Goal: Transaction & Acquisition: Purchase product/service

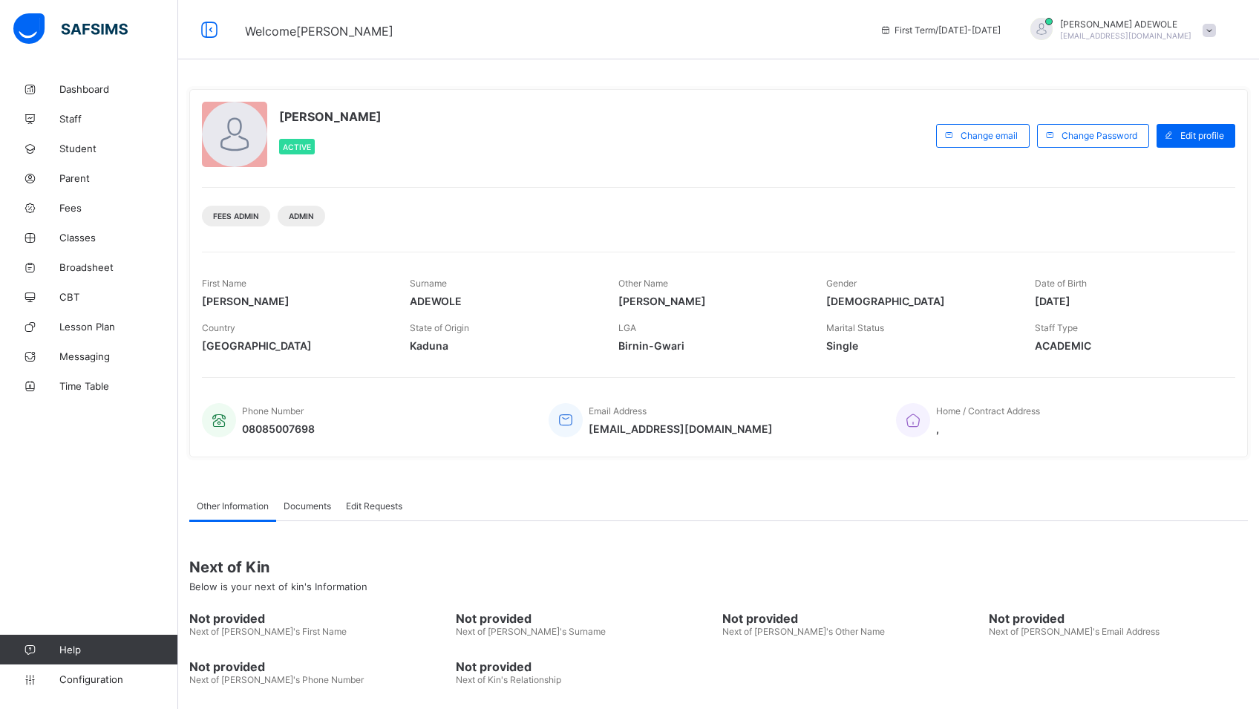
click at [78, 212] on span "Fees" at bounding box center [118, 208] width 119 height 12
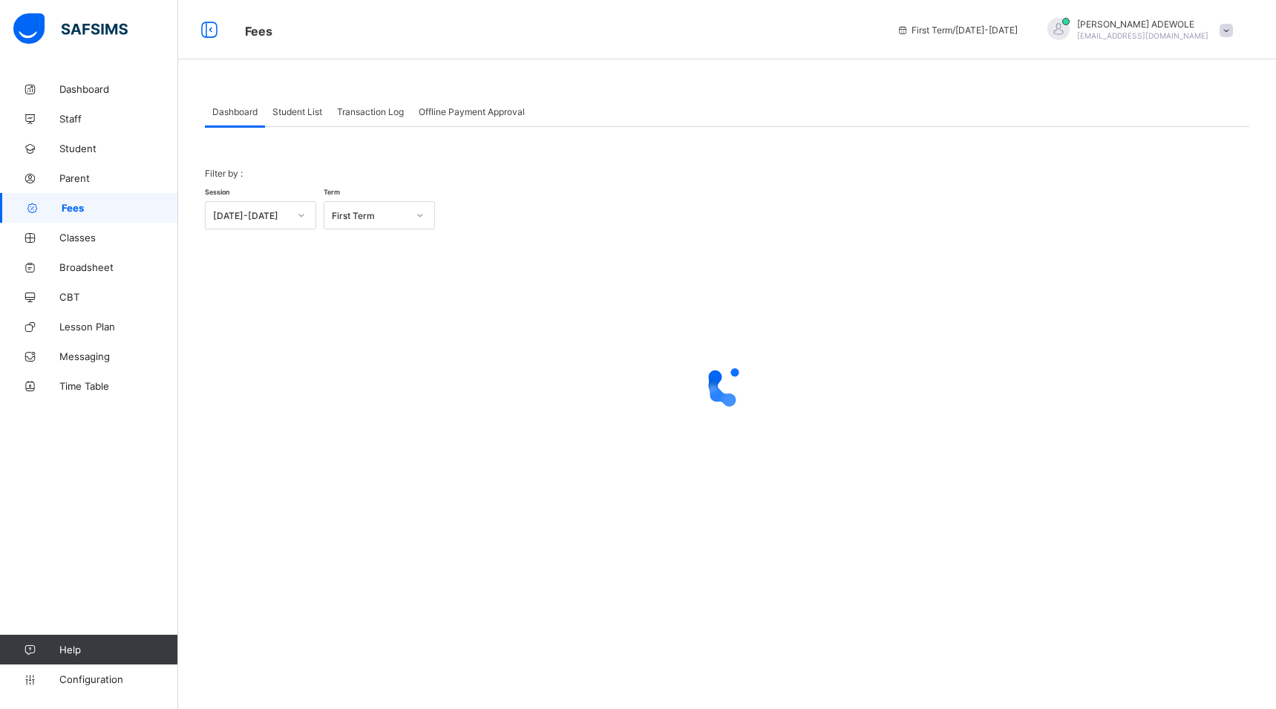
click at [290, 111] on span "Student List" at bounding box center [297, 111] width 50 height 11
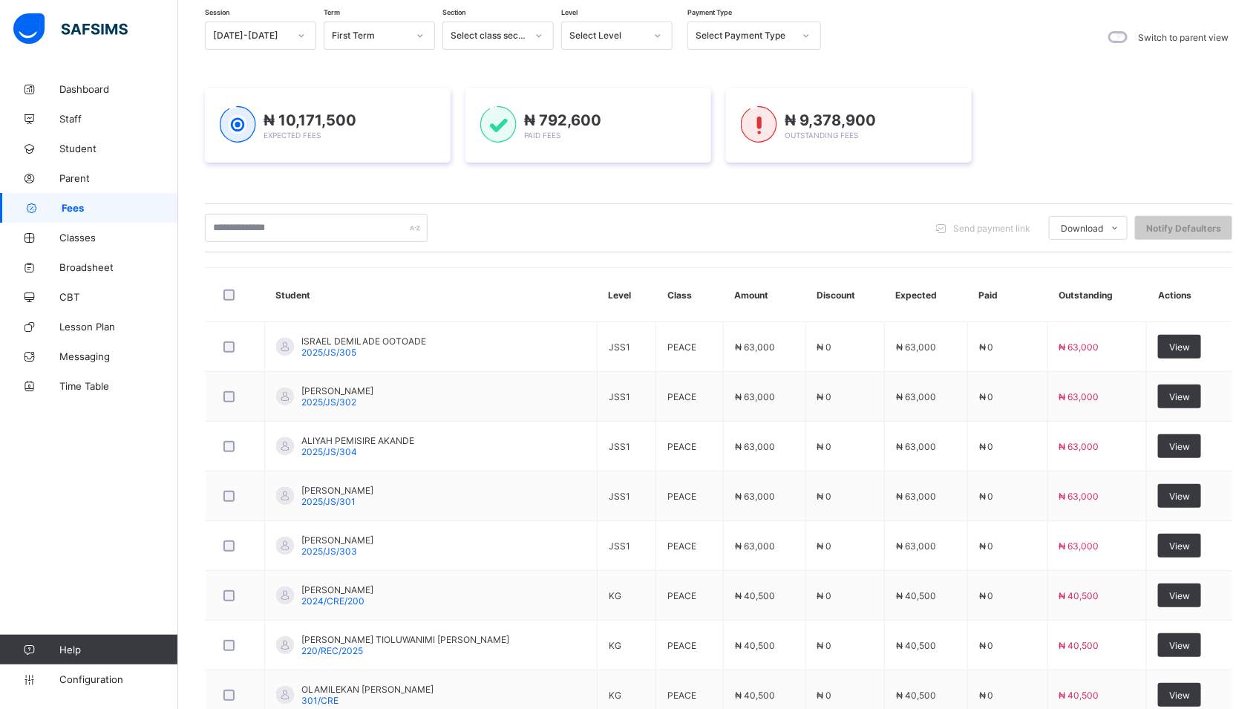
scroll to position [131, 0]
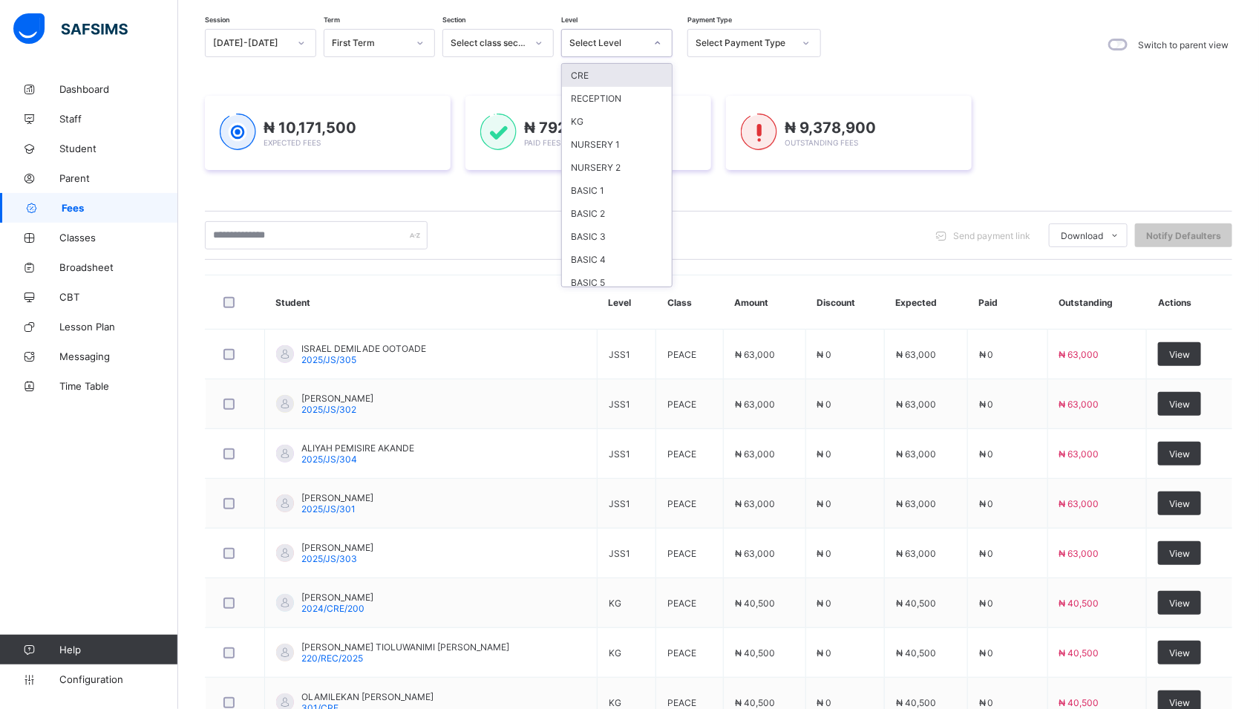
click at [657, 40] on icon at bounding box center [657, 43] width 9 height 15
click at [606, 212] on div "BASIC 2" at bounding box center [617, 213] width 110 height 23
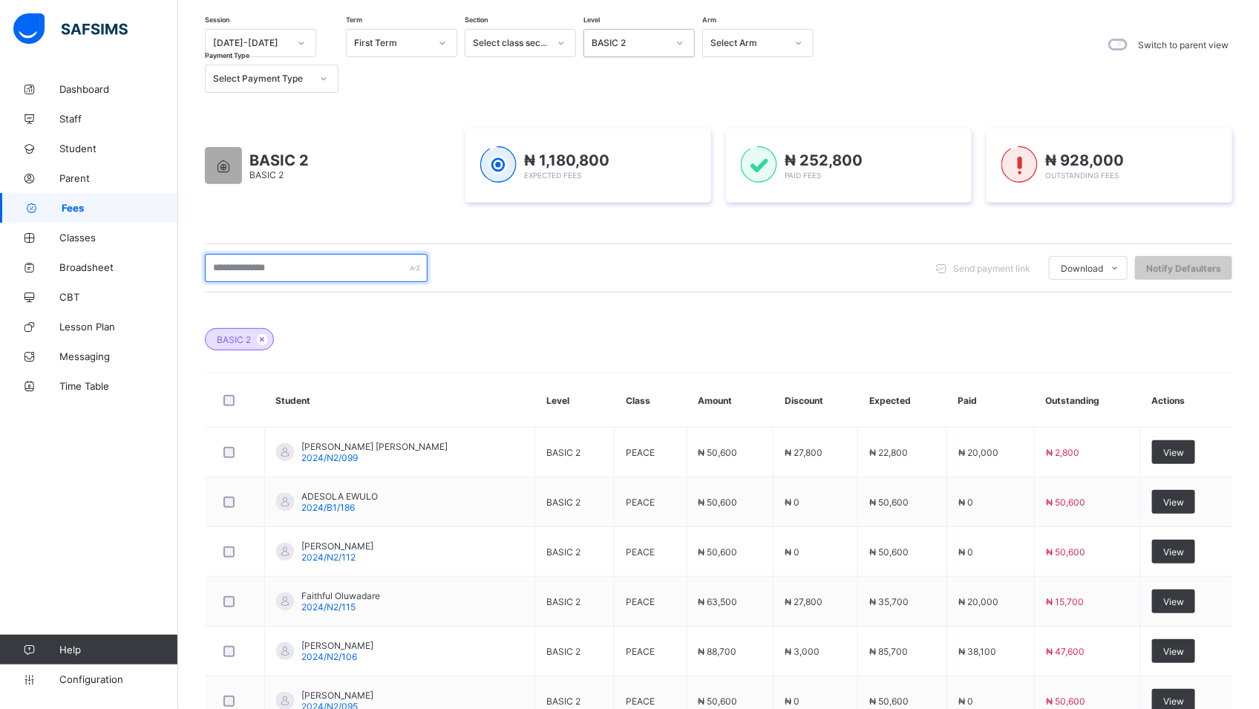
click at [309, 267] on input "text" at bounding box center [316, 268] width 223 height 28
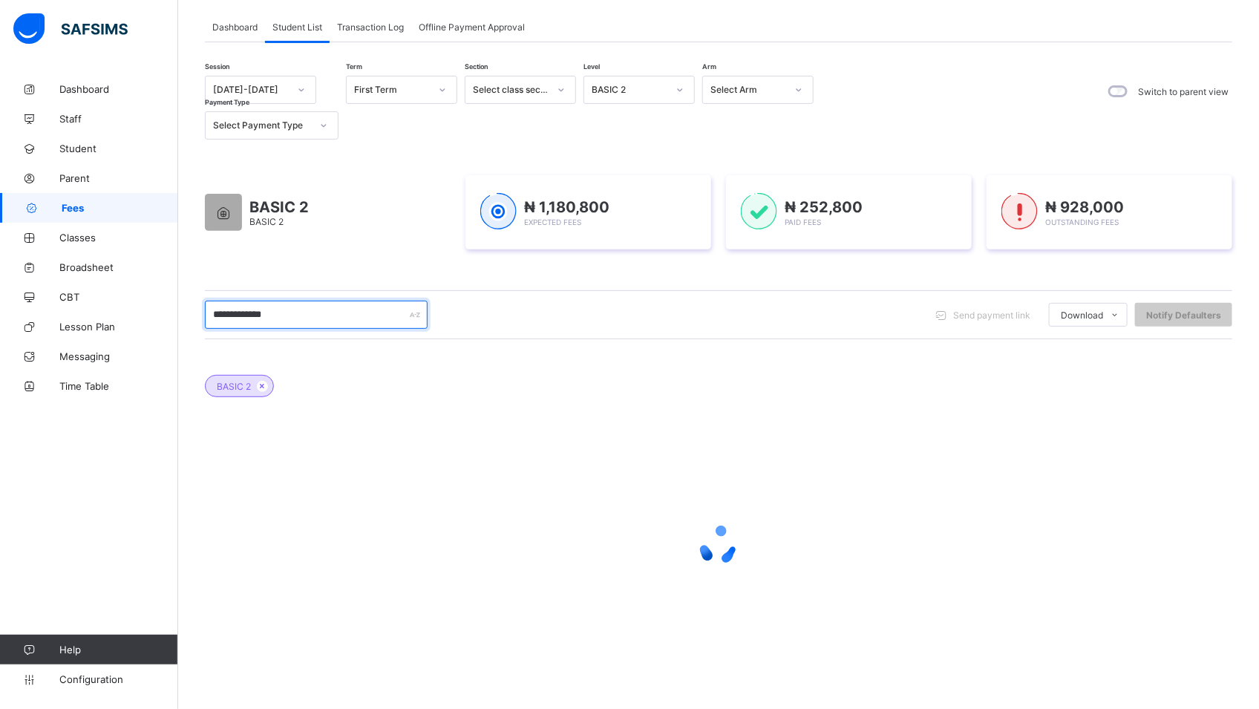
scroll to position [0, 0]
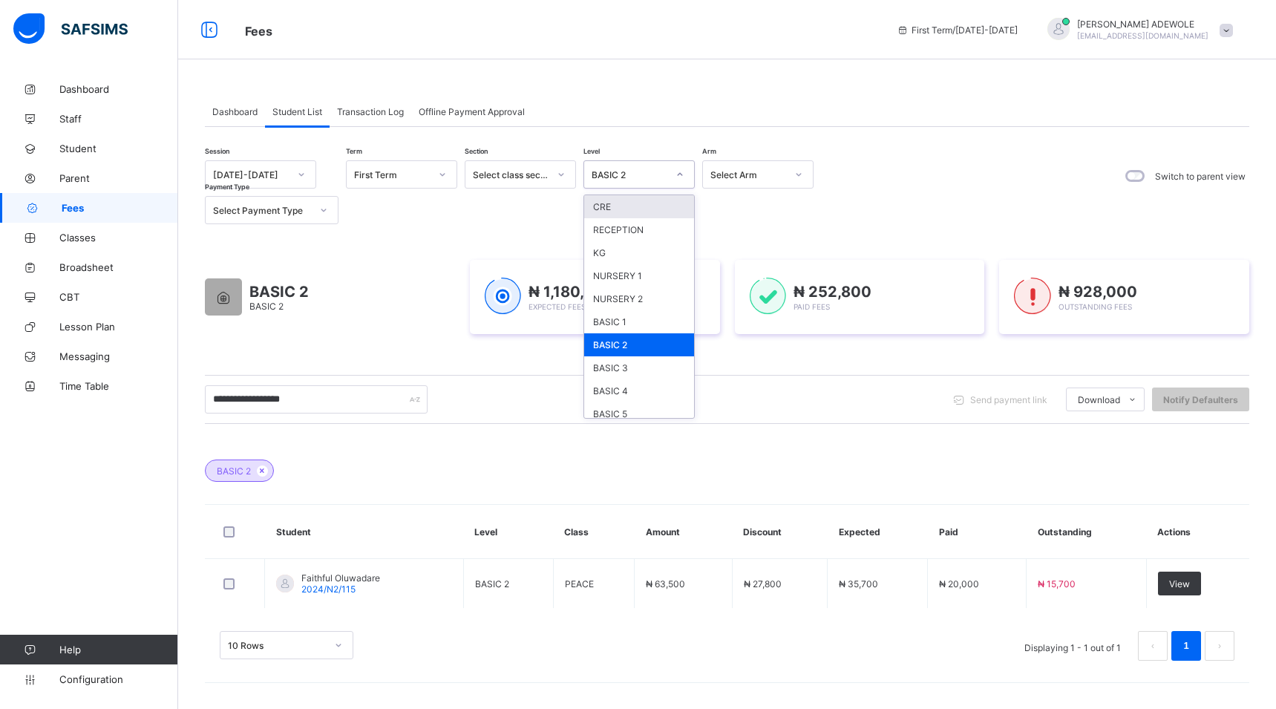
click at [677, 171] on icon at bounding box center [679, 174] width 9 height 15
click at [624, 279] on div "NURSERY 1" at bounding box center [639, 275] width 110 height 23
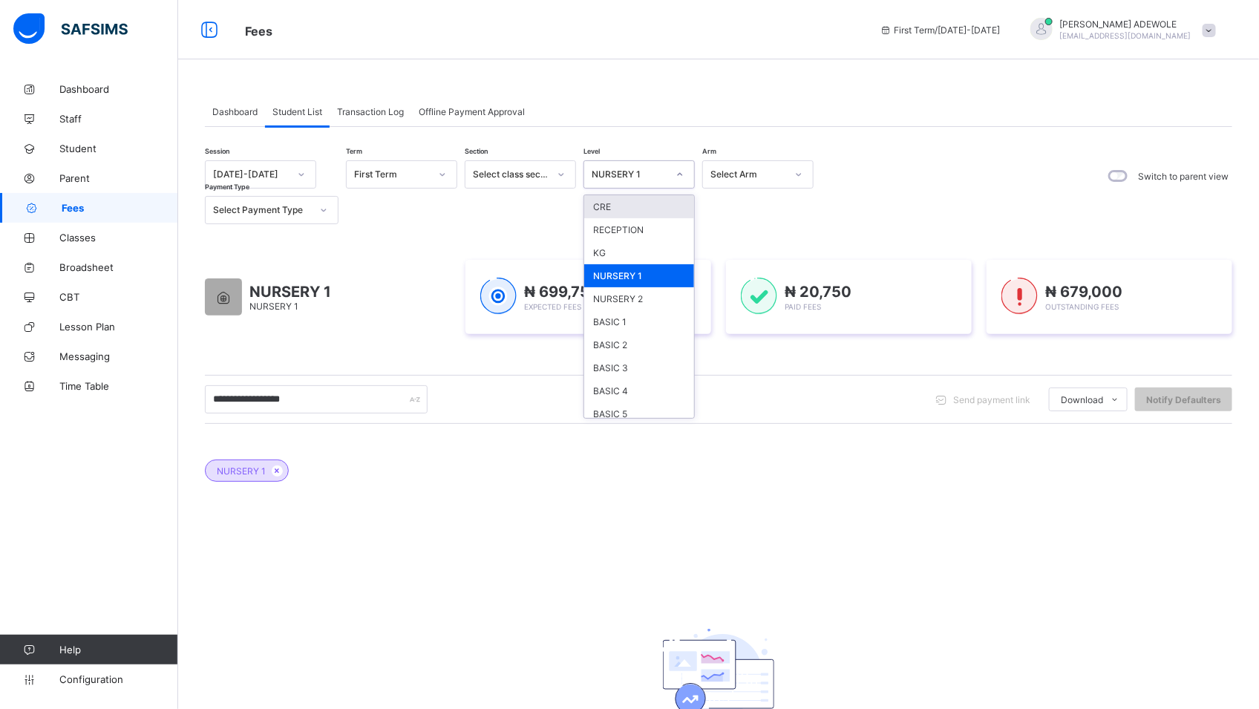
click at [681, 172] on icon at bounding box center [679, 174] width 9 height 15
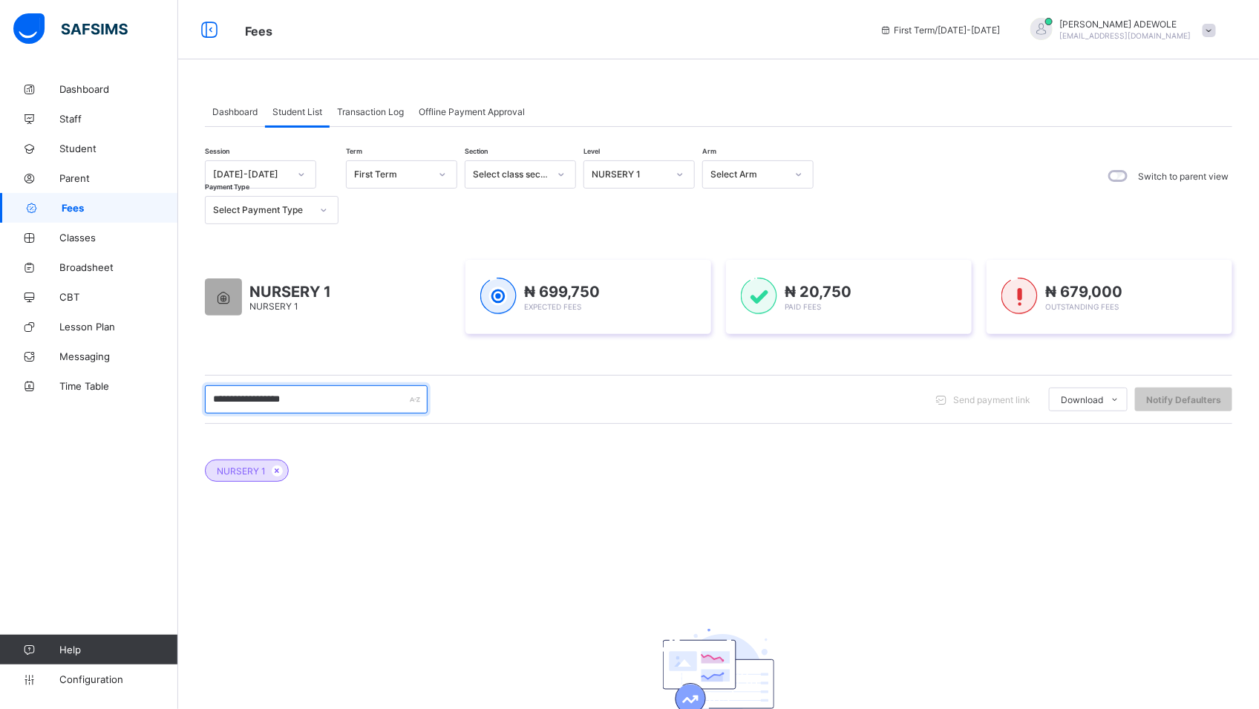
click at [316, 399] on input "**********" at bounding box center [316, 399] width 223 height 28
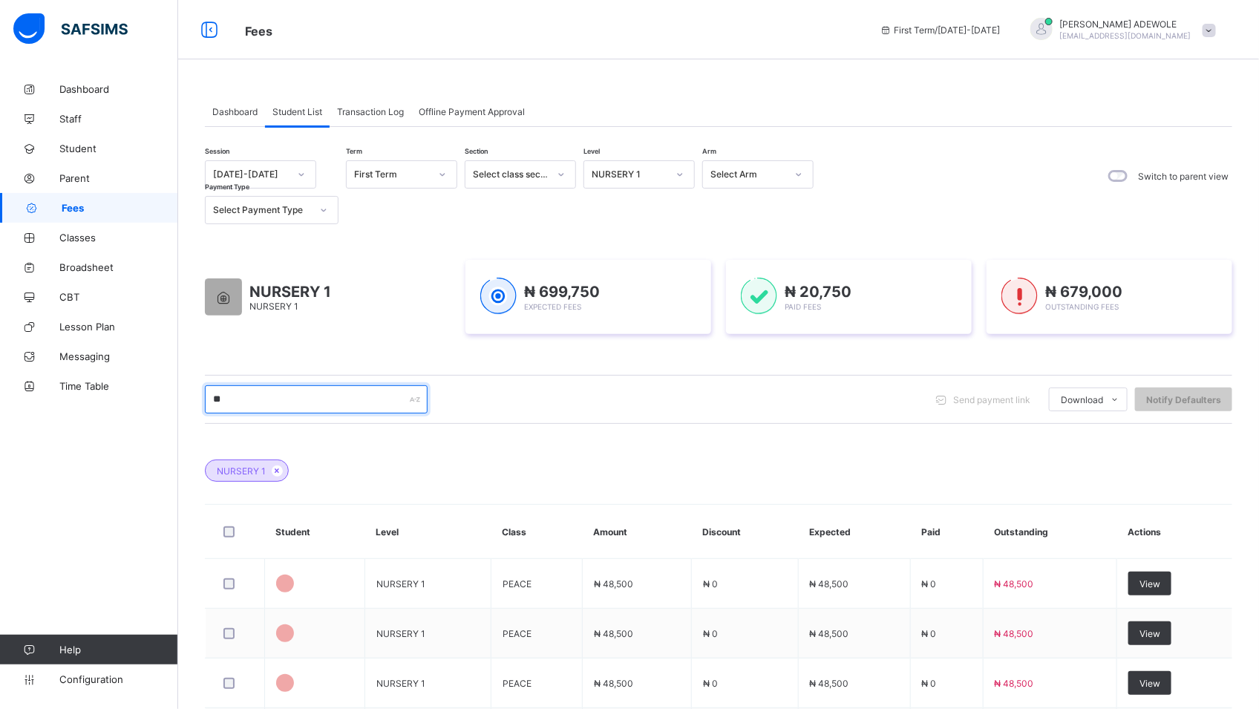
type input "*"
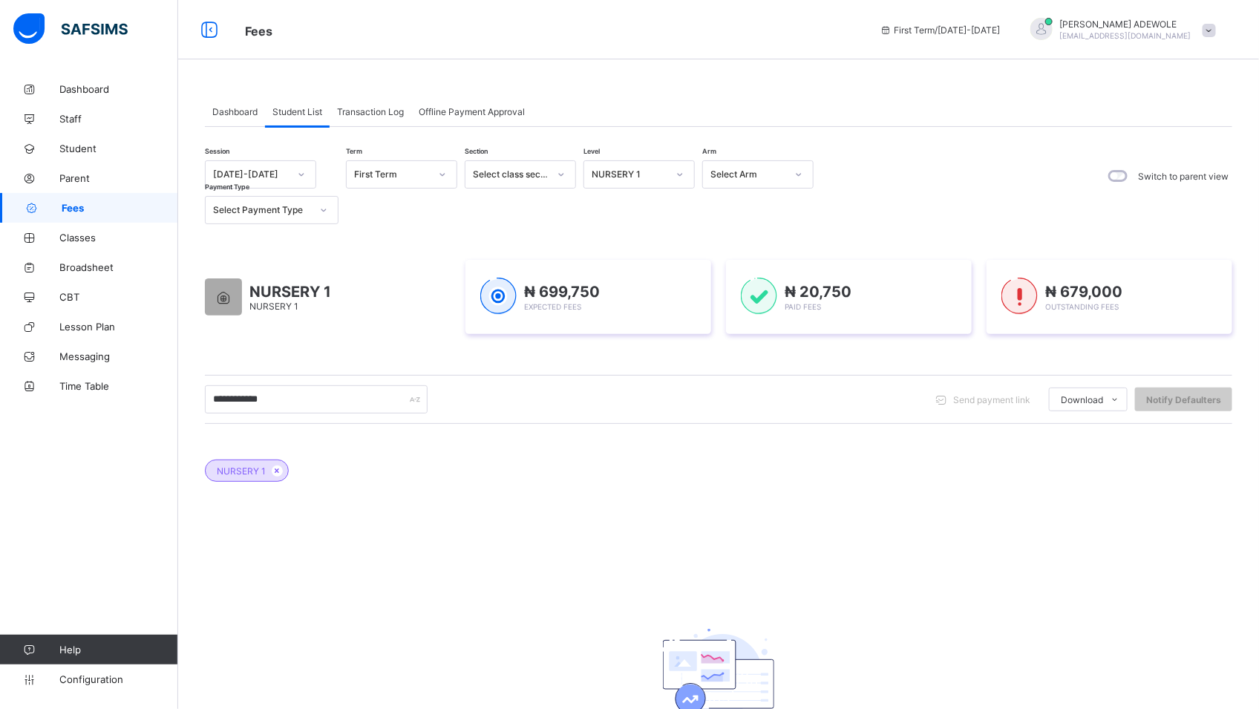
click at [1162, 579] on div "NURSERY 1 No records found There are currently no records." at bounding box center [718, 621] width 1027 height 369
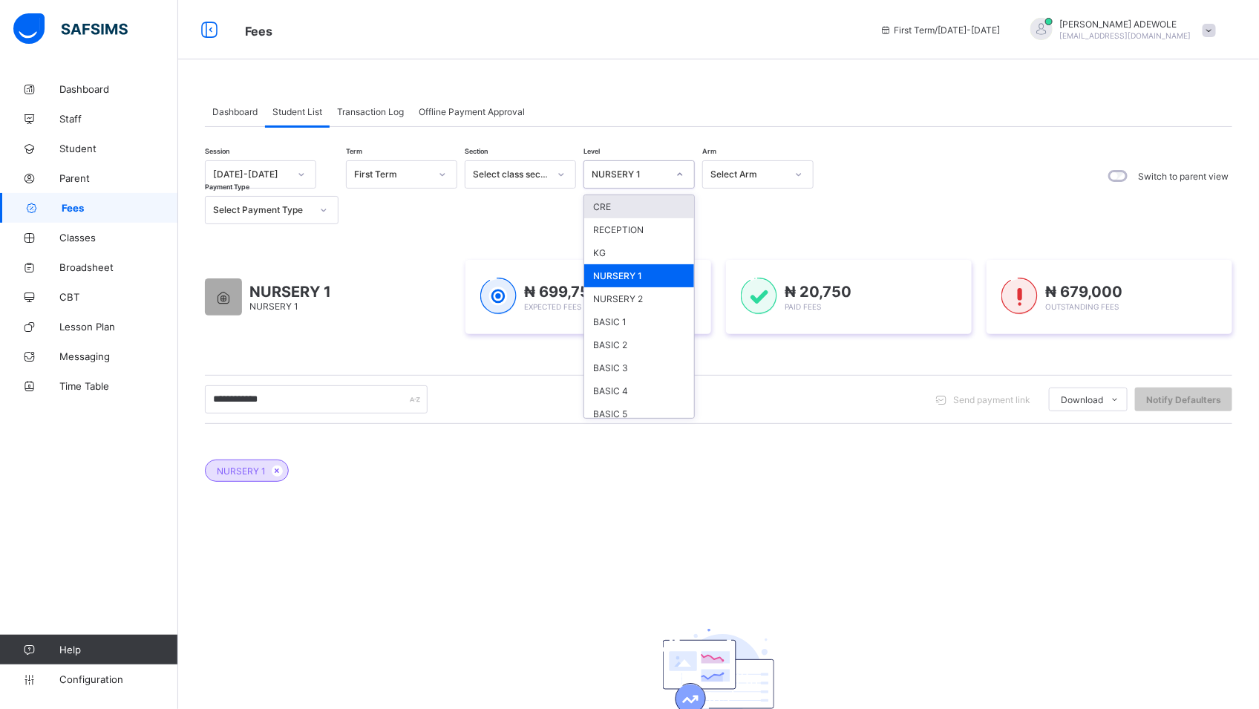
click at [675, 176] on icon at bounding box center [679, 174] width 9 height 15
click at [644, 272] on div "NURSERY 1" at bounding box center [639, 275] width 110 height 23
click at [680, 174] on icon at bounding box center [679, 174] width 9 height 15
click at [646, 272] on div "NURSERY 1" at bounding box center [639, 275] width 110 height 23
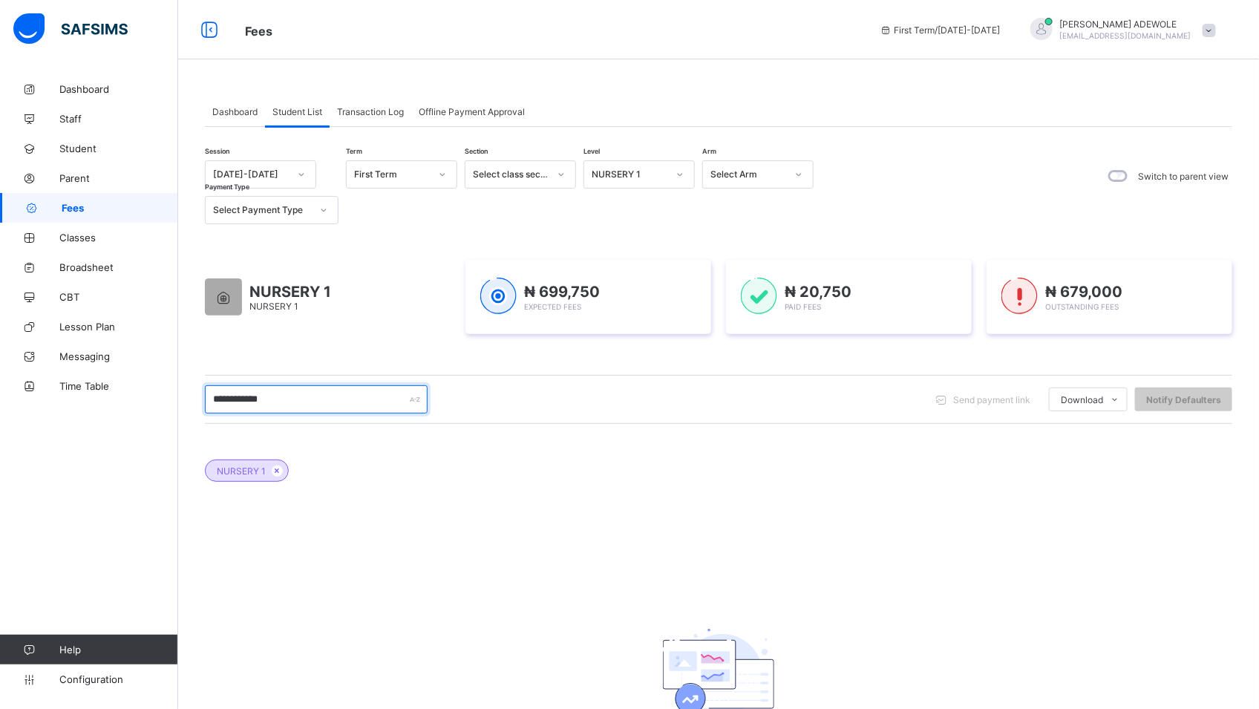
click at [288, 407] on input "**********" at bounding box center [316, 399] width 223 height 28
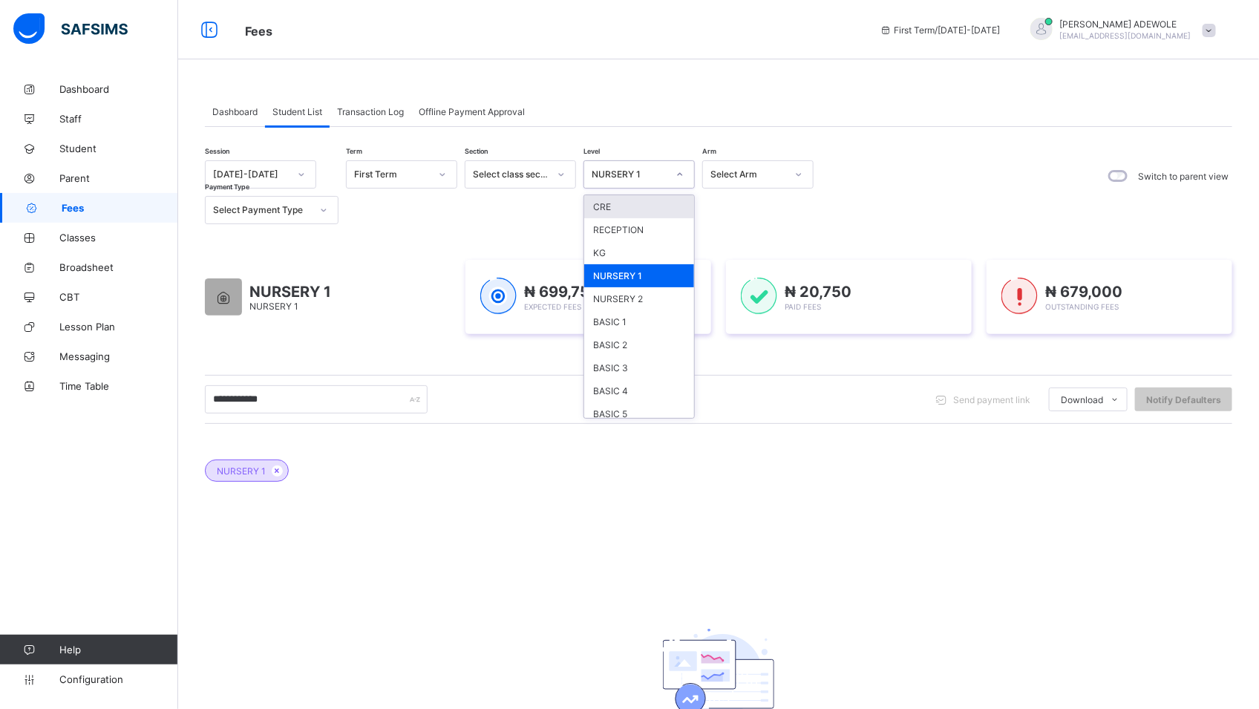
click at [679, 176] on icon at bounding box center [679, 174] width 9 height 15
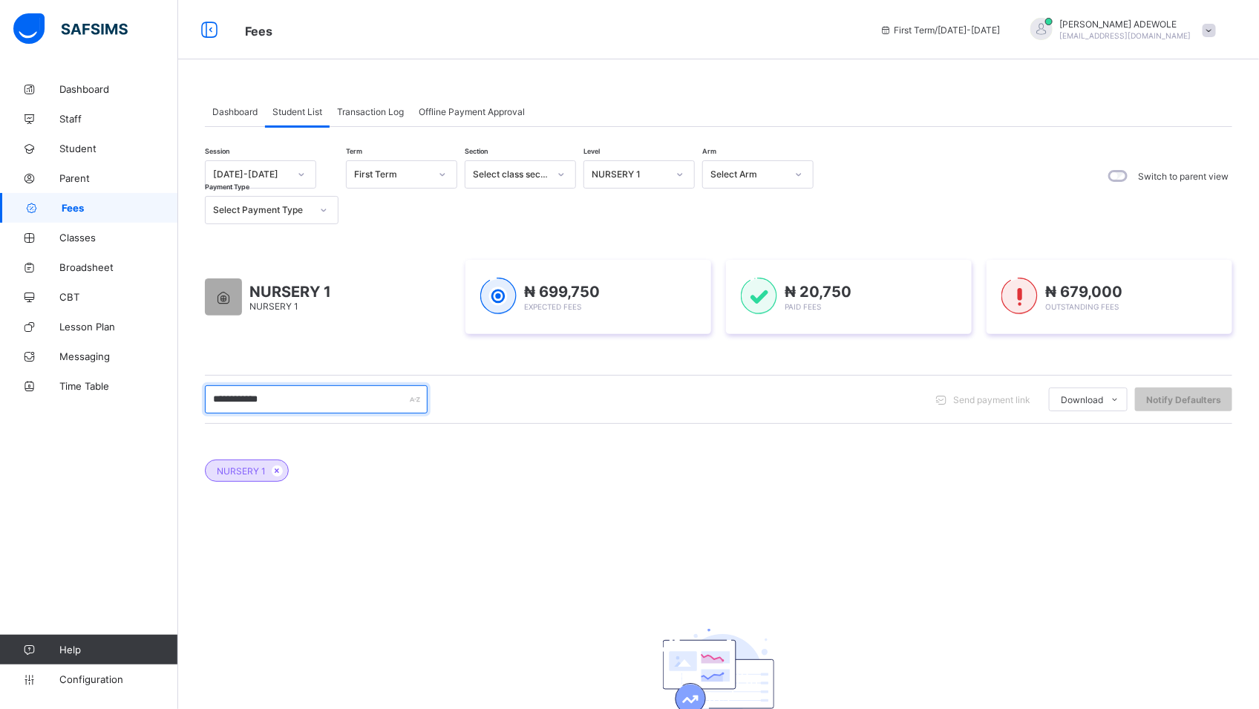
click at [269, 397] on input "**********" at bounding box center [316, 399] width 223 height 28
type input "*"
click at [232, 393] on input "******" at bounding box center [316, 399] width 223 height 28
click at [259, 399] on input "******" at bounding box center [316, 399] width 223 height 28
type input "*****"
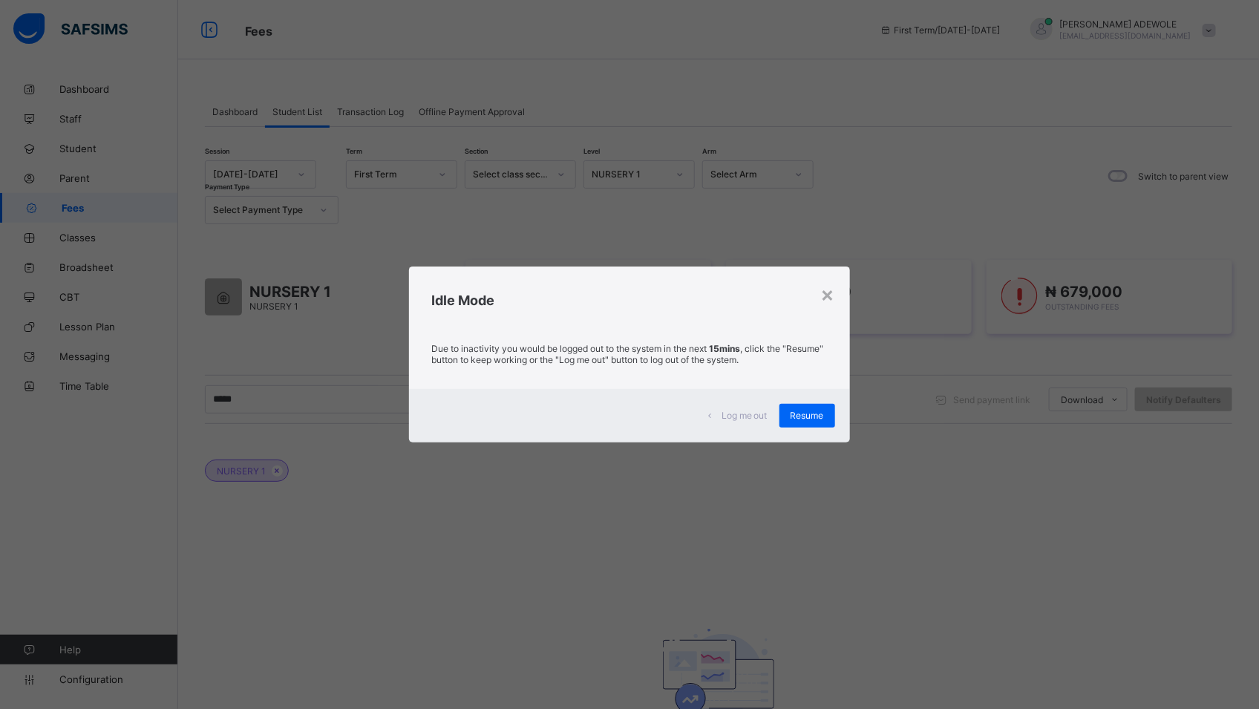
click at [802, 422] on div "Resume" at bounding box center [807, 416] width 56 height 24
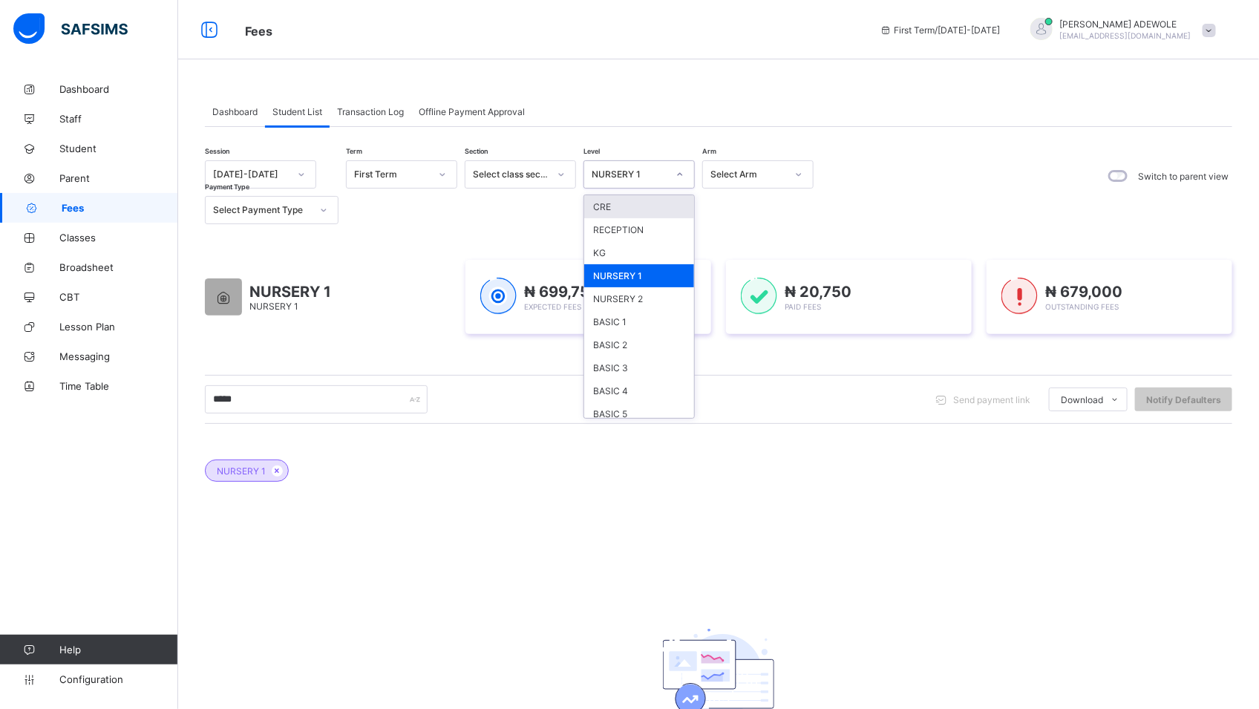
click at [675, 176] on icon at bounding box center [679, 174] width 9 height 15
type input "*"
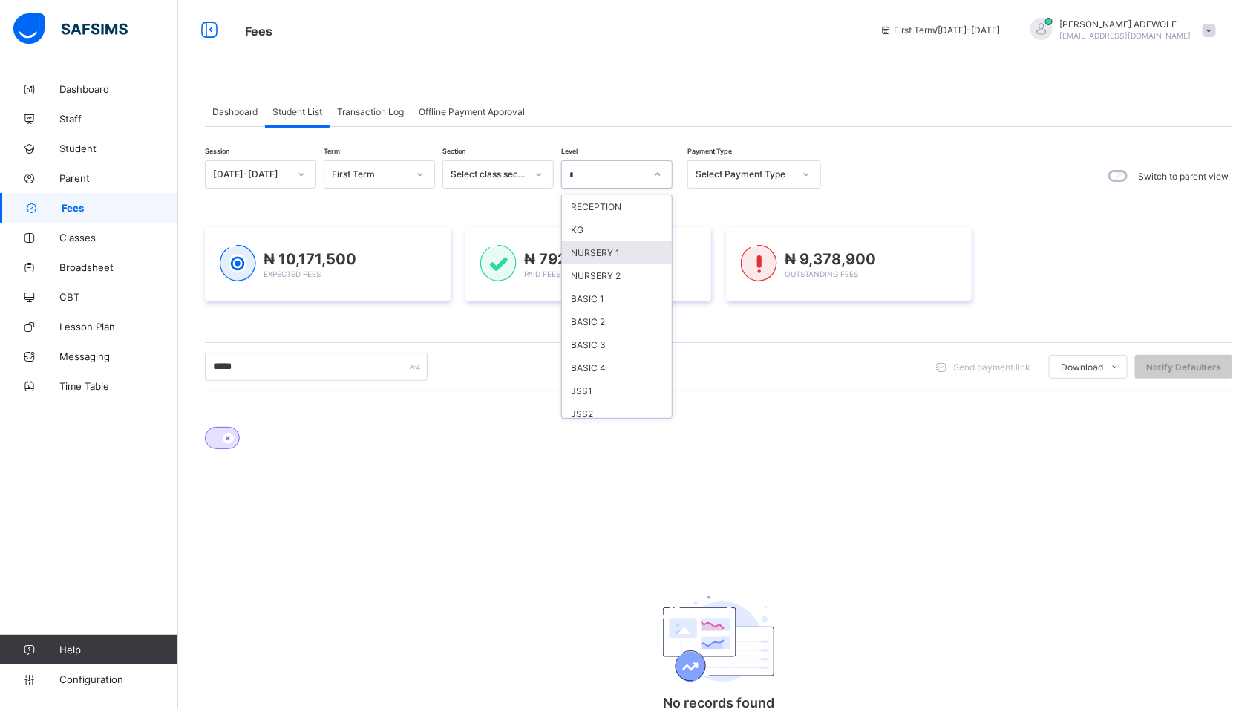
click at [618, 250] on div "NURSERY 1" at bounding box center [617, 252] width 110 height 23
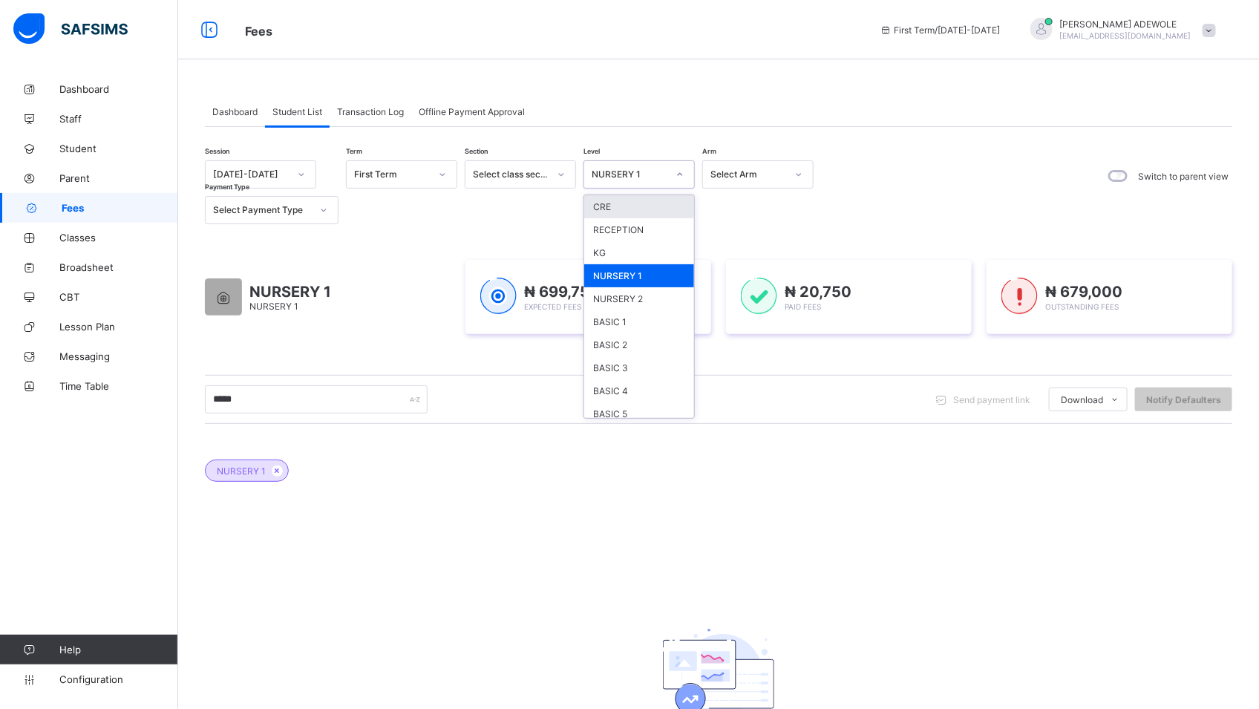
click at [681, 180] on icon at bounding box center [679, 174] width 9 height 15
click at [646, 277] on div "NURSERY 1" at bounding box center [639, 275] width 110 height 23
click at [684, 171] on div at bounding box center [679, 175] width 25 height 24
click at [615, 370] on div "BASIC 3" at bounding box center [639, 367] width 110 height 23
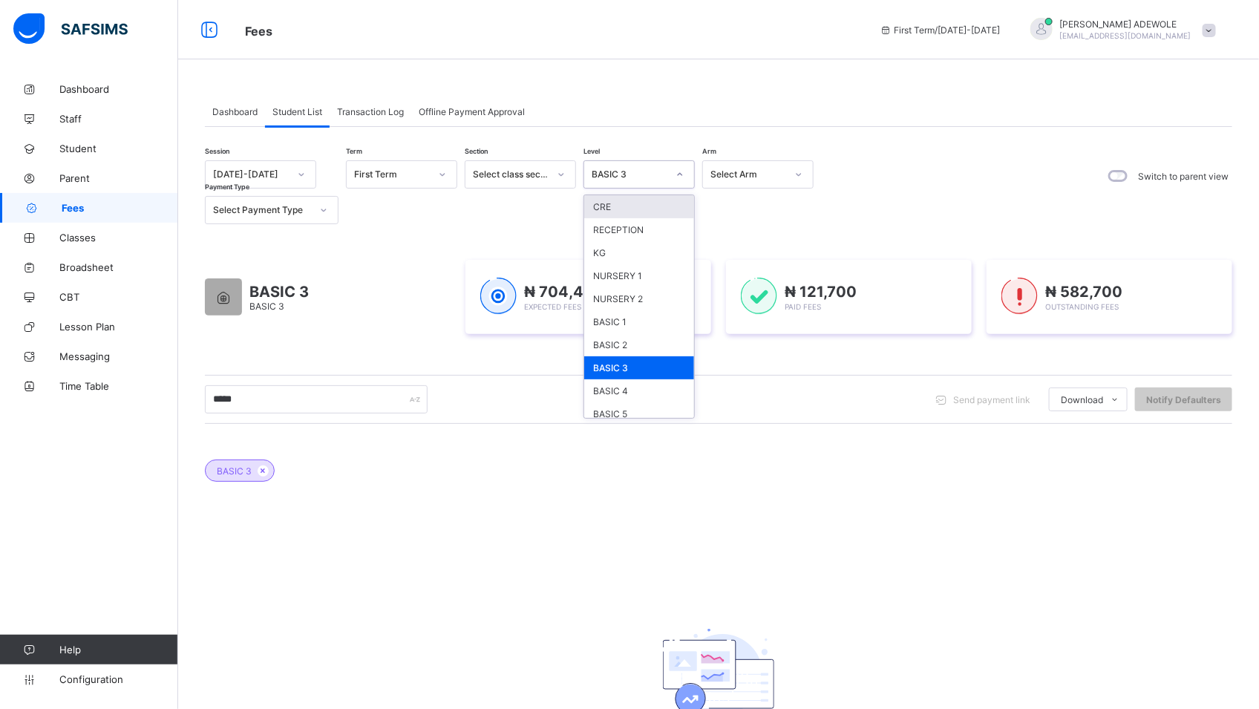
click at [682, 172] on icon at bounding box center [679, 174] width 9 height 15
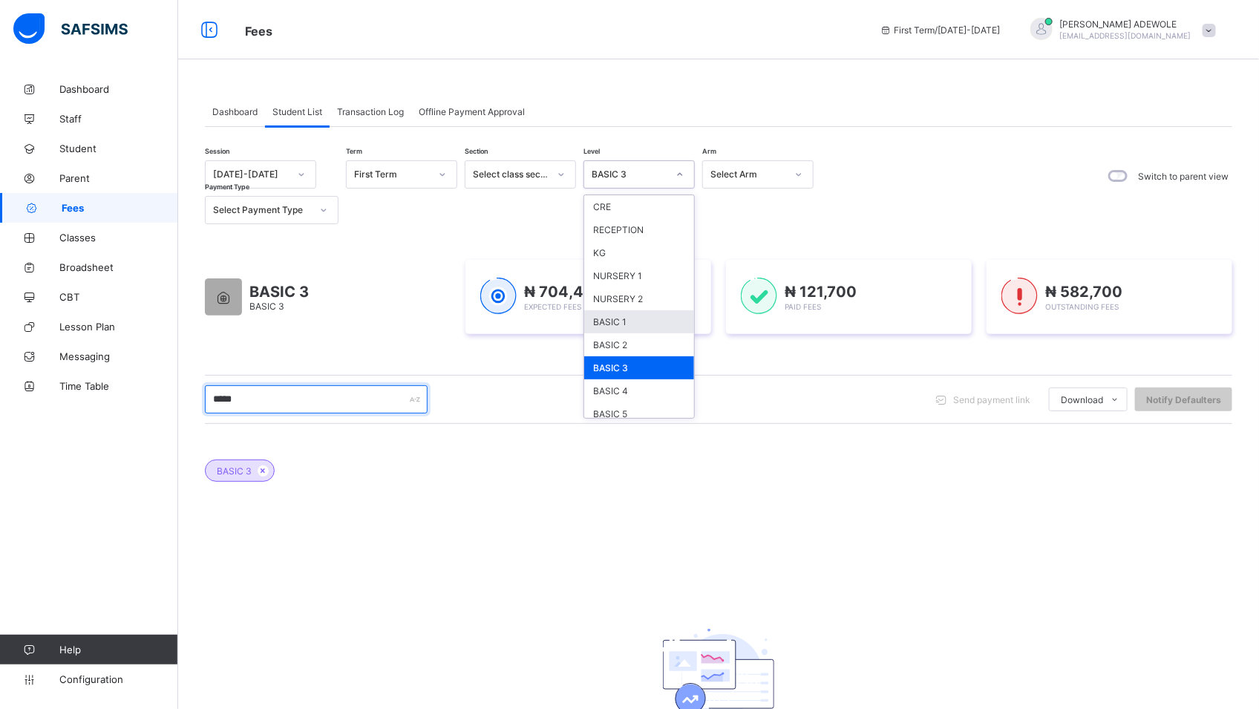
click at [259, 401] on input "*****" at bounding box center [316, 399] width 223 height 28
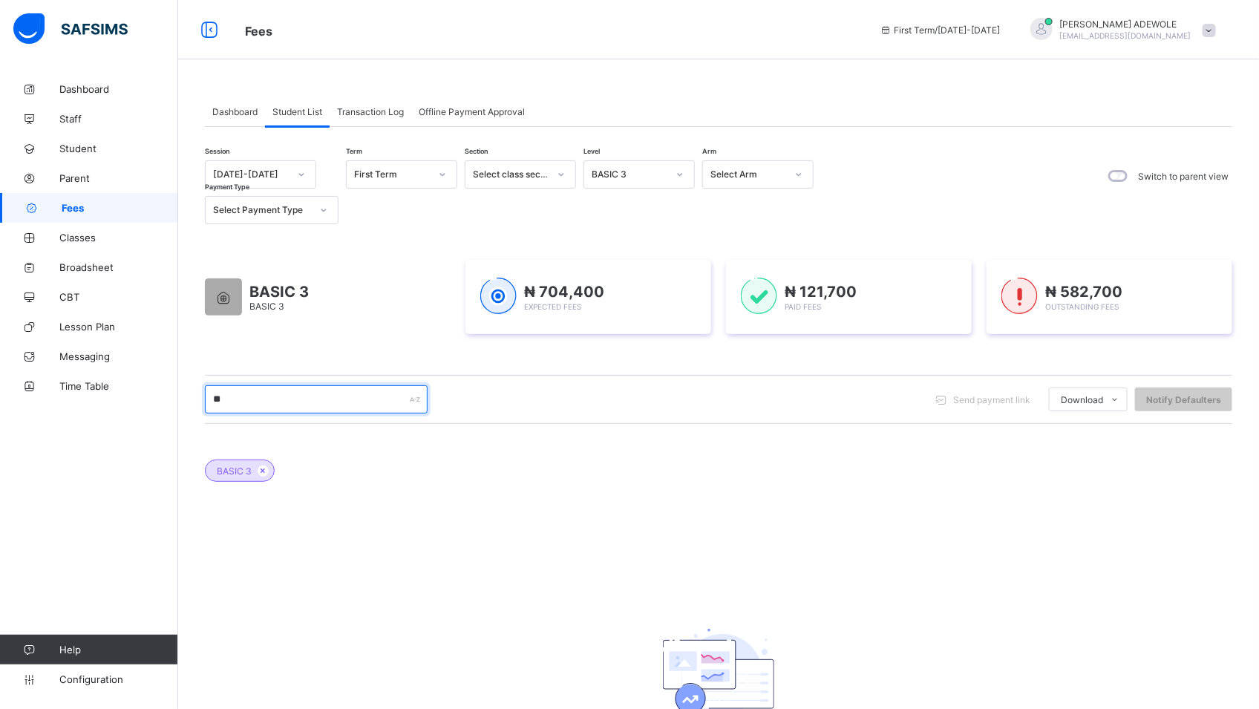
type input "*"
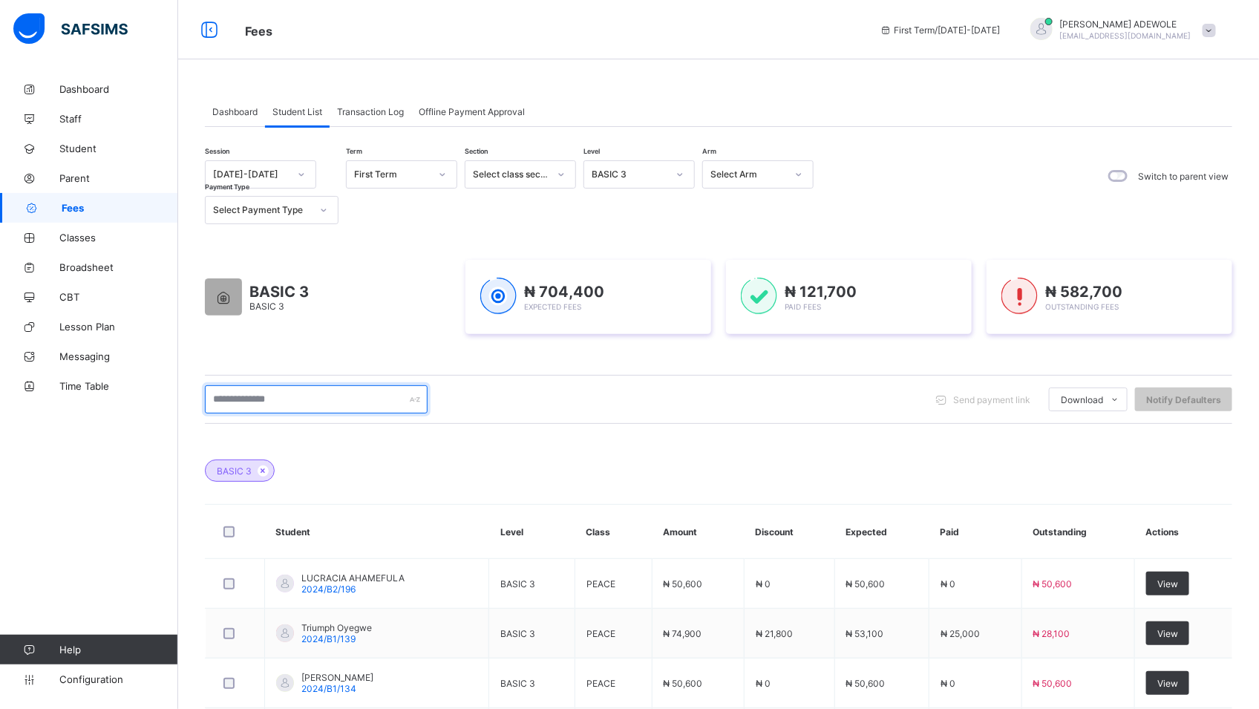
click at [287, 395] on input "text" at bounding box center [316, 399] width 223 height 28
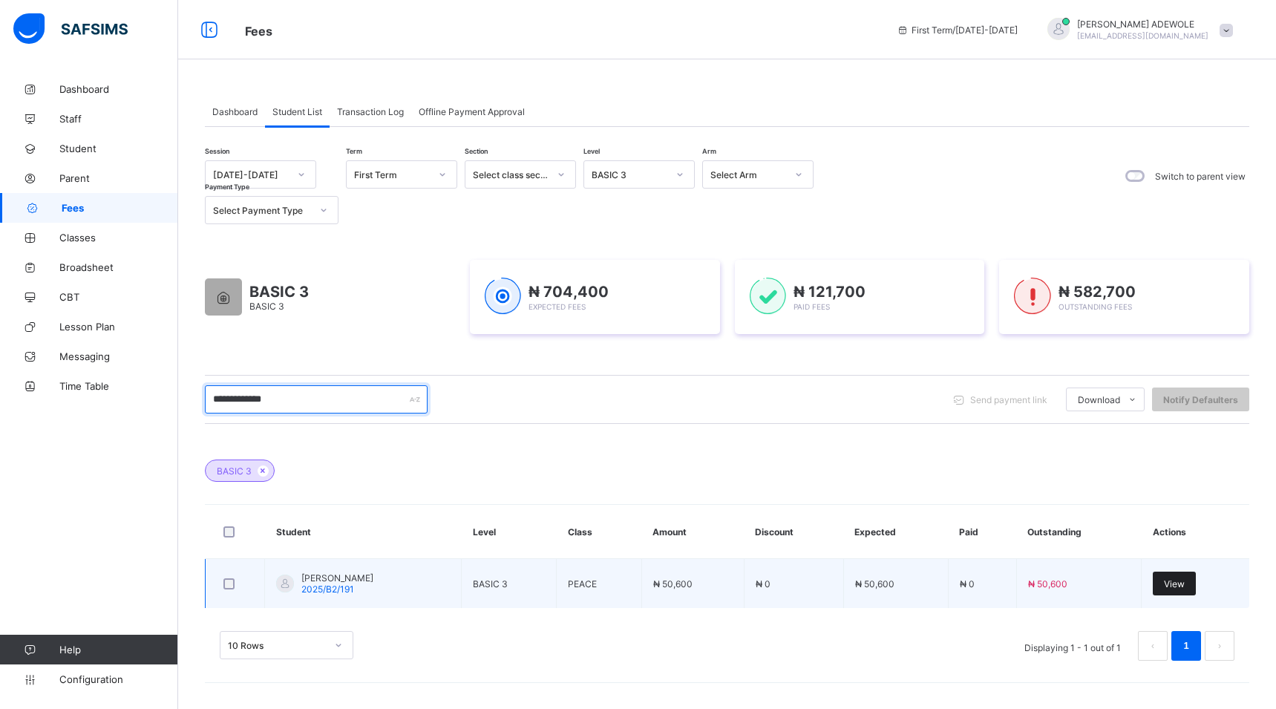
type input "**********"
click at [1185, 584] on span "View" at bounding box center [1174, 583] width 21 height 11
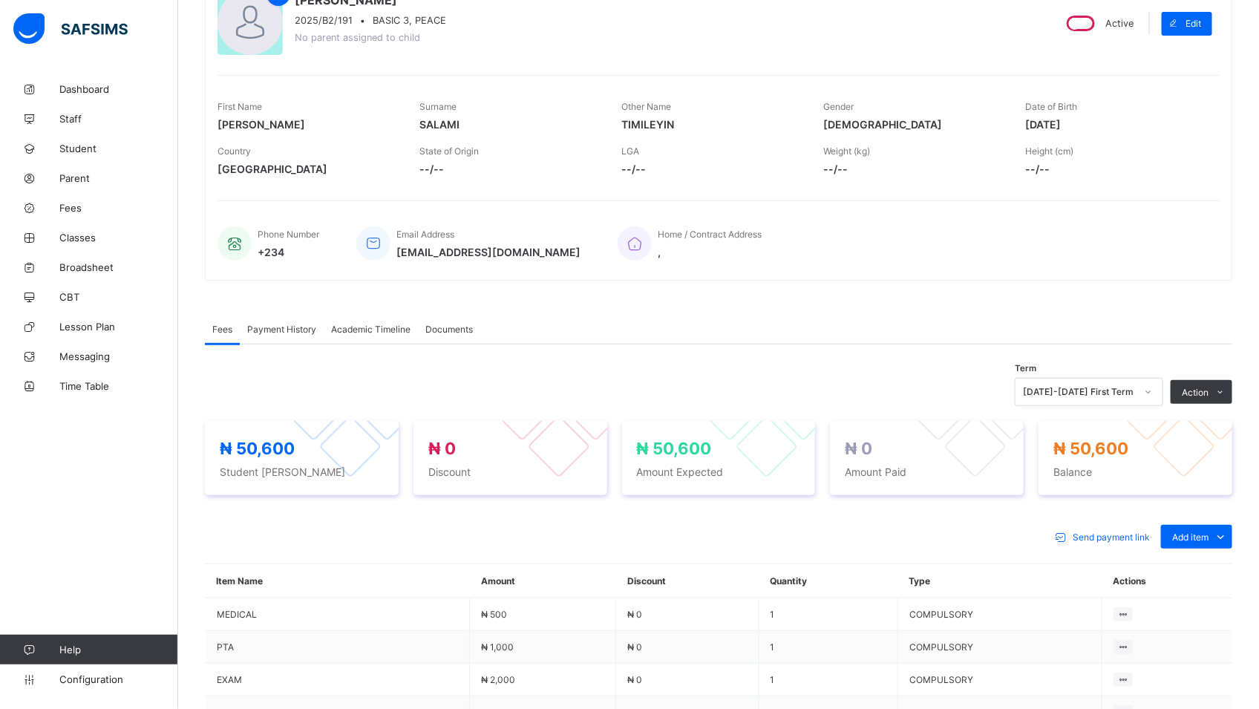
scroll to position [148, 0]
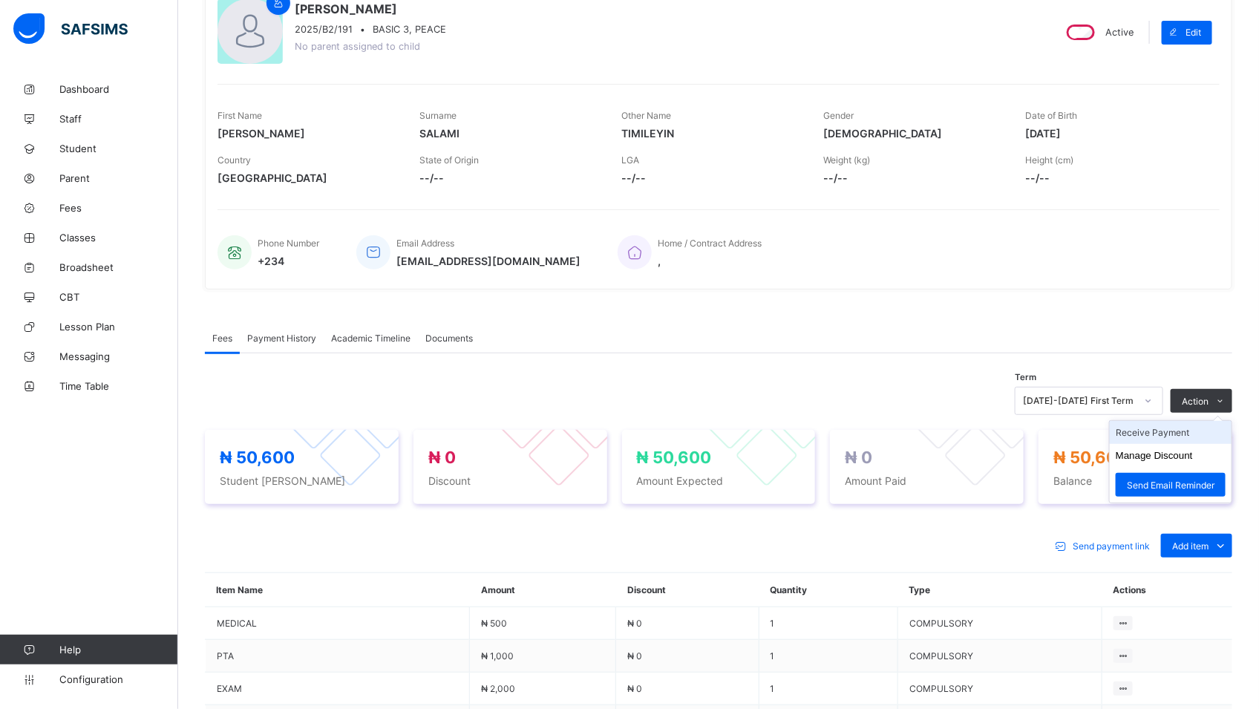
click at [1181, 430] on li "Receive Payment" at bounding box center [1171, 432] width 122 height 23
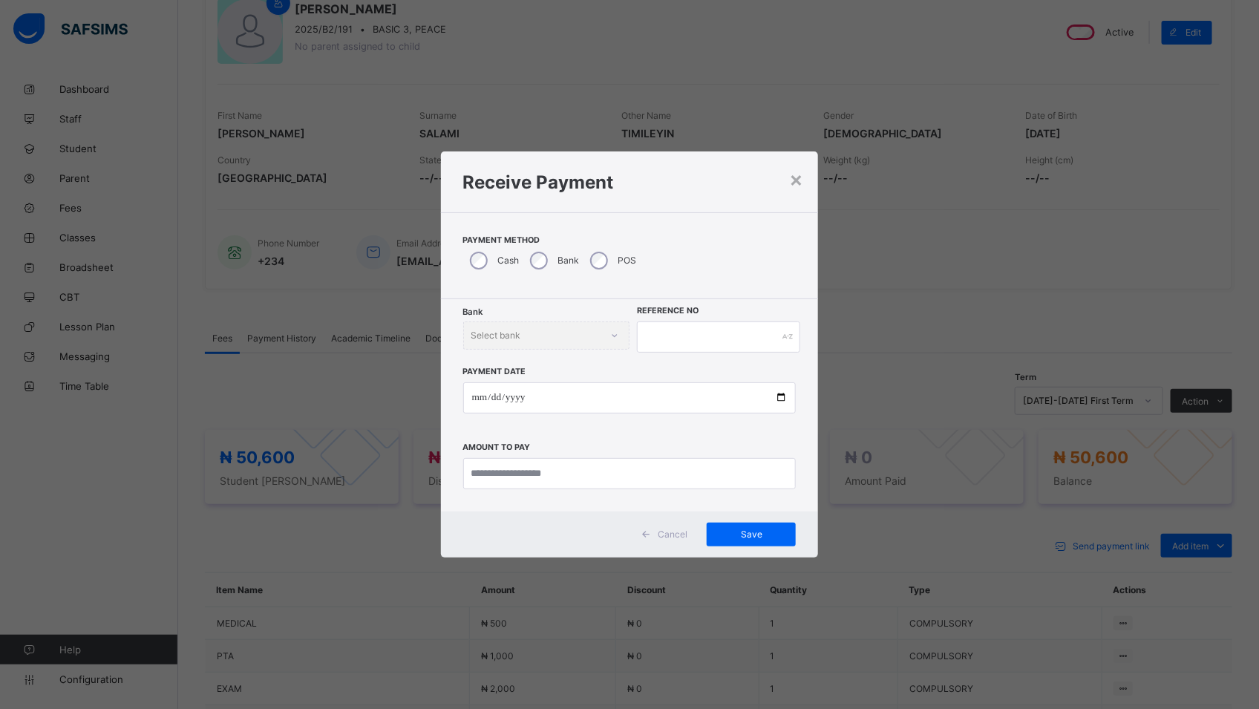
click at [546, 259] on div "Bank" at bounding box center [553, 260] width 60 height 31
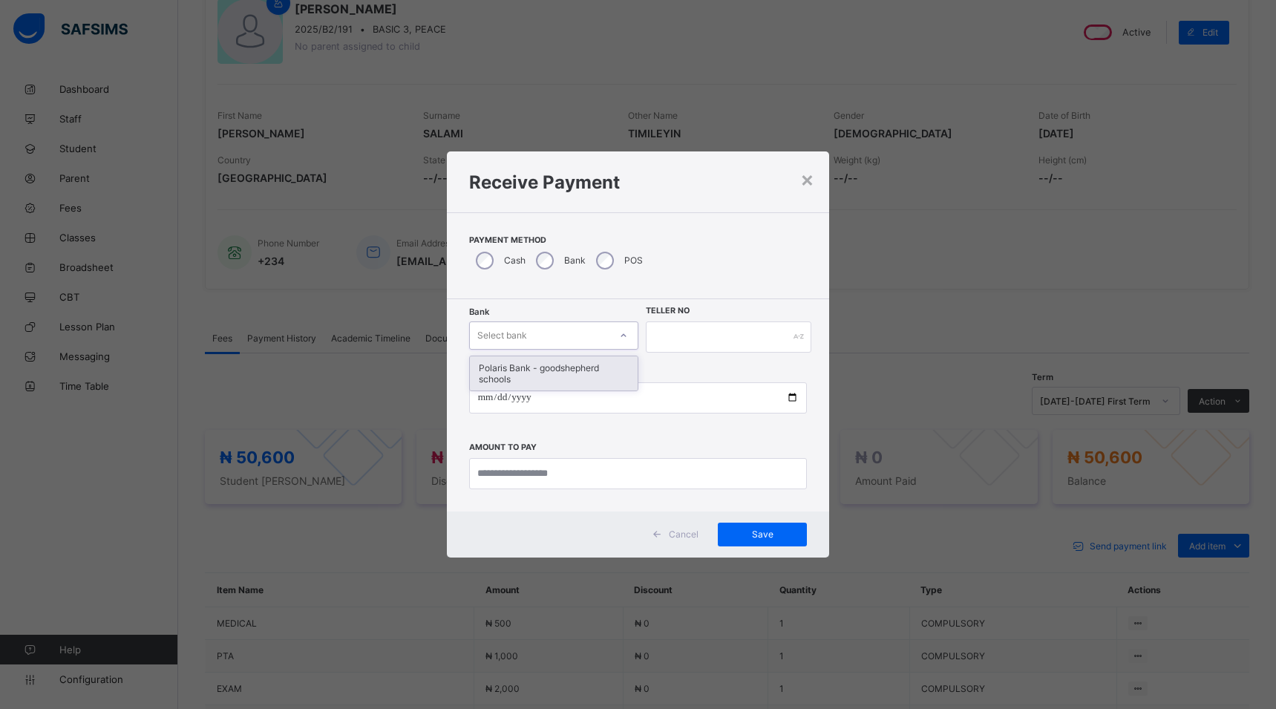
click at [628, 339] on div at bounding box center [623, 336] width 25 height 24
drag, startPoint x: 623, startPoint y: 367, endPoint x: 630, endPoint y: 372, distance: 8.0
click at [626, 370] on div "Polaris Bank - goodshepherd schools" at bounding box center [554, 373] width 168 height 34
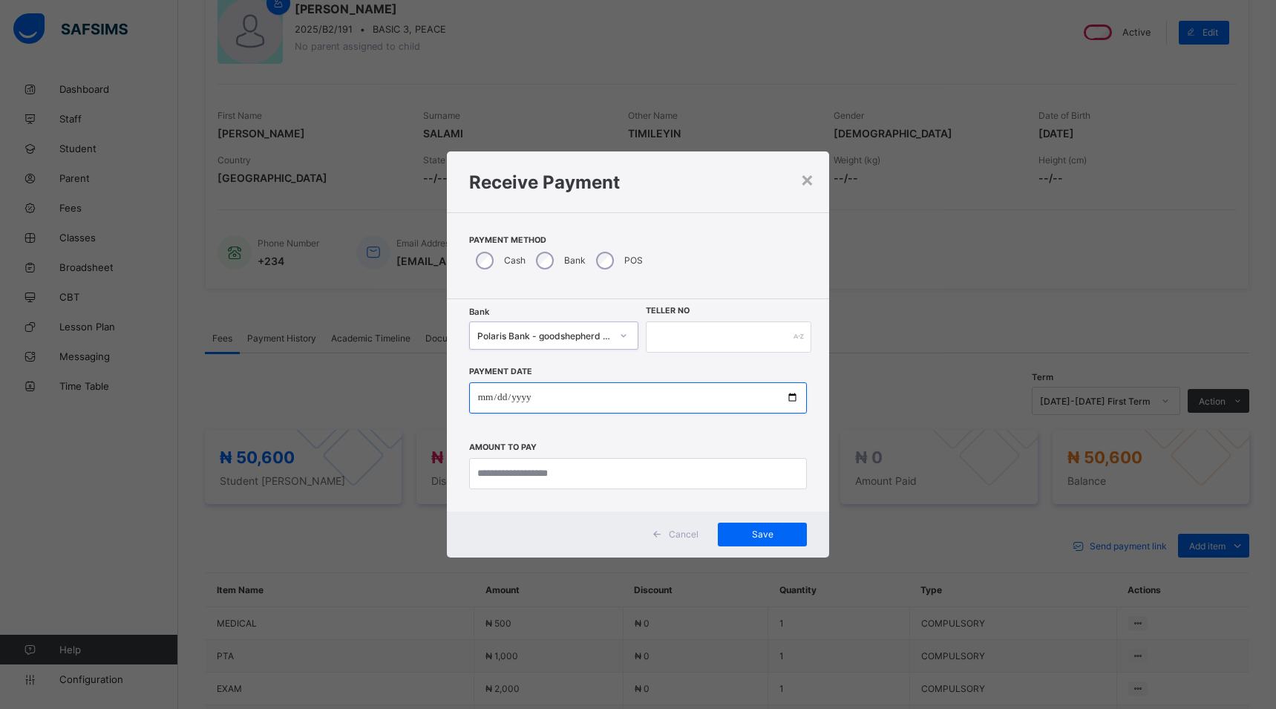
click at [787, 395] on input "date" at bounding box center [638, 397] width 338 height 31
type input "**********"
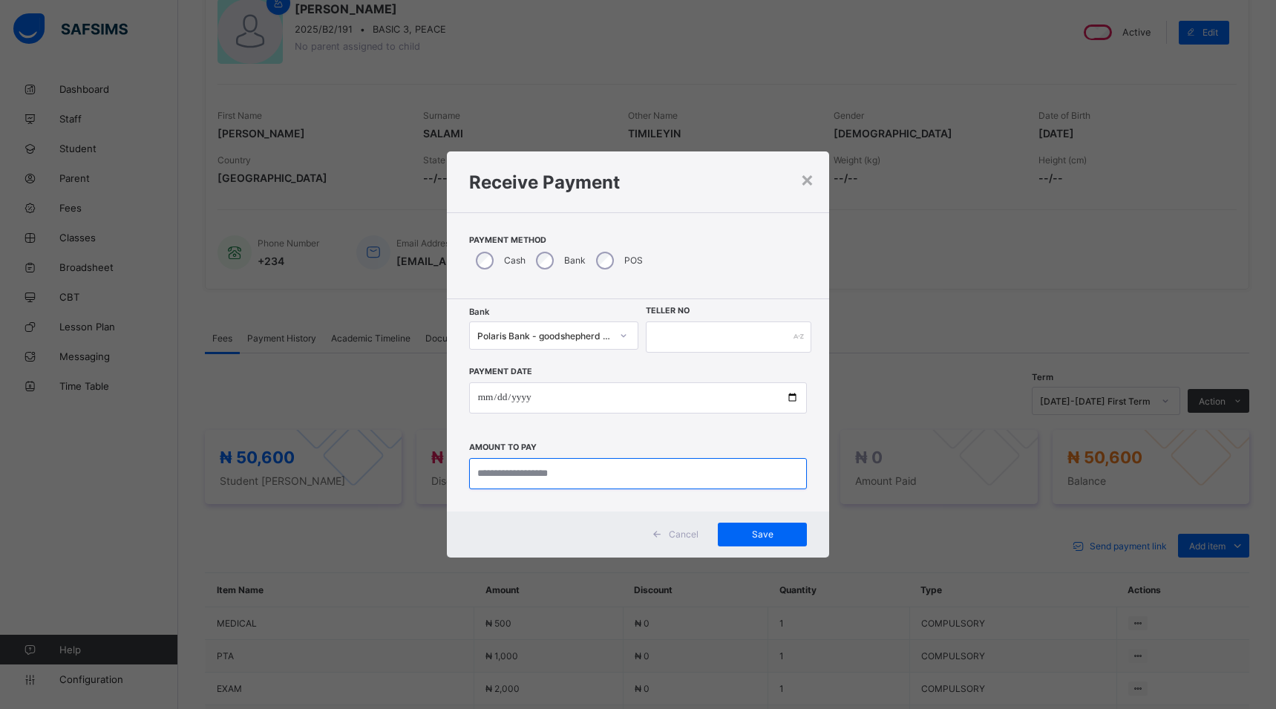
click at [582, 476] on input "currency" at bounding box center [638, 473] width 338 height 31
click at [503, 472] on input "currency" at bounding box center [638, 473] width 338 height 31
click at [533, 470] on input "currency" at bounding box center [638, 473] width 338 height 31
click at [504, 473] on input "currency" at bounding box center [638, 473] width 338 height 31
click at [497, 470] on input "currency" at bounding box center [638, 473] width 338 height 31
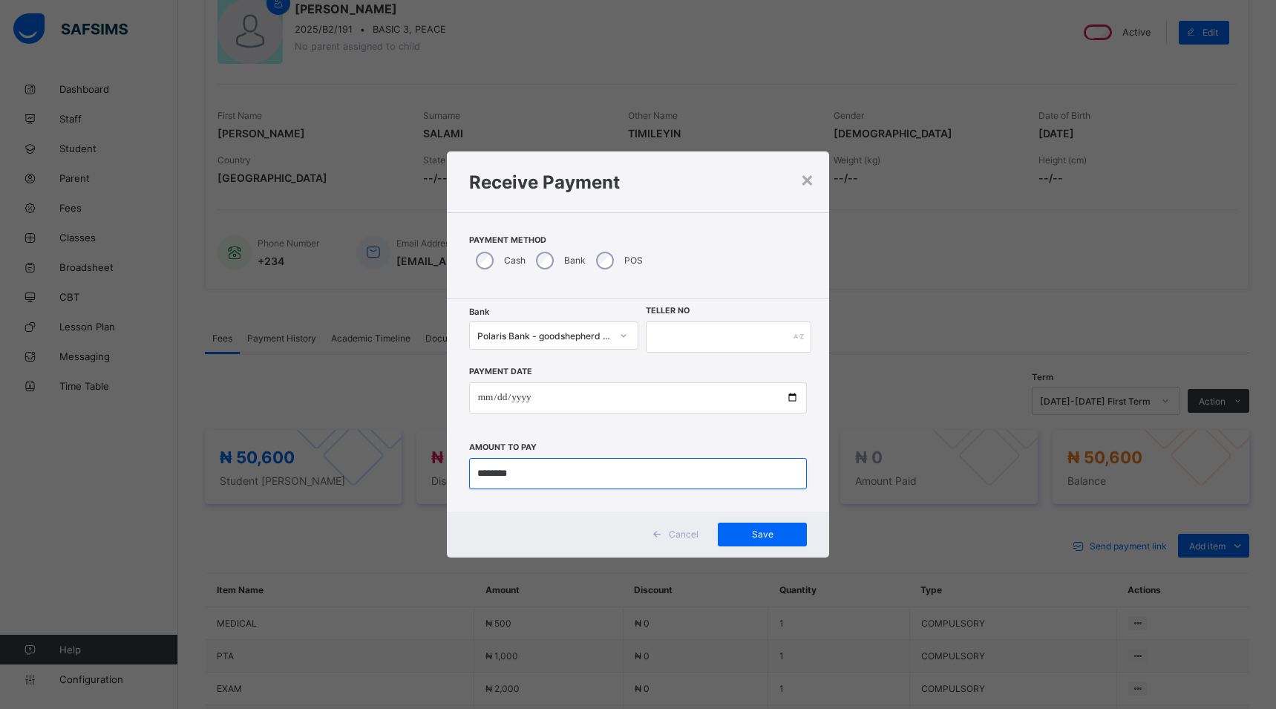
type input "********"
click at [671, 343] on input "text" at bounding box center [729, 336] width 166 height 31
click at [761, 537] on span "Save" at bounding box center [762, 533] width 67 height 11
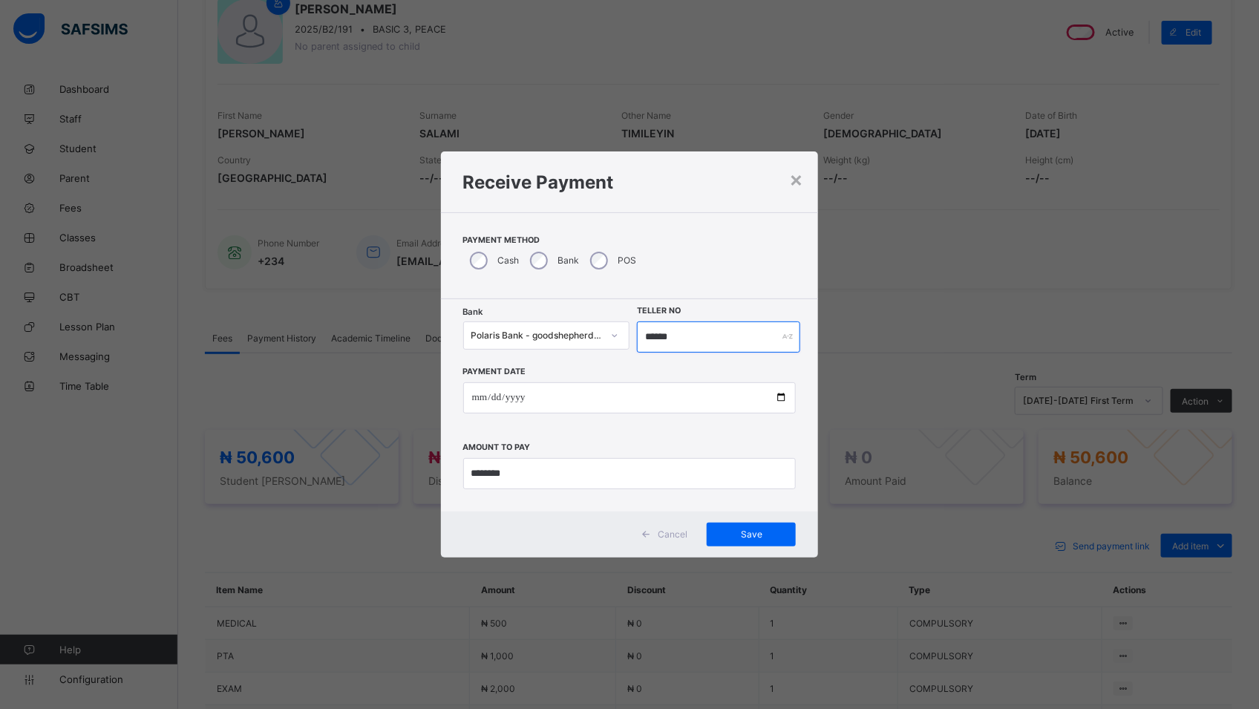
click at [684, 338] on input "******" at bounding box center [718, 336] width 163 height 31
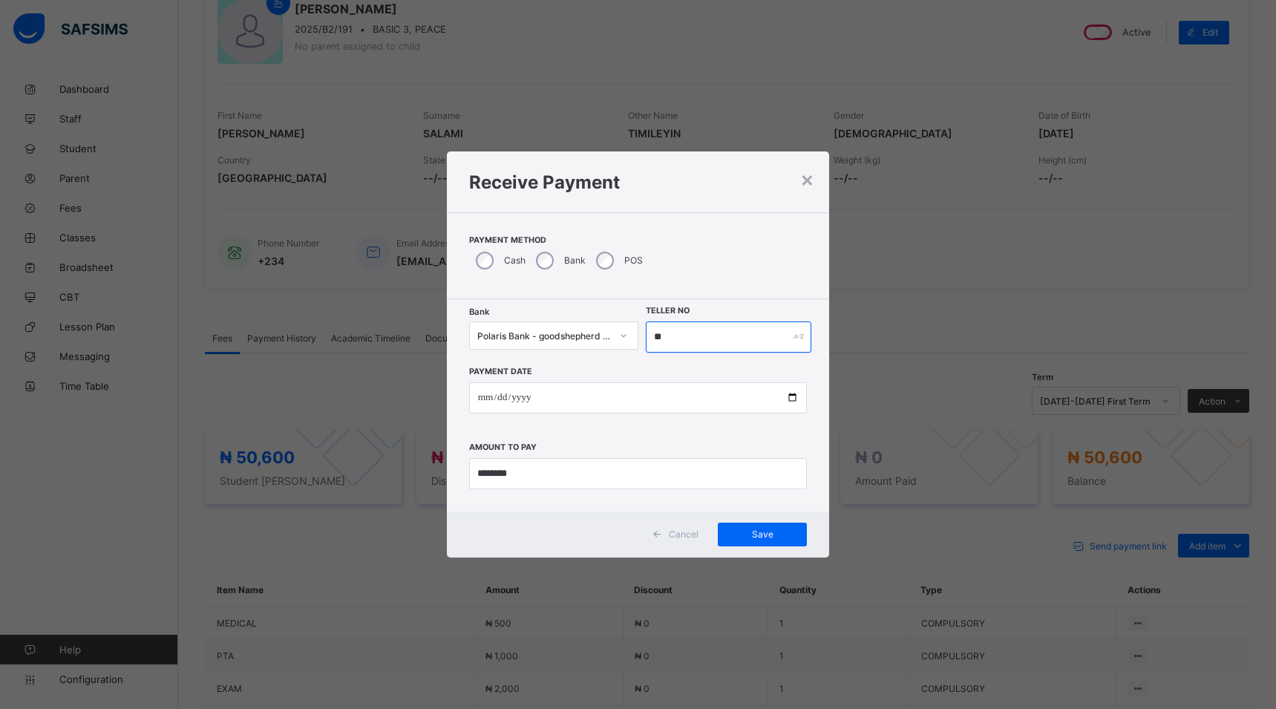
type input "*"
type input "******"
click at [758, 537] on span "Save" at bounding box center [762, 533] width 67 height 11
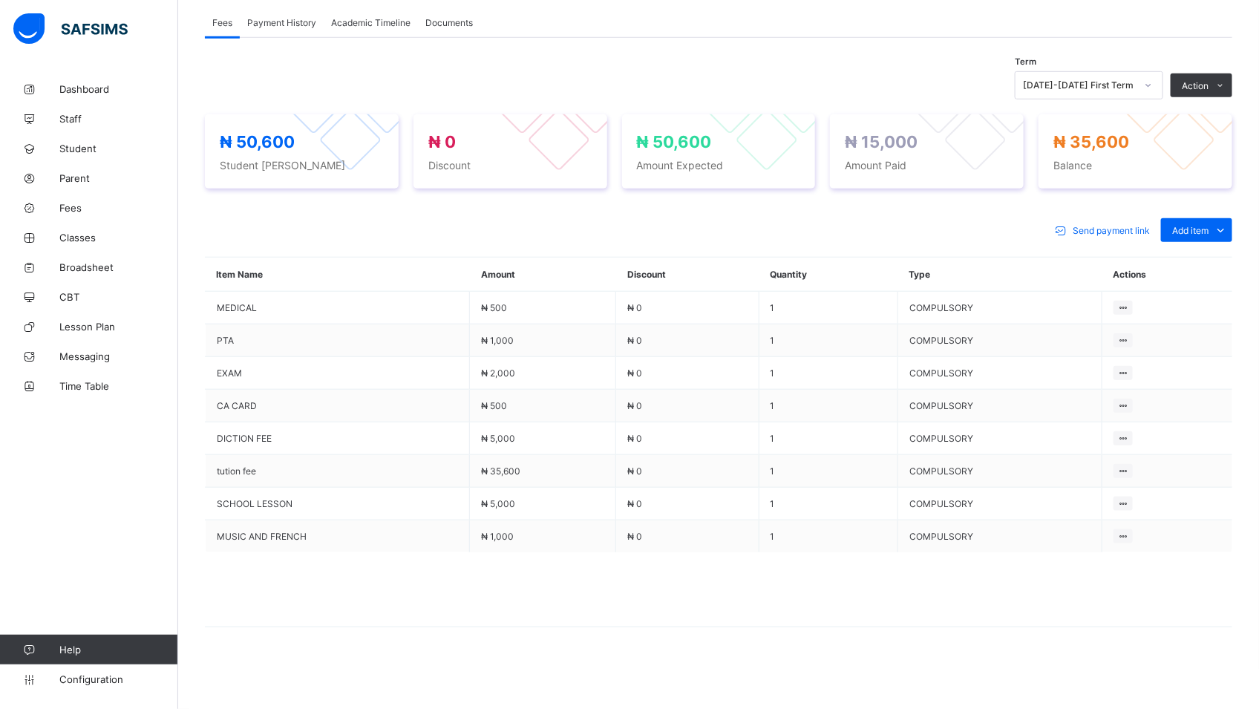
scroll to position [468, 0]
click at [79, 209] on span "Fees" at bounding box center [118, 208] width 119 height 12
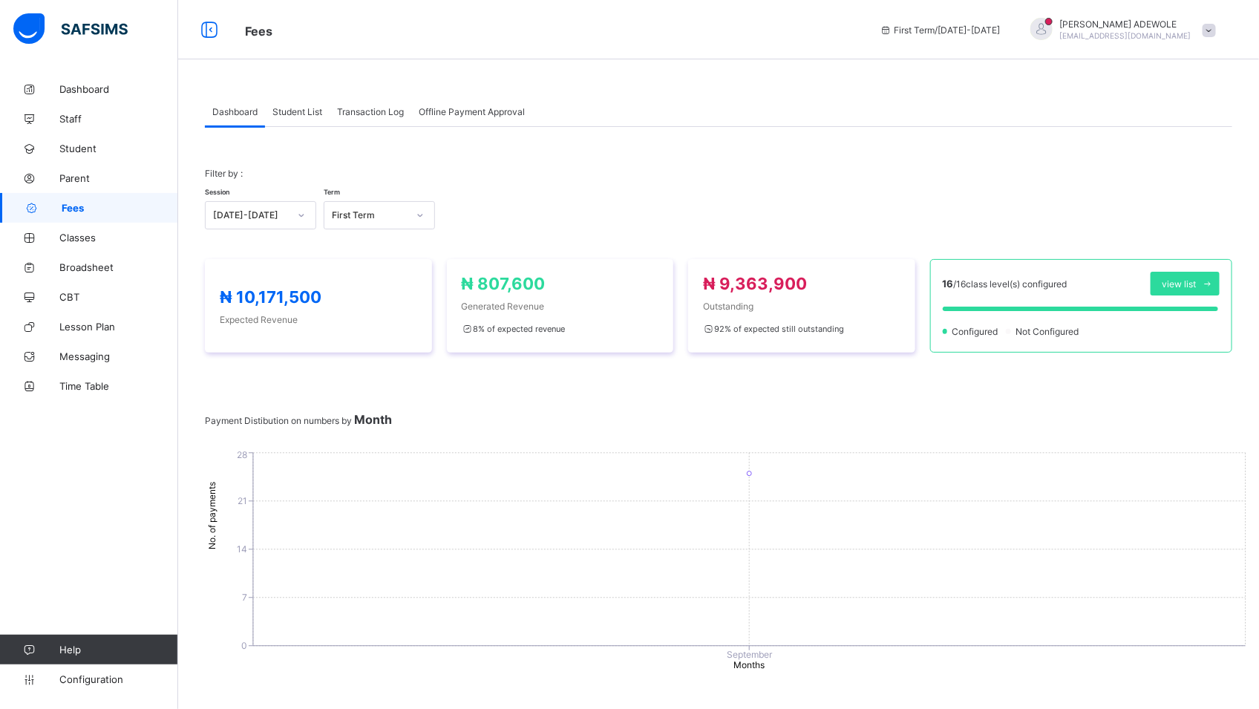
click at [306, 117] on div "Student List" at bounding box center [297, 111] width 65 height 30
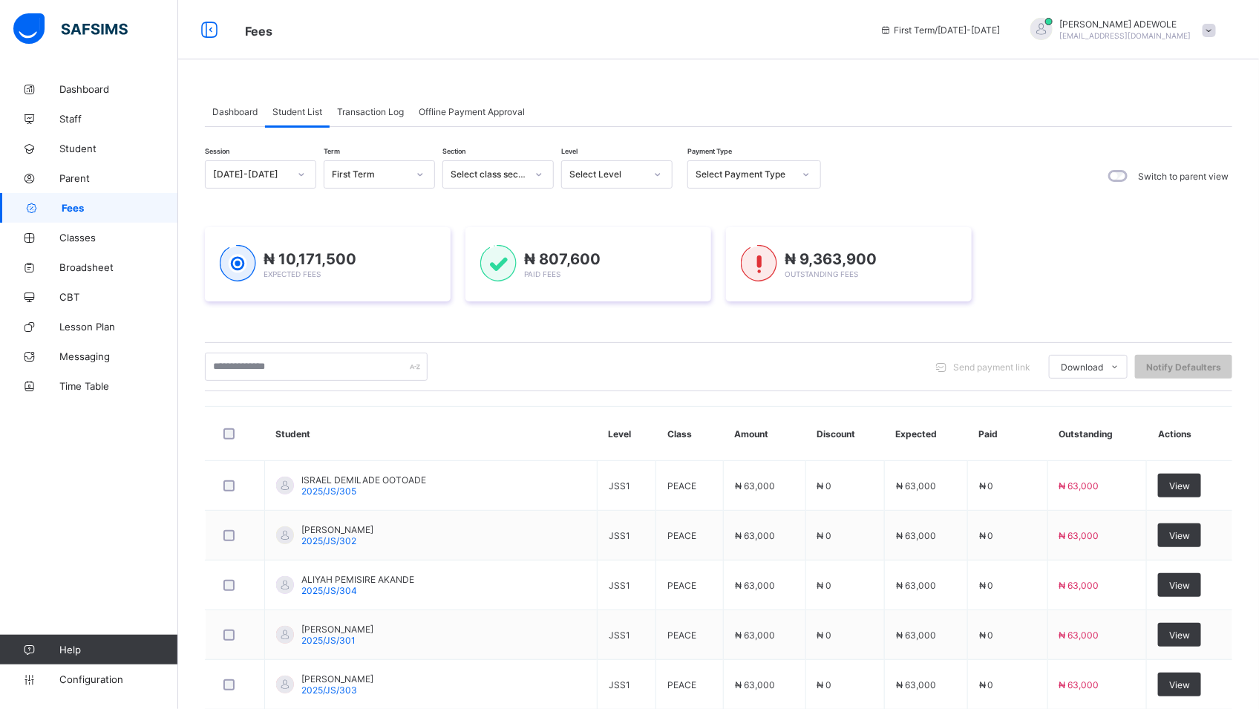
click at [662, 171] on div at bounding box center [657, 175] width 25 height 24
drag, startPoint x: 592, startPoint y: 345, endPoint x: 586, endPoint y: 332, distance: 14.6
click at [592, 341] on div "BASIC 2" at bounding box center [617, 344] width 110 height 23
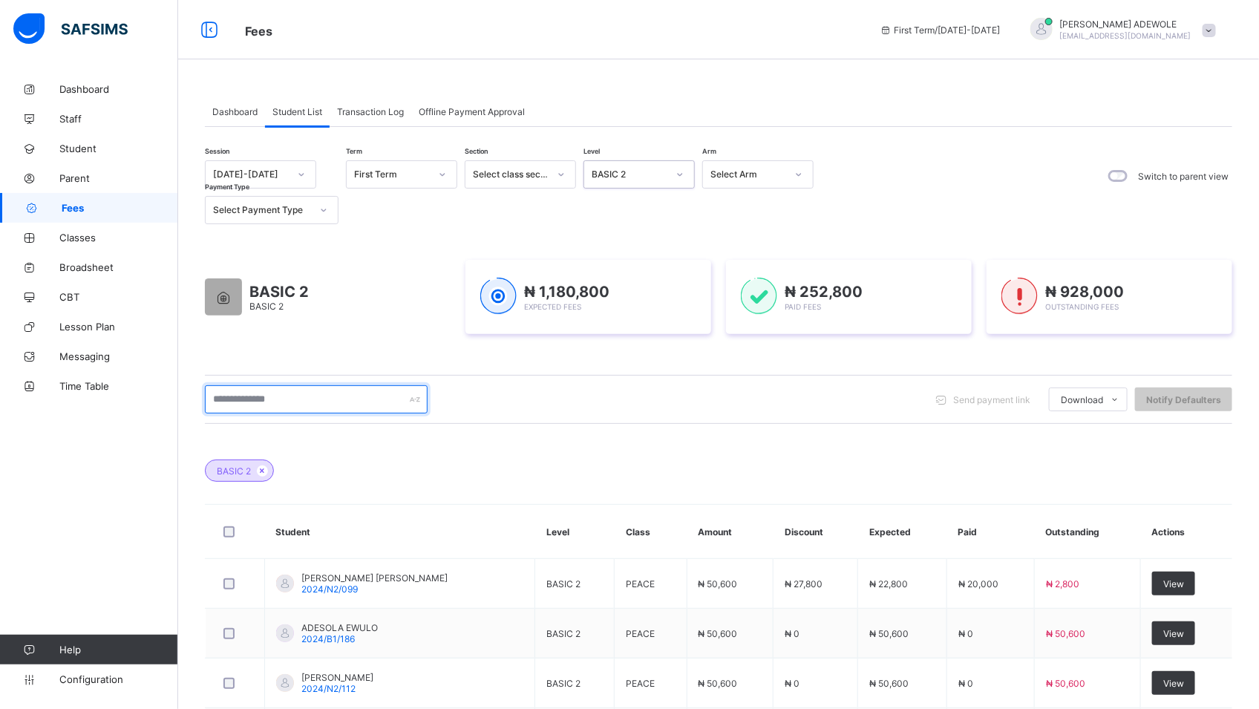
click at [292, 397] on input "text" at bounding box center [316, 399] width 223 height 28
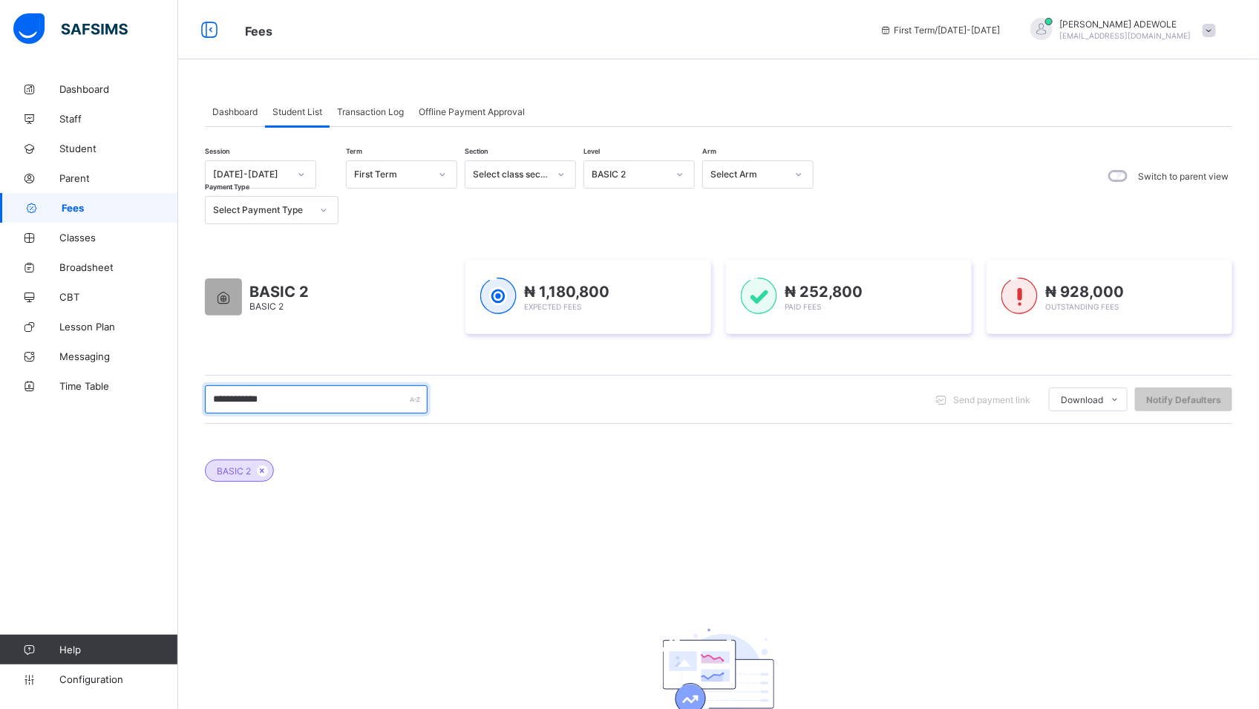
type input "**********"
click at [682, 176] on icon at bounding box center [679, 174] width 9 height 15
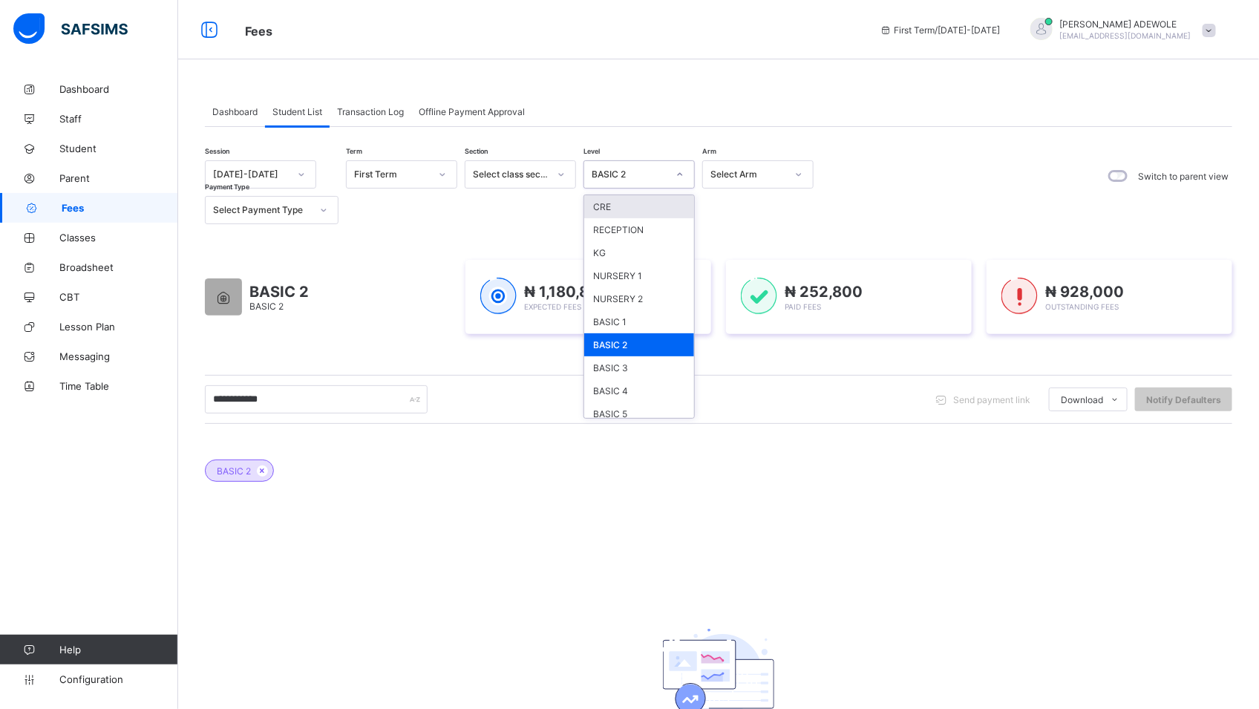
click at [675, 179] on div at bounding box center [679, 175] width 25 height 24
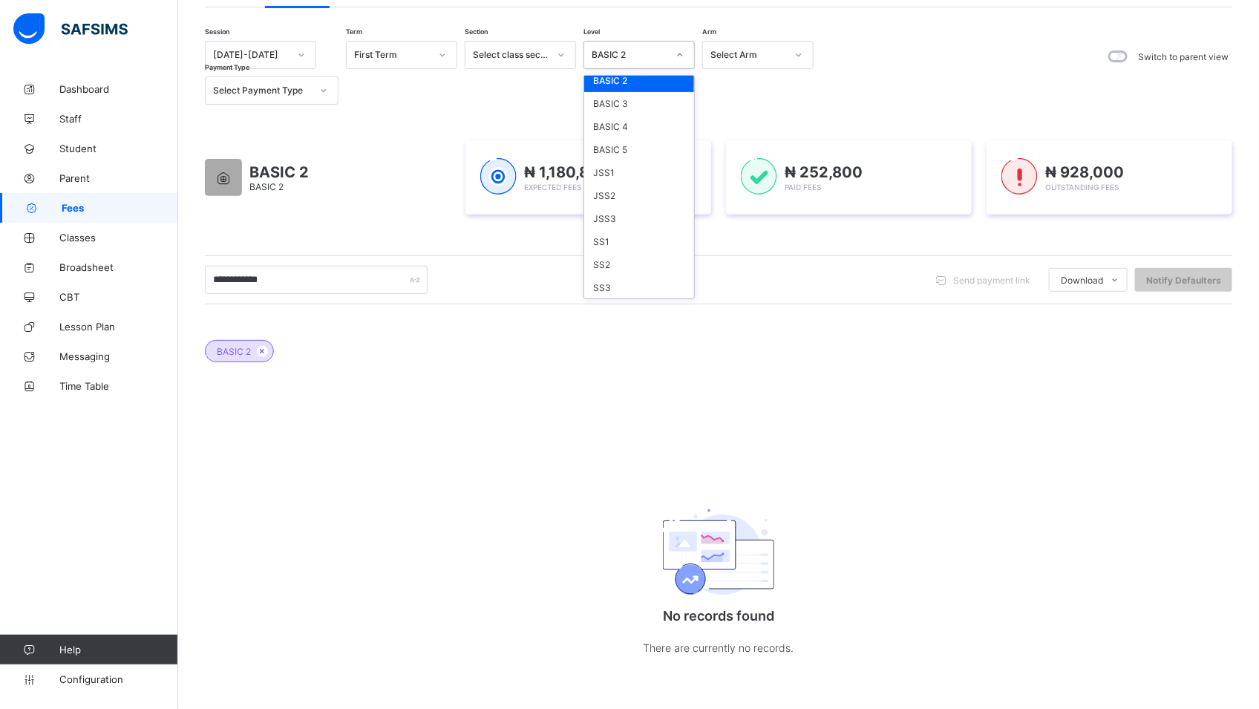
scroll to position [123, 0]
click at [432, 328] on div "BASIC 2" at bounding box center [718, 344] width 1027 height 52
click at [695, 41] on div "Session 2025-2026 Term First Term Section Select class section Level option BAS…" at bounding box center [513, 73] width 616 height 64
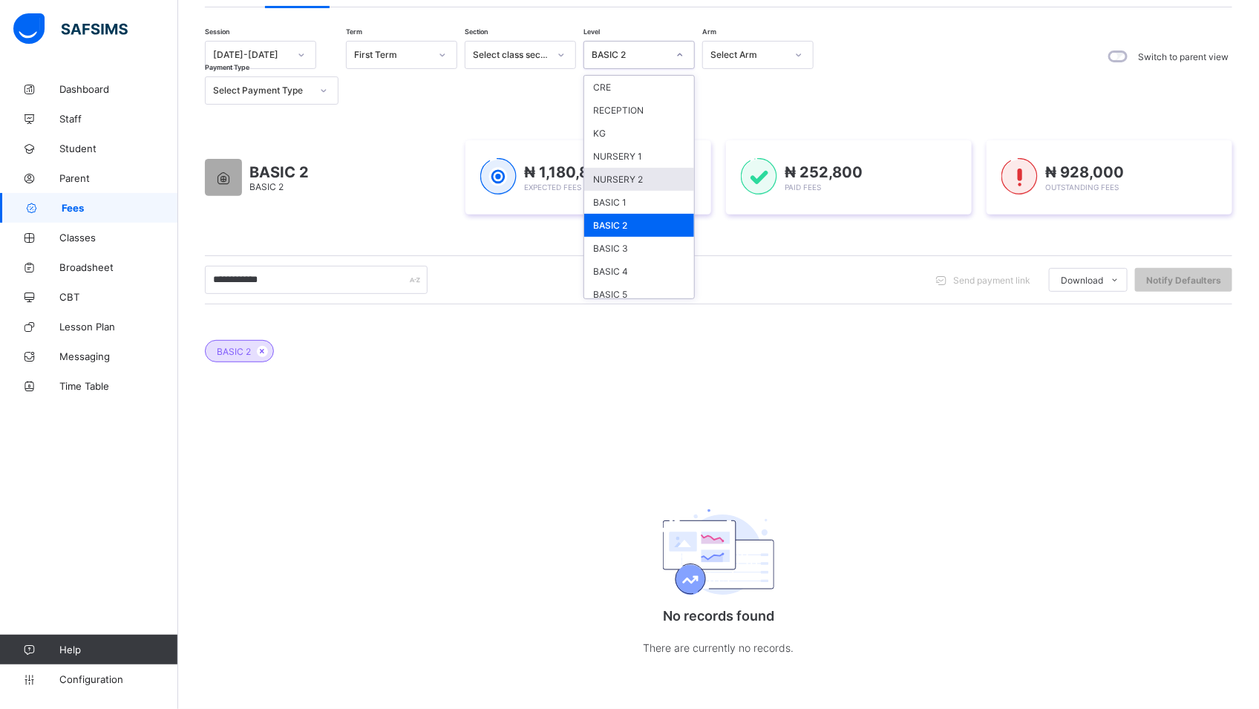
click at [649, 177] on div "NURSERY 2" at bounding box center [639, 179] width 110 height 23
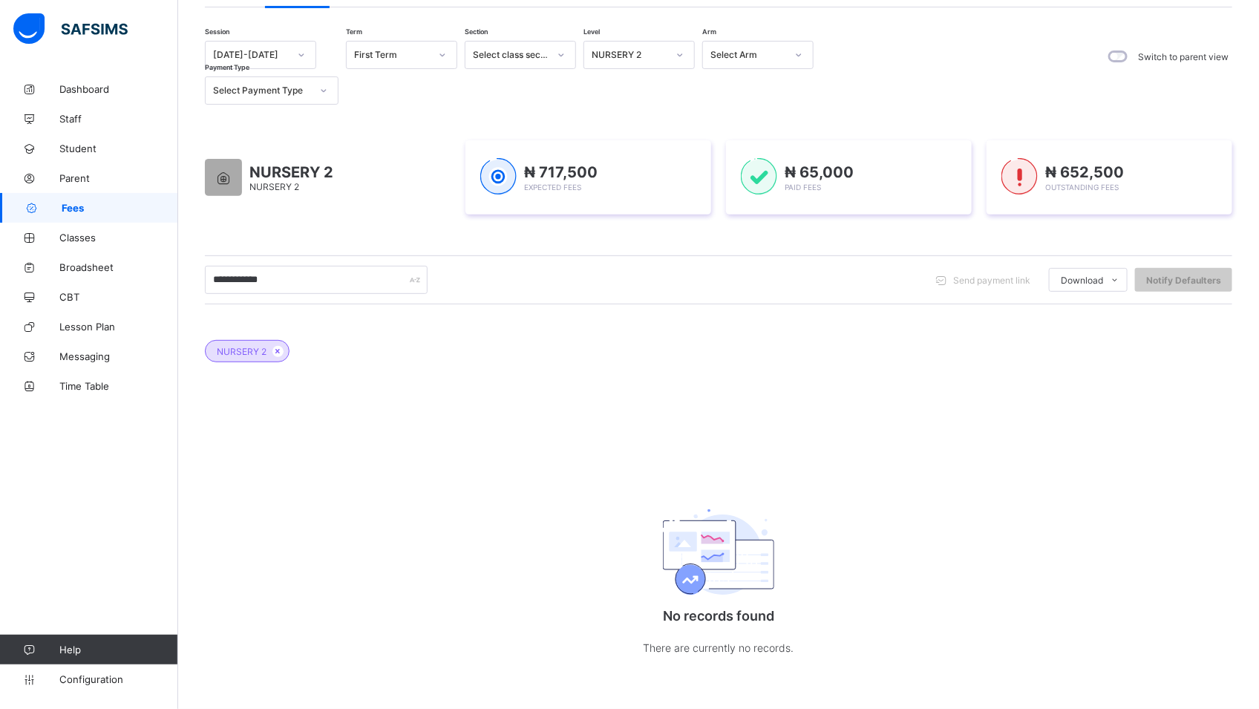
click at [682, 51] on icon at bounding box center [679, 55] width 9 height 15
click at [659, 168] on div "NURSERY 2" at bounding box center [639, 179] width 110 height 23
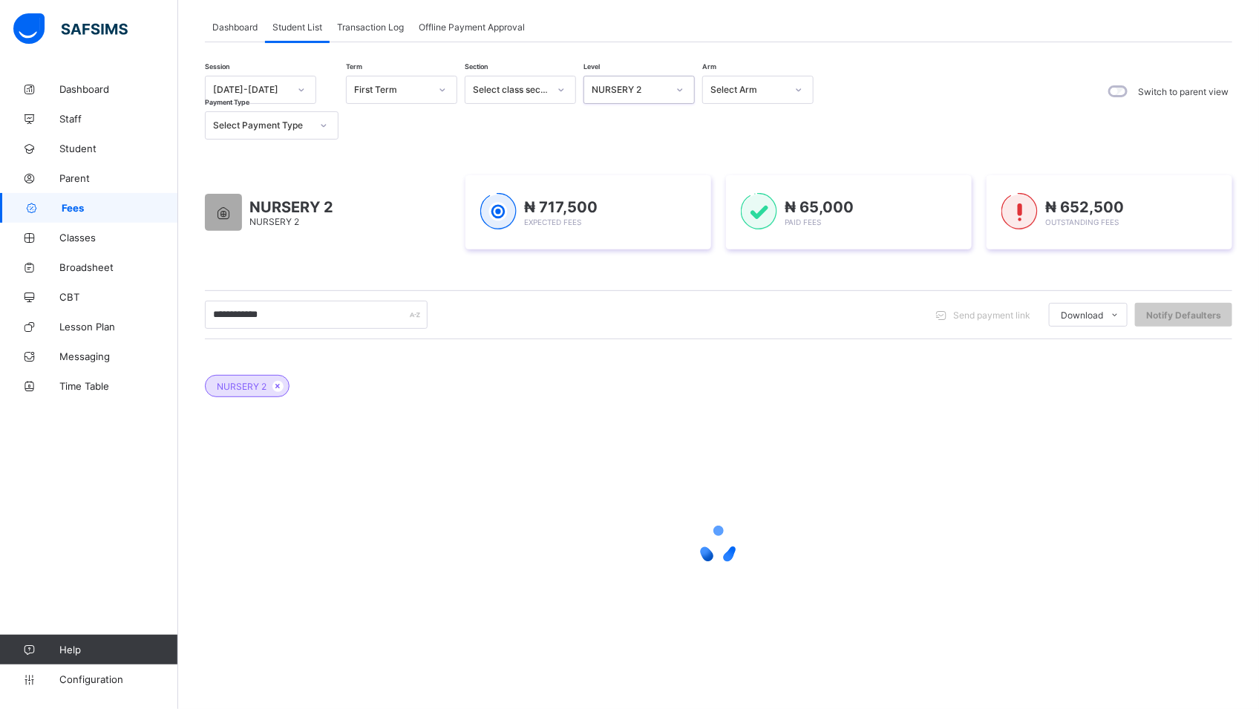
scroll to position [0, 0]
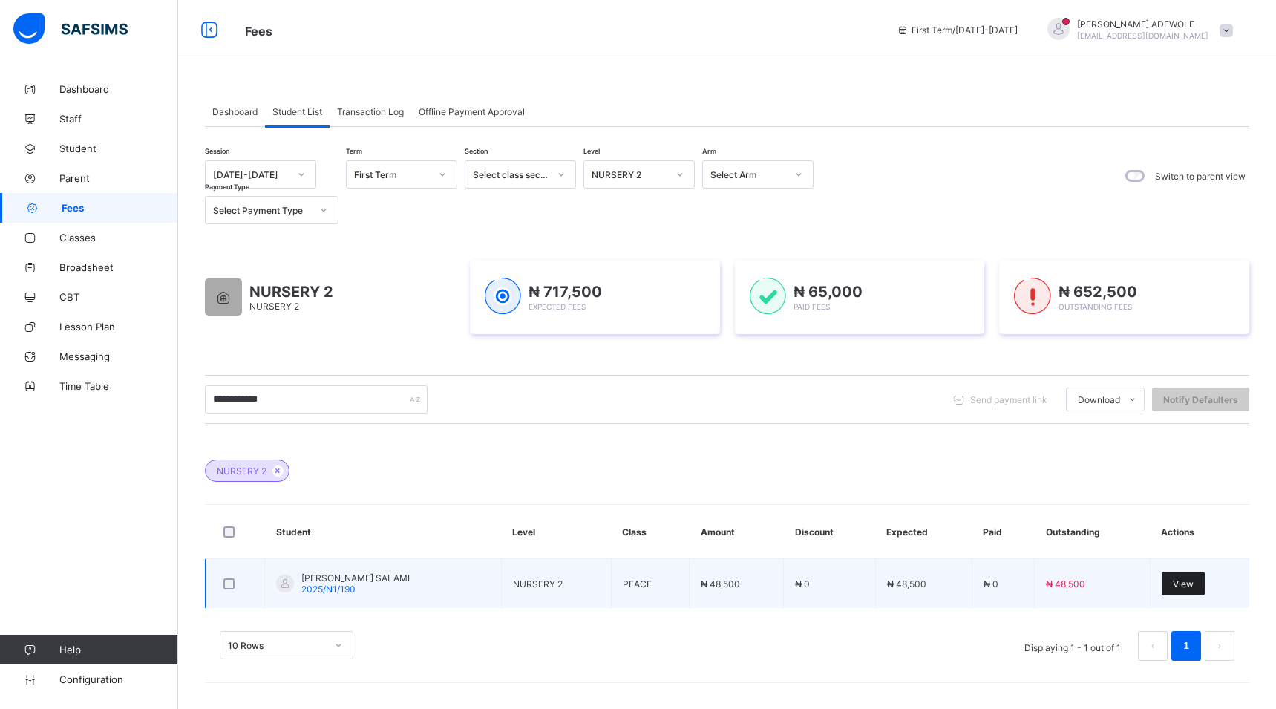
click at [1191, 586] on span "View" at bounding box center [1183, 583] width 21 height 11
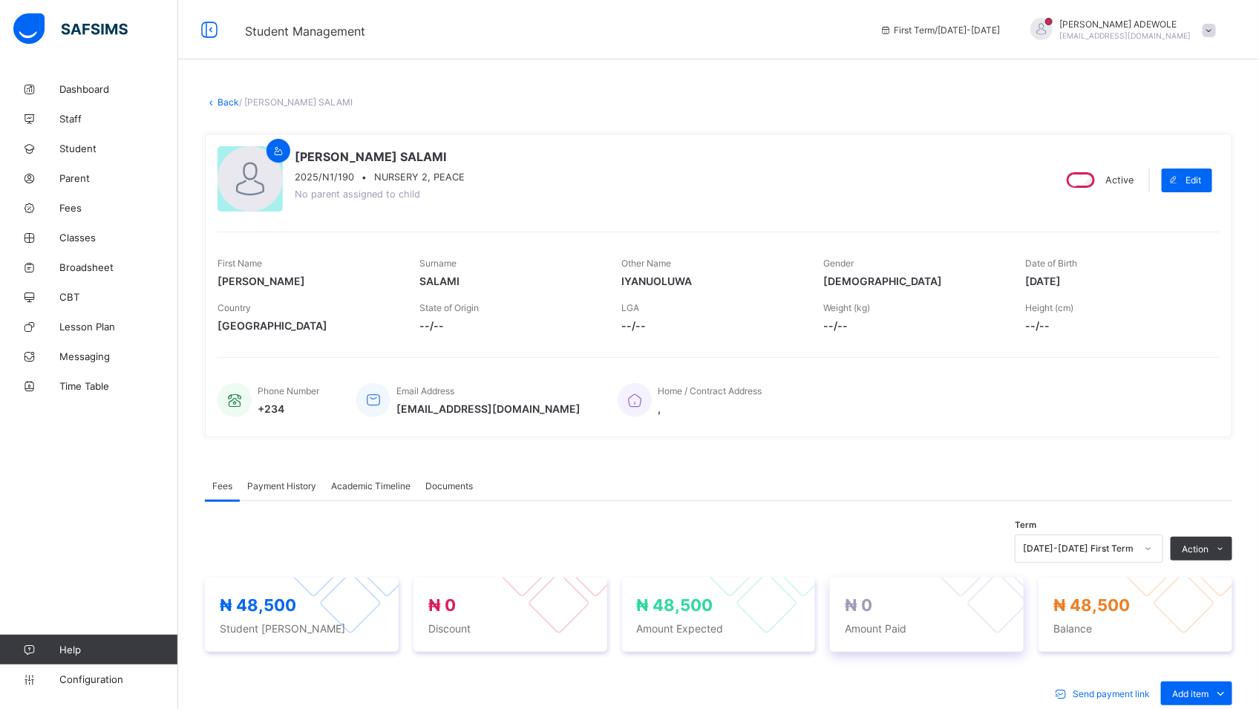
scroll to position [319, 0]
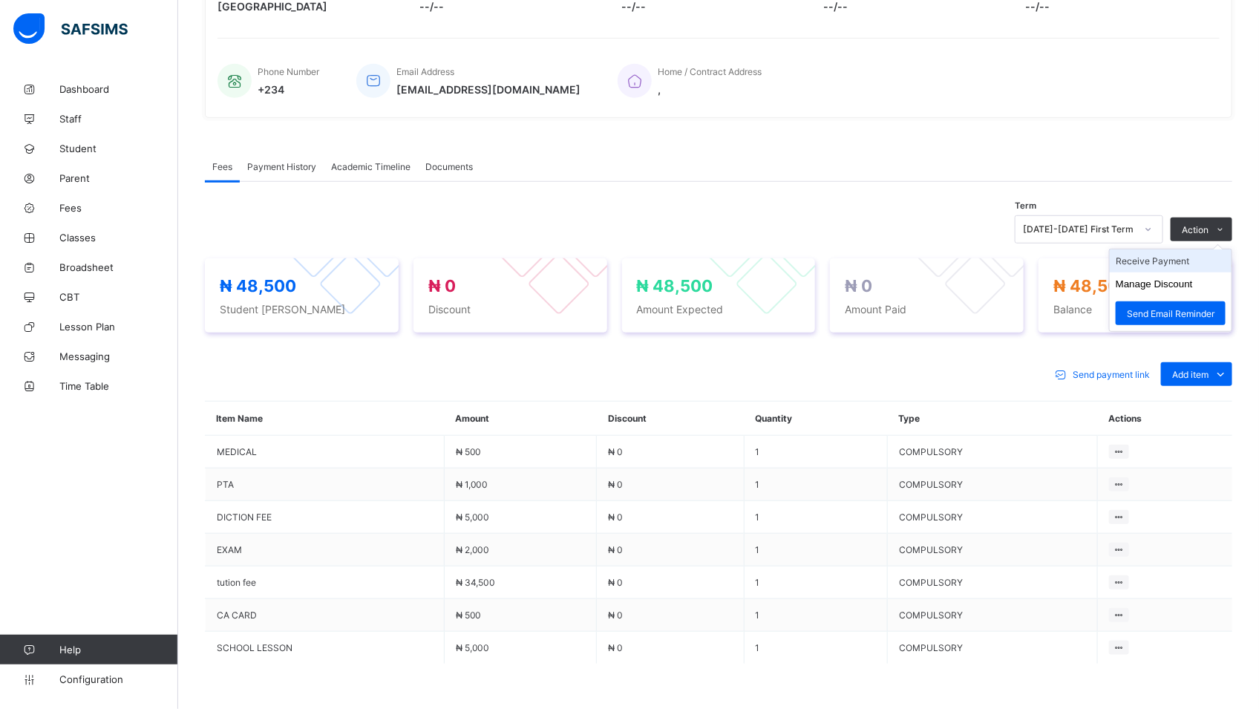
click at [1173, 265] on li "Receive Payment" at bounding box center [1171, 260] width 122 height 23
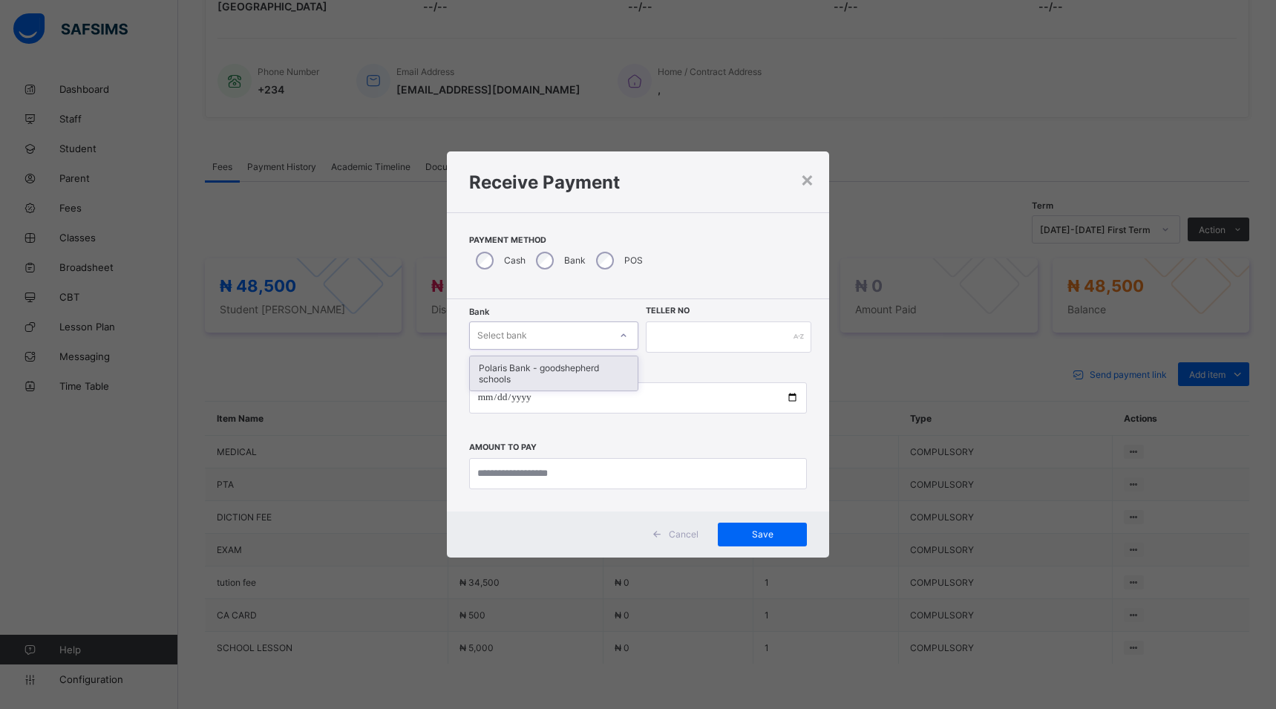
click at [624, 337] on icon at bounding box center [623, 335] width 9 height 15
click at [624, 373] on div "Polaris Bank - goodshepherd schools" at bounding box center [554, 373] width 168 height 34
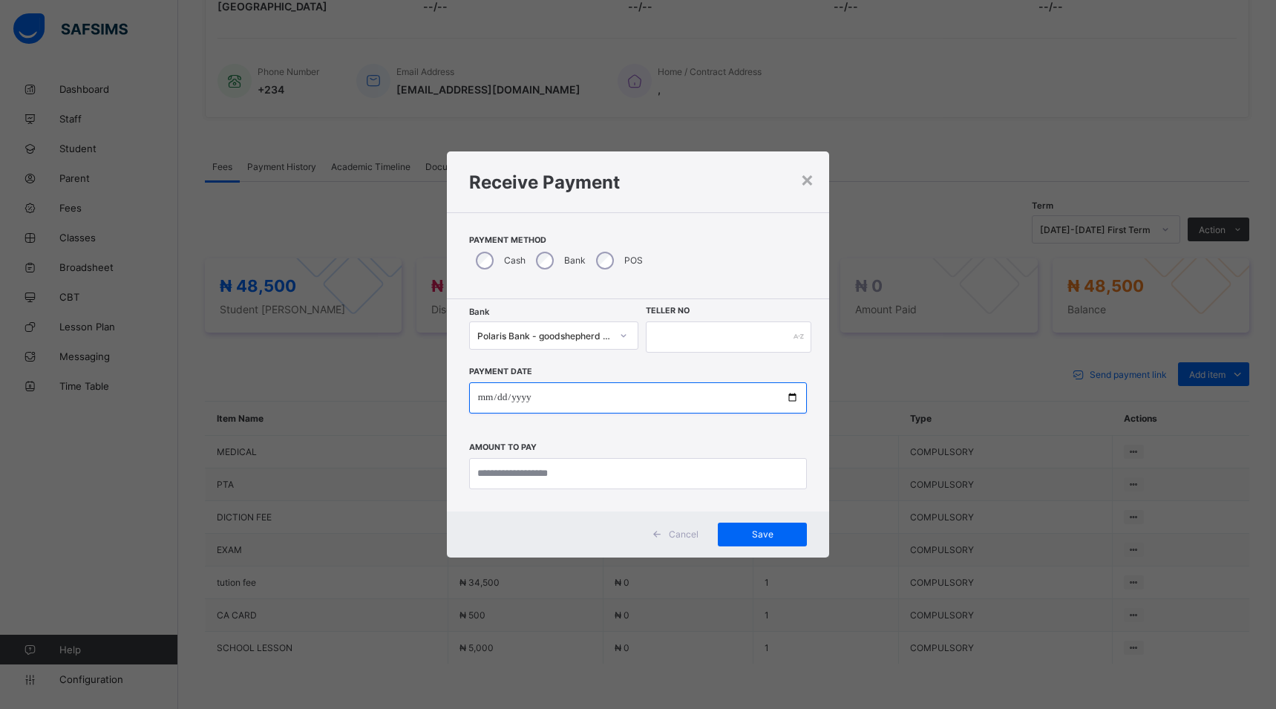
click at [789, 399] on input "date" at bounding box center [638, 397] width 338 height 31
type input "**********"
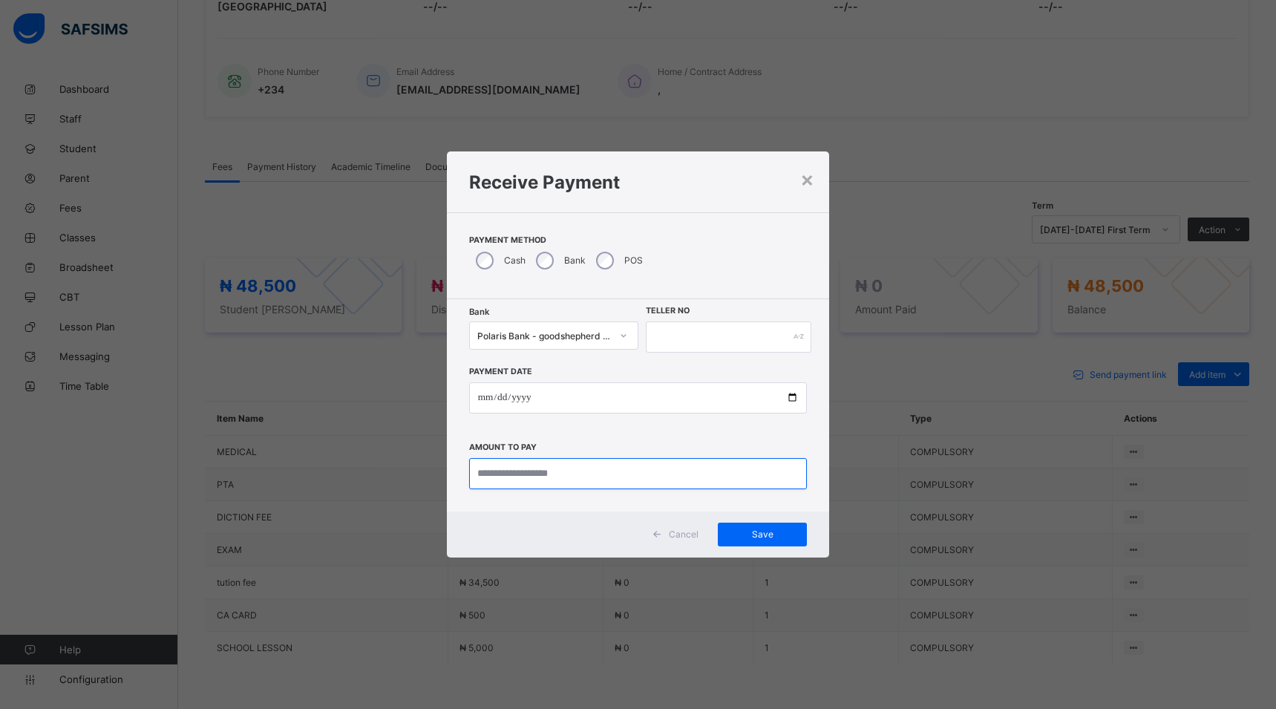
click at [579, 475] on input "currency" at bounding box center [638, 473] width 338 height 31
type input "********"
click at [709, 336] on input "text" at bounding box center [729, 336] width 166 height 31
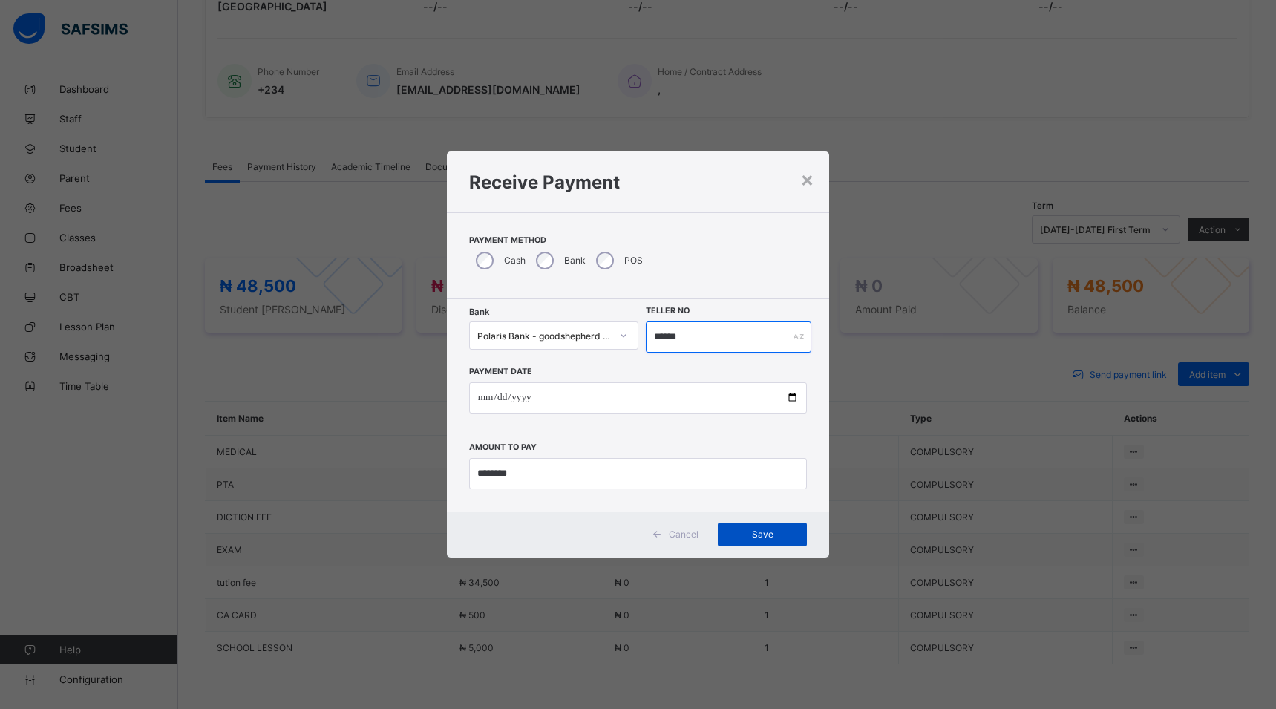
type input "******"
click at [776, 533] on span "Save" at bounding box center [762, 533] width 67 height 11
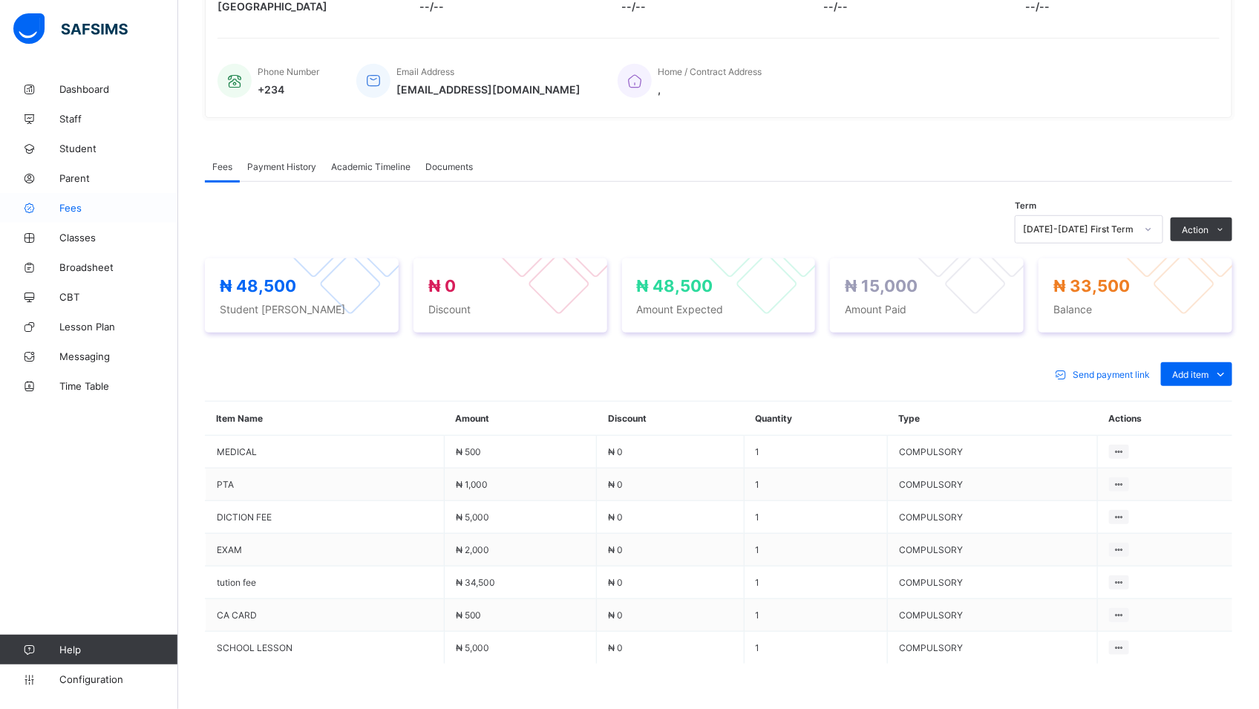
click at [69, 209] on span "Fees" at bounding box center [118, 208] width 119 height 12
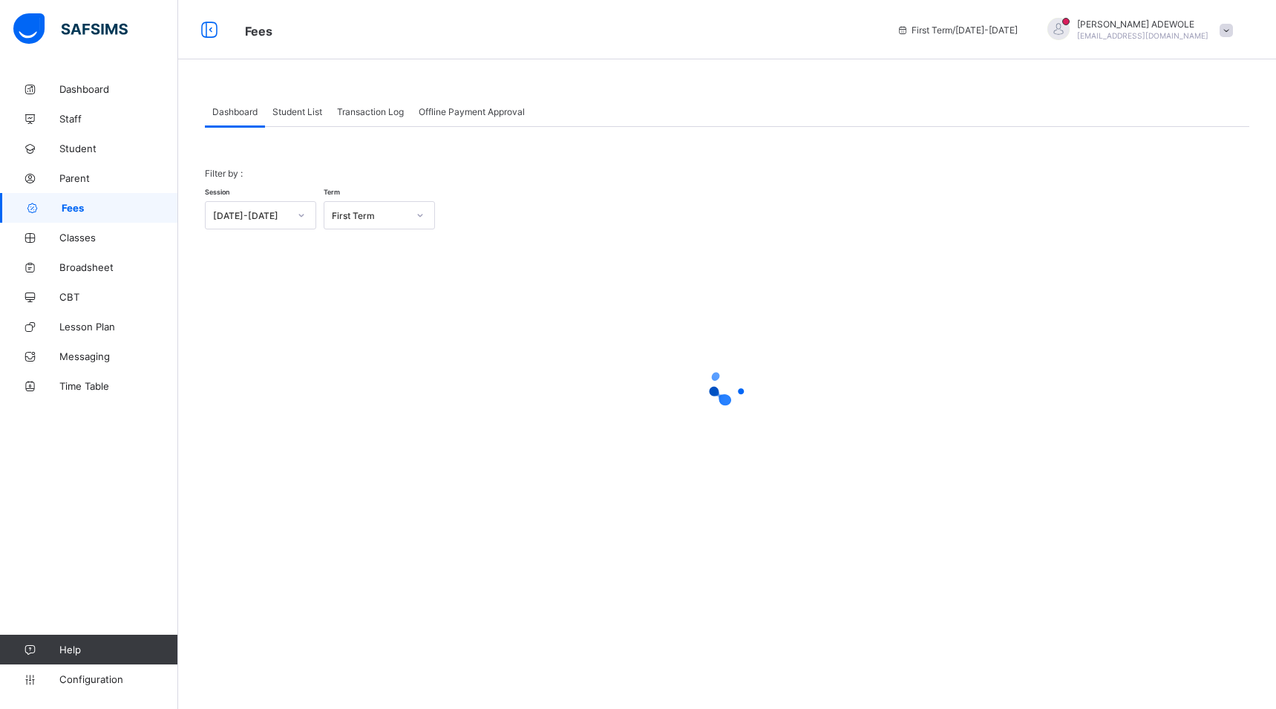
click at [307, 117] on div "Student List" at bounding box center [297, 111] width 65 height 30
click at [286, 106] on span "Student List" at bounding box center [297, 111] width 50 height 11
click at [292, 109] on span "Student List" at bounding box center [297, 111] width 50 height 11
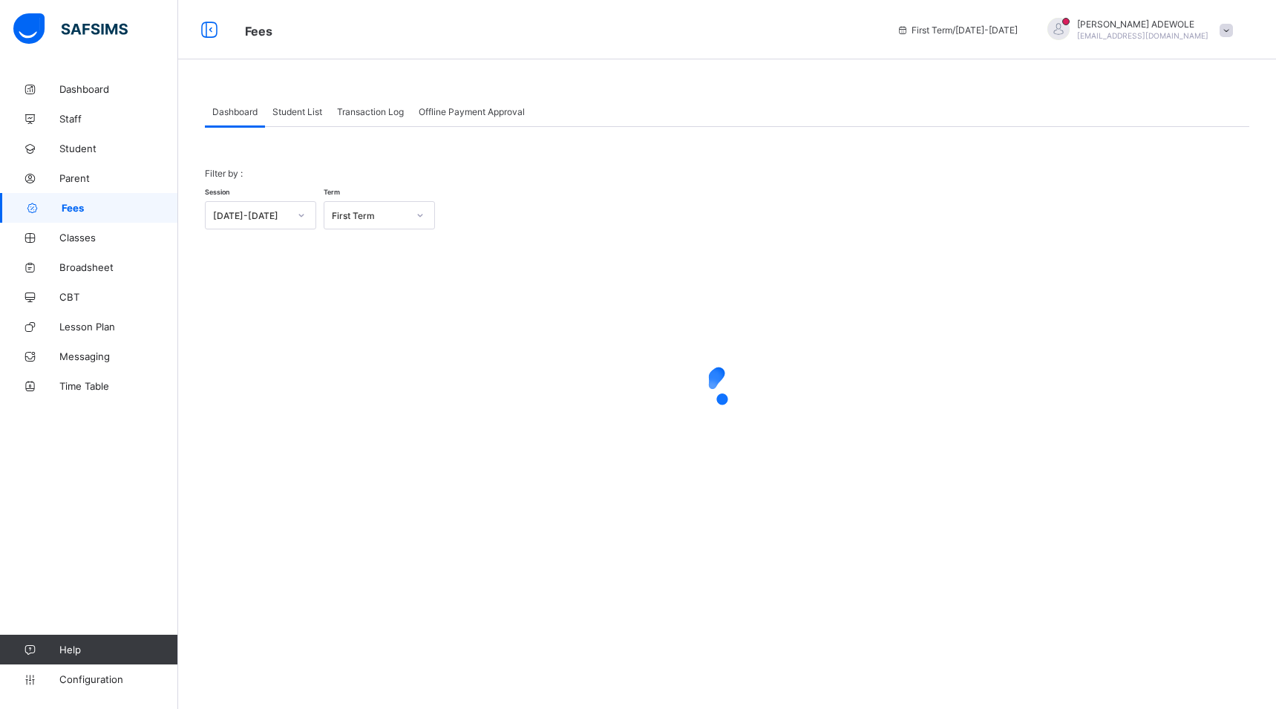
click at [292, 109] on span "Student List" at bounding box center [297, 111] width 50 height 11
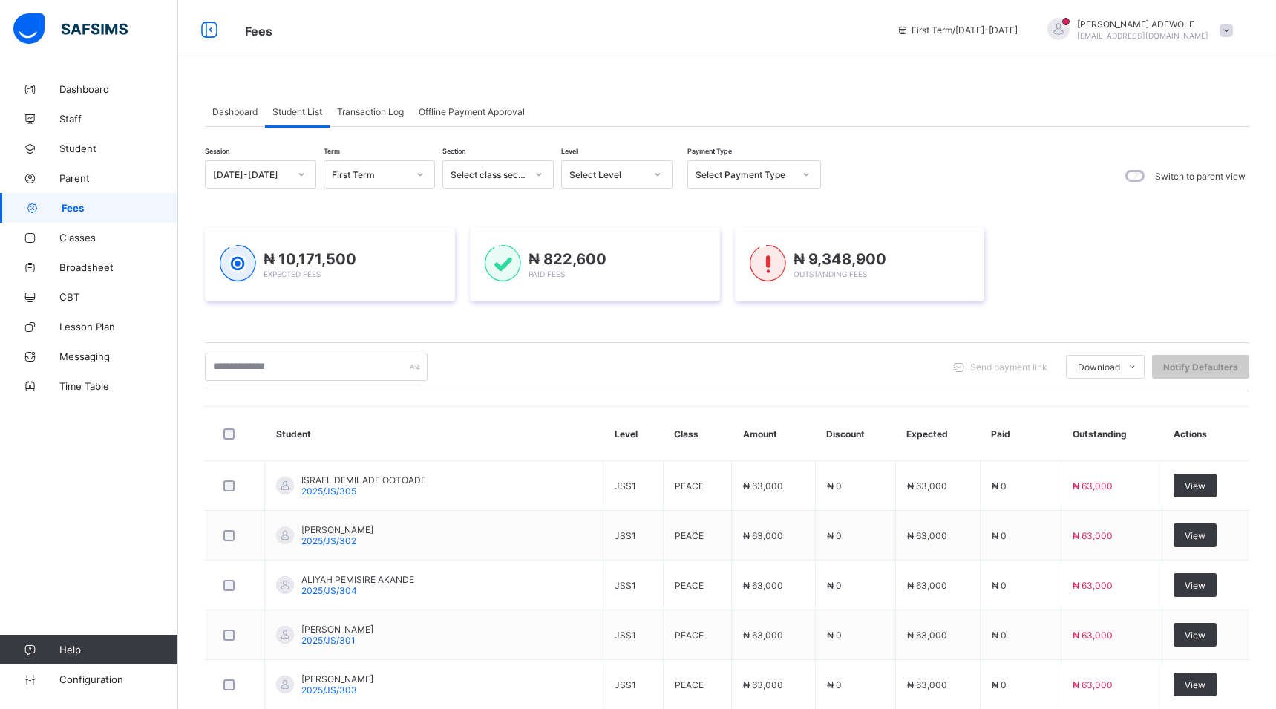
drag, startPoint x: 292, startPoint y: 109, endPoint x: 635, endPoint y: 163, distance: 347.1
click at [295, 109] on span "Student List" at bounding box center [297, 111] width 50 height 11
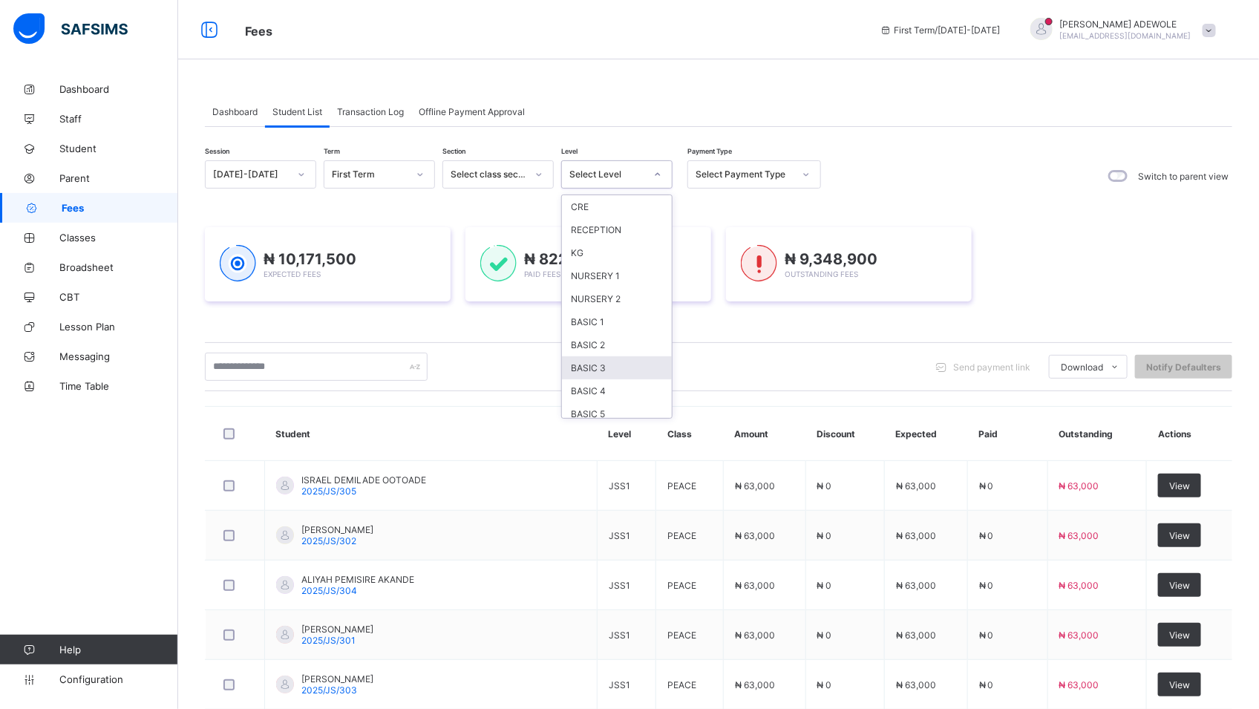
click at [586, 376] on div "BASIC 3" at bounding box center [617, 367] width 110 height 23
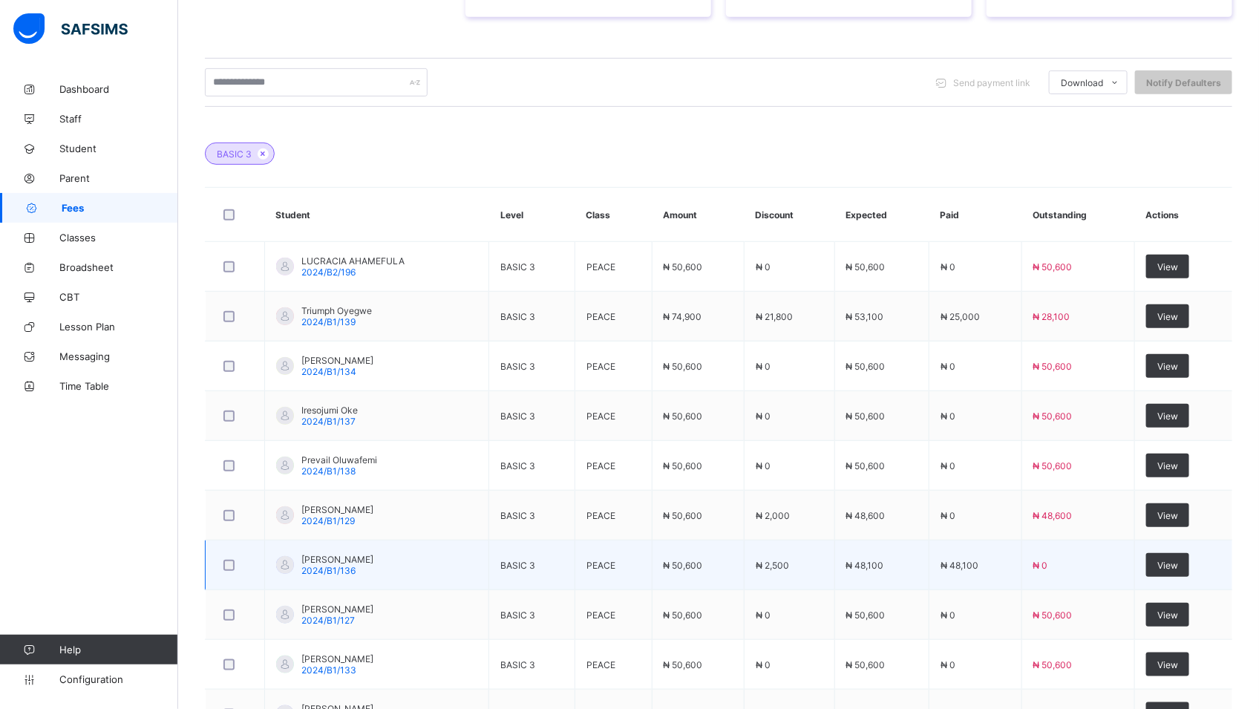
scroll to position [319, 0]
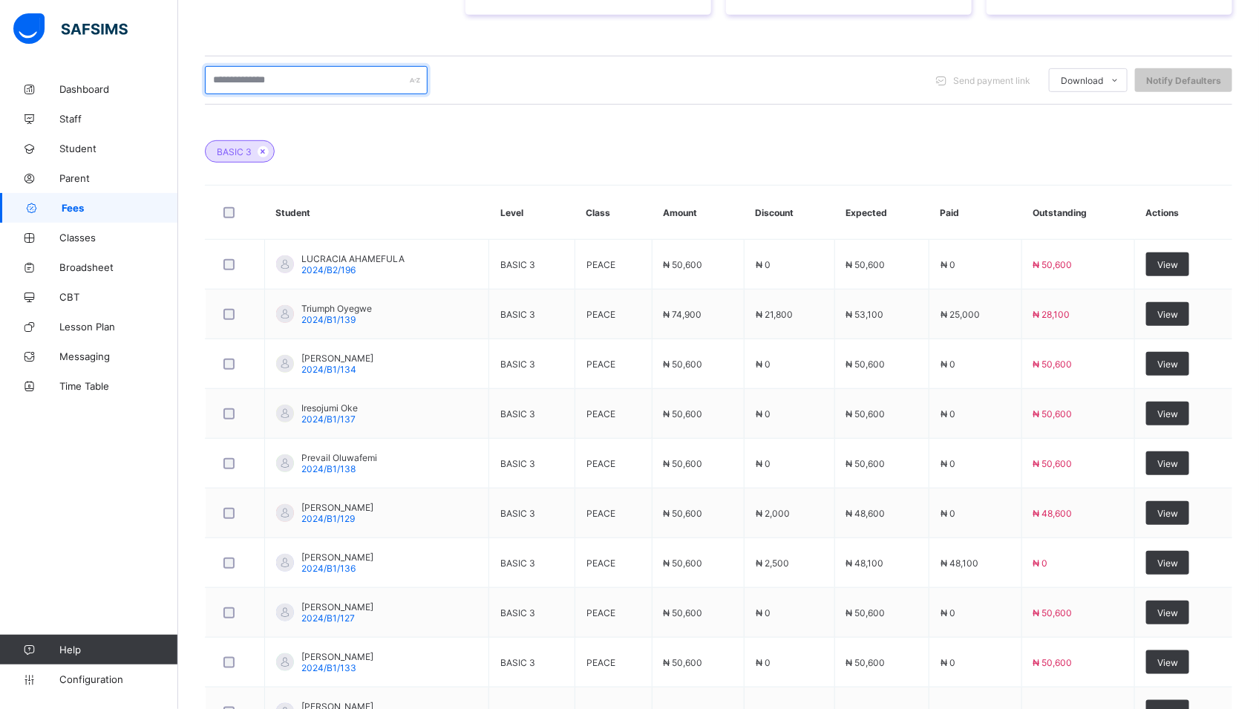
click at [298, 79] on input "text" at bounding box center [316, 80] width 223 height 28
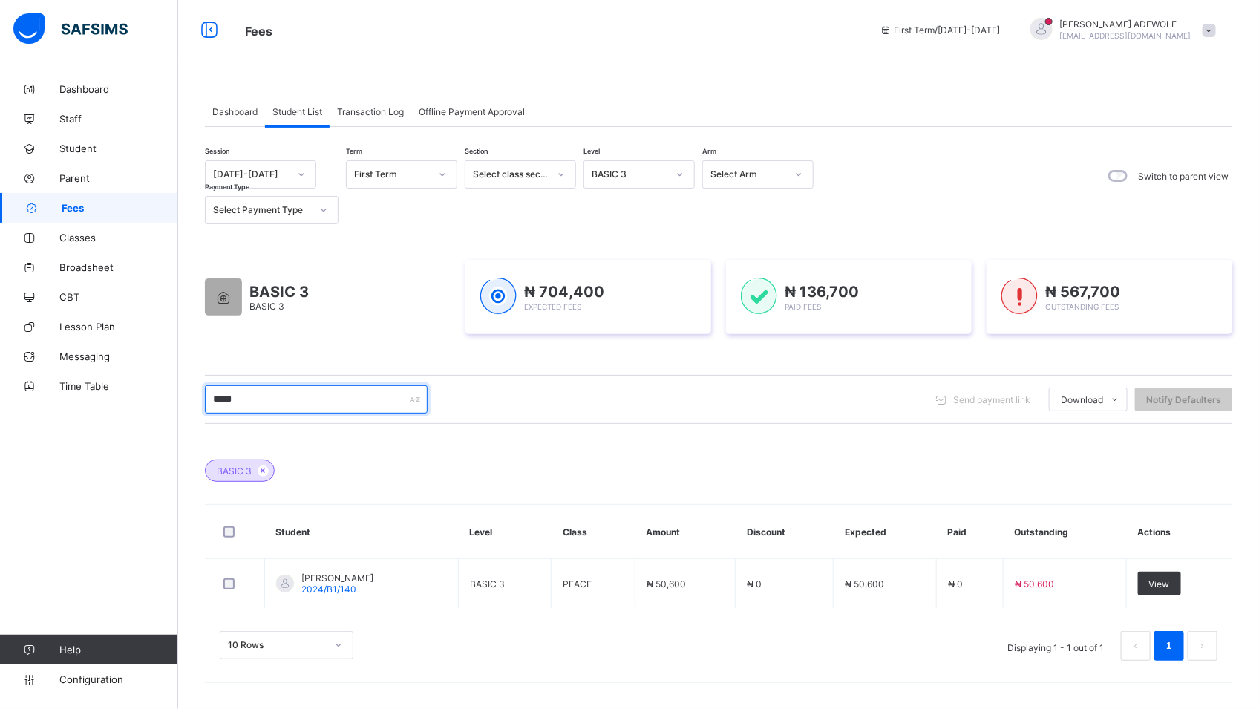
scroll to position [0, 0]
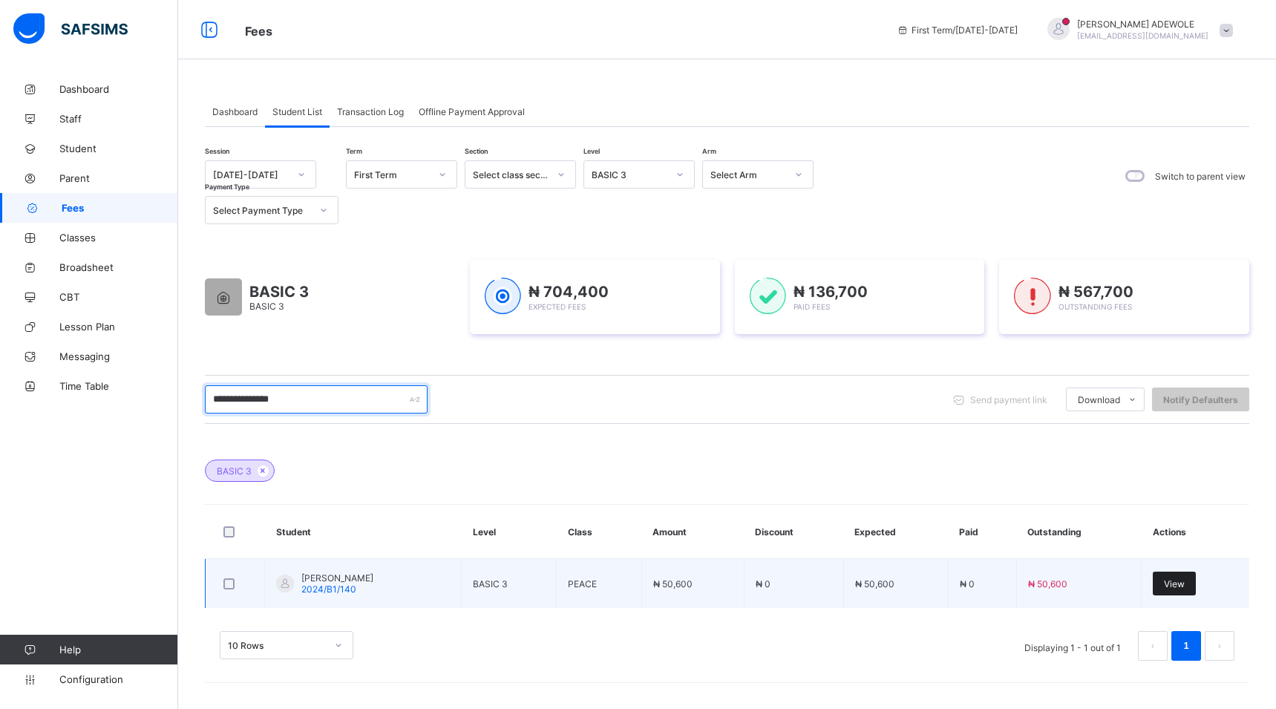
type input "**********"
click at [1170, 591] on div "View" at bounding box center [1174, 583] width 43 height 24
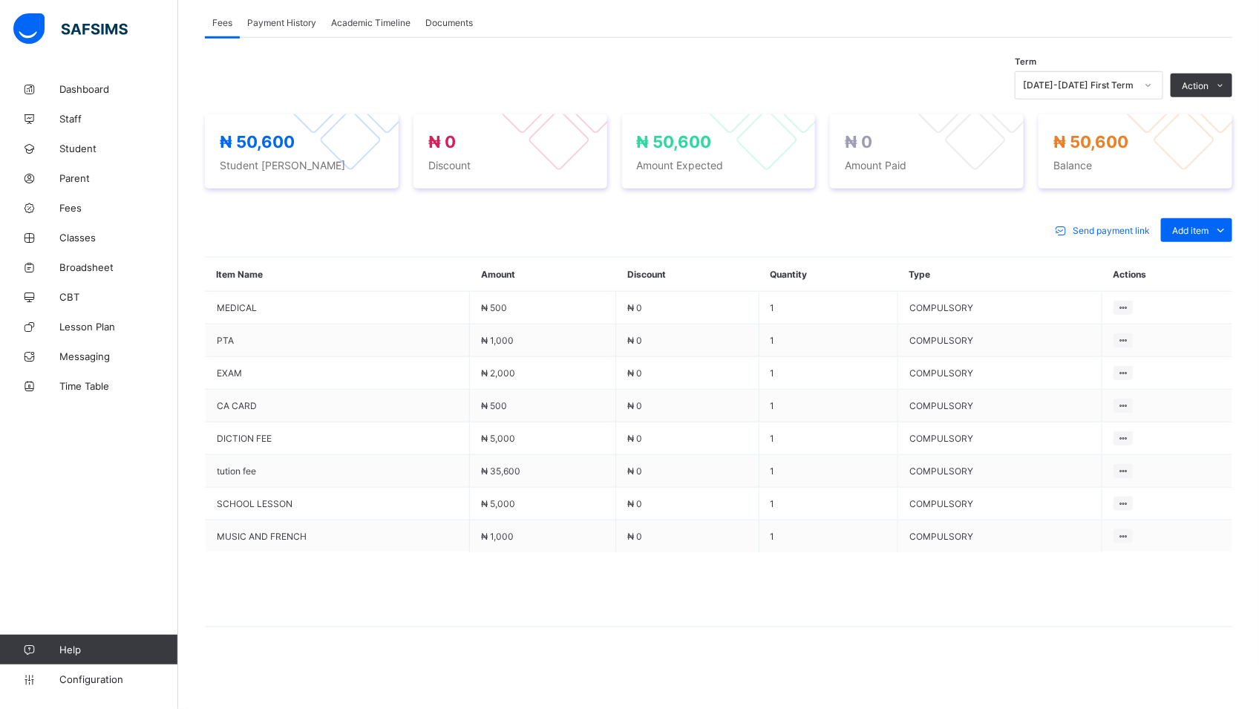
scroll to position [468, 0]
click at [1179, 111] on li "Receive Payment" at bounding box center [1171, 116] width 122 height 23
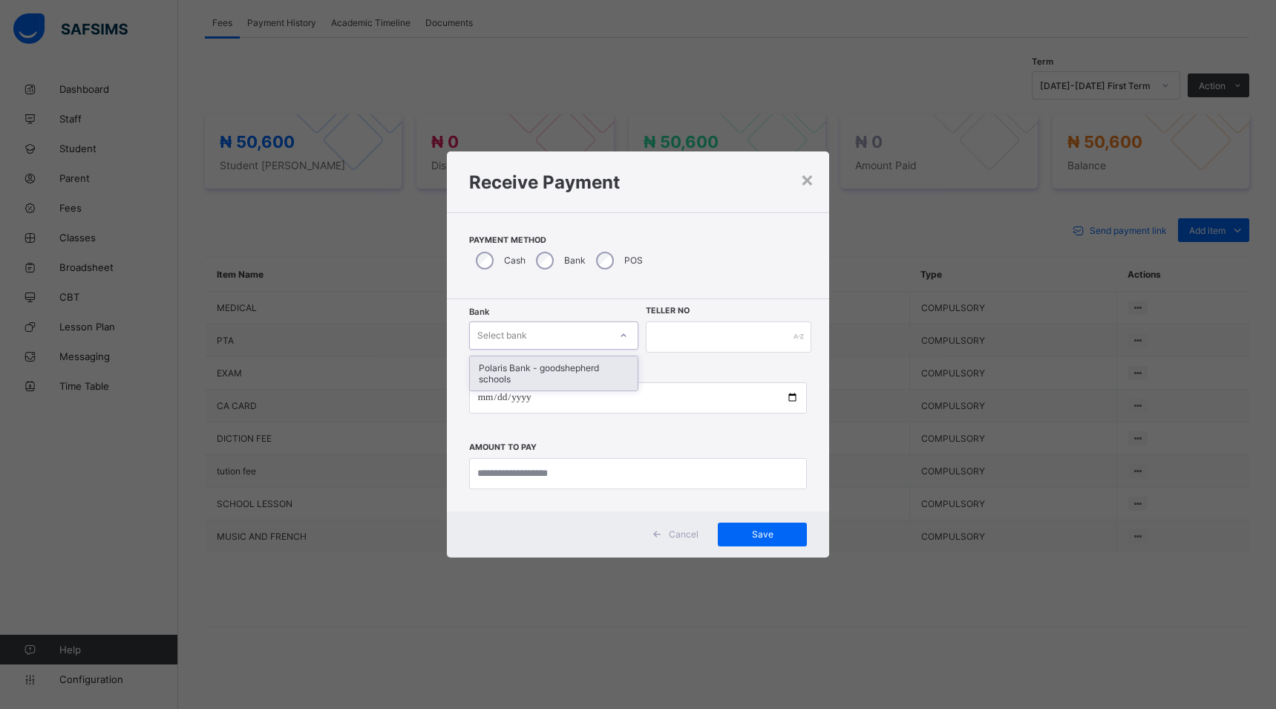
click at [623, 332] on icon at bounding box center [623, 335] width 9 height 15
click at [603, 383] on div "Polaris Bank - goodshepherd schools" at bounding box center [554, 373] width 168 height 34
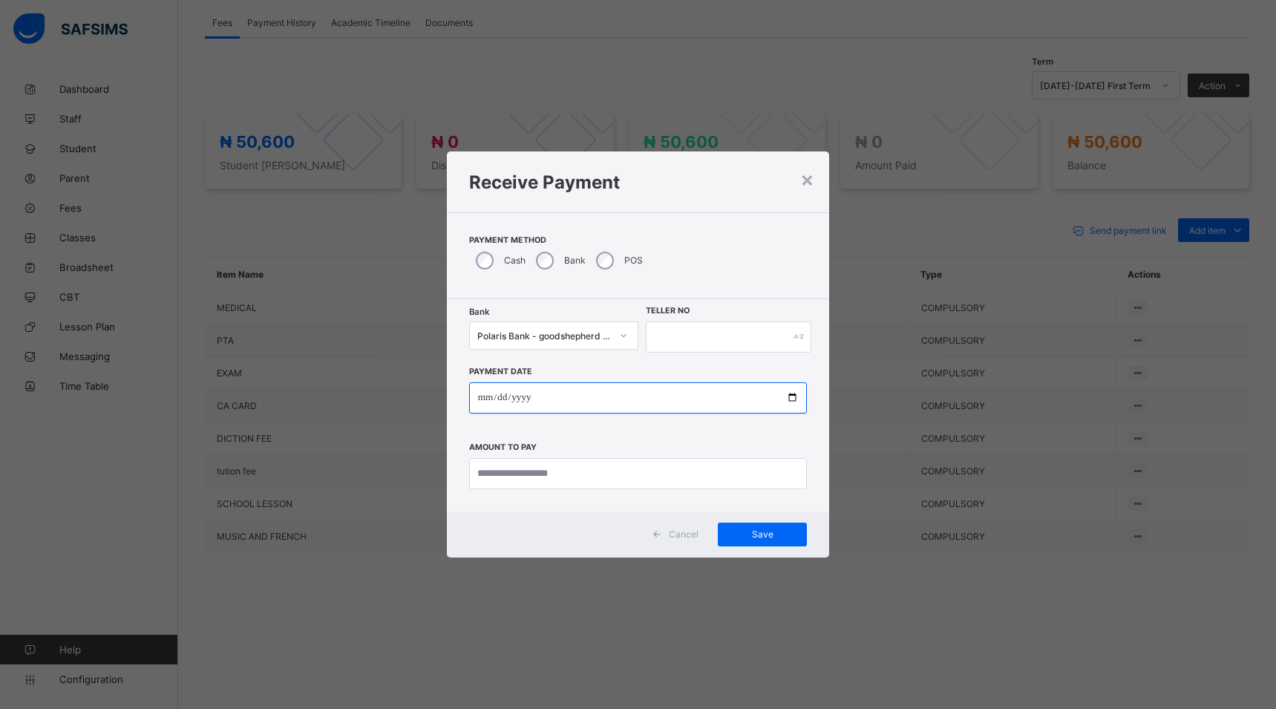
click at [791, 399] on input "date" at bounding box center [638, 397] width 338 height 31
type input "**********"
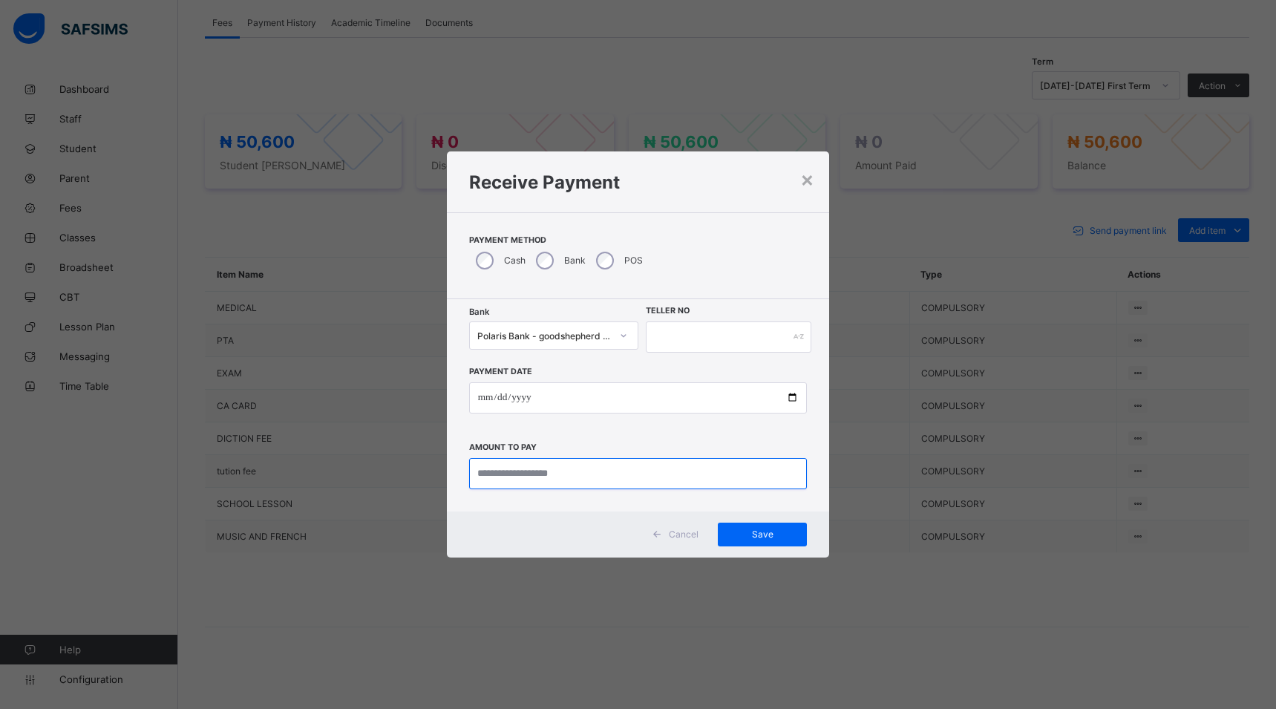
click at [600, 476] on input "currency" at bounding box center [638, 473] width 338 height 31
type input "********"
click at [757, 539] on span "Save" at bounding box center [762, 533] width 67 height 11
click at [773, 535] on span "Save" at bounding box center [762, 533] width 67 height 11
drag, startPoint x: 701, startPoint y: 448, endPoint x: 1205, endPoint y: 399, distance: 505.5
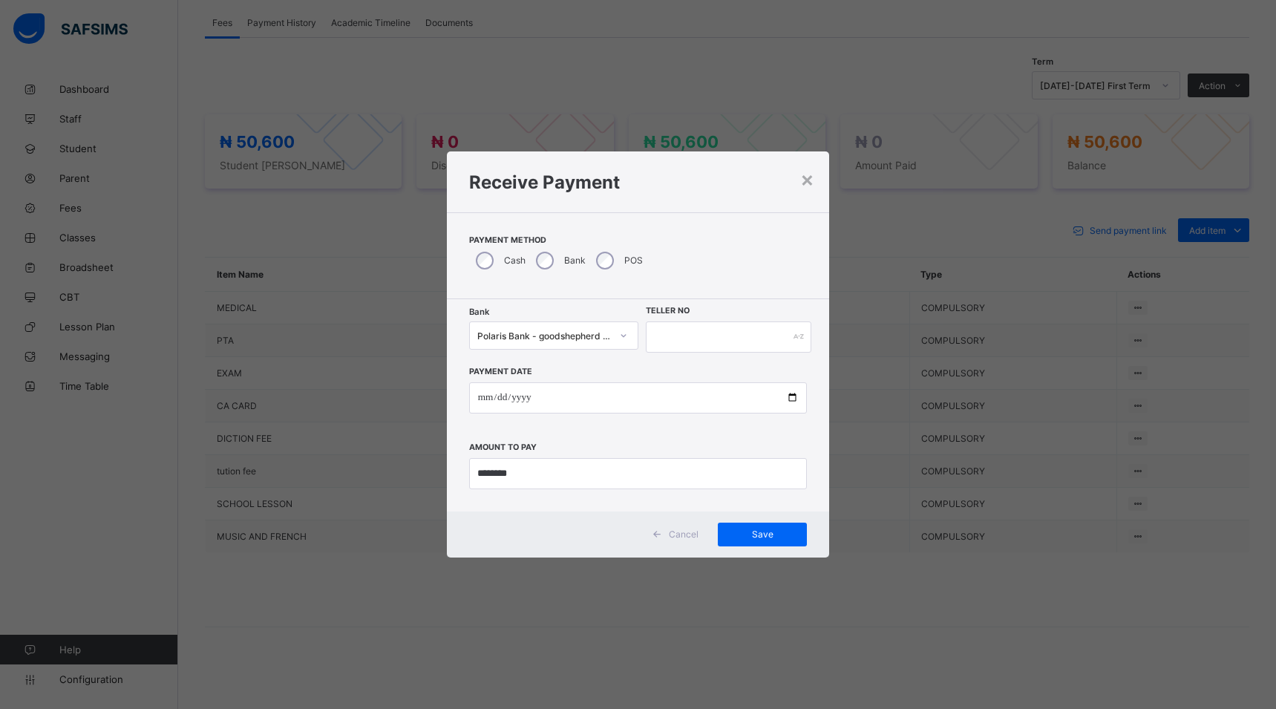
click at [1176, 387] on div "**********" at bounding box center [638, 354] width 1276 height 709
click at [646, 336] on input "text" at bounding box center [729, 336] width 166 height 31
type input "******"
click at [782, 535] on span "Save" at bounding box center [762, 533] width 67 height 11
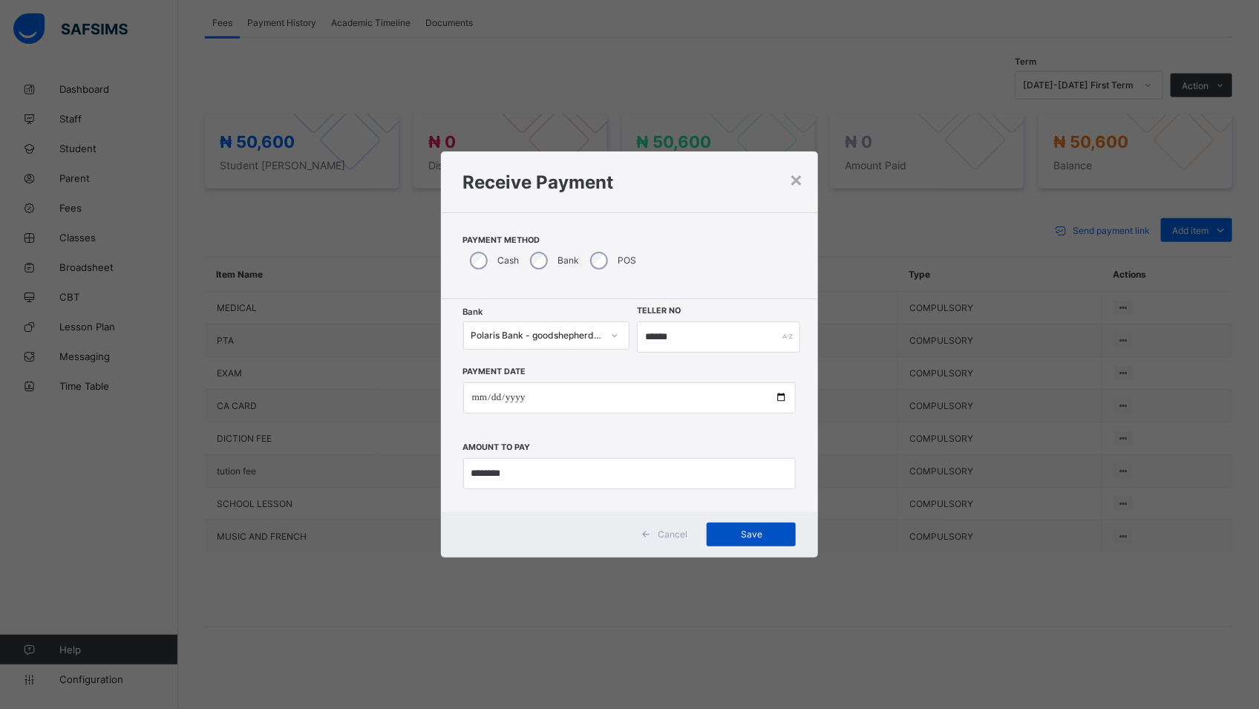
click at [744, 528] on span "Save" at bounding box center [751, 533] width 67 height 11
click at [736, 533] on span "Save" at bounding box center [751, 533] width 67 height 11
click at [793, 525] on div "Save" at bounding box center [751, 535] width 89 height 24
click at [757, 525] on div "Save" at bounding box center [751, 535] width 89 height 24
click at [764, 530] on span "Save" at bounding box center [751, 533] width 67 height 11
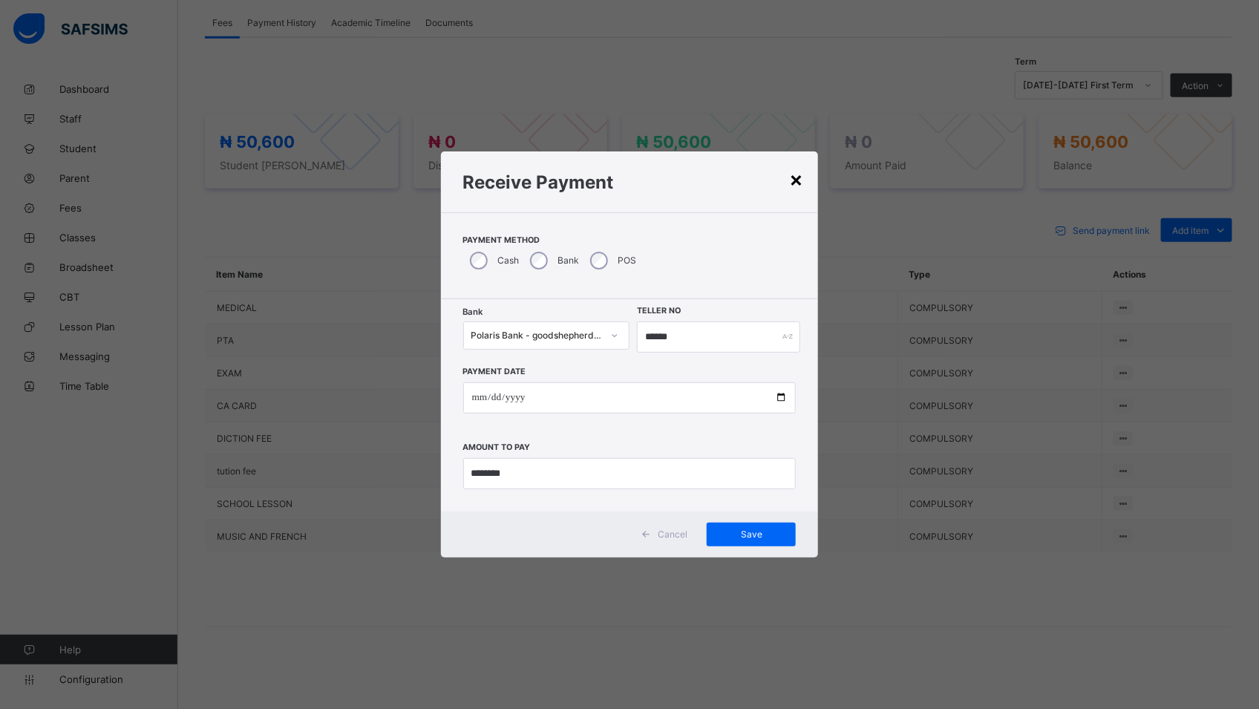
click at [795, 179] on div "×" at bounding box center [796, 178] width 14 height 25
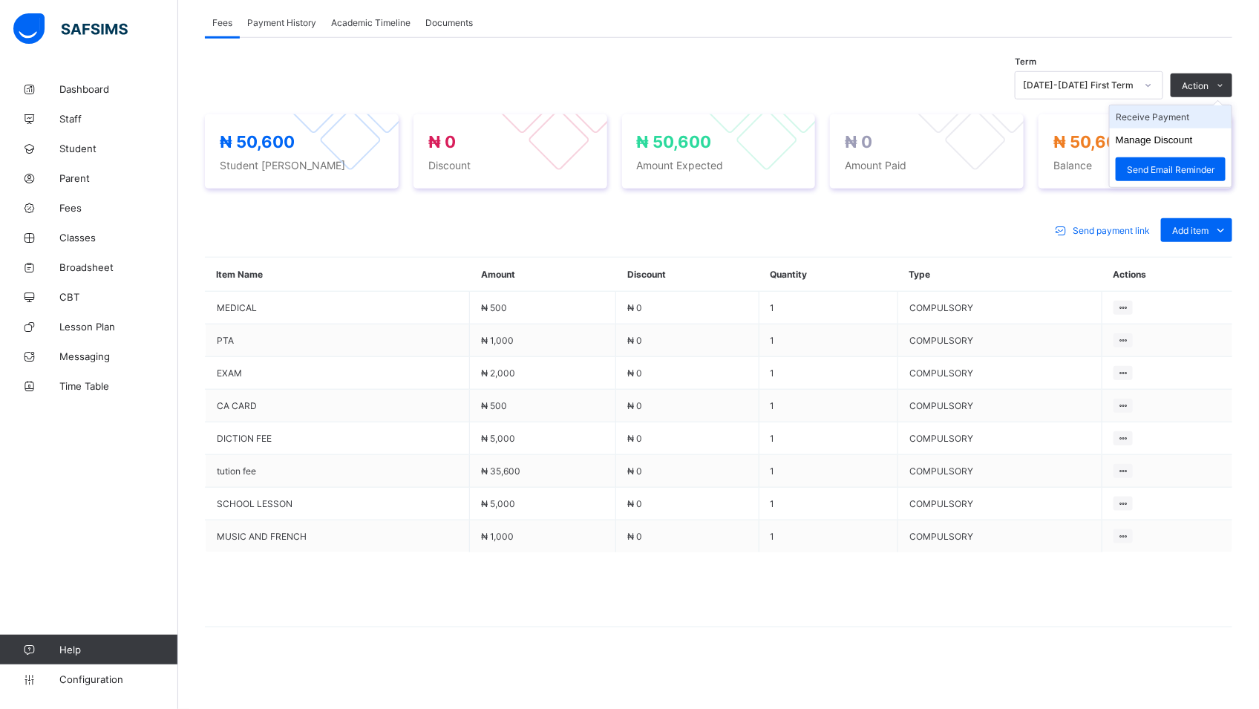
click at [1188, 117] on li "Receive Payment" at bounding box center [1171, 116] width 122 height 23
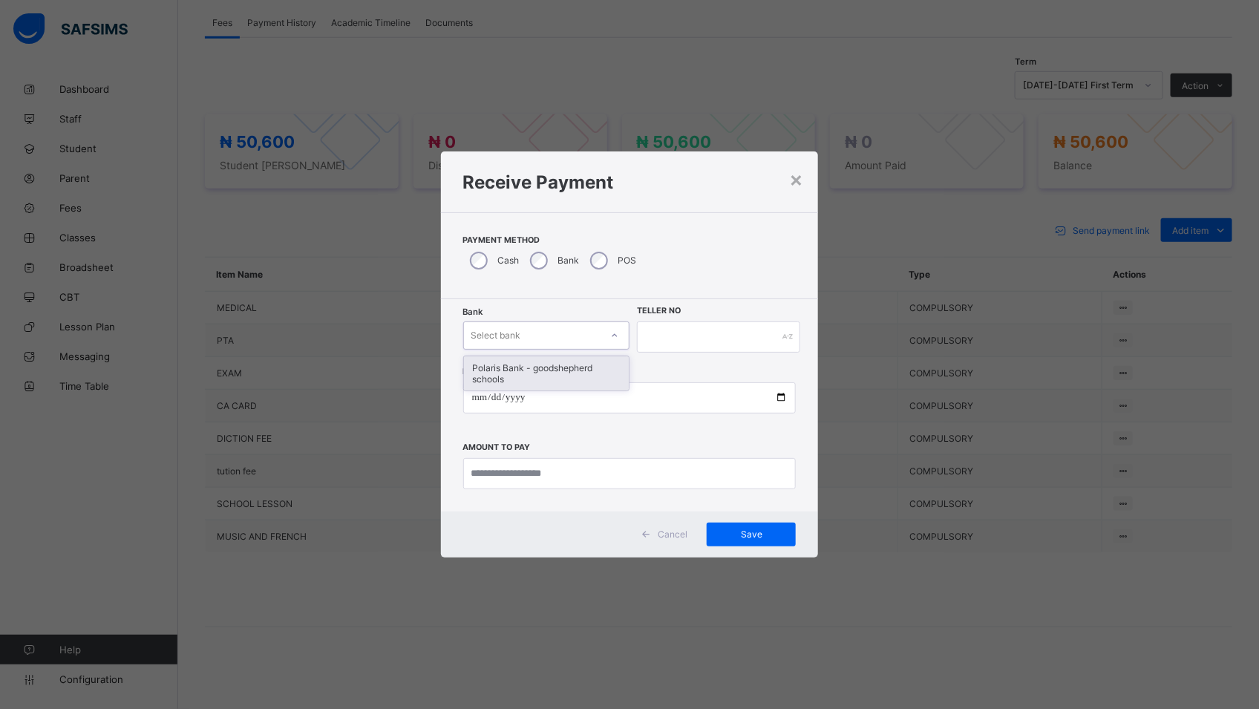
click at [618, 332] on icon at bounding box center [614, 335] width 9 height 15
click at [592, 376] on div "Polaris Bank - goodshepherd schools" at bounding box center [546, 373] width 165 height 34
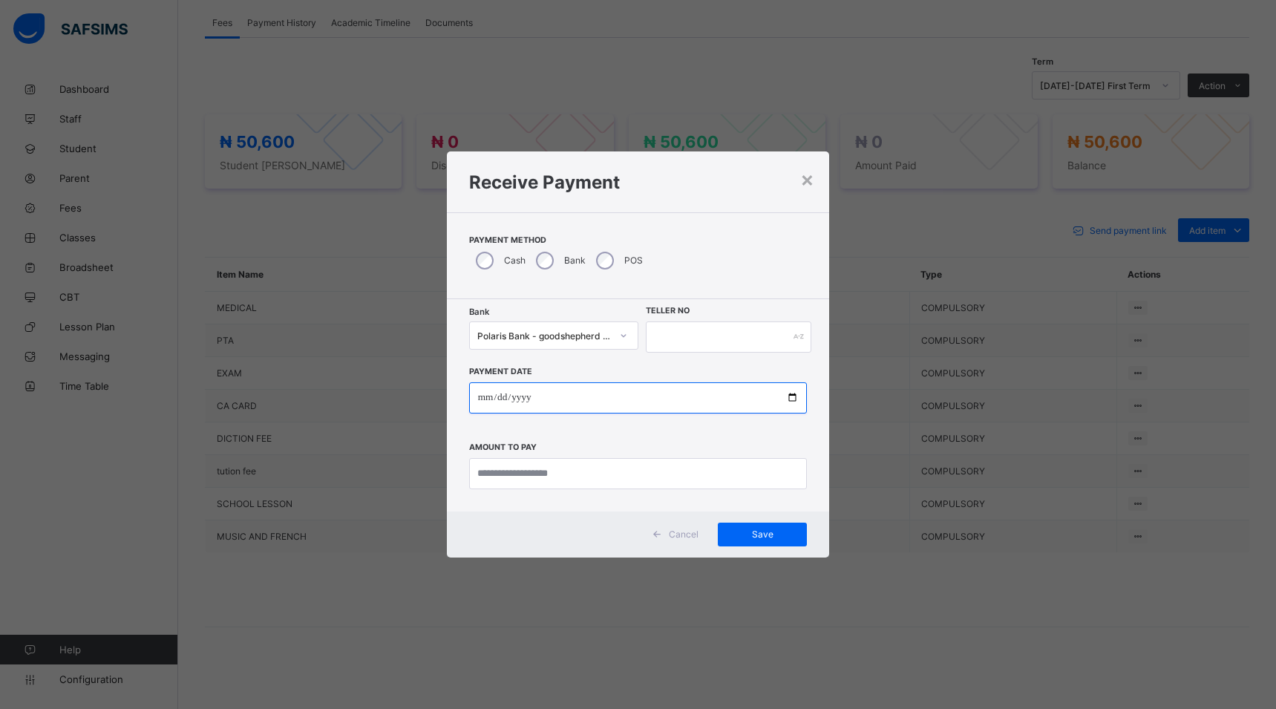
click at [790, 396] on input "date" at bounding box center [638, 397] width 338 height 31
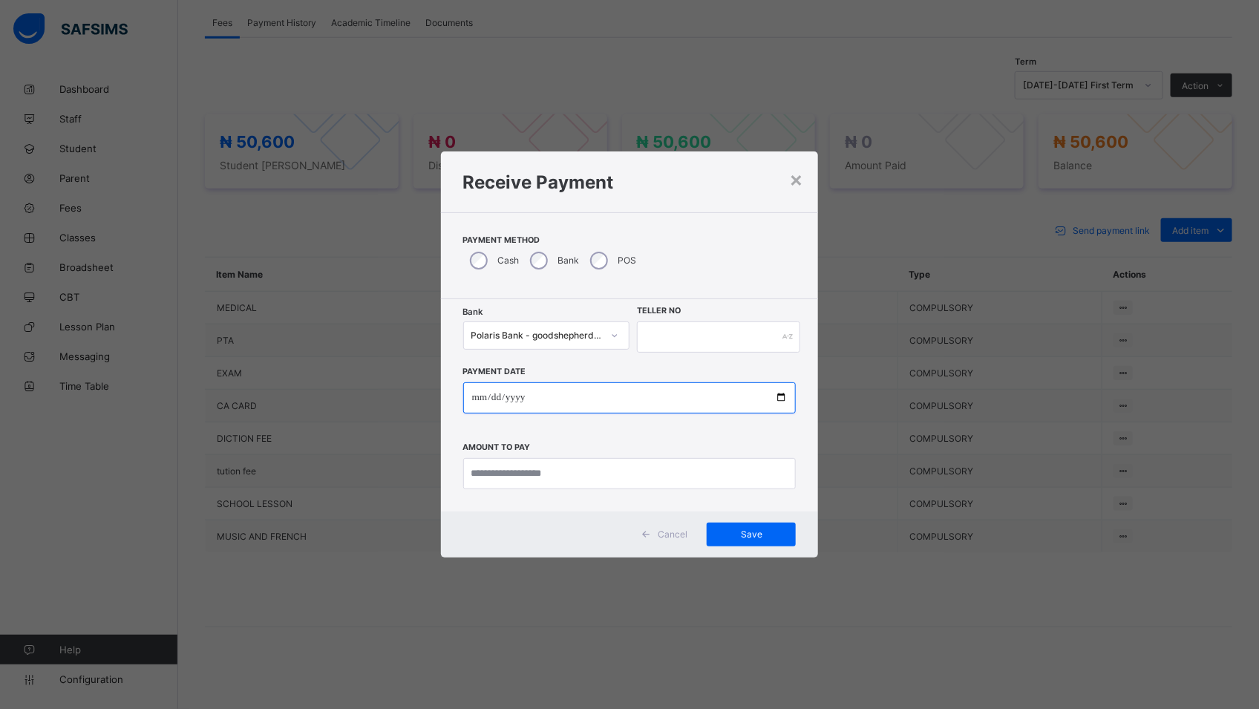
type input "**********"
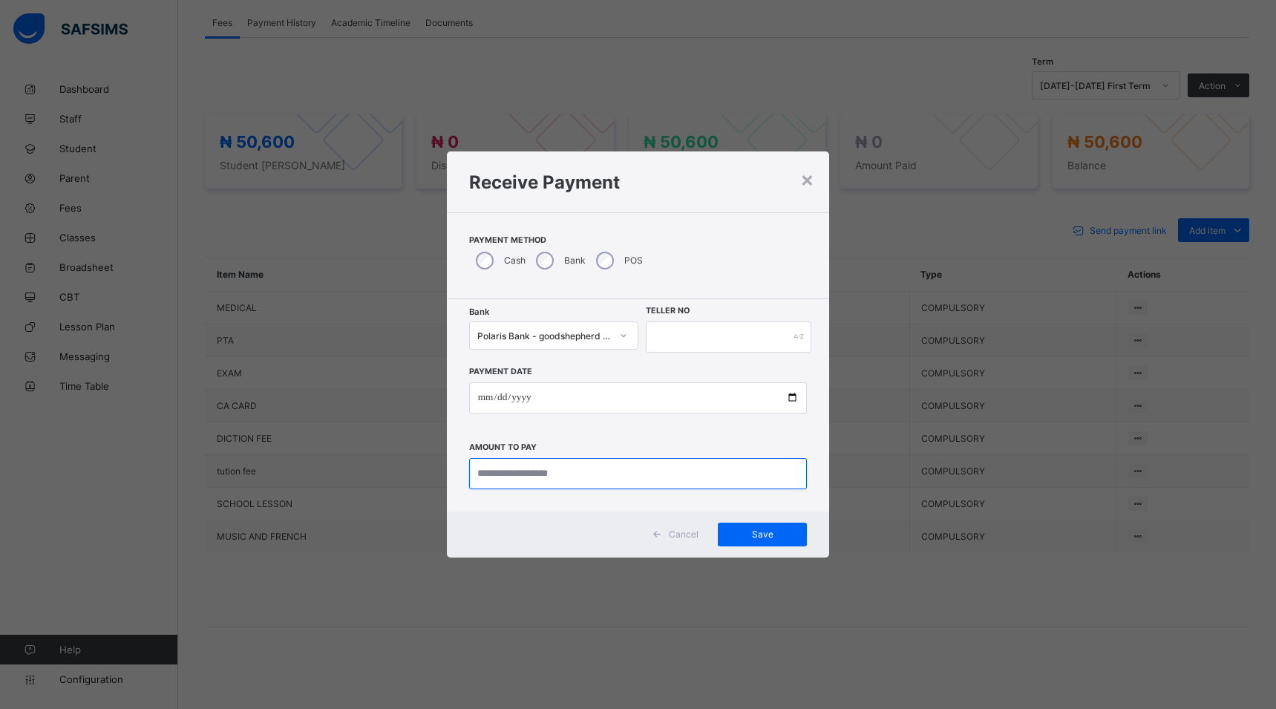
click at [592, 479] on input "currency" at bounding box center [638, 473] width 338 height 31
type input "********"
click at [682, 336] on input "text" at bounding box center [729, 336] width 166 height 31
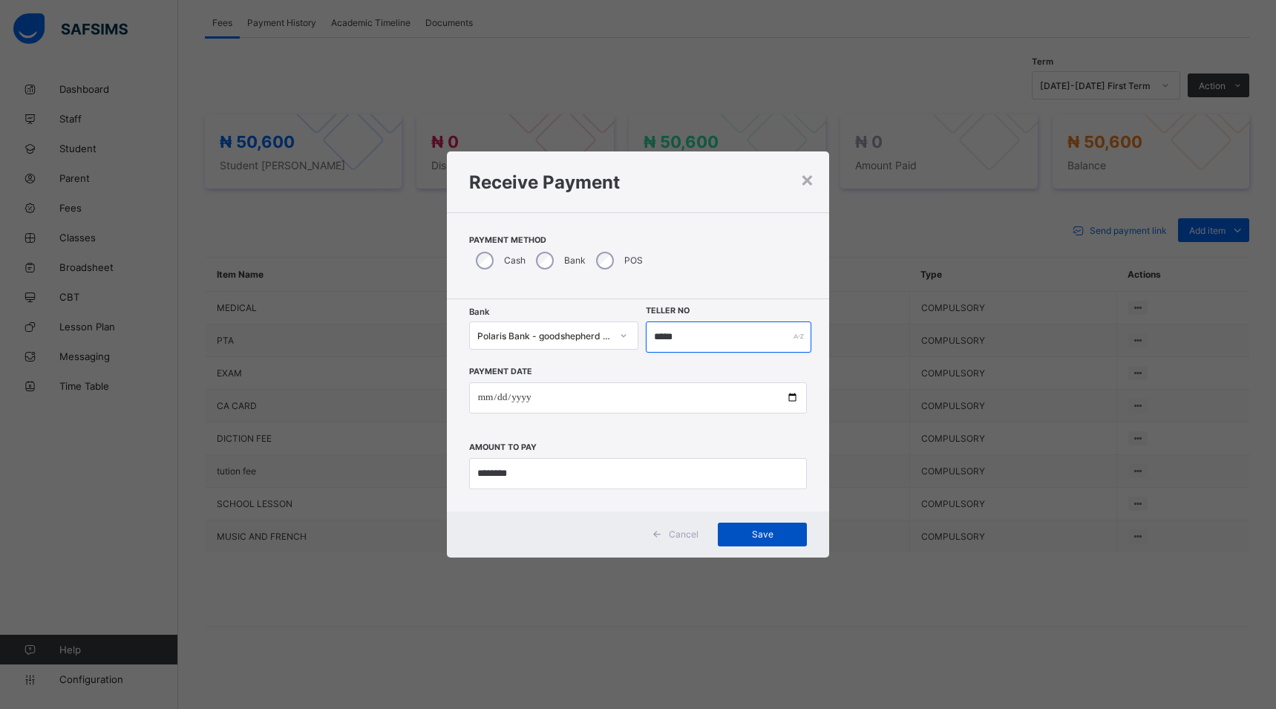
type input "*****"
click at [740, 528] on span "Save" at bounding box center [762, 533] width 67 height 11
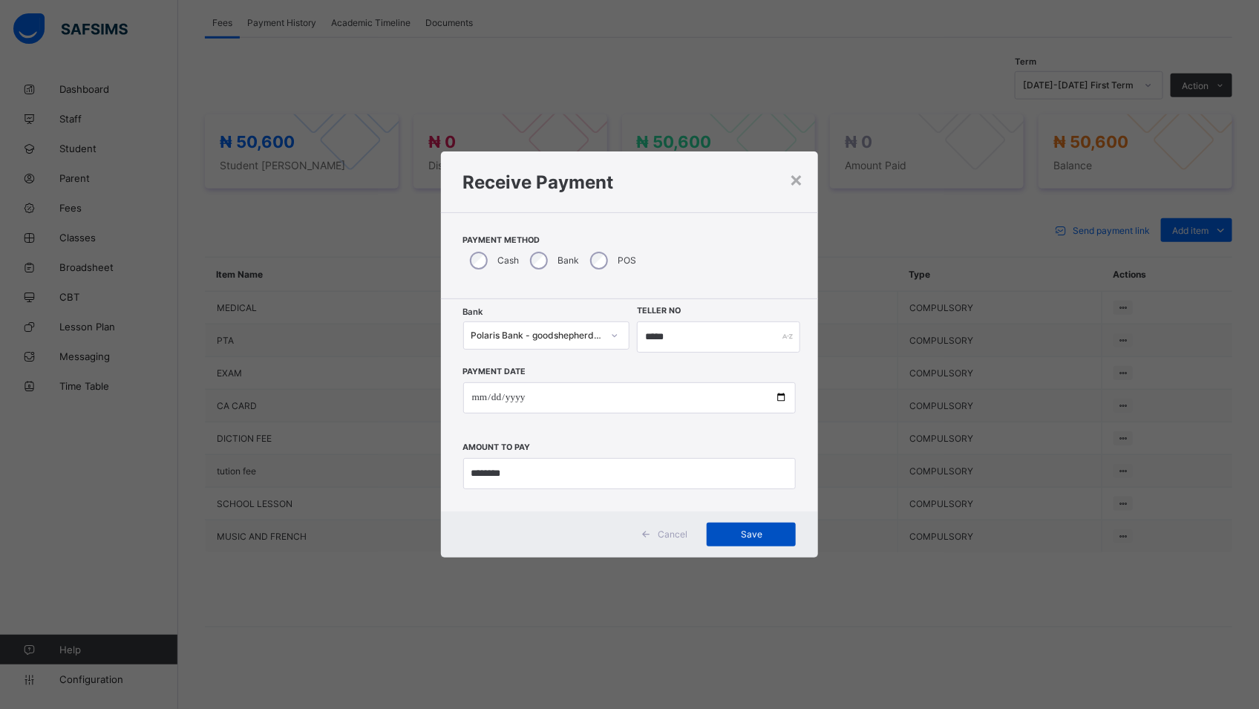
click at [728, 543] on div "Save" at bounding box center [751, 535] width 89 height 24
click at [652, 524] on span at bounding box center [646, 535] width 24 height 24
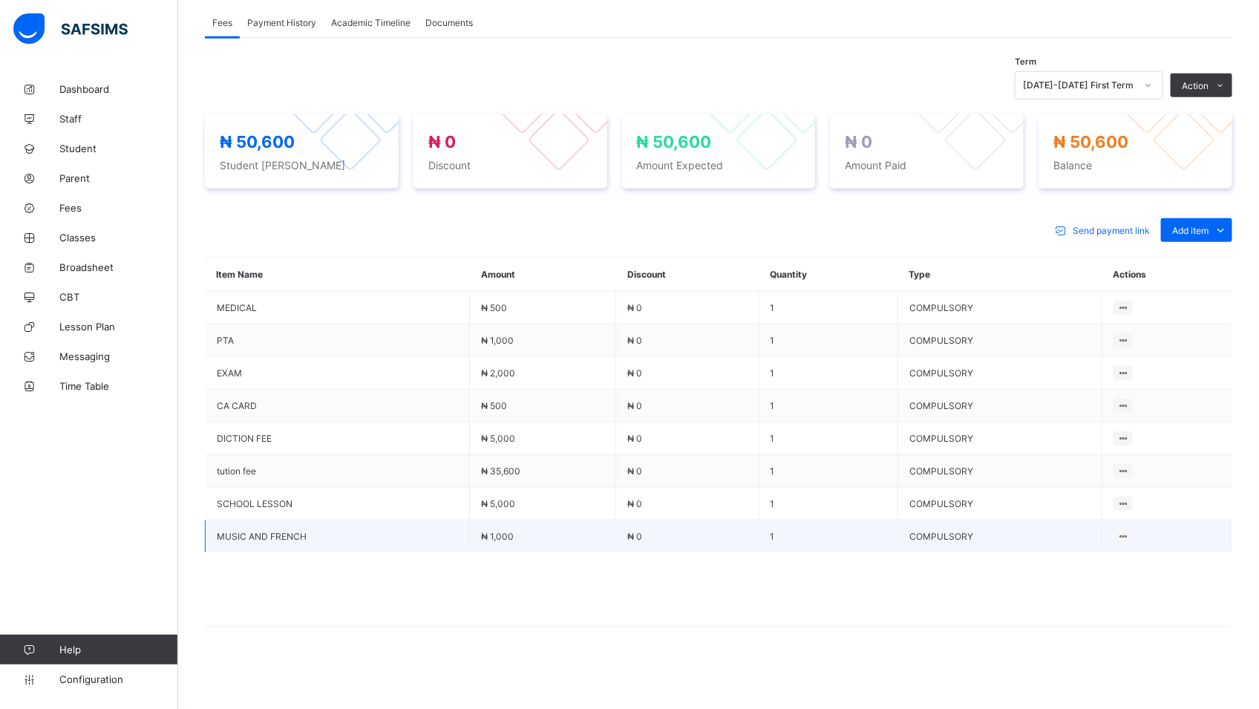
click at [662, 541] on td "₦ 0" at bounding box center [687, 536] width 143 height 33
click at [73, 212] on span "Fees" at bounding box center [118, 208] width 119 height 12
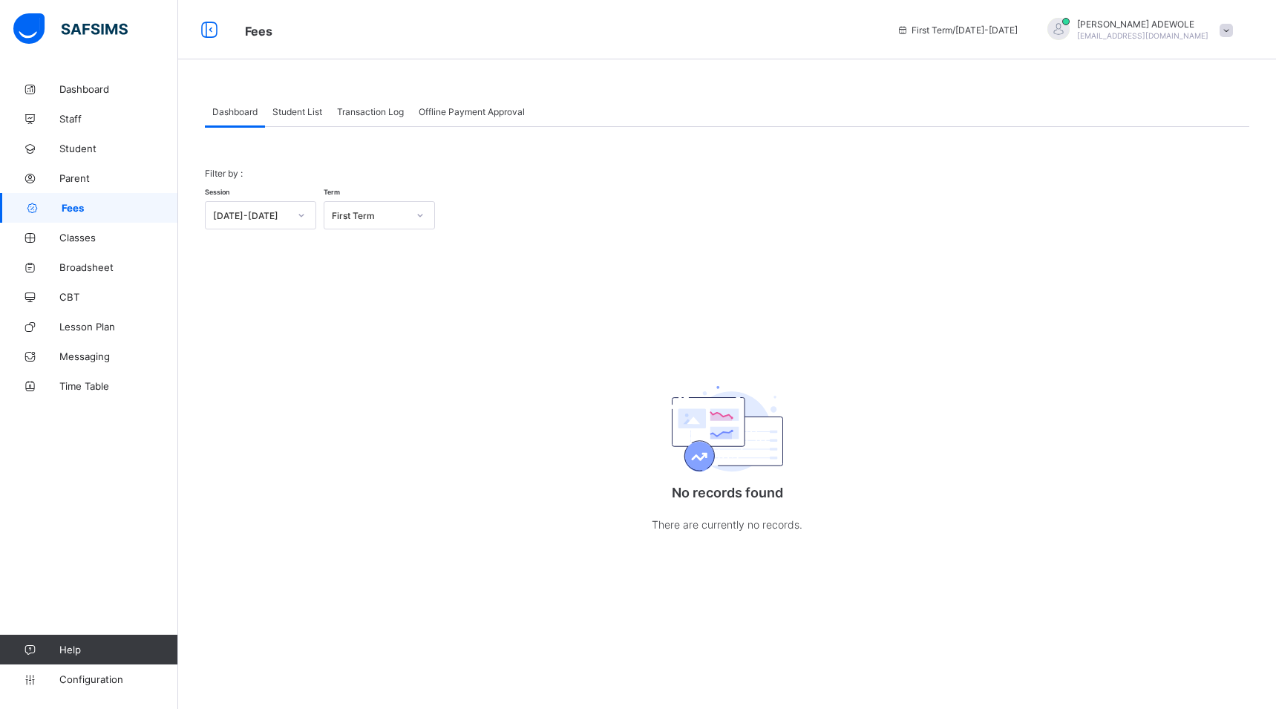
click at [287, 116] on span "Student List" at bounding box center [297, 111] width 50 height 11
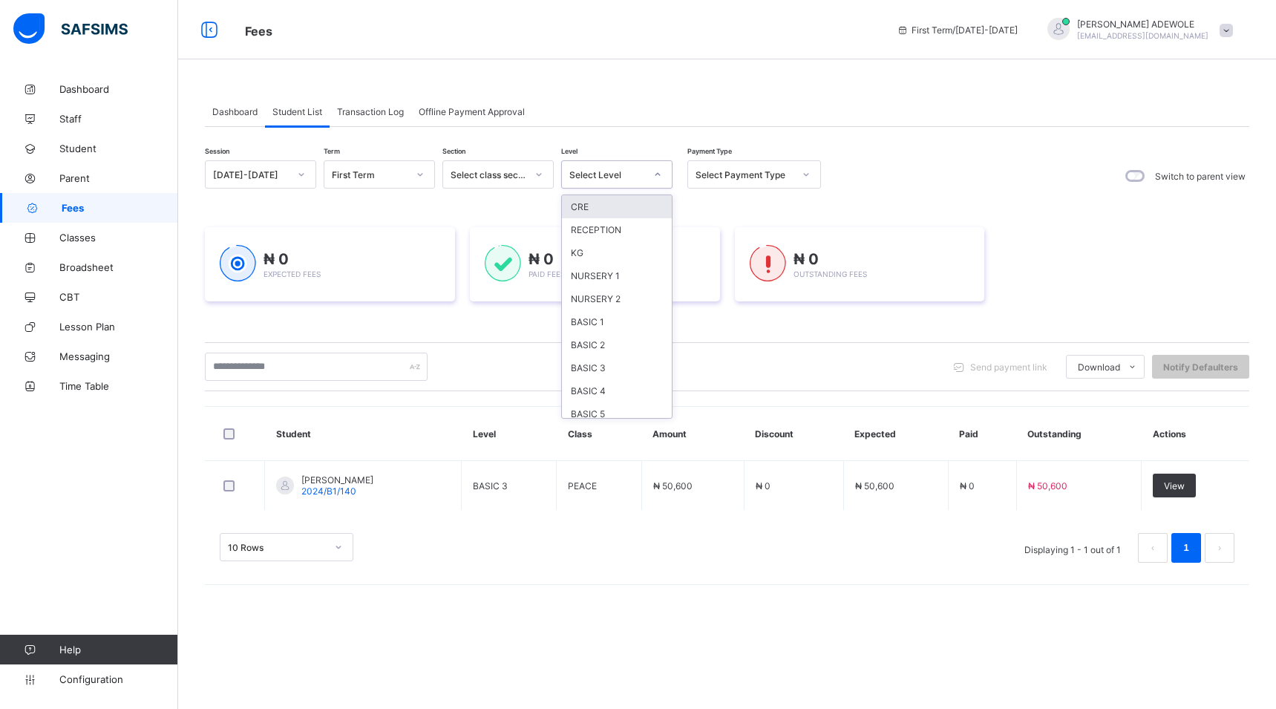
click at [657, 171] on icon at bounding box center [657, 174] width 9 height 15
click at [603, 367] on div "BASIC 3" at bounding box center [617, 367] width 110 height 23
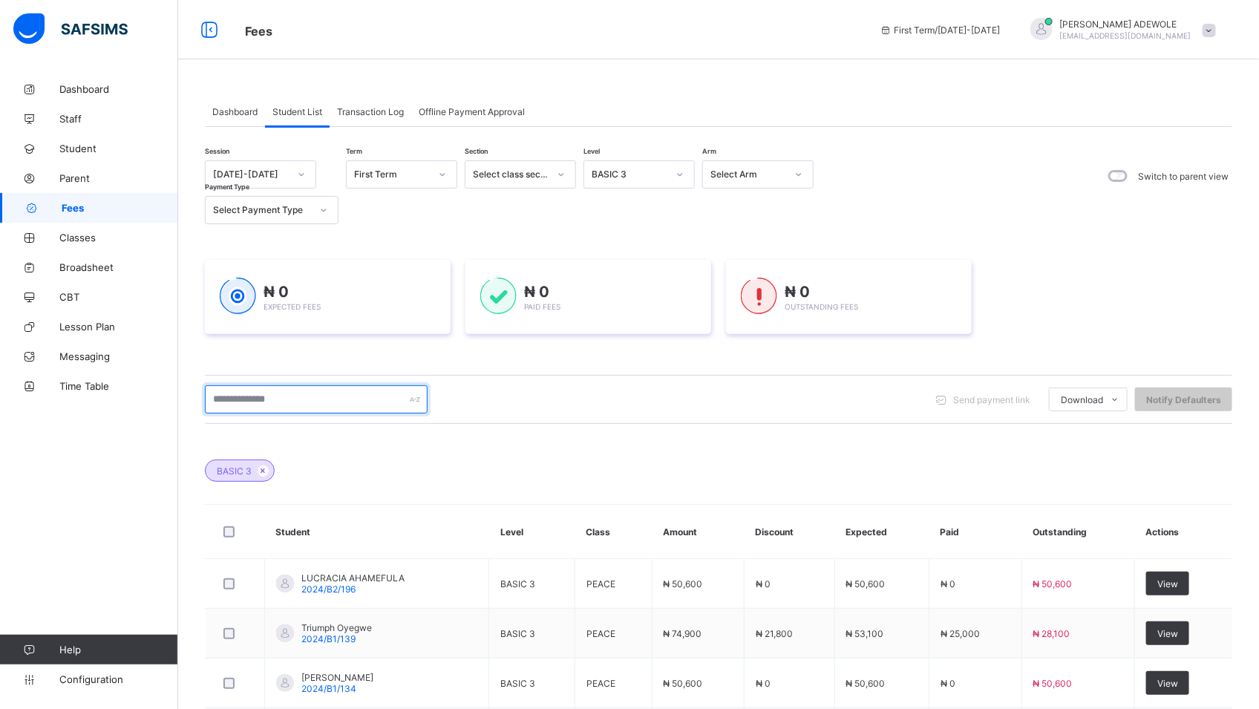
click at [304, 395] on input "text" at bounding box center [316, 399] width 223 height 28
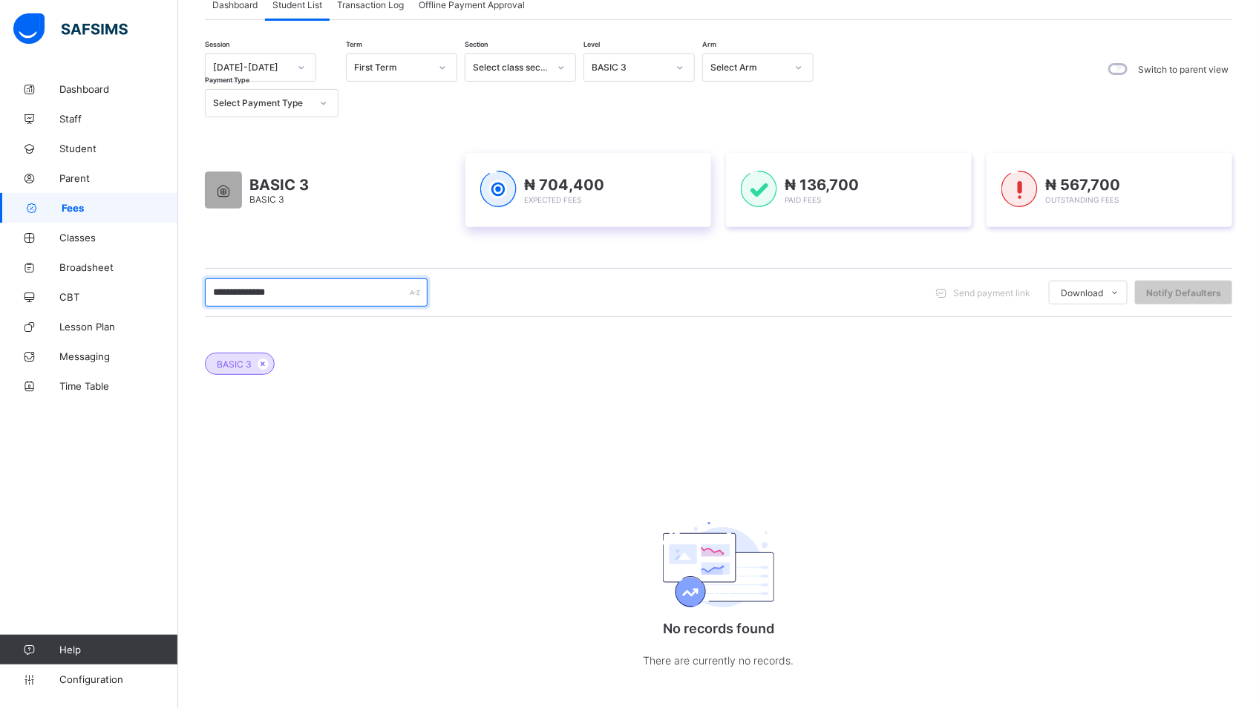
scroll to position [123, 0]
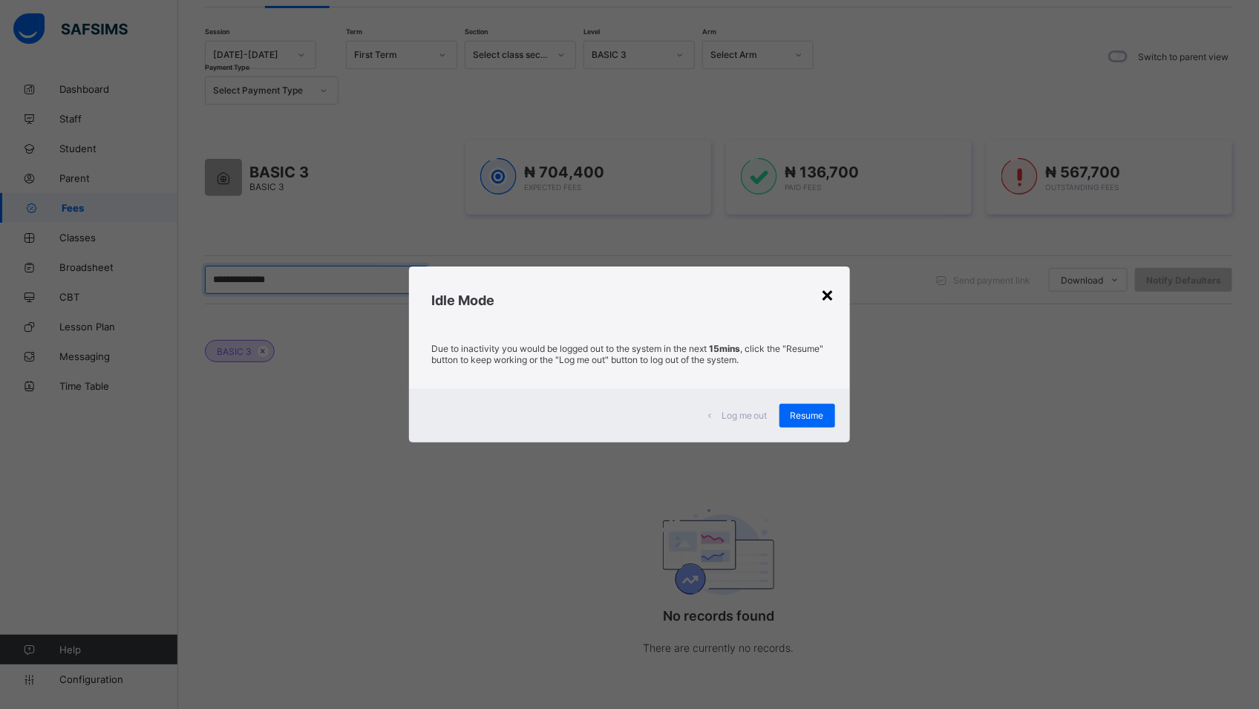
type input "**********"
drag, startPoint x: 835, startPoint y: 292, endPoint x: 844, endPoint y: 279, distance: 16.1
click at [835, 292] on div "×" at bounding box center [828, 293] width 14 height 25
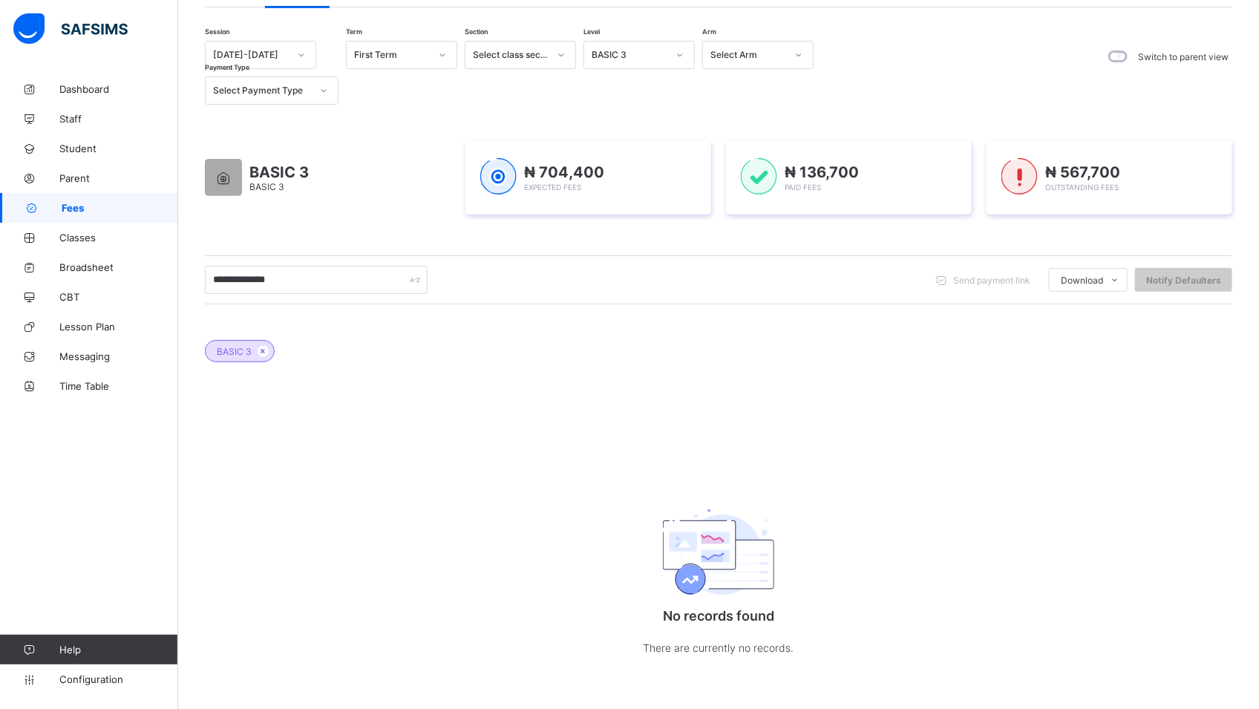
click at [929, 430] on div "BASIC 3 No records found There are currently no records." at bounding box center [718, 502] width 1027 height 369
click at [303, 296] on div "**********" at bounding box center [718, 279] width 1027 height 49
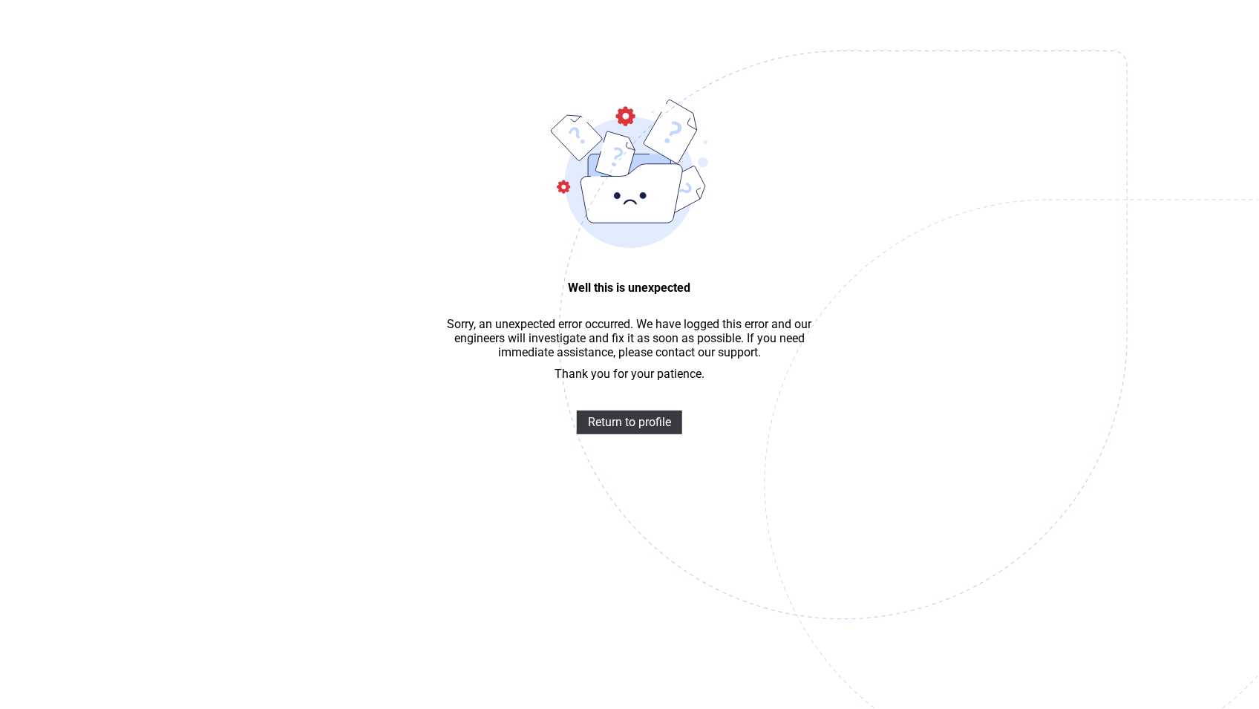
scroll to position [45, 0]
click at [603, 429] on span "Return to profile" at bounding box center [629, 422] width 83 height 14
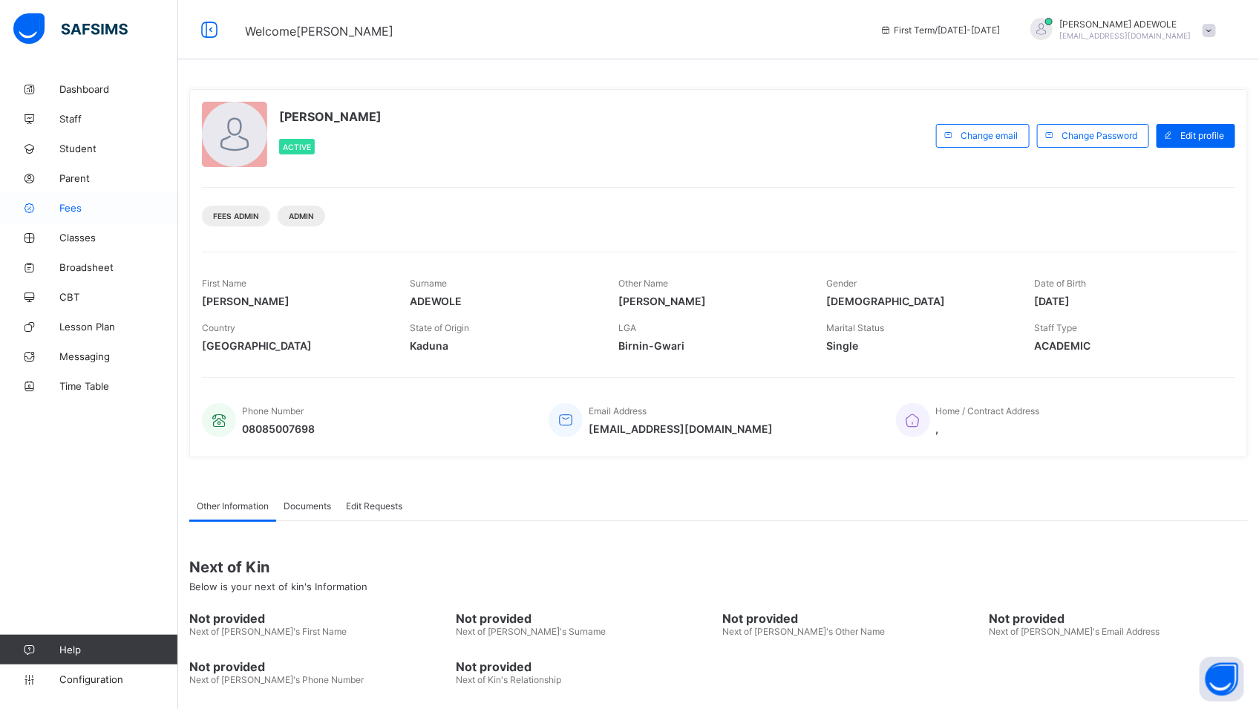
click at [72, 210] on span "Fees" at bounding box center [118, 208] width 119 height 12
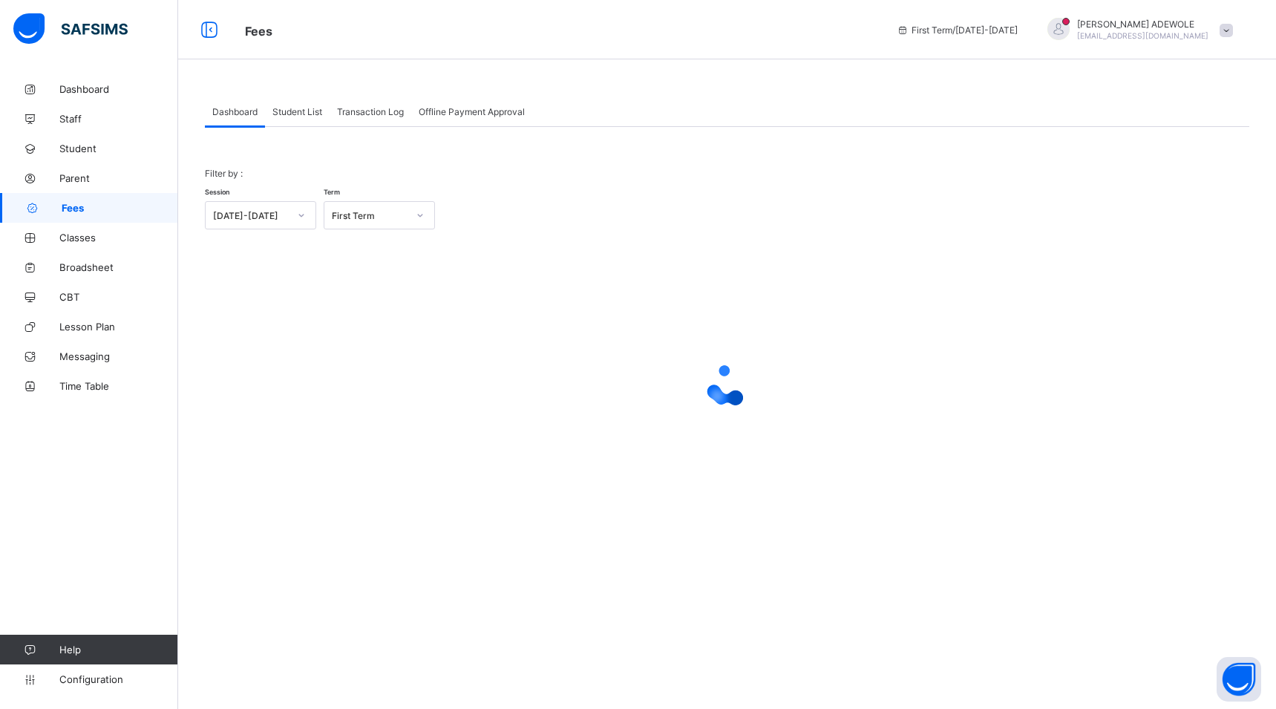
click at [289, 114] on span "Student List" at bounding box center [297, 111] width 50 height 11
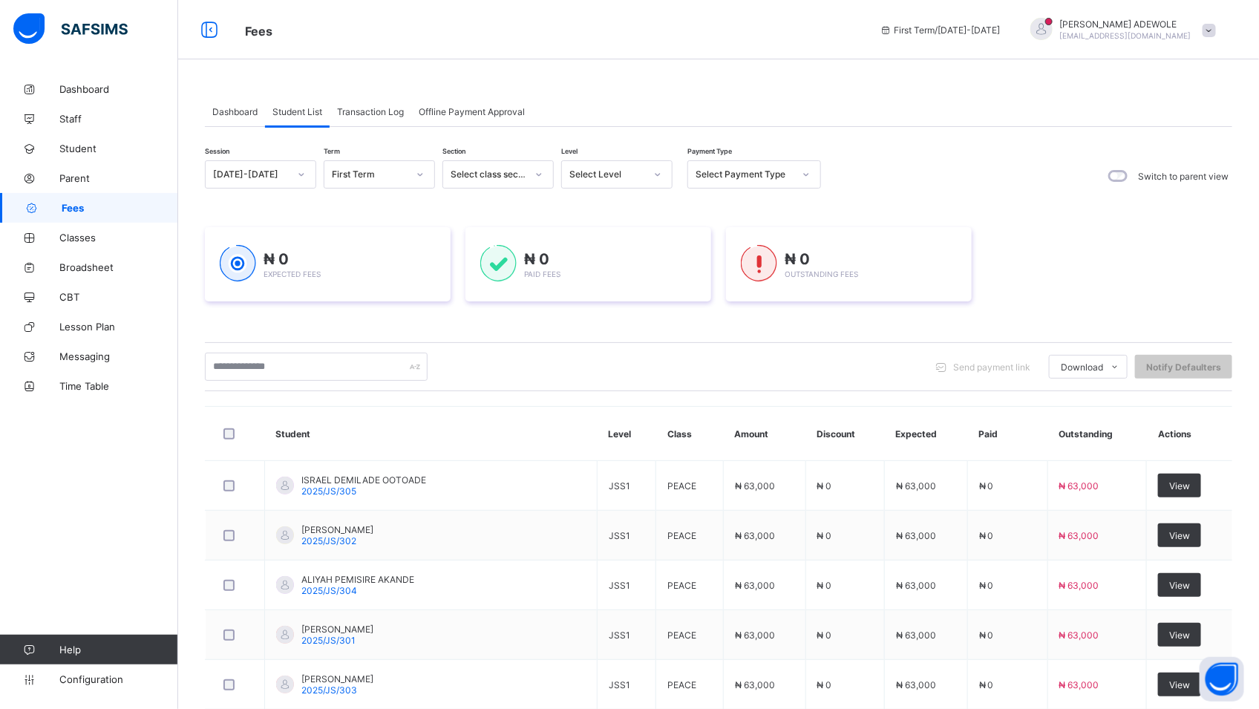
click at [655, 177] on icon at bounding box center [657, 174] width 9 height 15
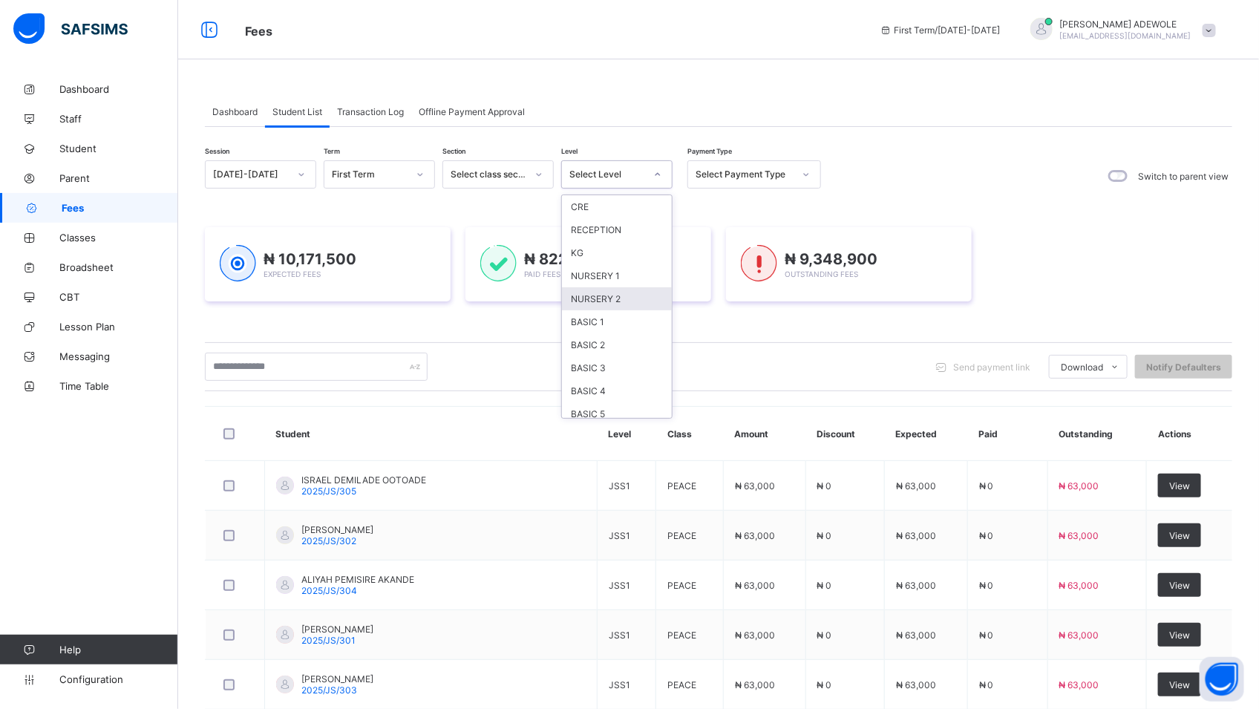
click at [591, 295] on div "NURSERY 2" at bounding box center [617, 298] width 110 height 23
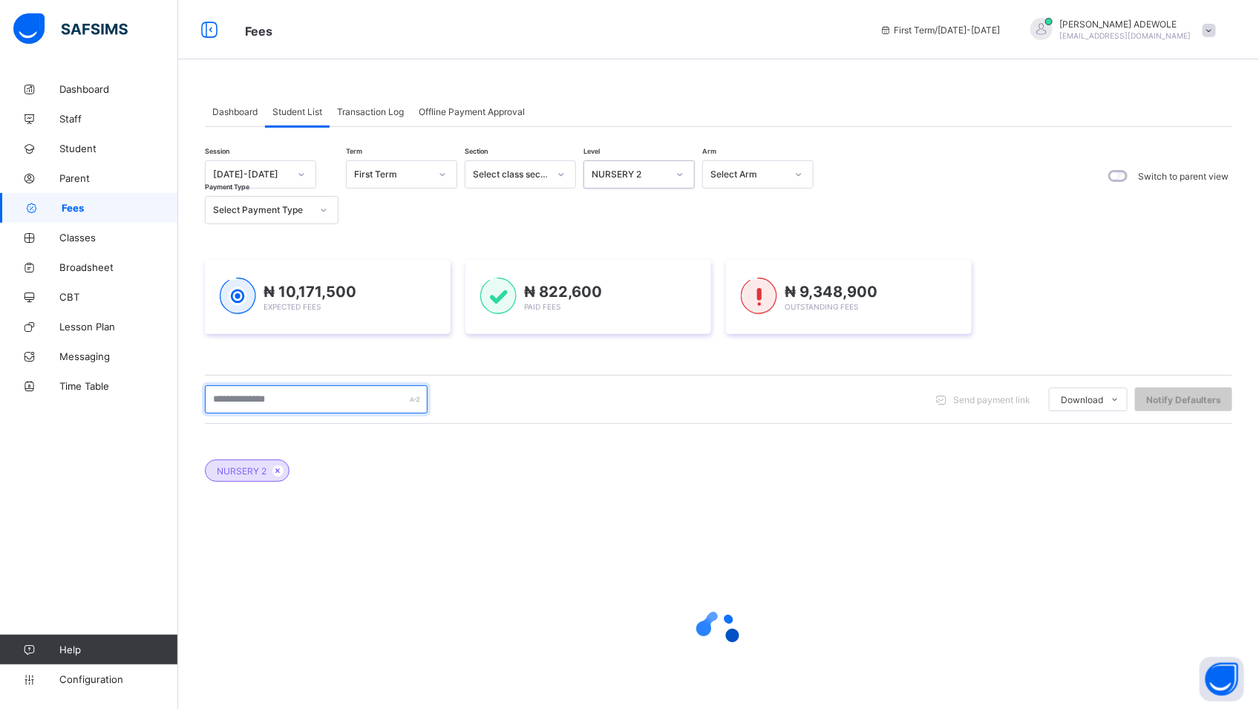
click at [299, 401] on input "text" at bounding box center [316, 399] width 223 height 28
drag, startPoint x: 298, startPoint y: 394, endPoint x: 301, endPoint y: 412, distance: 18.1
click at [301, 412] on input "******" at bounding box center [316, 399] width 223 height 28
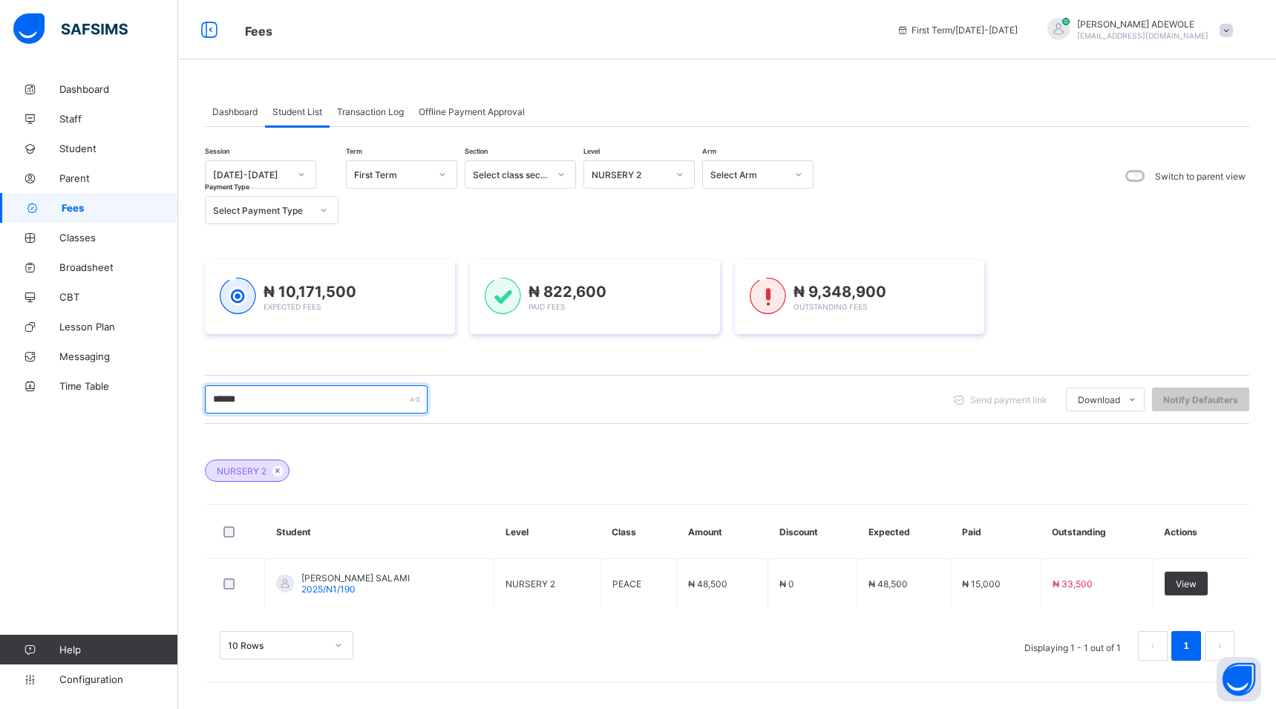
click at [301, 410] on input "******" at bounding box center [316, 399] width 223 height 28
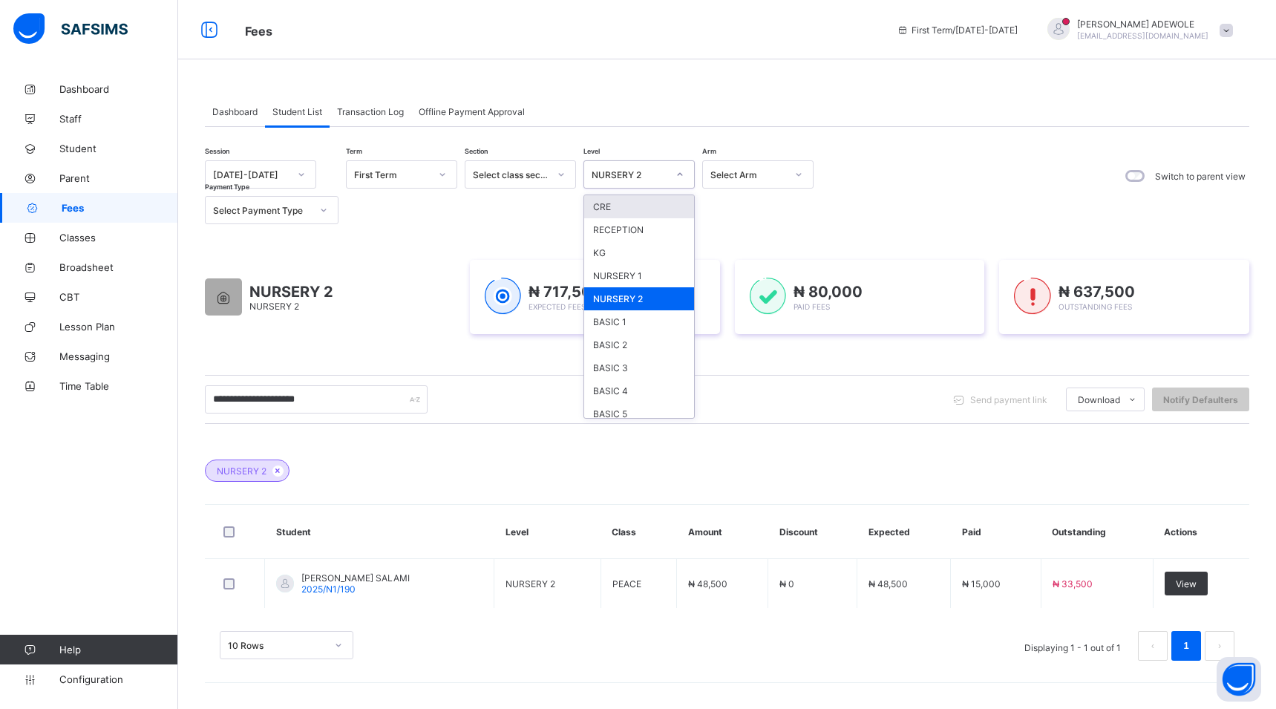
click at [682, 176] on icon at bounding box center [679, 174] width 9 height 15
click at [629, 363] on div "BASIC 3" at bounding box center [639, 367] width 110 height 23
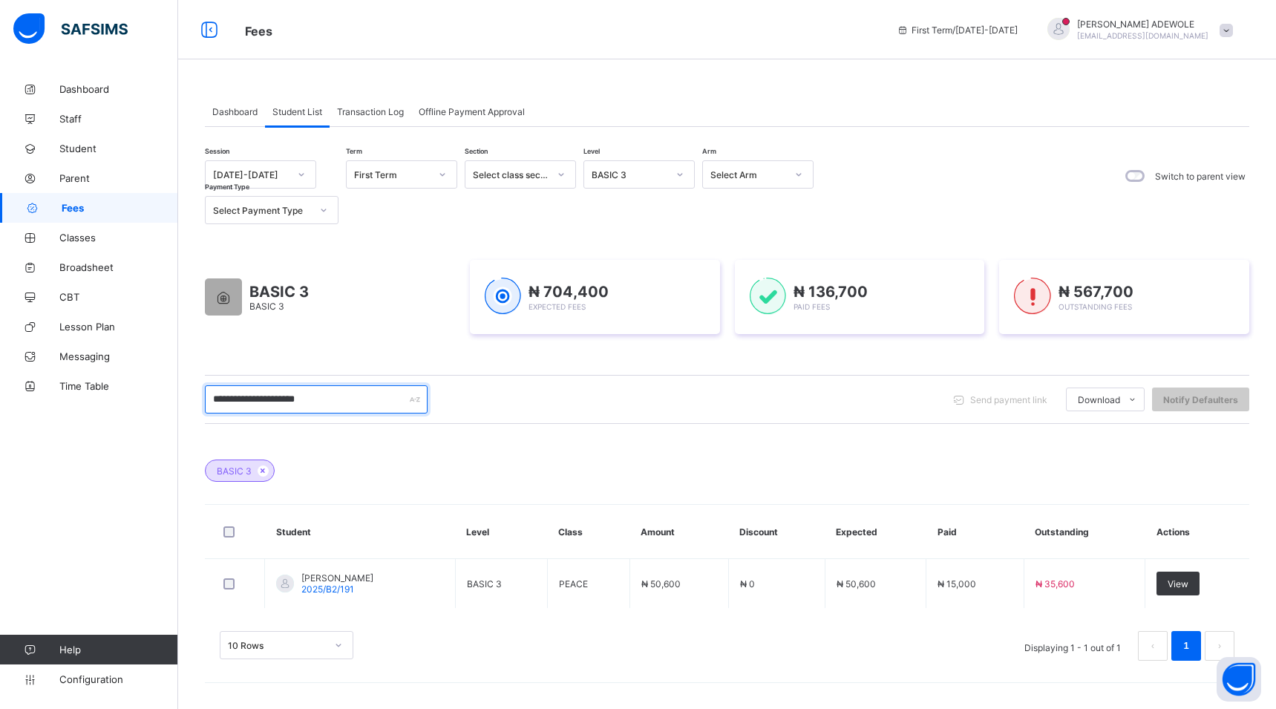
click at [317, 399] on input "**********" at bounding box center [316, 399] width 223 height 28
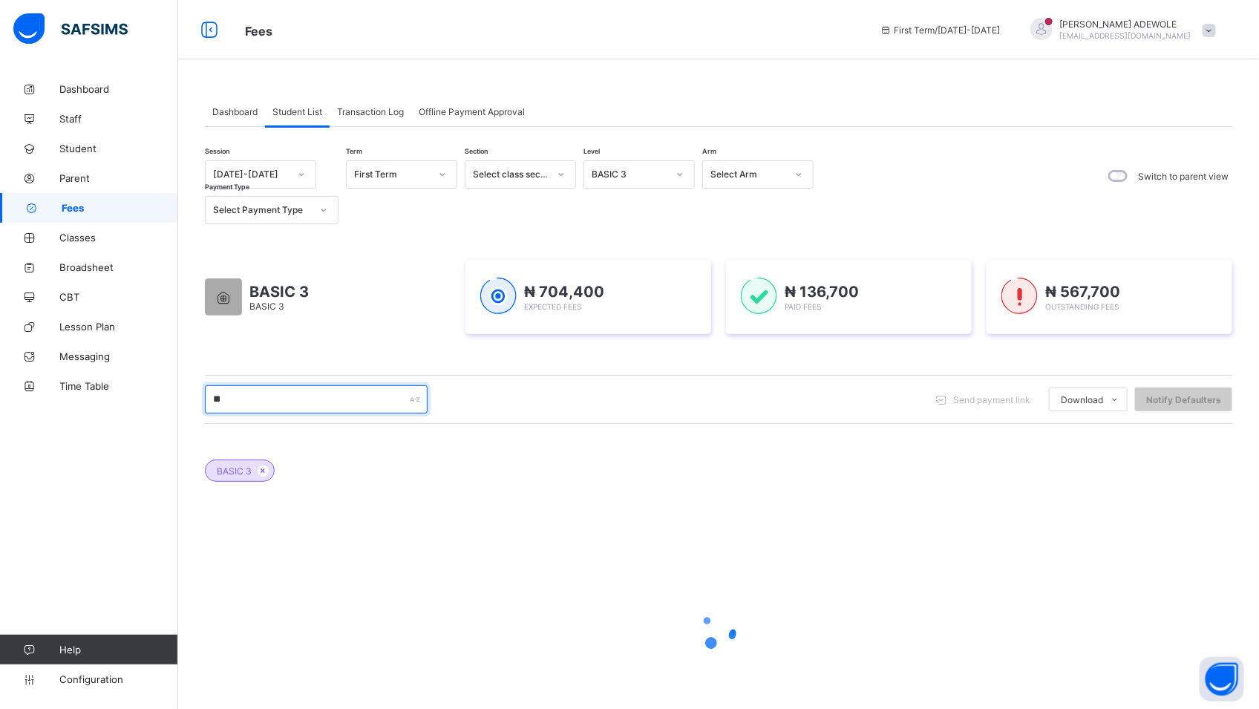
type input "*"
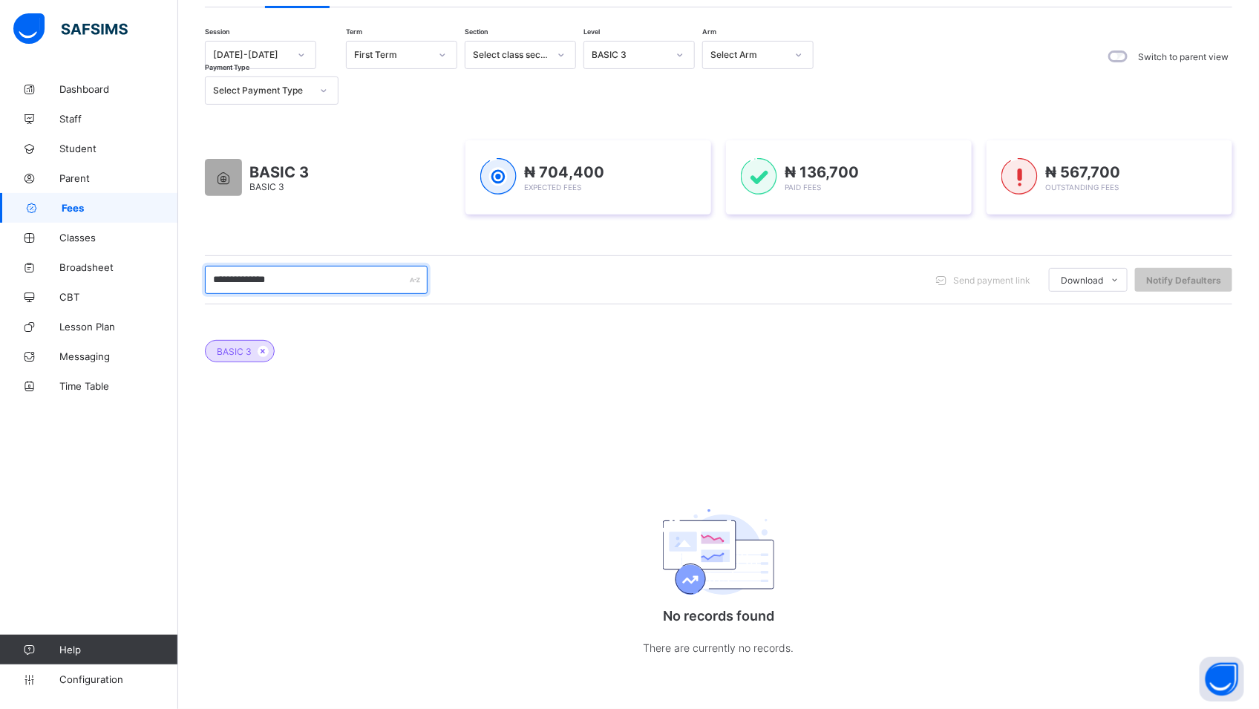
scroll to position [123, 0]
click at [675, 49] on icon at bounding box center [679, 55] width 9 height 15
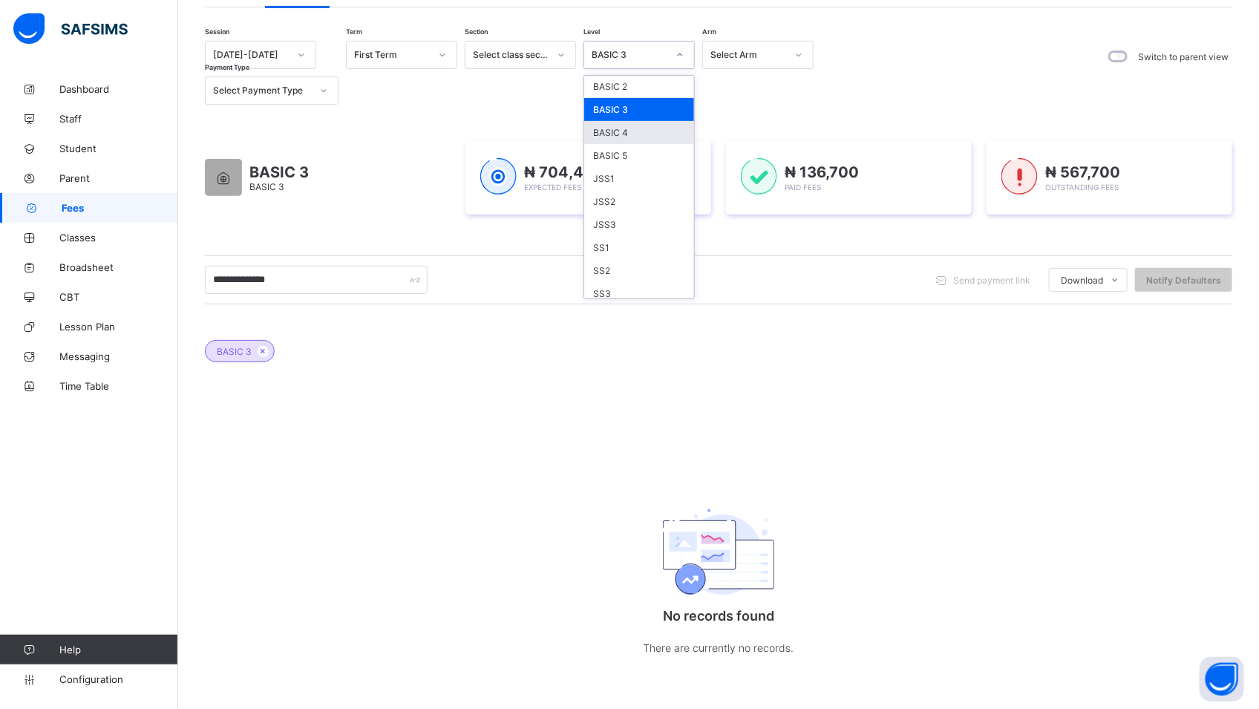
scroll to position [145, 0]
click at [624, 241] on div "SS1" at bounding box center [639, 241] width 110 height 23
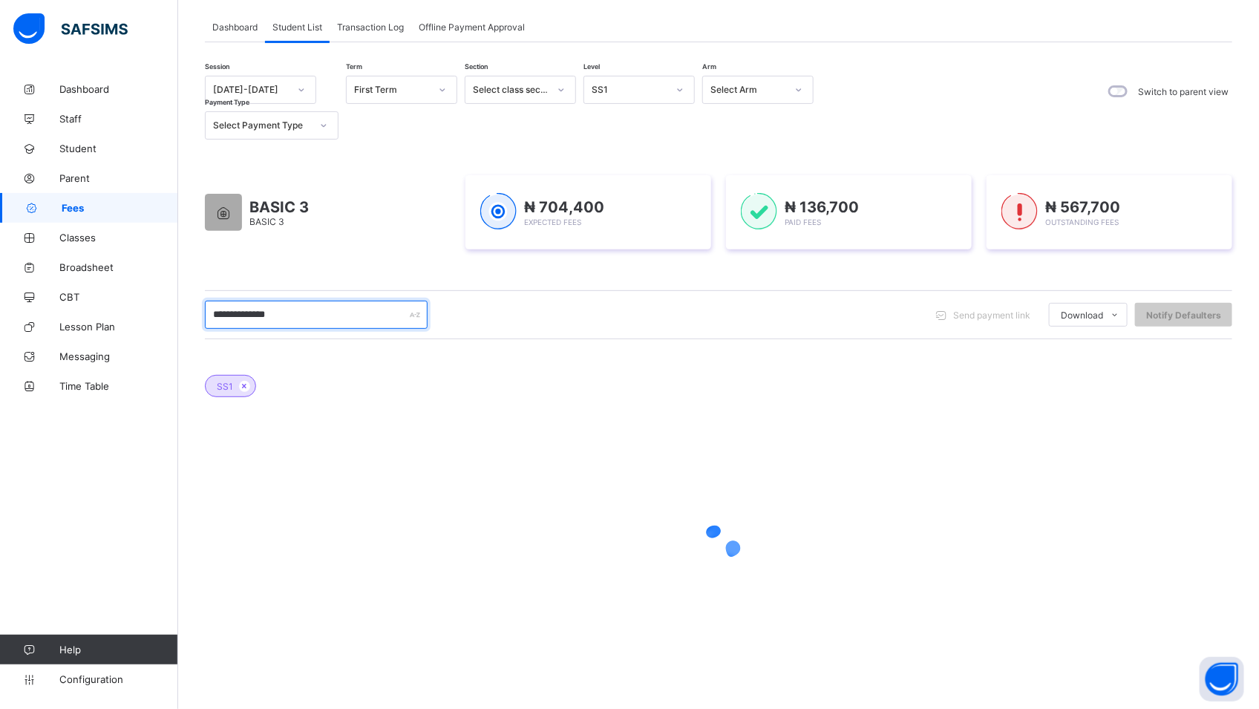
click at [314, 317] on input "**********" at bounding box center [316, 315] width 223 height 28
type input "*"
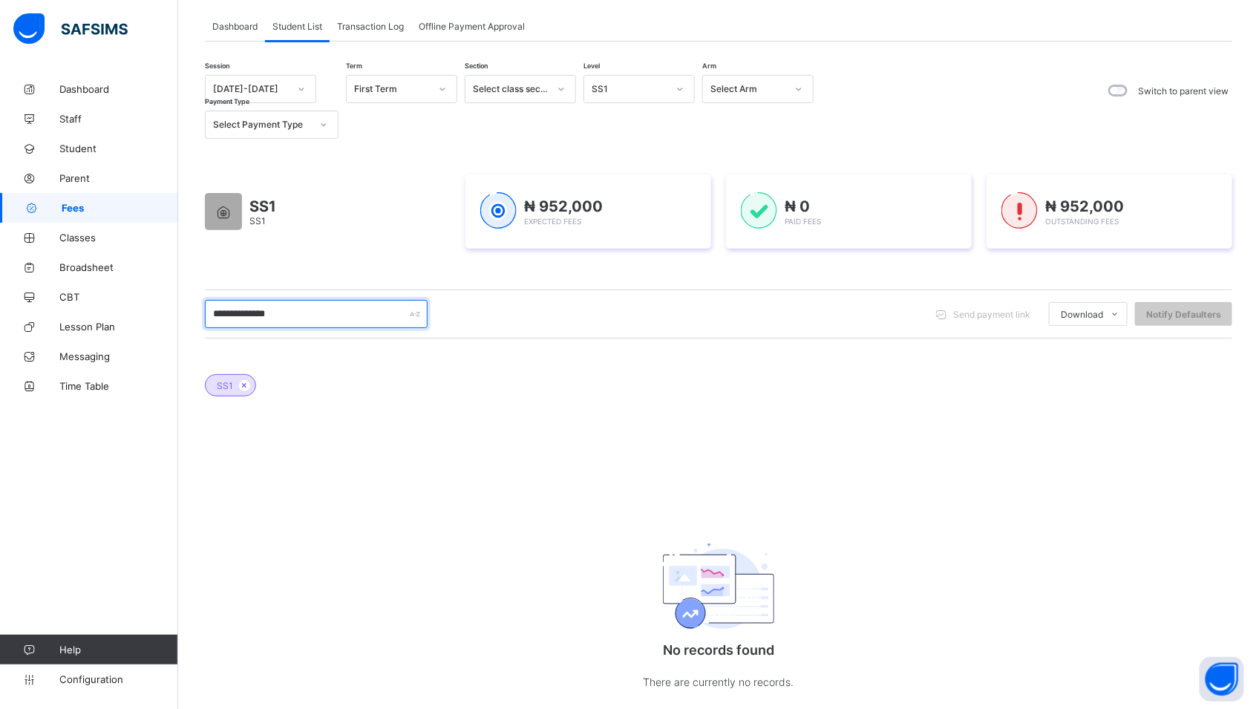
scroll to position [123, 0]
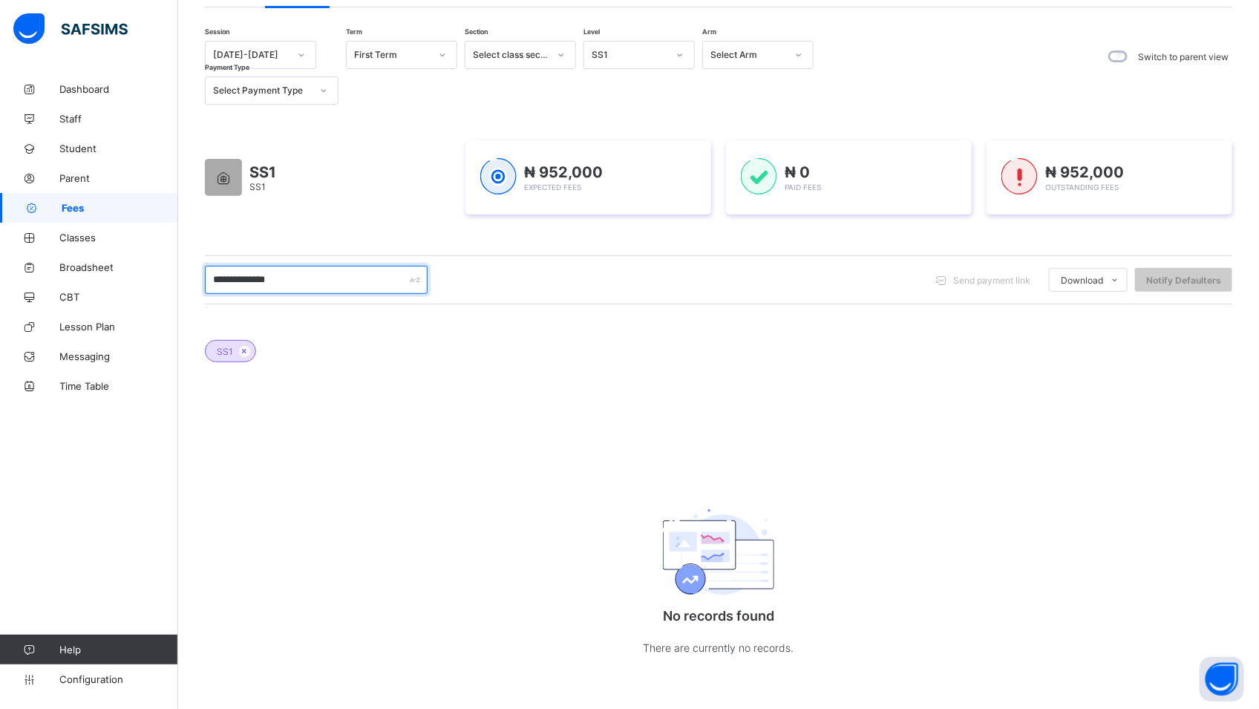
type input "**********"
click at [972, 639] on div "SS1 No records found There are currently no records." at bounding box center [718, 502] width 1027 height 369
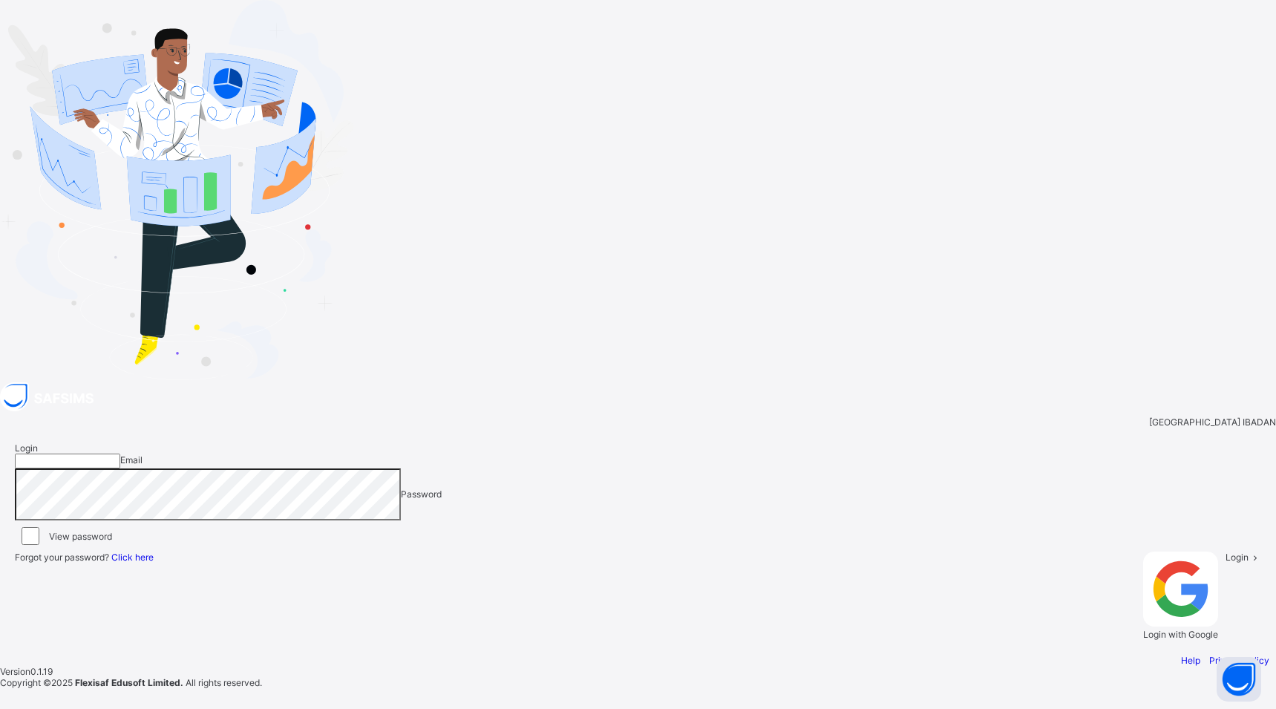
type input "**********"
click at [1248, 551] on icon at bounding box center [1254, 556] width 13 height 11
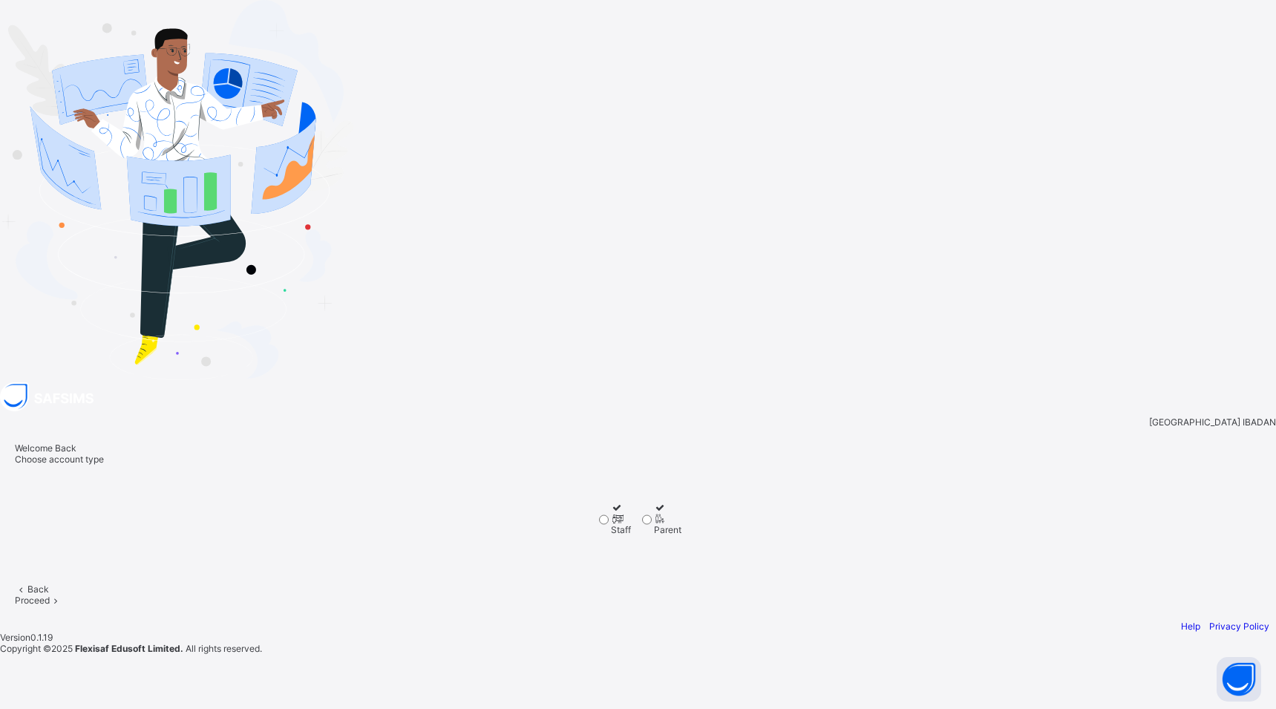
click at [62, 594] on span at bounding box center [56, 599] width 13 height 11
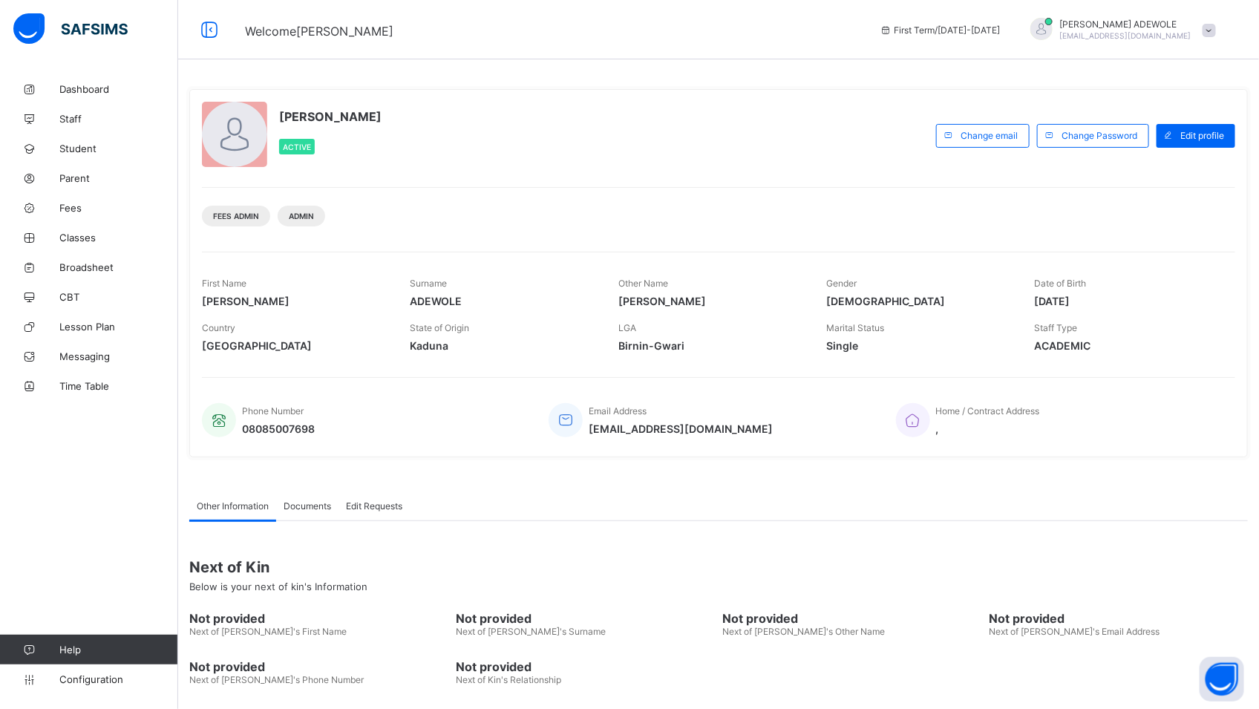
drag, startPoint x: 916, startPoint y: 570, endPoint x: 704, endPoint y: 152, distance: 468.7
click at [704, 152] on div "OLUBUNMI JANE ADEWOLE Active" at bounding box center [565, 136] width 727 height 68
click at [68, 206] on span "Fees" at bounding box center [118, 208] width 119 height 12
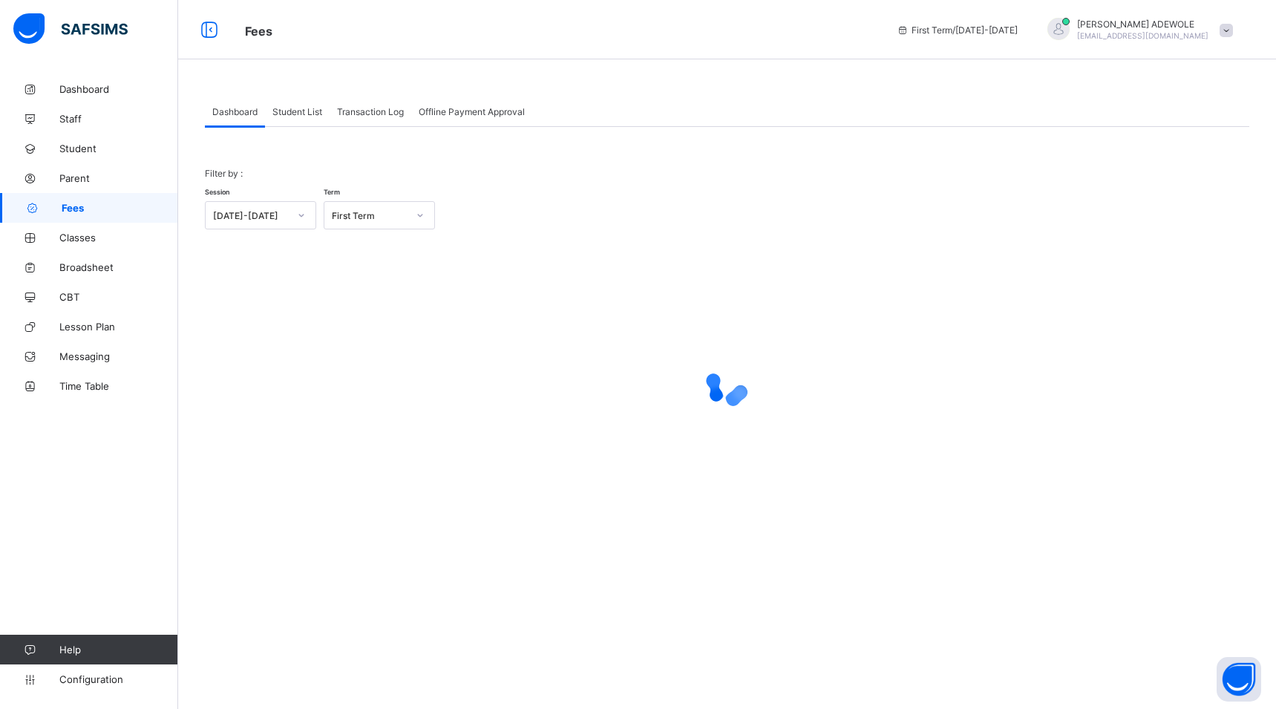
click at [292, 111] on span "Student List" at bounding box center [297, 111] width 50 height 11
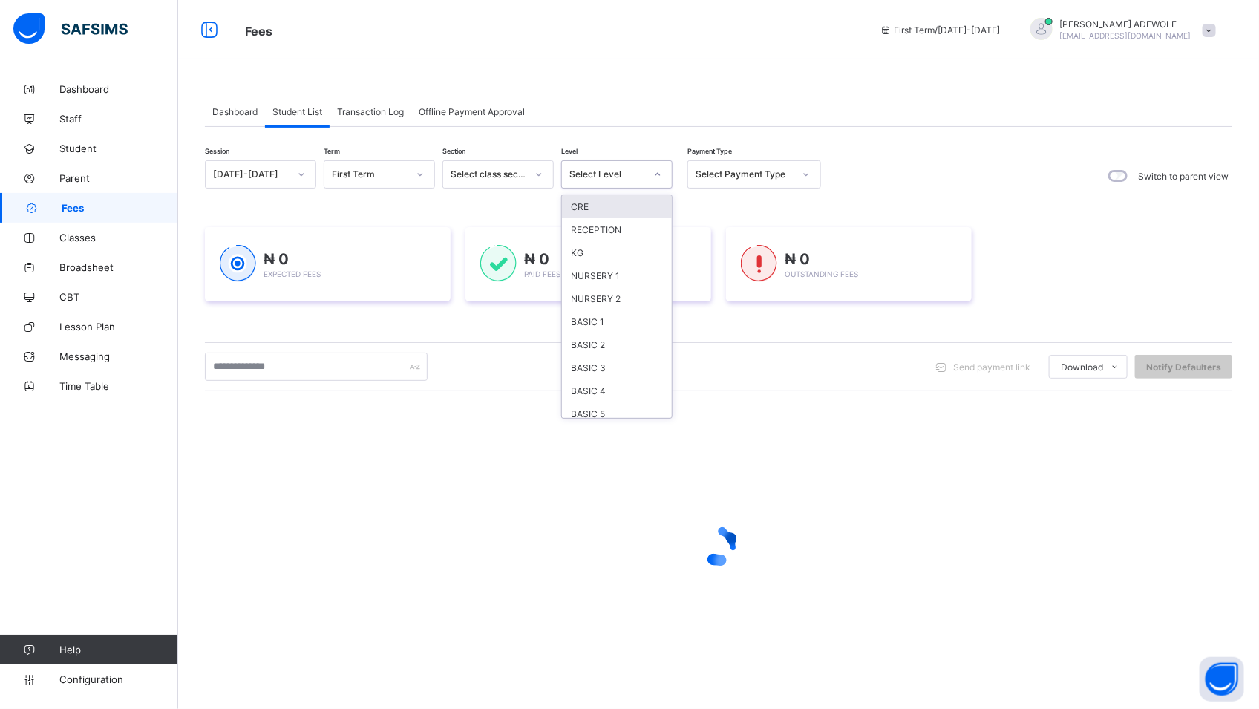
click at [658, 174] on icon at bounding box center [657, 174] width 9 height 15
click at [606, 301] on div "NURSERY 2" at bounding box center [617, 298] width 110 height 23
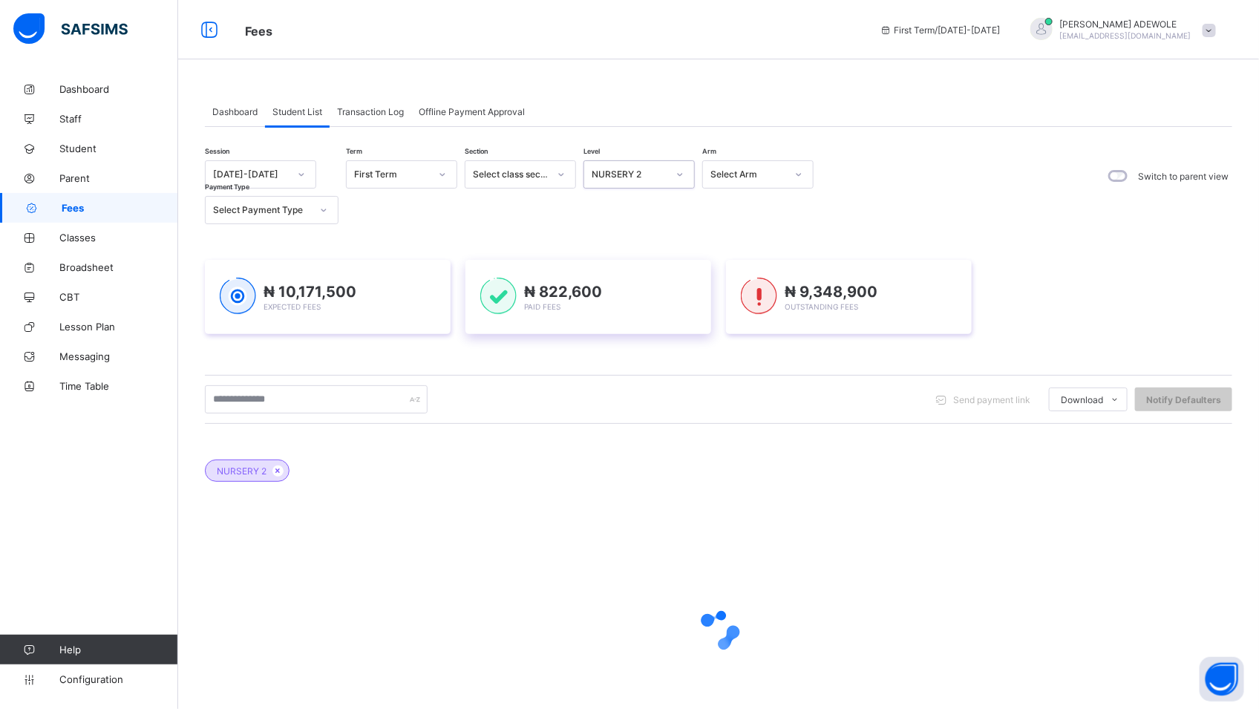
click at [606, 297] on div "₦ 822,600 Paid Fees" at bounding box center [588, 297] width 216 height 39
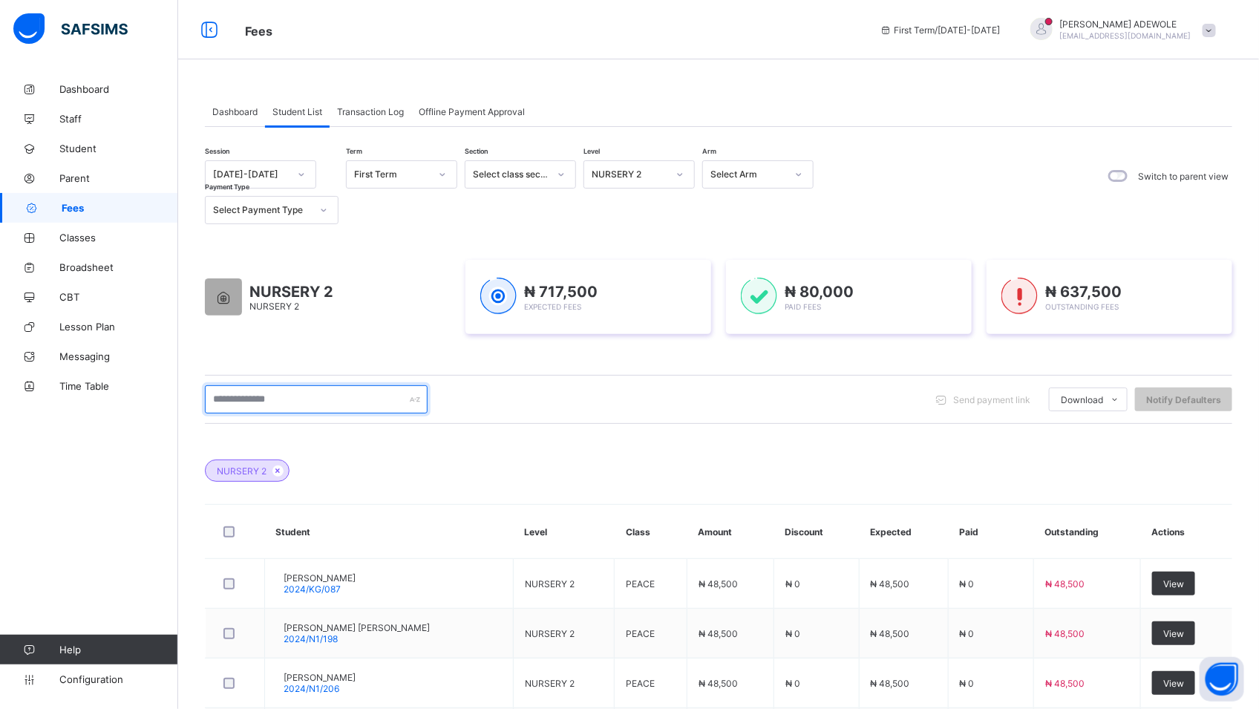
click at [290, 395] on input "text" at bounding box center [316, 399] width 223 height 28
click at [680, 169] on icon at bounding box center [679, 174] width 9 height 15
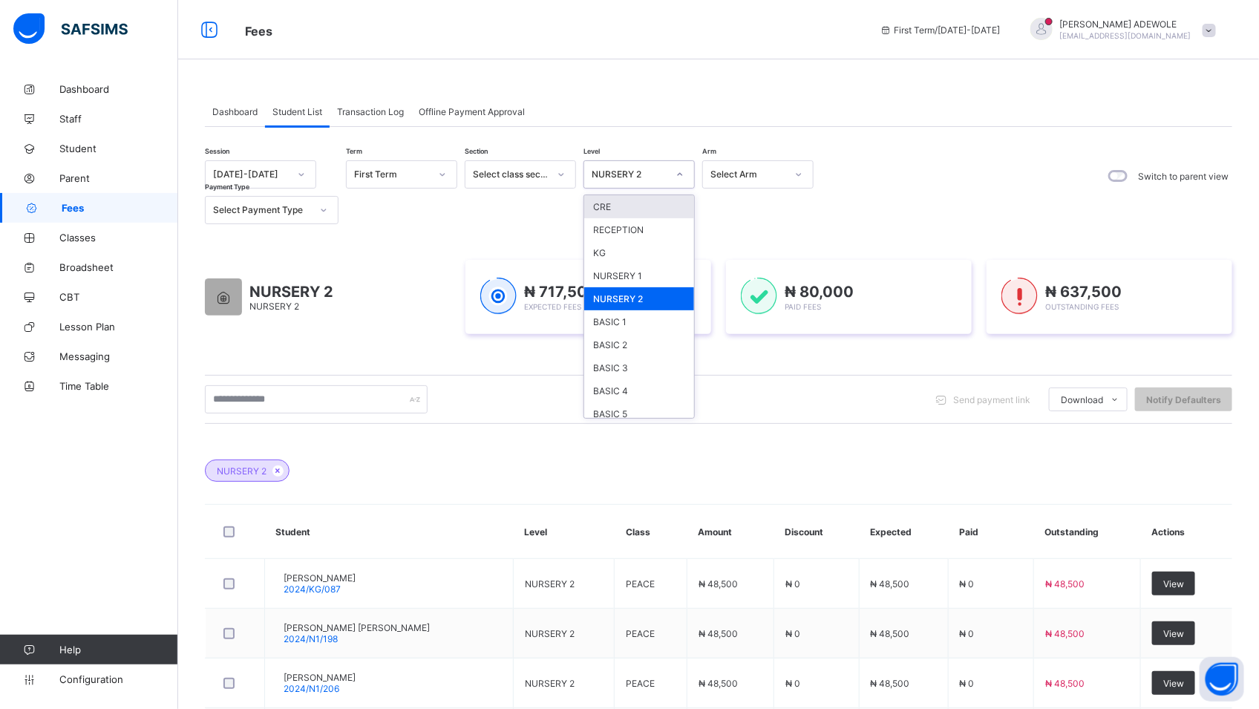
click at [680, 169] on icon at bounding box center [679, 174] width 9 height 15
click at [678, 178] on icon at bounding box center [679, 174] width 9 height 15
click at [640, 363] on div "SS1" at bounding box center [639, 367] width 110 height 23
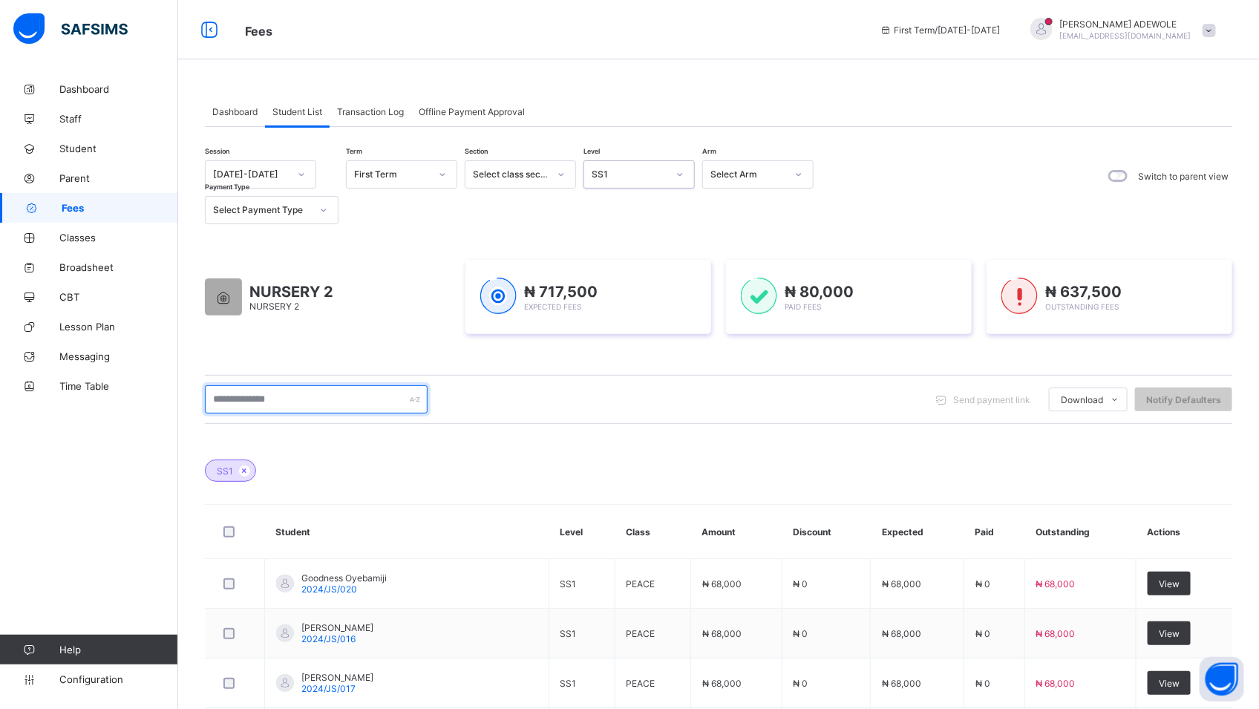
click at [297, 407] on input "text" at bounding box center [316, 399] width 223 height 28
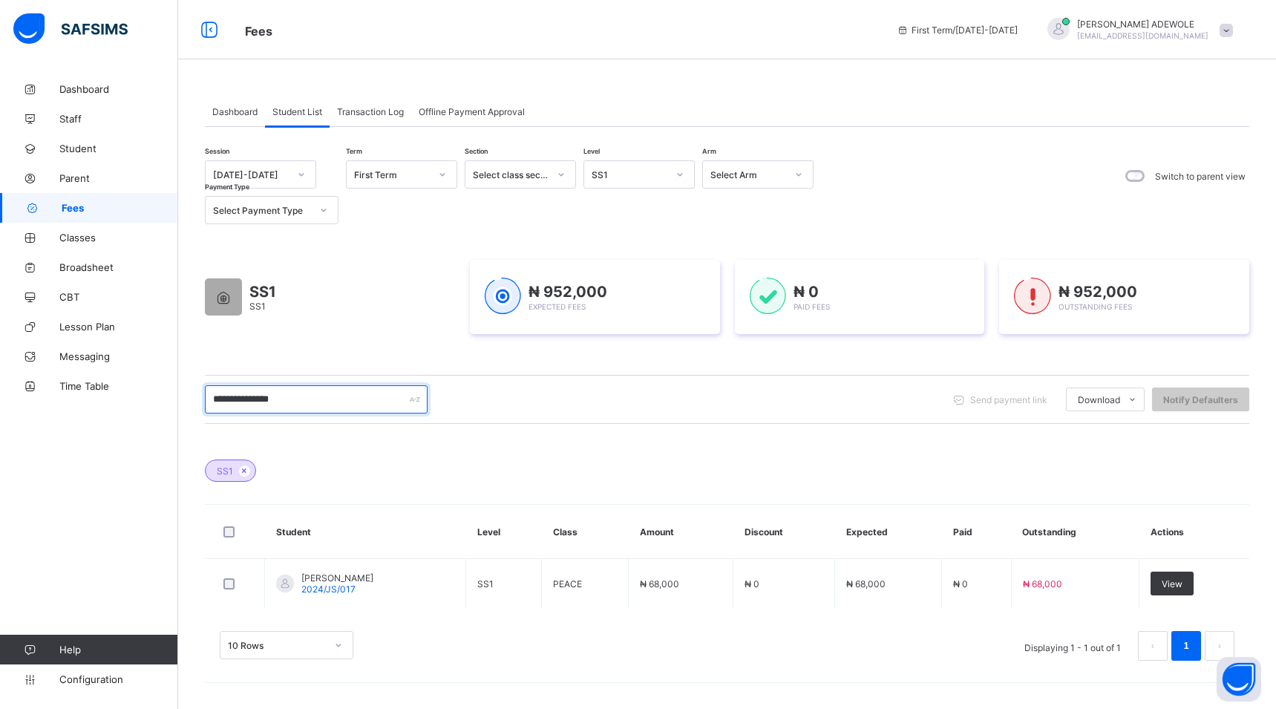
type input "**********"
drag, startPoint x: 1181, startPoint y: 618, endPoint x: 1021, endPoint y: 539, distance: 177.9
click at [1045, 545] on div "SS1 Student Level Class Amount Discount Expected Paid Outstanding Actions Israe…" at bounding box center [727, 556] width 1044 height 238
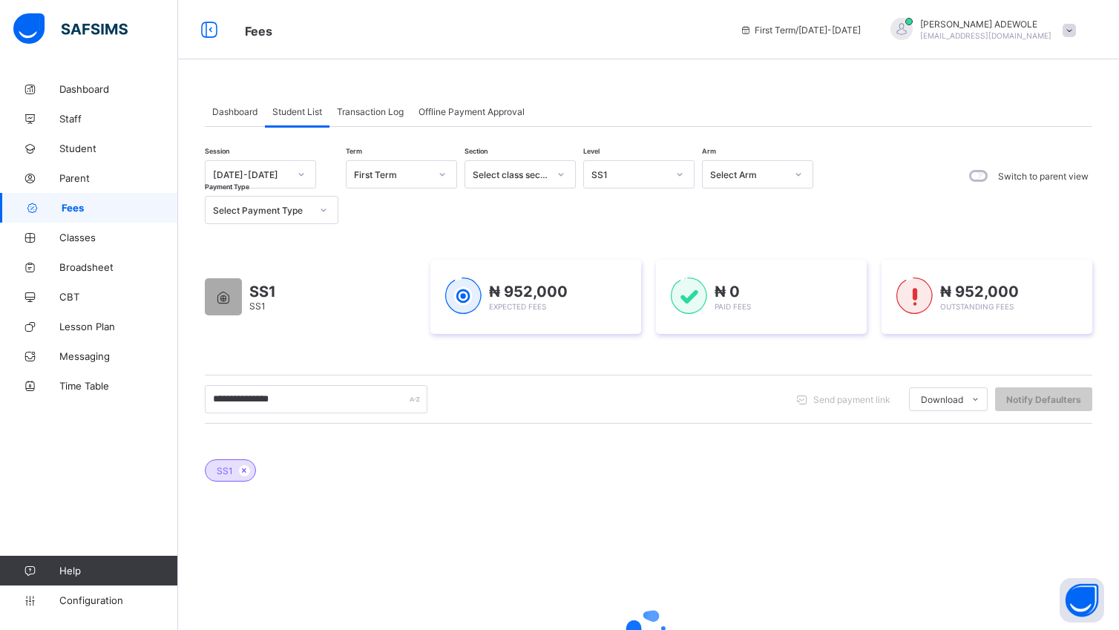
click at [1032, 526] on div at bounding box center [649, 630] width 888 height 282
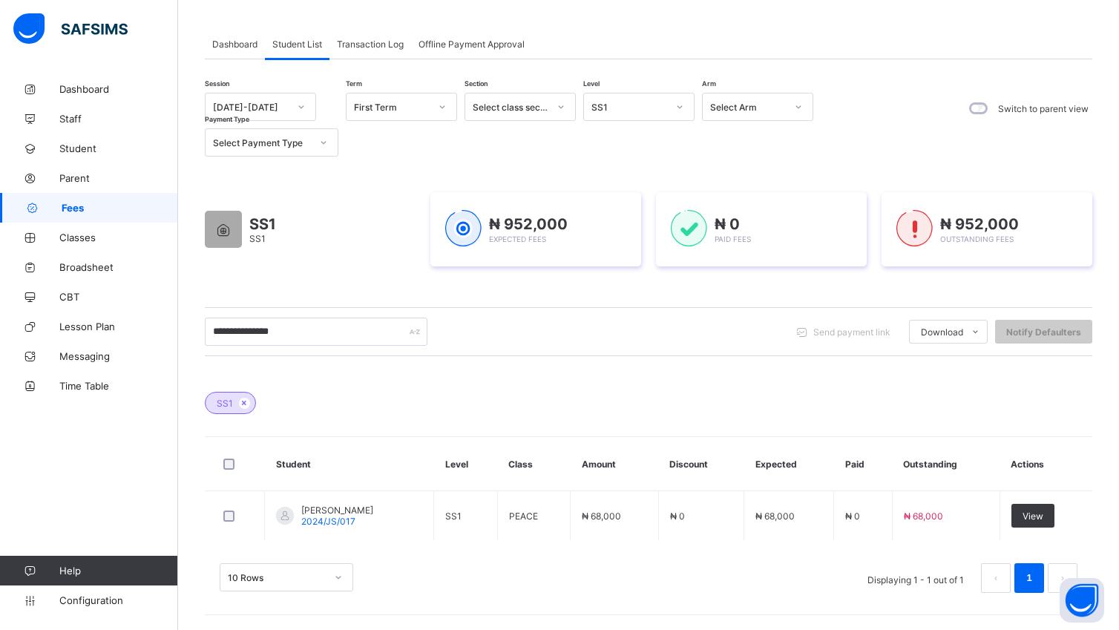
scroll to position [69, 0]
click at [1033, 524] on div "View" at bounding box center [1033, 516] width 43 height 24
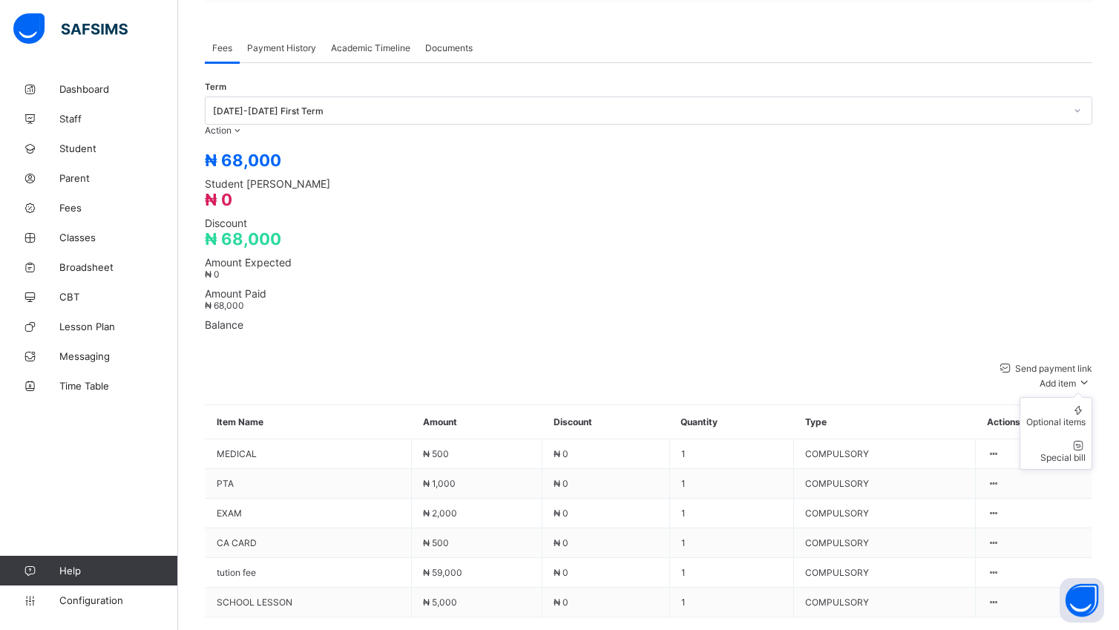
scroll to position [476, 0]
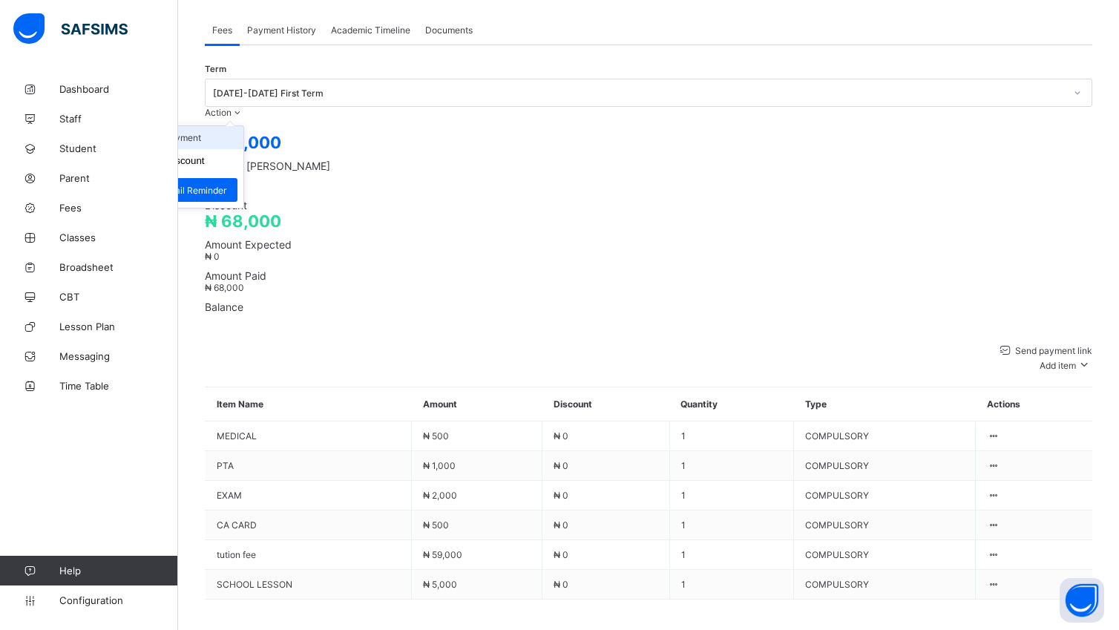
click at [243, 126] on li "Receive Payment" at bounding box center [183, 137] width 122 height 23
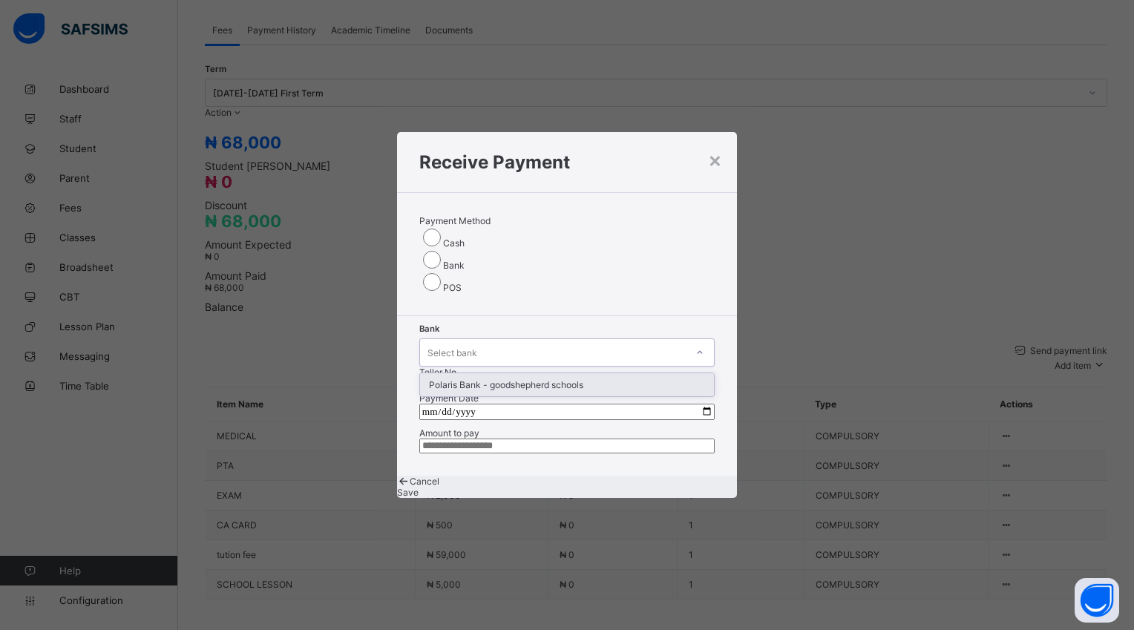
click at [695, 345] on icon at bounding box center [699, 352] width 9 height 15
click at [560, 373] on div "Polaris Bank - goodshepherd schools" at bounding box center [567, 384] width 294 height 23
click at [698, 404] on input "date" at bounding box center [566, 412] width 295 height 16
type input "**********"
click at [548, 442] on input "currency" at bounding box center [566, 446] width 295 height 15
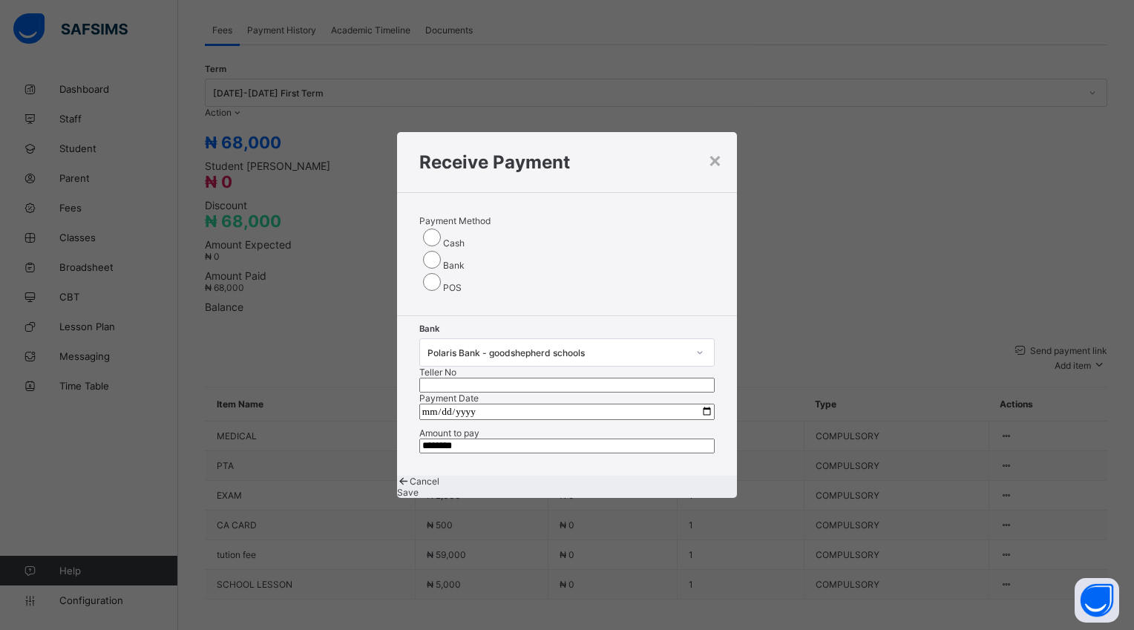
type input "********"
click at [601, 378] on input "text" at bounding box center [566, 385] width 295 height 15
click at [419, 497] on span "Save" at bounding box center [408, 492] width 22 height 11
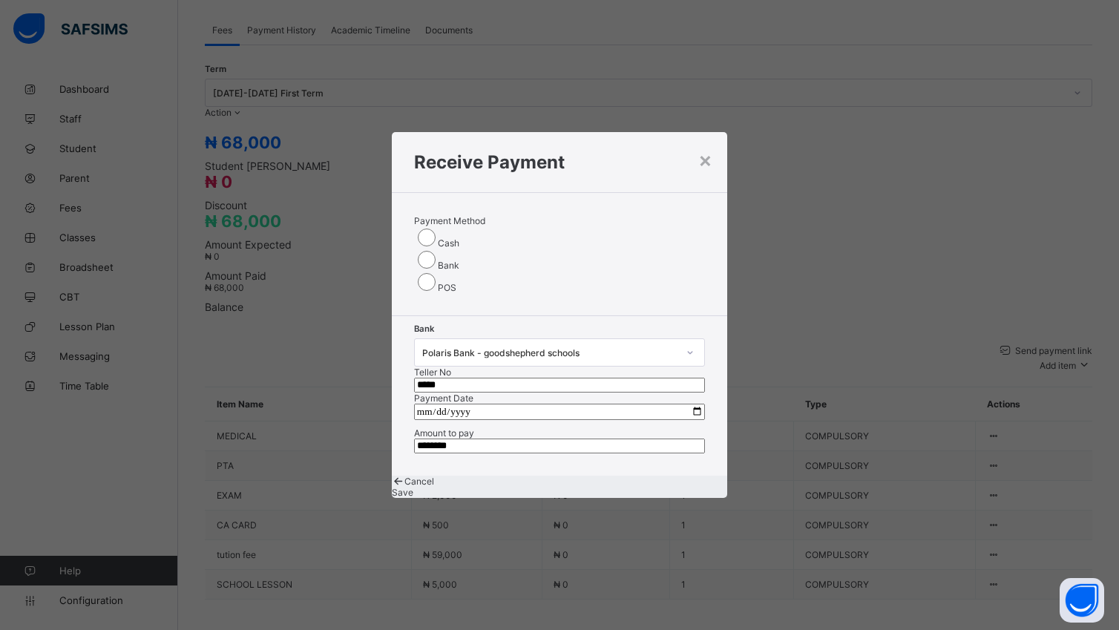
click at [609, 378] on input "*****" at bounding box center [559, 385] width 291 height 15
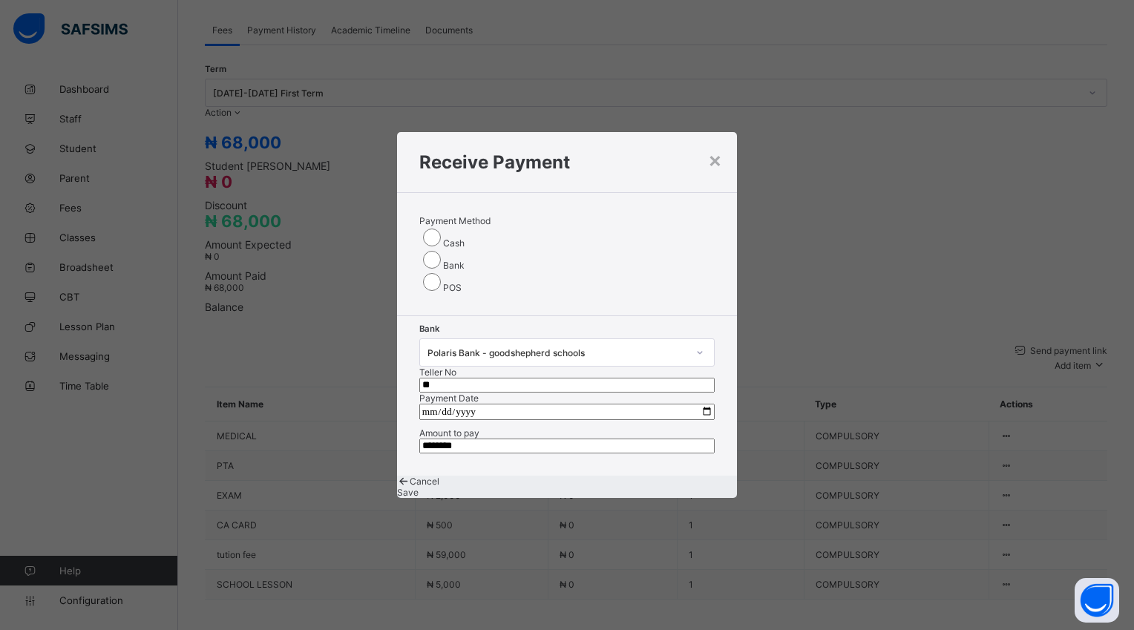
type input "*"
type input "*****"
click at [419, 493] on span "Save" at bounding box center [408, 492] width 22 height 11
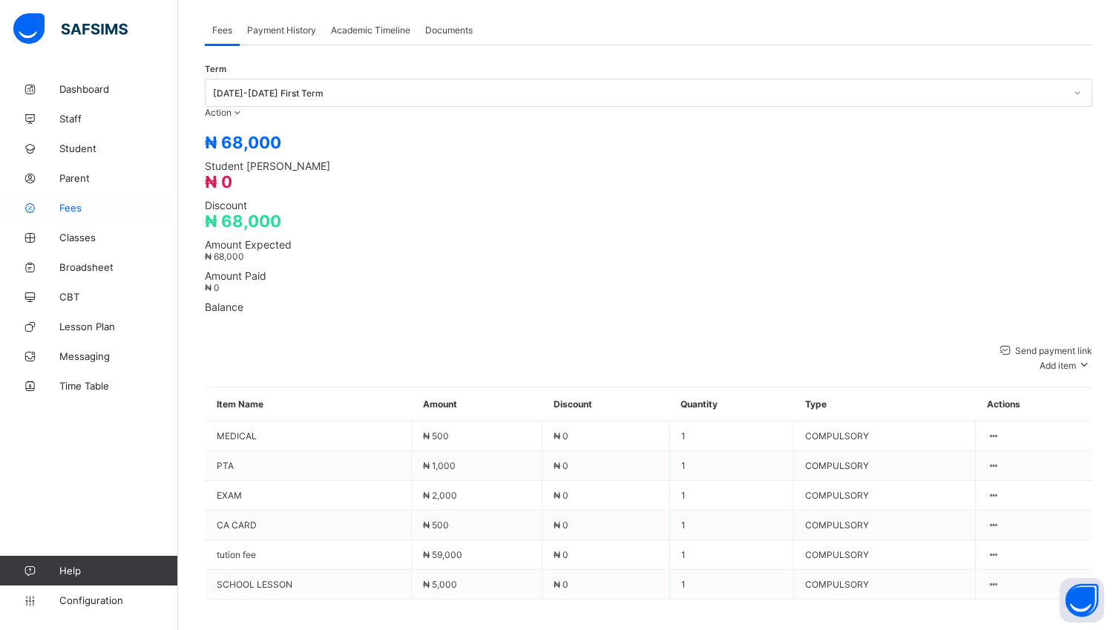
click at [66, 211] on span "Fees" at bounding box center [118, 208] width 119 height 12
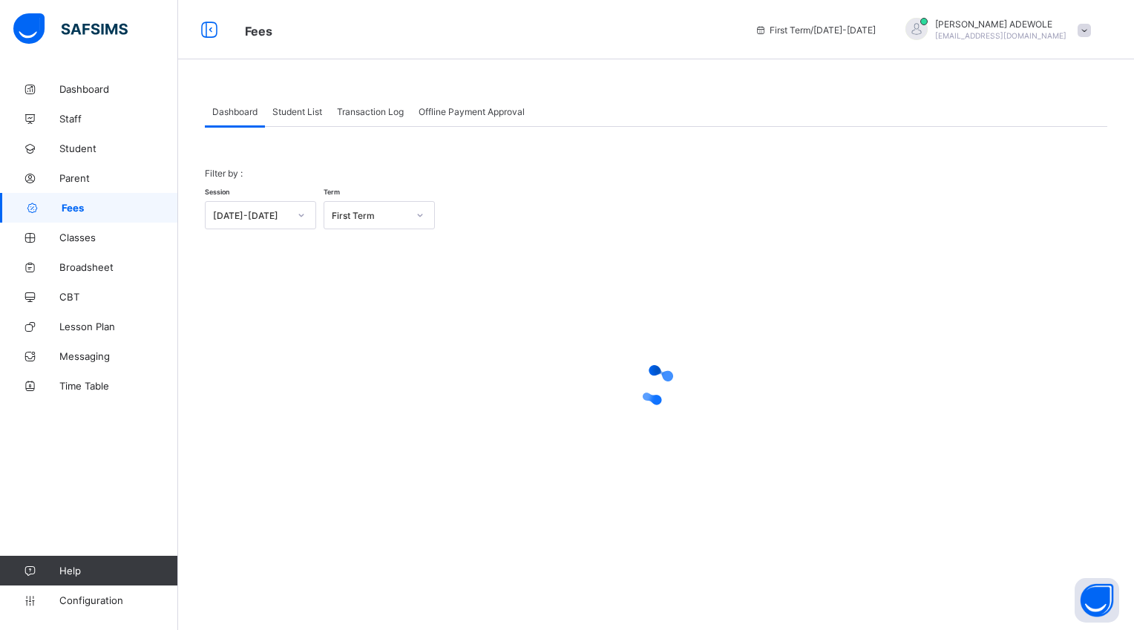
click at [304, 114] on span "Student List" at bounding box center [297, 111] width 50 height 11
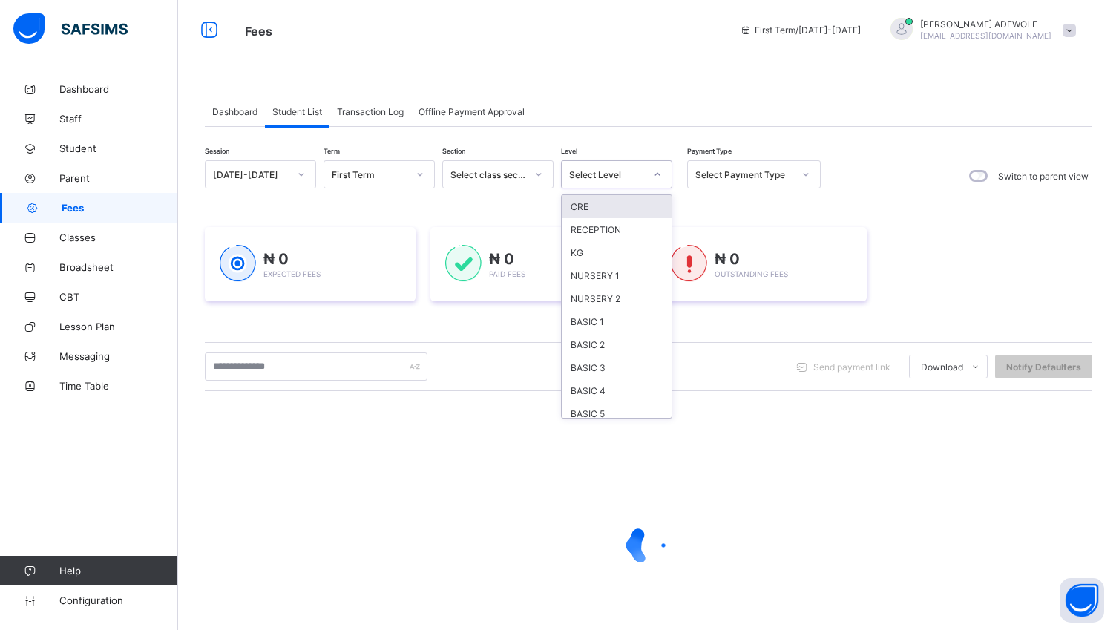
click at [656, 174] on icon at bounding box center [657, 174] width 9 height 15
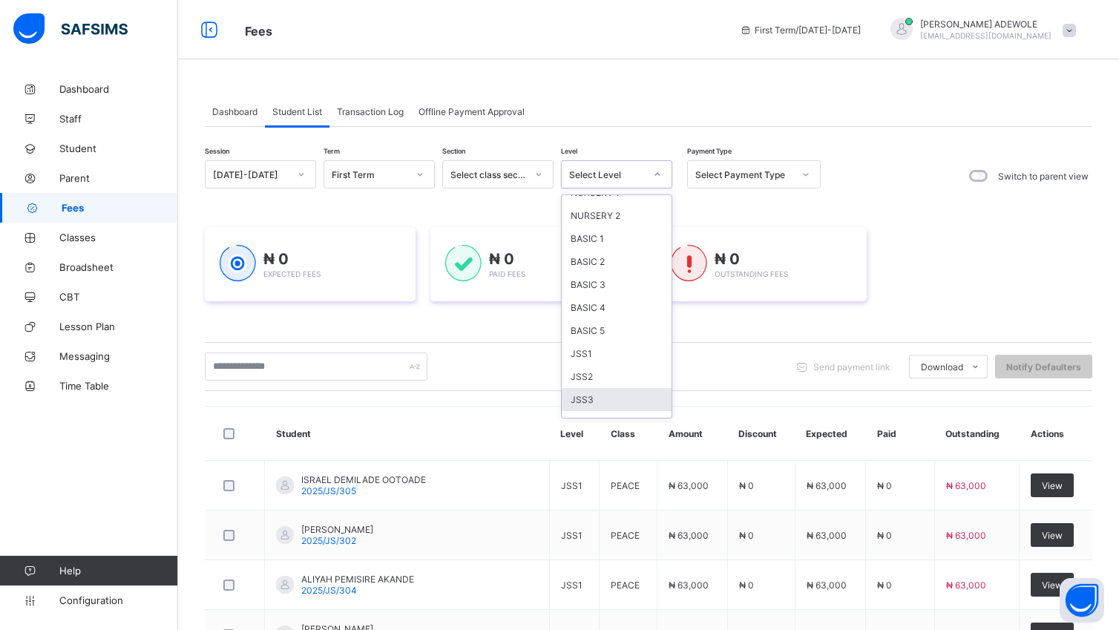
click at [603, 395] on div "JSS3" at bounding box center [617, 399] width 110 height 23
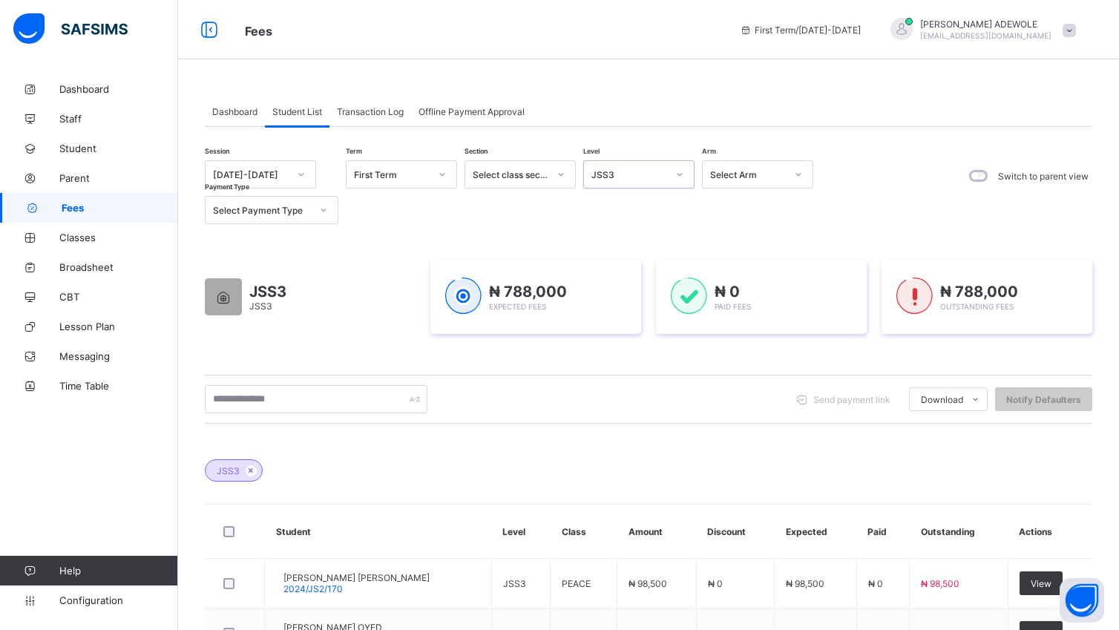
click at [494, 410] on div "Send payment link Download Students Payment Students Payment Status Student Ite…" at bounding box center [649, 399] width 888 height 28
click at [300, 390] on input "text" at bounding box center [316, 399] width 223 height 28
click at [297, 396] on input "text" at bounding box center [316, 399] width 223 height 28
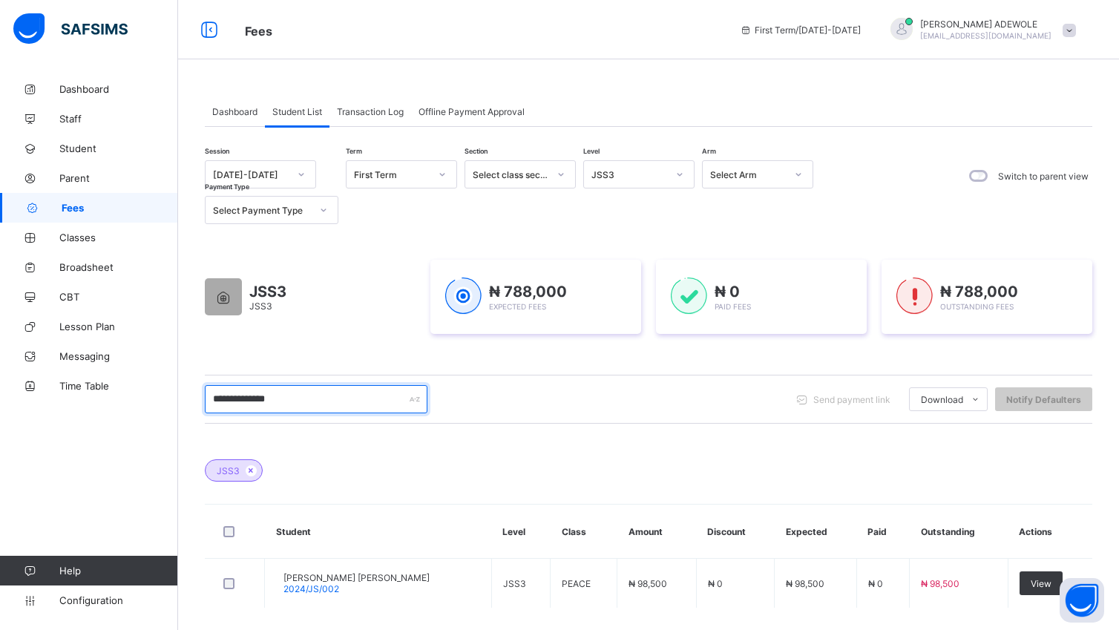
type input "**********"
click at [666, 371] on div "**********" at bounding box center [649, 417] width 888 height 515
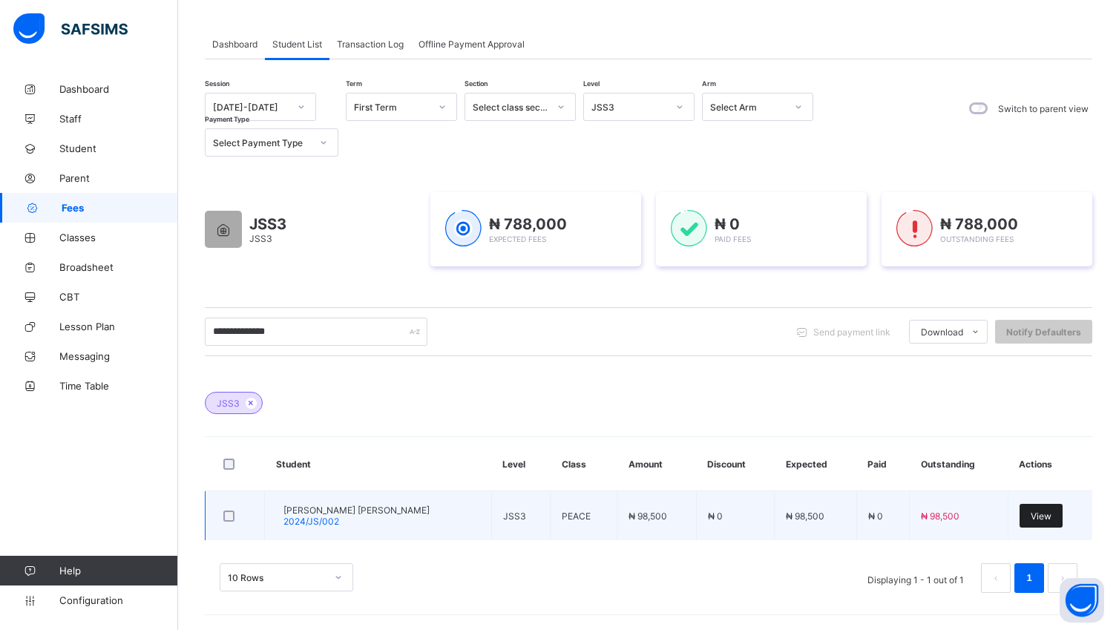
click at [1041, 515] on span "View" at bounding box center [1041, 516] width 21 height 11
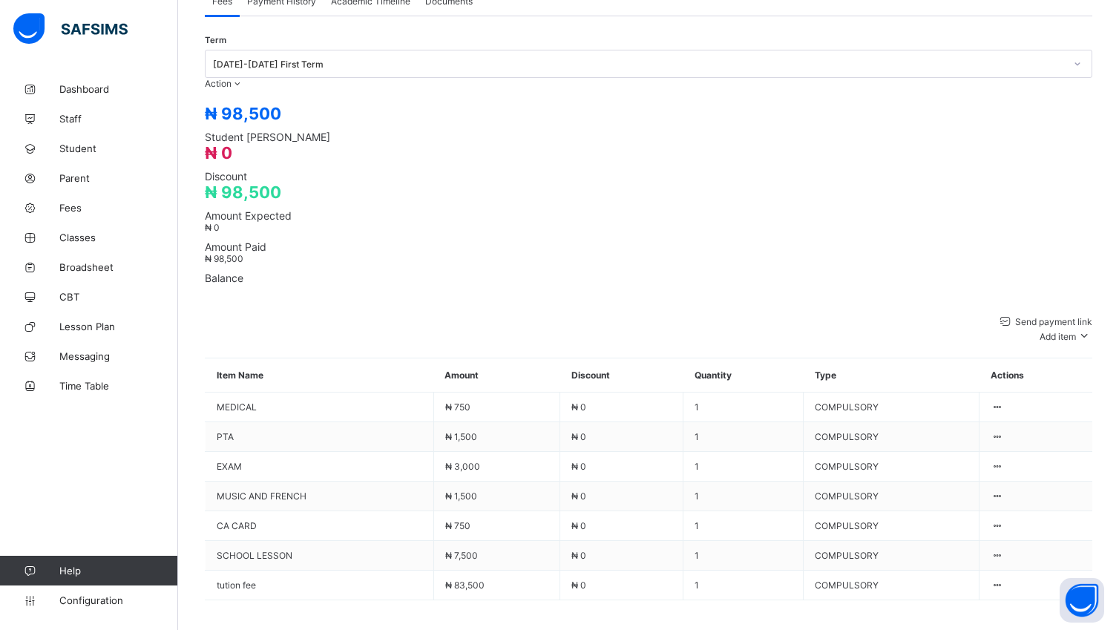
scroll to position [509, 0]
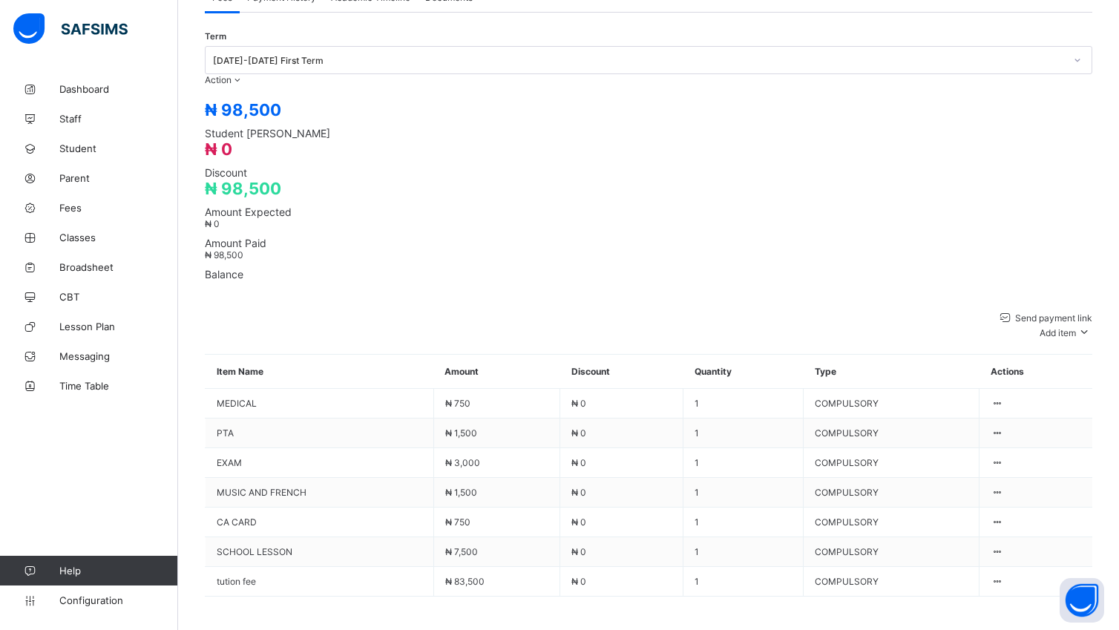
click at [205, 596] on span at bounding box center [205, 596] width 0 height 0
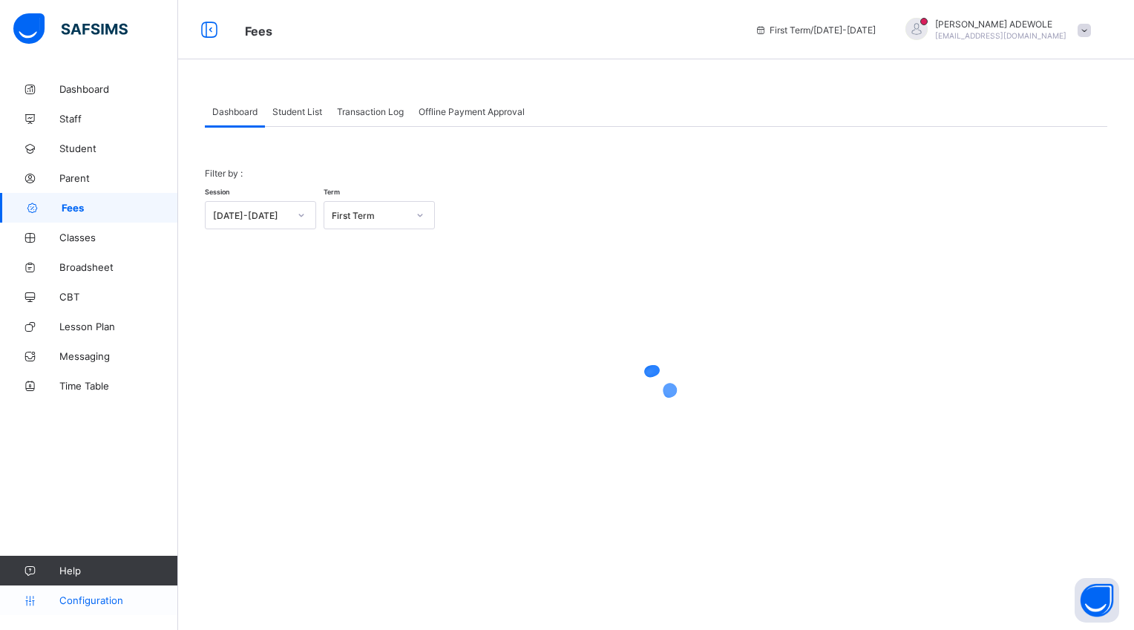
click at [107, 606] on span "Configuration" at bounding box center [118, 600] width 118 height 12
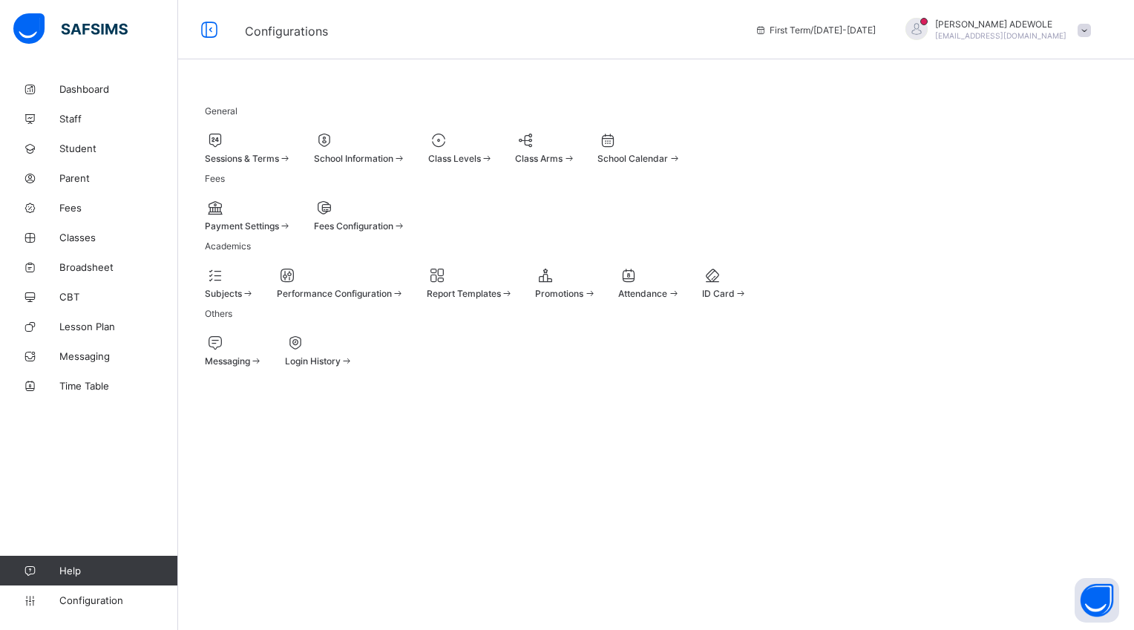
click at [406, 232] on span at bounding box center [399, 225] width 13 height 11
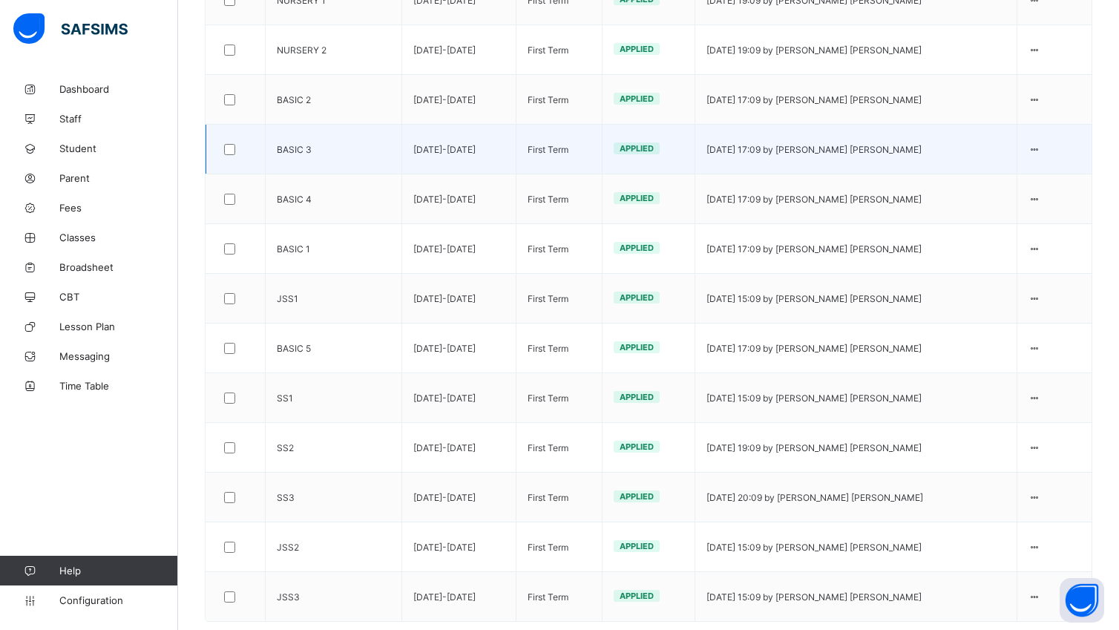
scroll to position [554, 0]
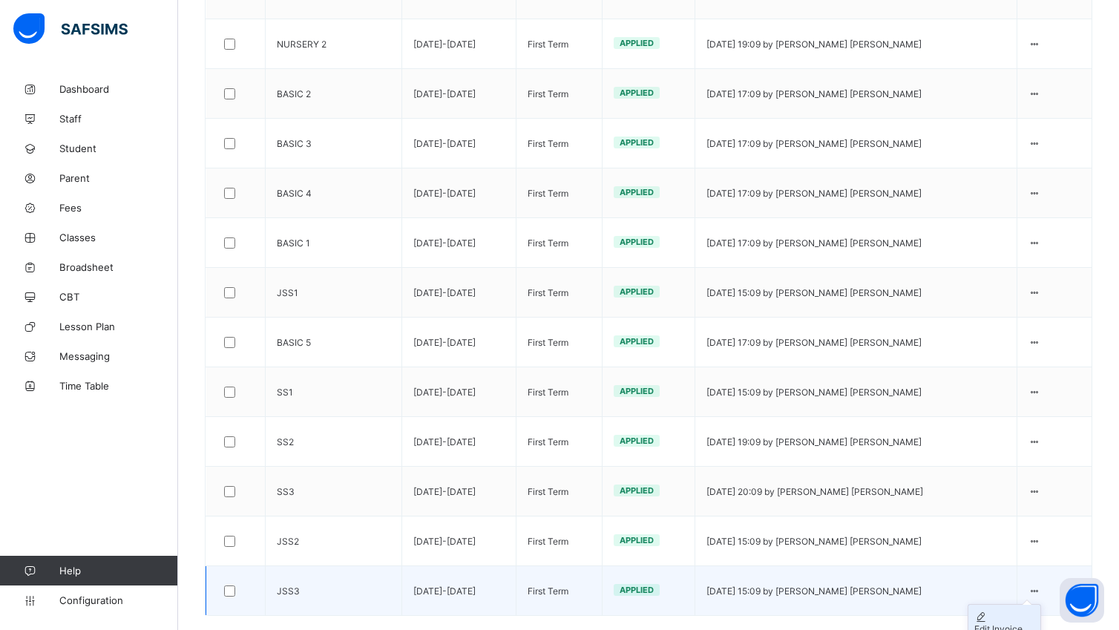
click at [1018, 623] on div "Edit Invoice" at bounding box center [1004, 628] width 60 height 11
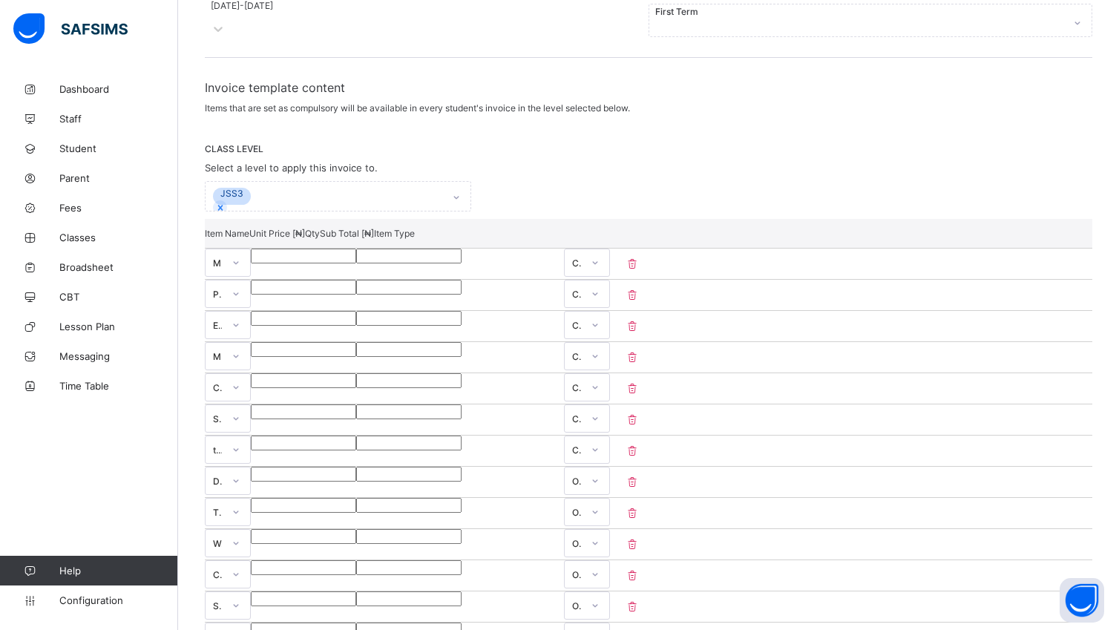
scroll to position [315, 0]
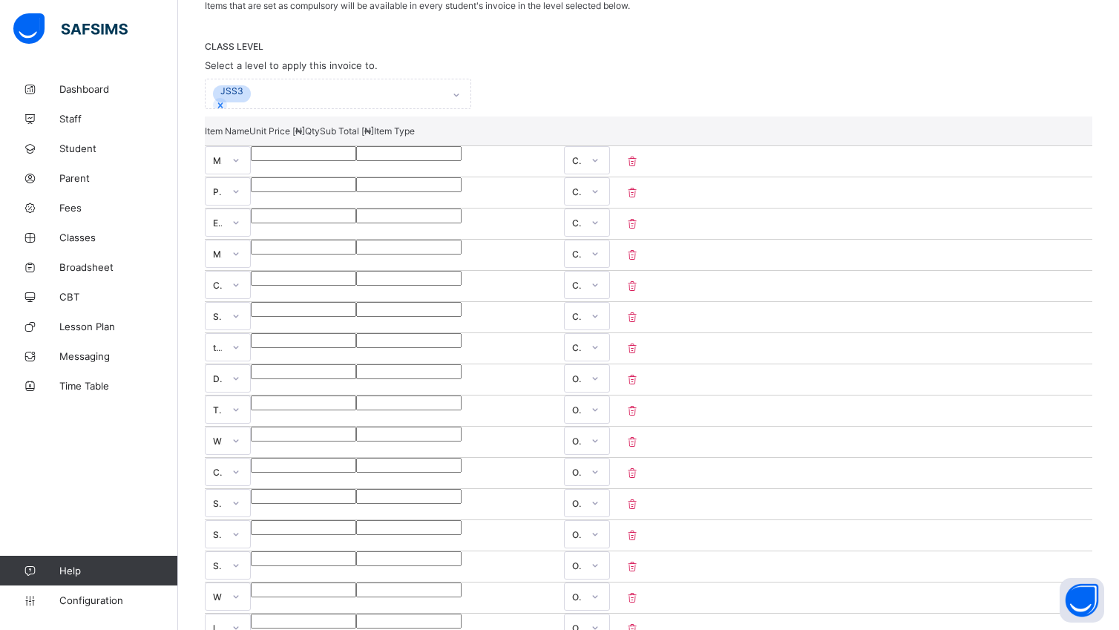
click at [640, 342] on icon at bounding box center [632, 348] width 15 height 13
type input "****"
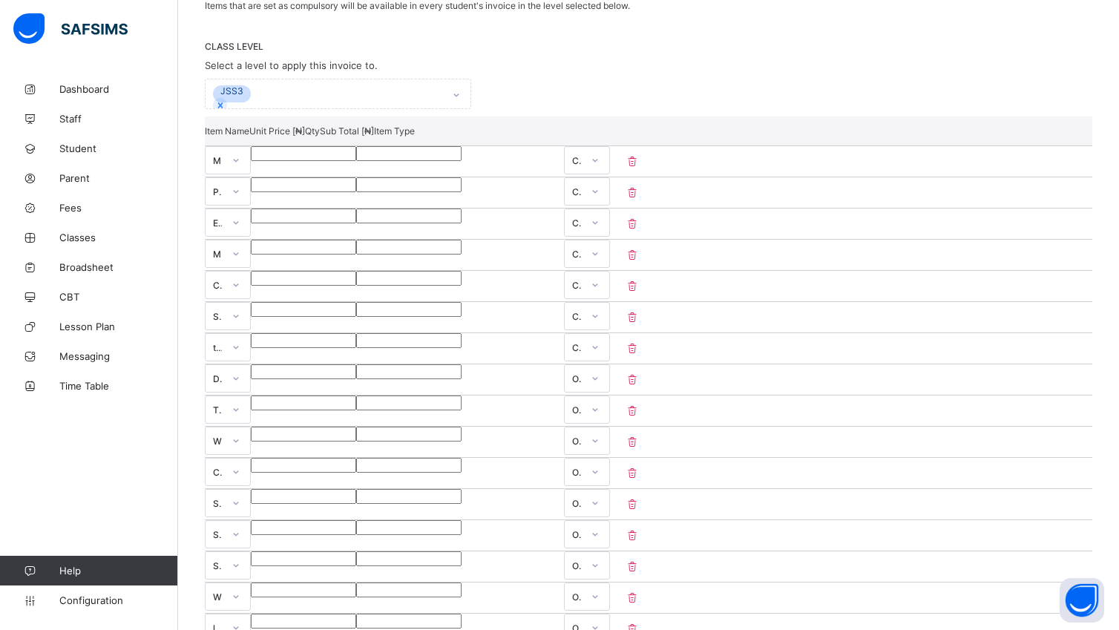
type input "****"
type input "*****"
type input "****"
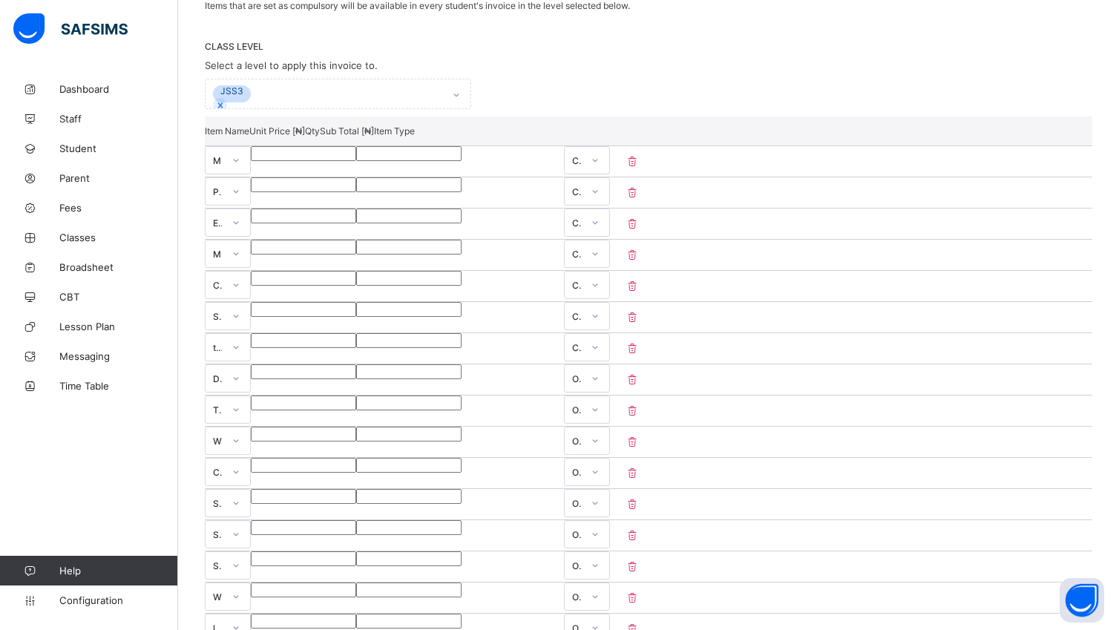
type input "****"
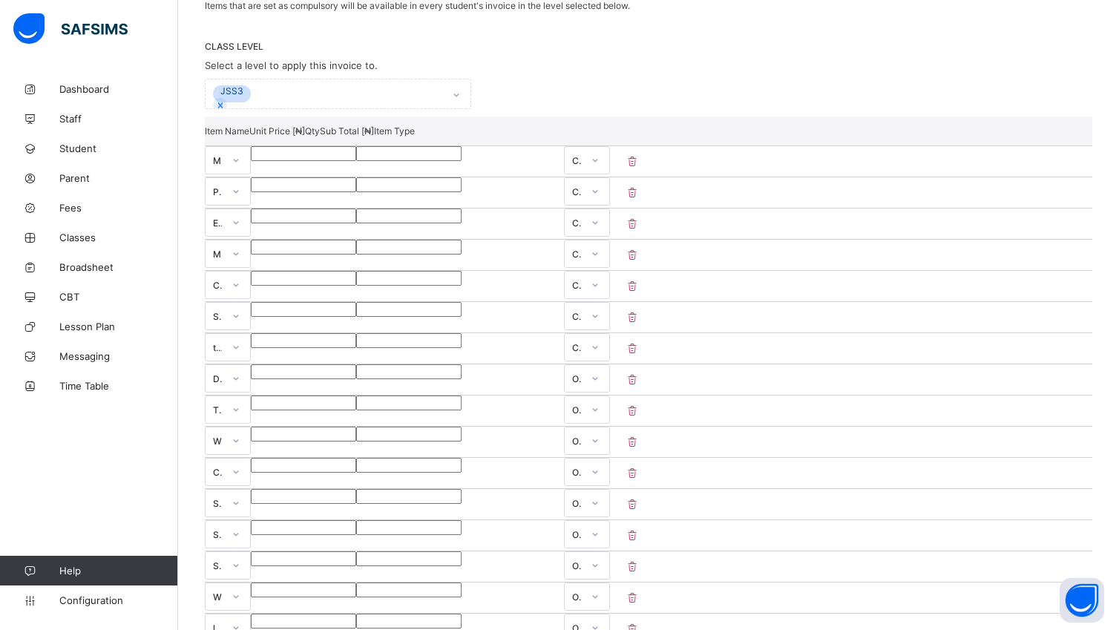
type input "****"
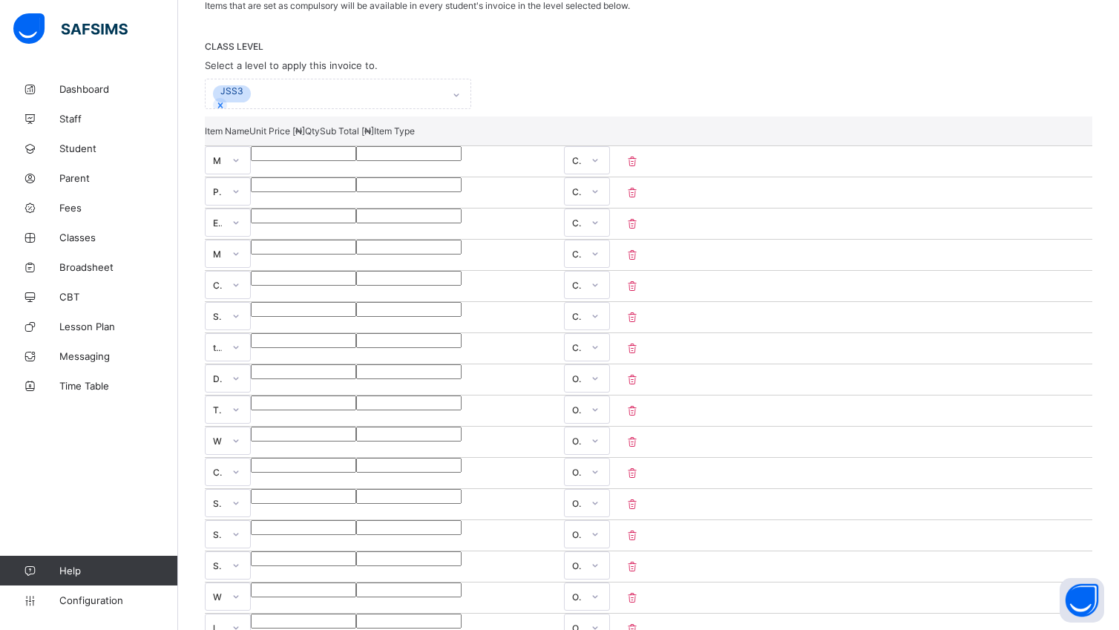
type input "****"
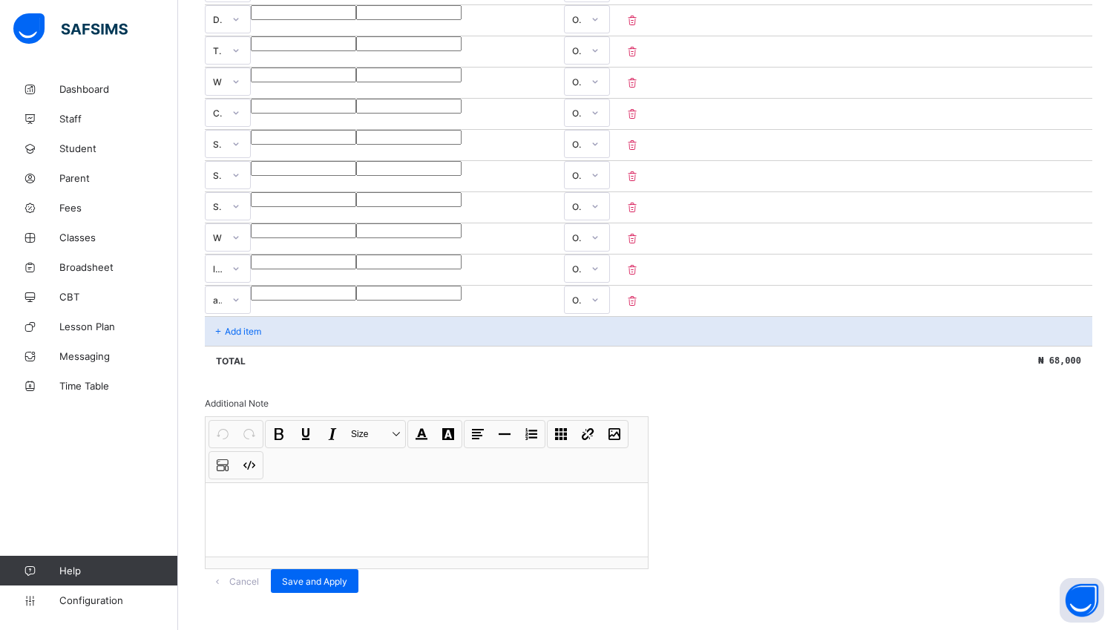
scroll to position [661, 0]
click at [279, 316] on div "Add item" at bounding box center [649, 331] width 888 height 30
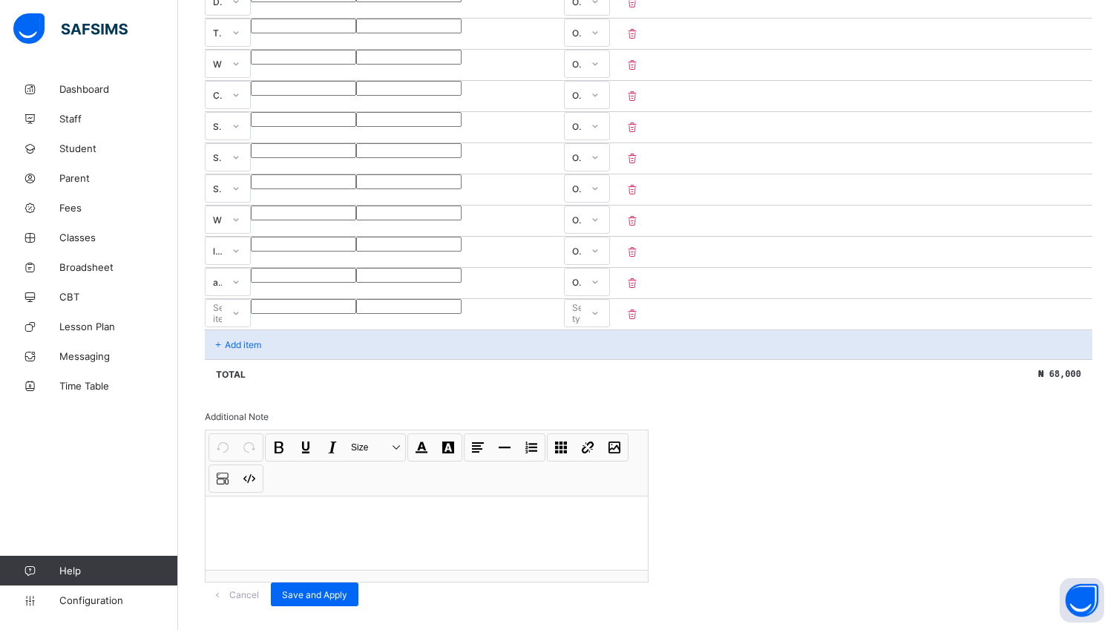
click at [222, 303] on div "Select item" at bounding box center [214, 313] width 16 height 21
type input "******"
click at [272, 334] on div "tution fee" at bounding box center [239, 345] width 66 height 23
click at [356, 309] on input "number" at bounding box center [303, 306] width 105 height 15
type input "**"
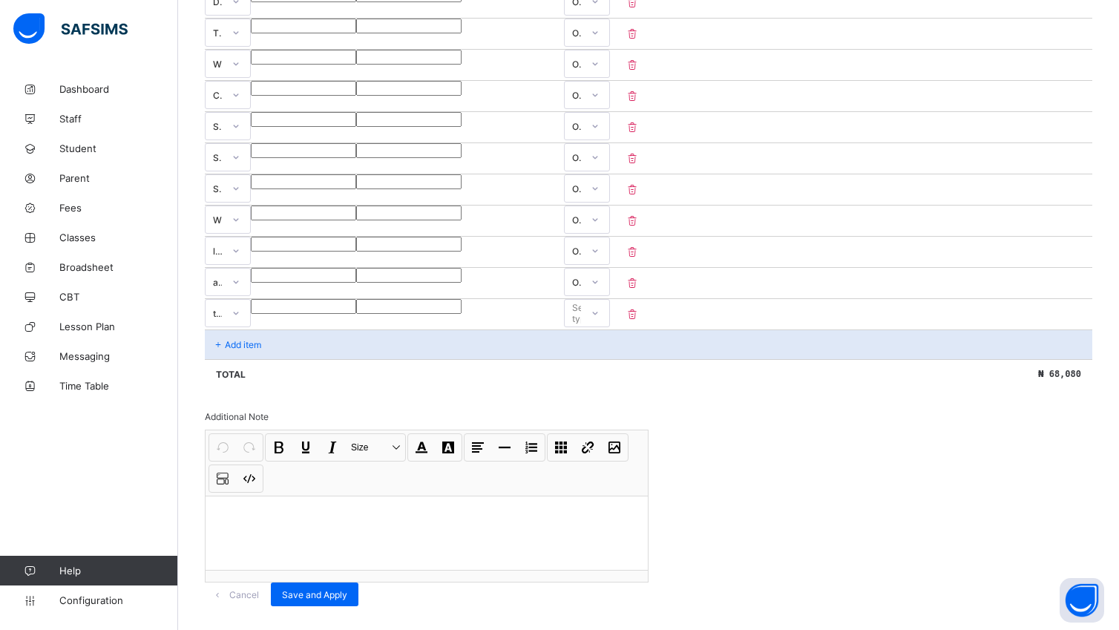
type input "**"
type input "***"
type input "*****"
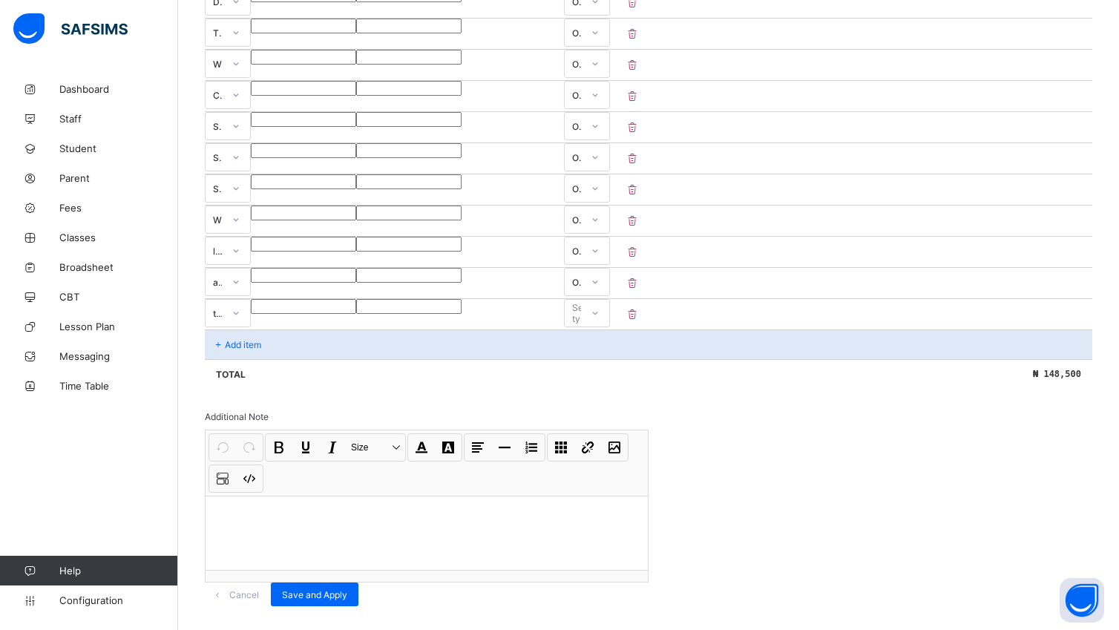
type input "*****"
click at [600, 306] on icon at bounding box center [595, 313] width 9 height 15
click at [609, 334] on div "Compulsory" at bounding box center [587, 345] width 45 height 23
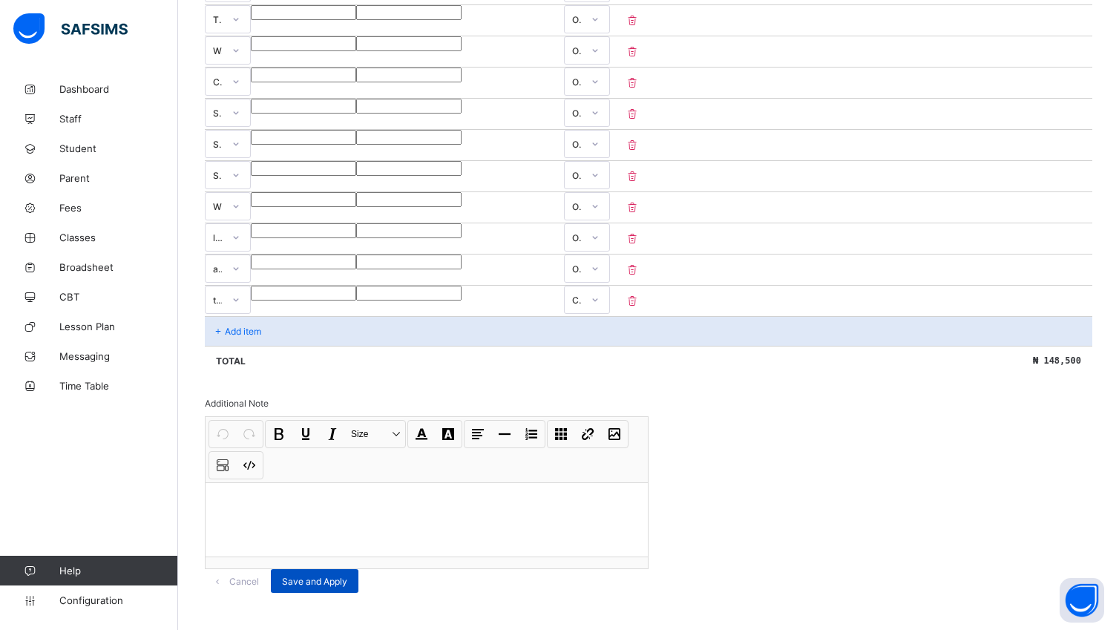
click at [347, 576] on span "Save and Apply" at bounding box center [314, 581] width 65 height 11
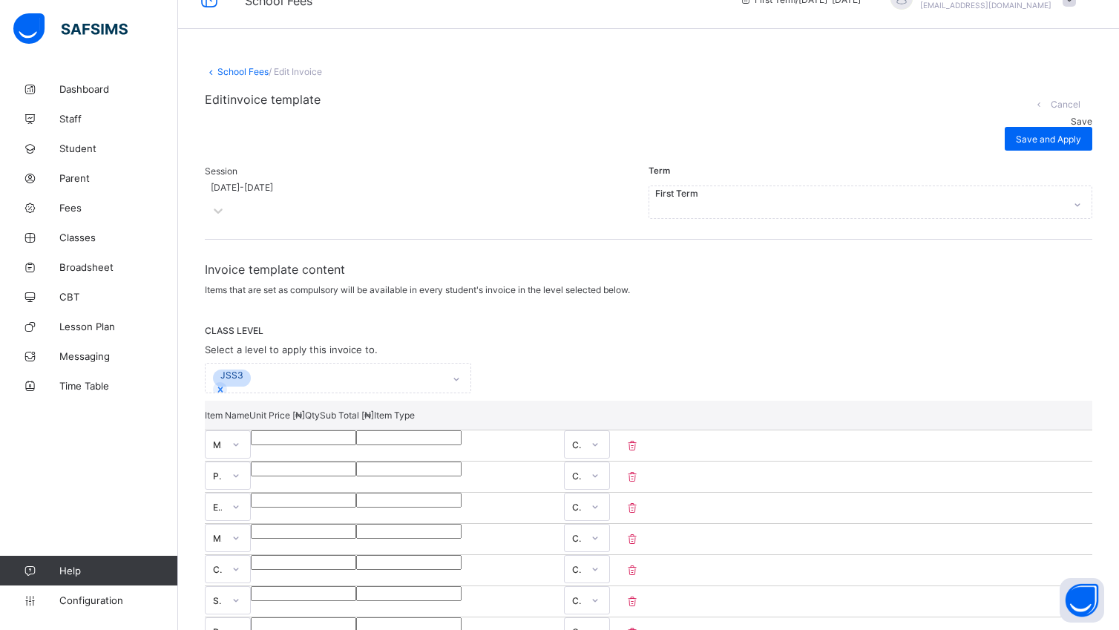
scroll to position [0, 0]
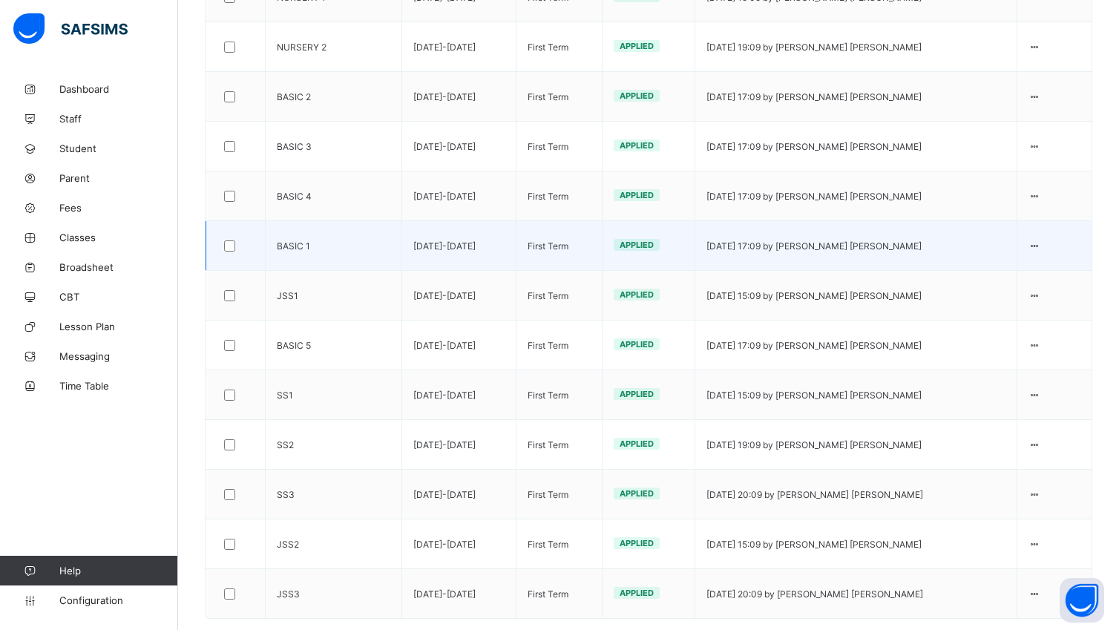
scroll to position [554, 0]
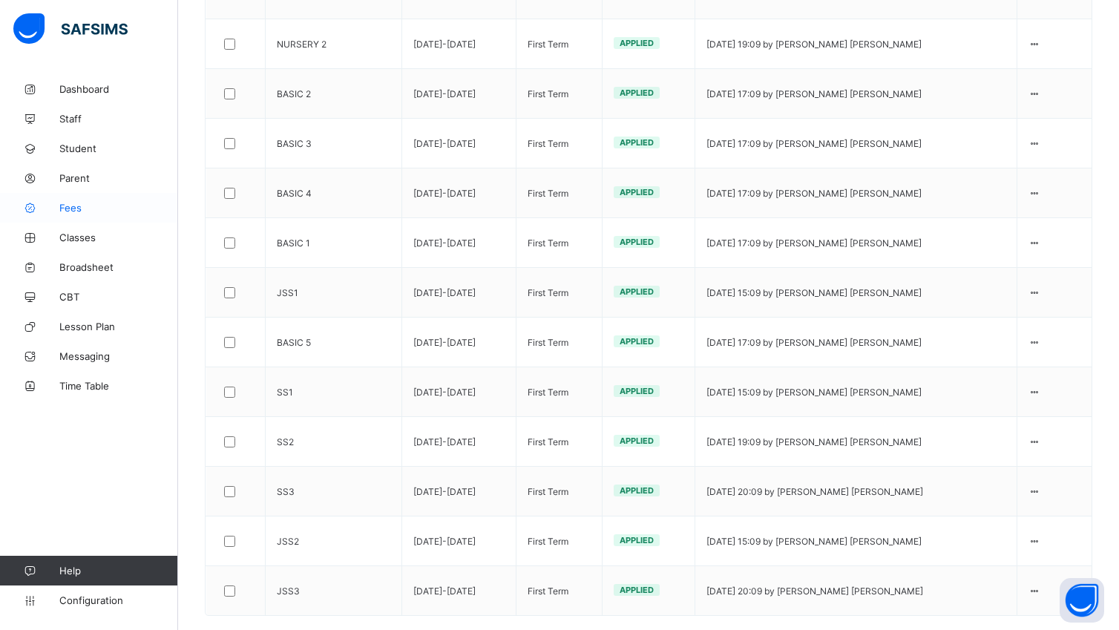
click at [69, 206] on span "Fees" at bounding box center [118, 208] width 119 height 12
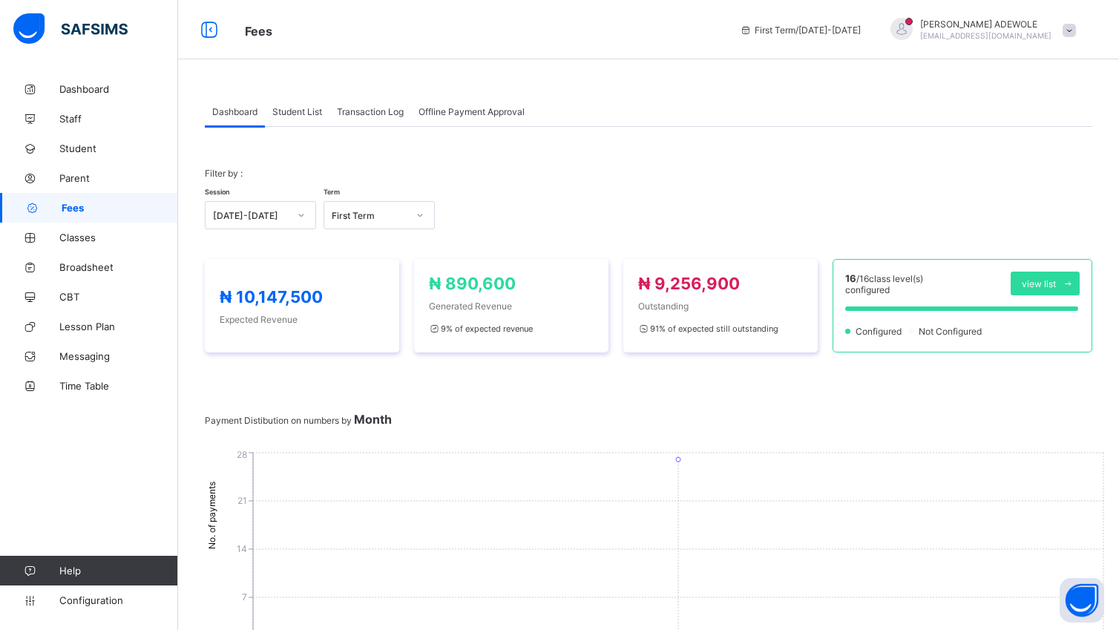
click at [295, 116] on span "Student List" at bounding box center [297, 111] width 50 height 11
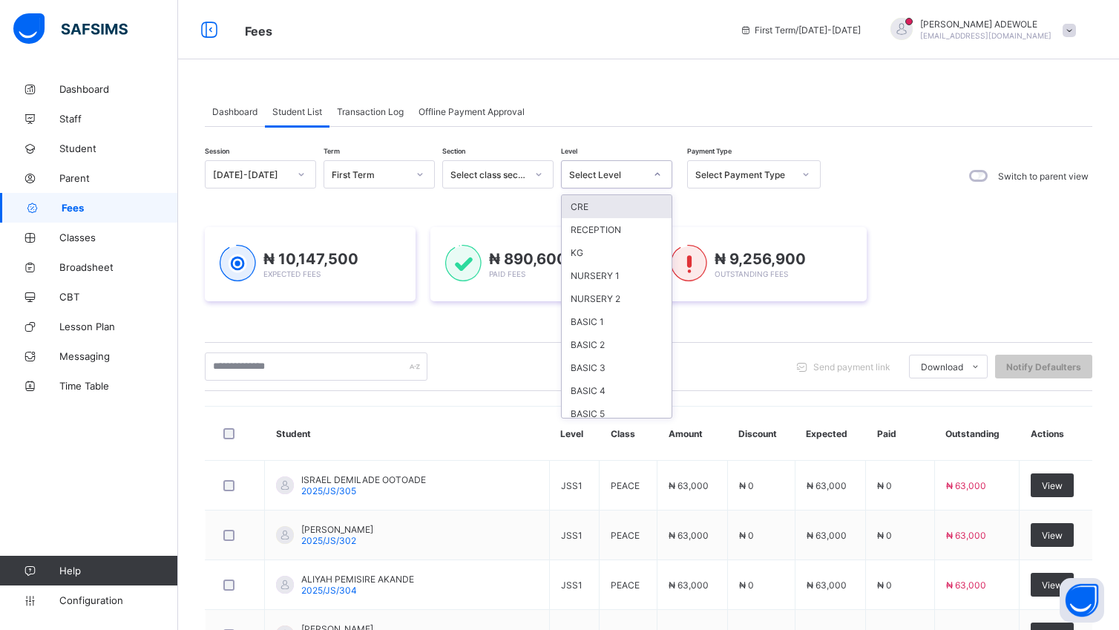
click at [664, 176] on div at bounding box center [657, 175] width 25 height 24
click at [672, 405] on div "Session 2025-2026 Term First Term Section Select class section Level option BAS…" at bounding box center [649, 592] width 888 height 865
click at [677, 407] on div "Session 2025-2026 Term First Term Section Select class section Level Select Lev…" at bounding box center [649, 592] width 888 height 865
click at [659, 169] on div at bounding box center [657, 175] width 25 height 24
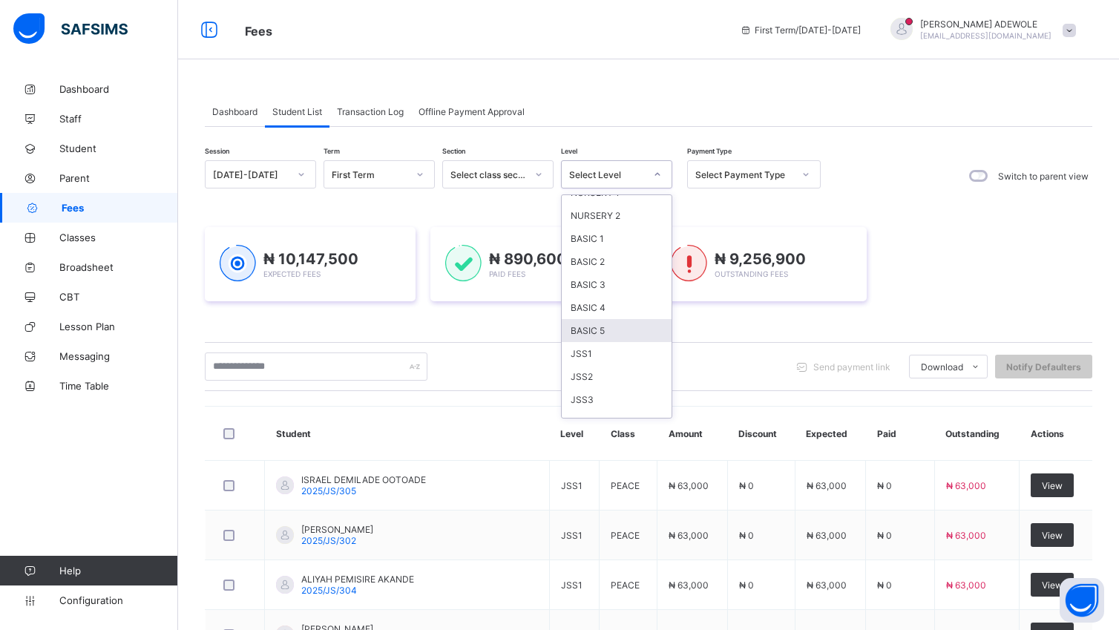
scroll to position [111, 0]
click at [618, 361] on div "JSS3" at bounding box center [617, 371] width 110 height 23
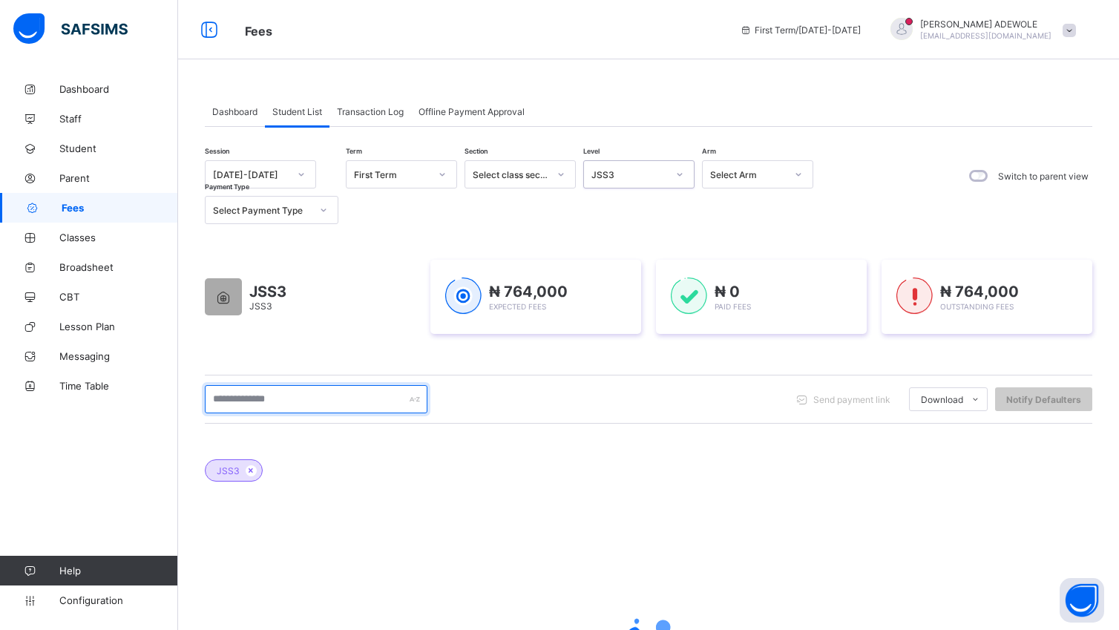
click at [295, 399] on input "text" at bounding box center [316, 399] width 223 height 28
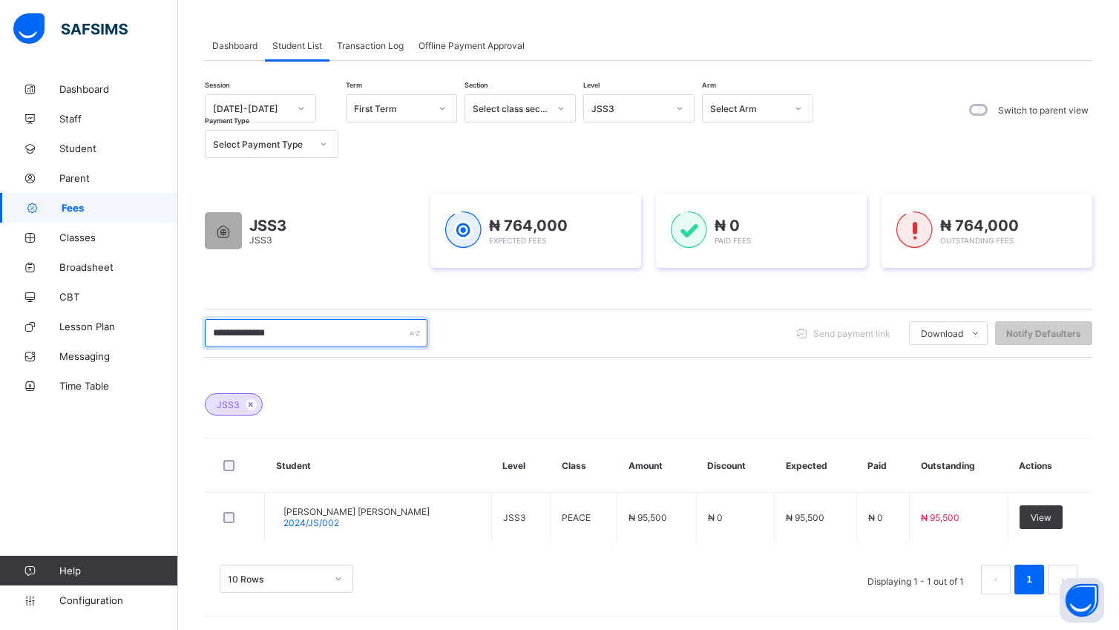
scroll to position [69, 0]
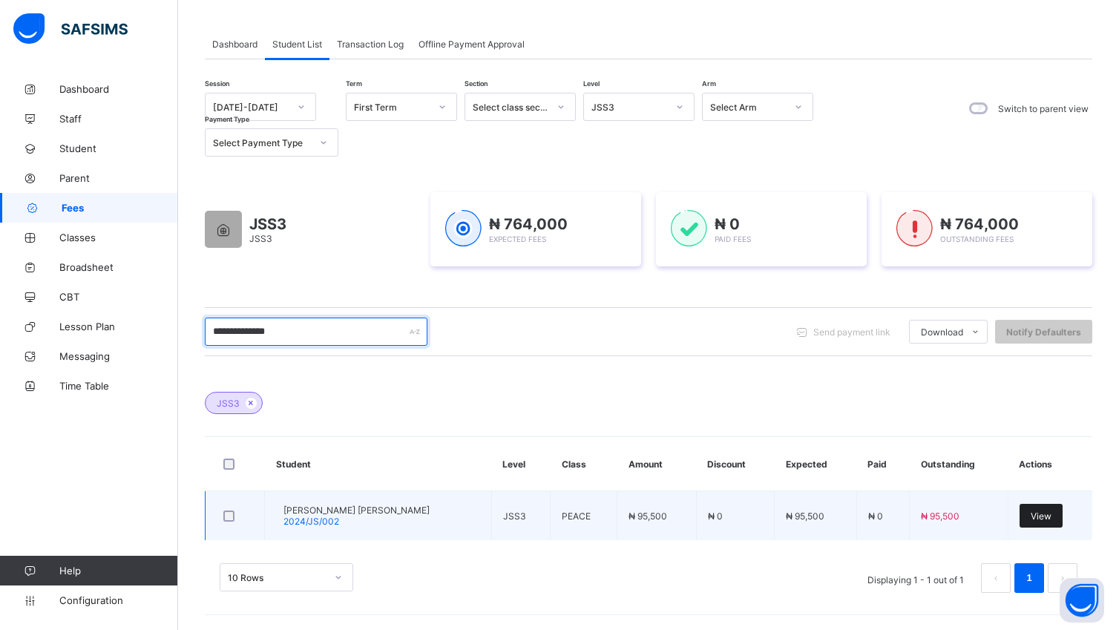
type input "**********"
click at [1052, 511] on span "View" at bounding box center [1041, 516] width 21 height 11
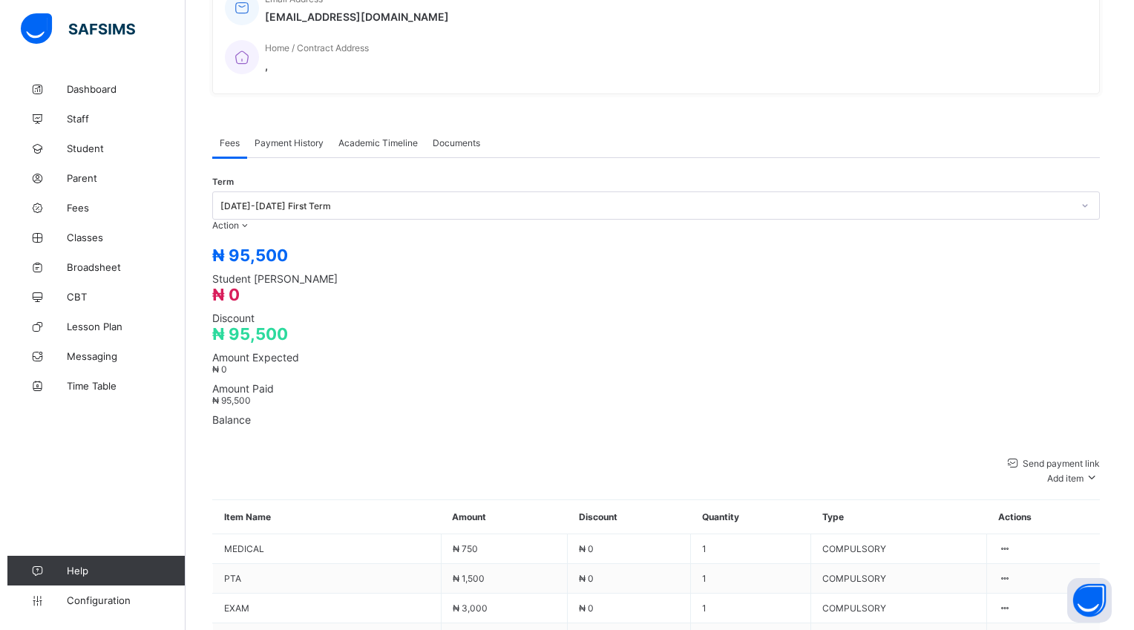
scroll to position [378, 0]
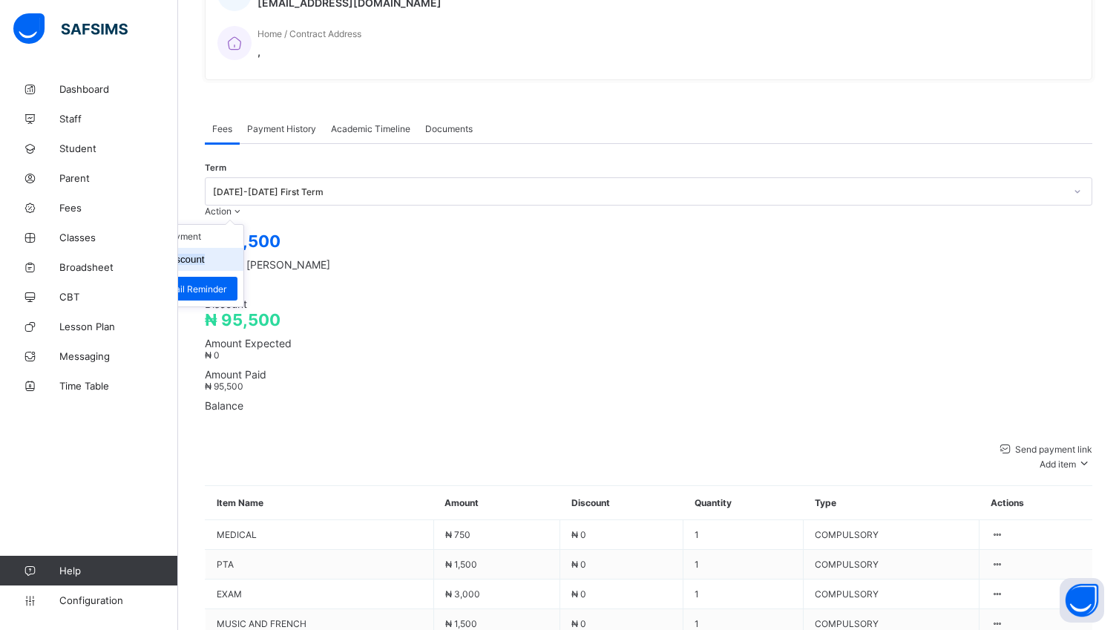
click at [205, 254] on button "Manage Discount" at bounding box center [166, 259] width 77 height 11
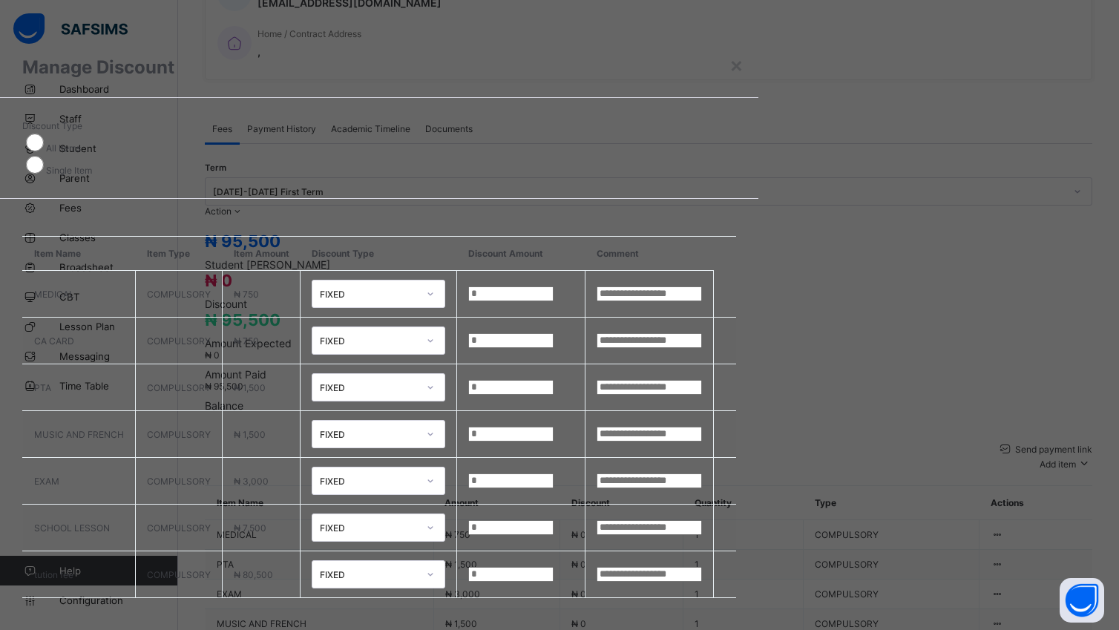
scroll to position [75, 0]
click at [554, 567] on input "*" at bounding box center [510, 574] width 85 height 15
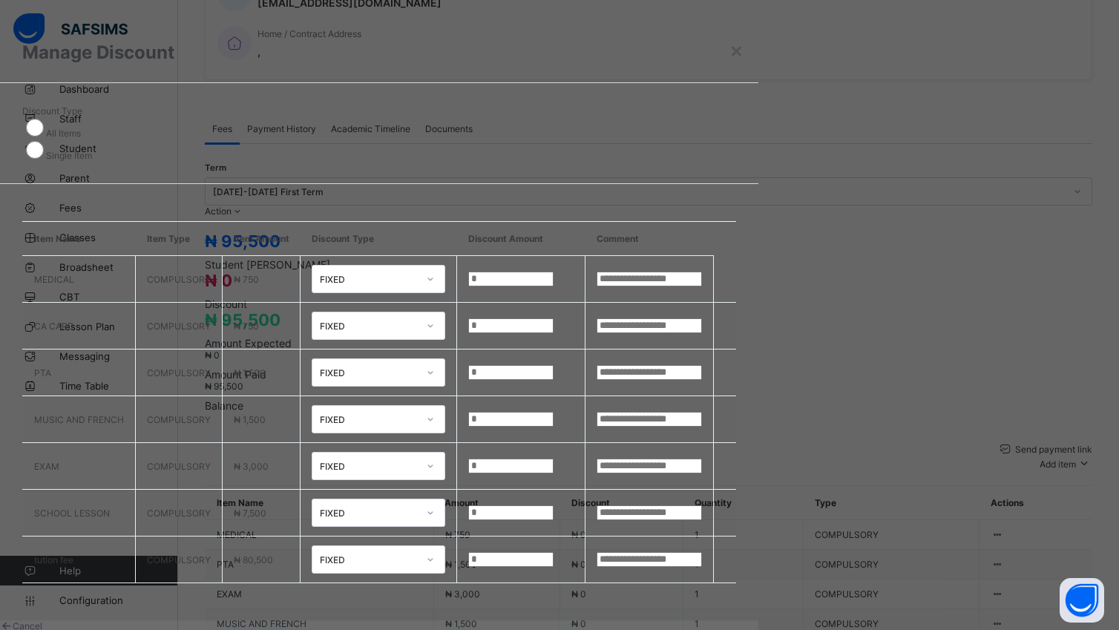
type input "****"
click at [22, 632] on span "Save" at bounding box center [11, 637] width 22 height 11
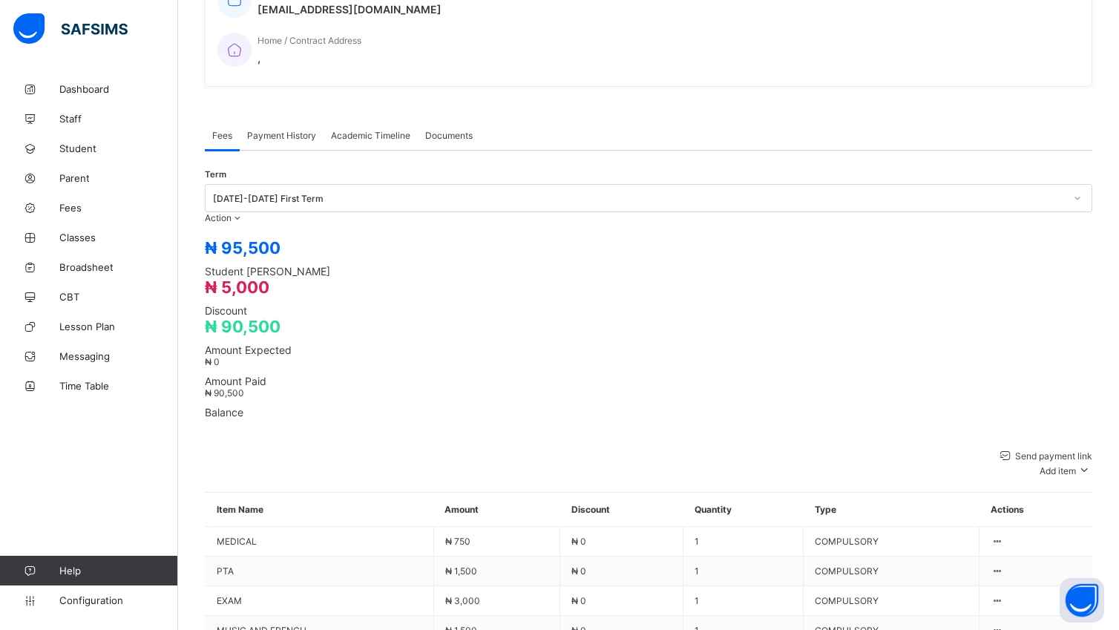
scroll to position [378, 0]
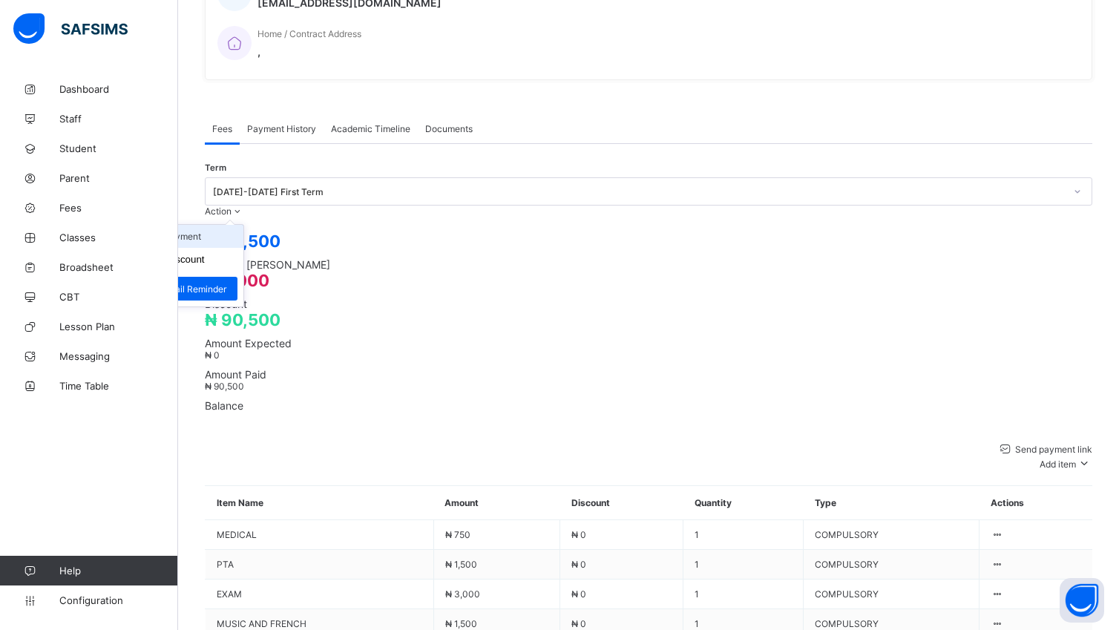
click at [243, 225] on li "Receive Payment" at bounding box center [183, 236] width 122 height 23
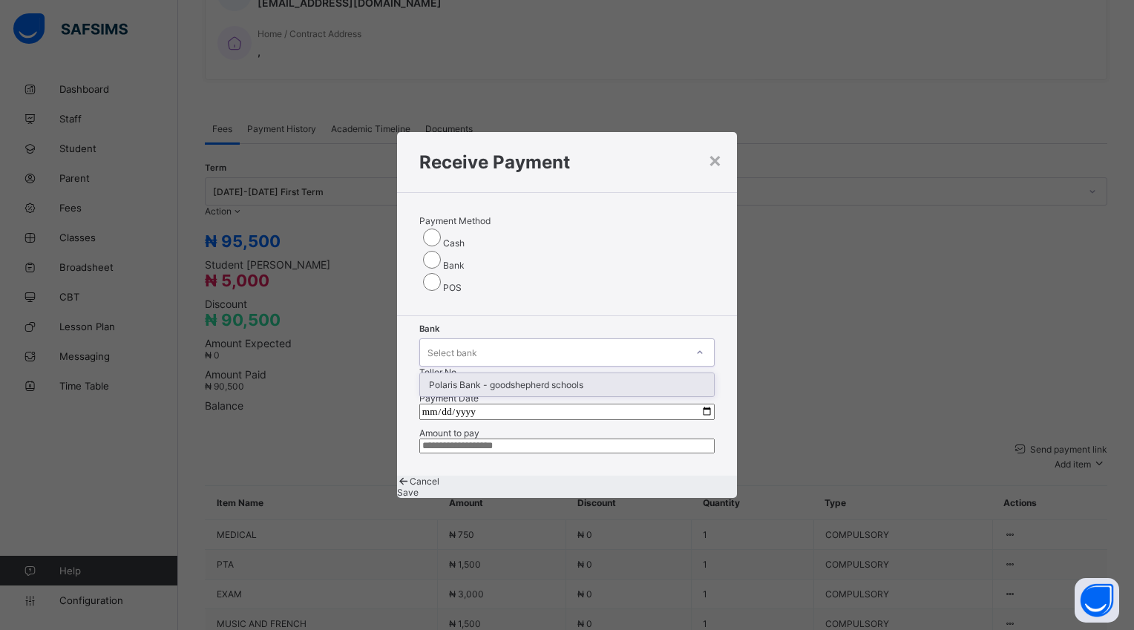
click at [695, 345] on icon at bounding box center [699, 352] width 9 height 15
click at [568, 393] on div "Payment Date Amount to pay" at bounding box center [566, 423] width 295 height 61
click at [705, 404] on input "date" at bounding box center [566, 412] width 295 height 16
type input "**********"
click at [548, 439] on input "currency" at bounding box center [566, 446] width 295 height 15
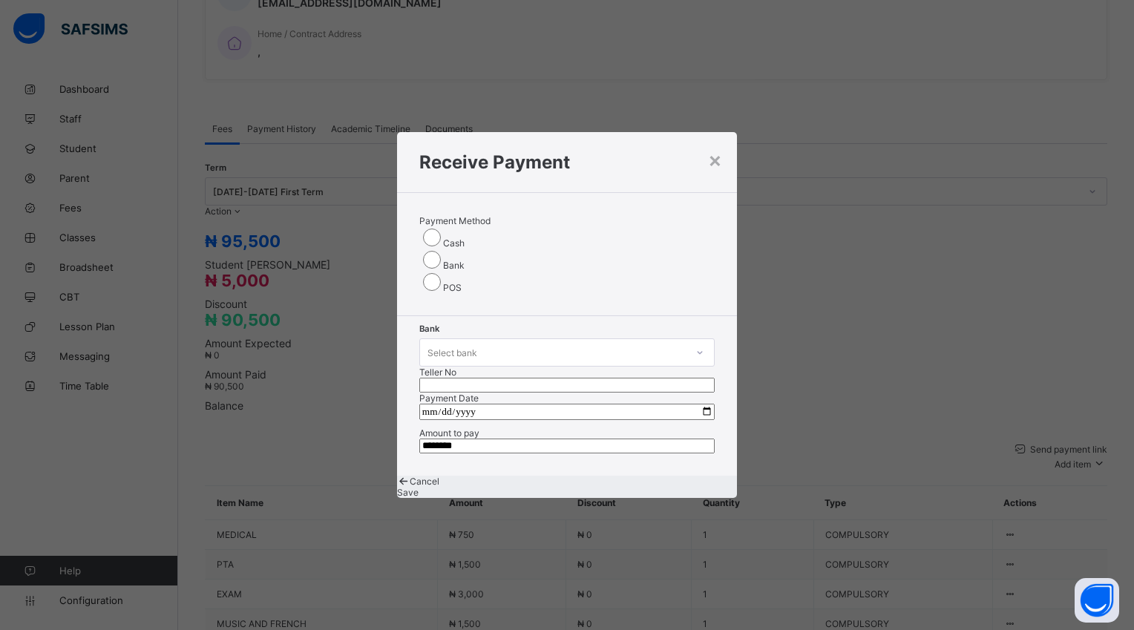
type input "********"
click at [604, 378] on input "text" at bounding box center [566, 385] width 295 height 15
type input "*****"
click at [664, 498] on div "Save" at bounding box center [567, 492] width 340 height 11
click at [695, 345] on icon at bounding box center [699, 352] width 9 height 15
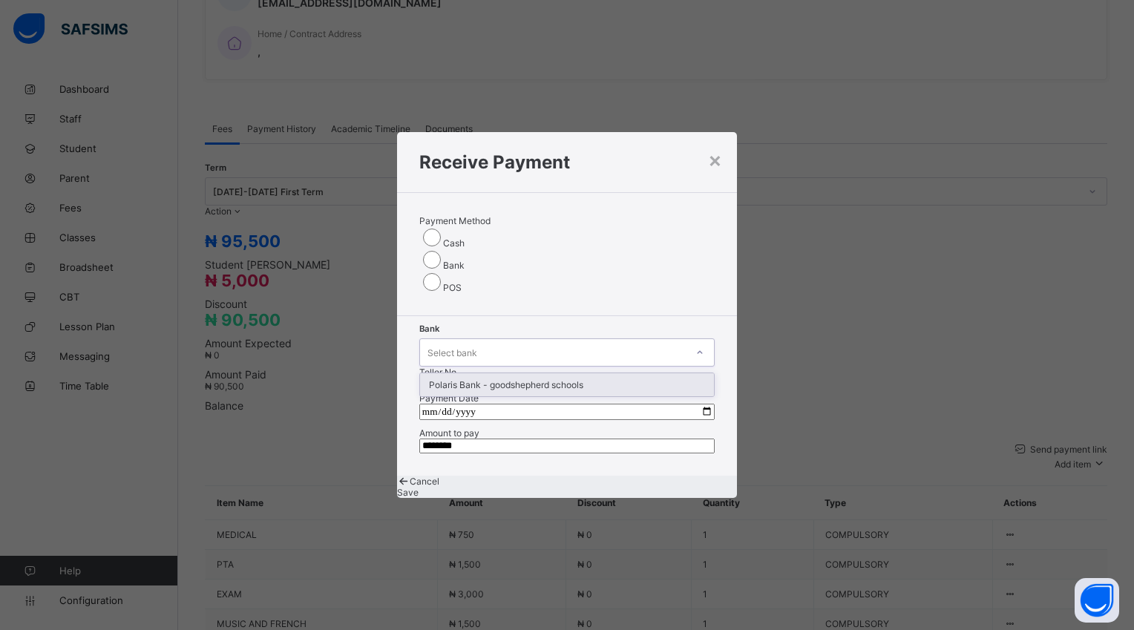
click at [530, 373] on div "Polaris Bank - goodshepherd schools" at bounding box center [567, 384] width 294 height 23
click at [695, 345] on icon at bounding box center [699, 352] width 9 height 15
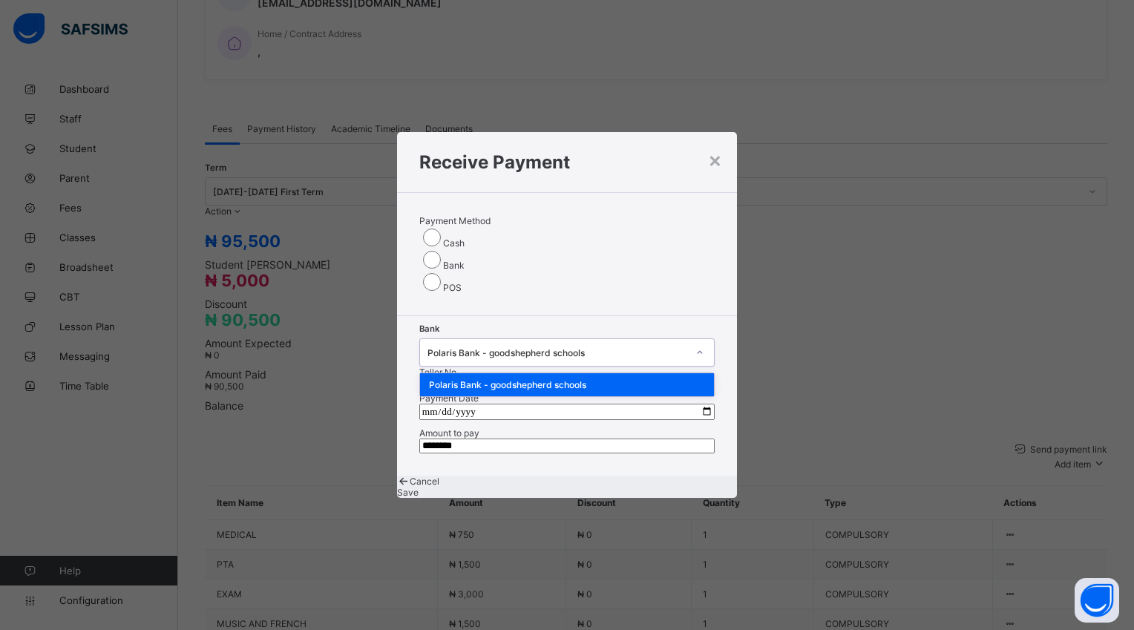
click at [537, 373] on div "Polaris Bank - goodshepherd schools" at bounding box center [567, 384] width 294 height 23
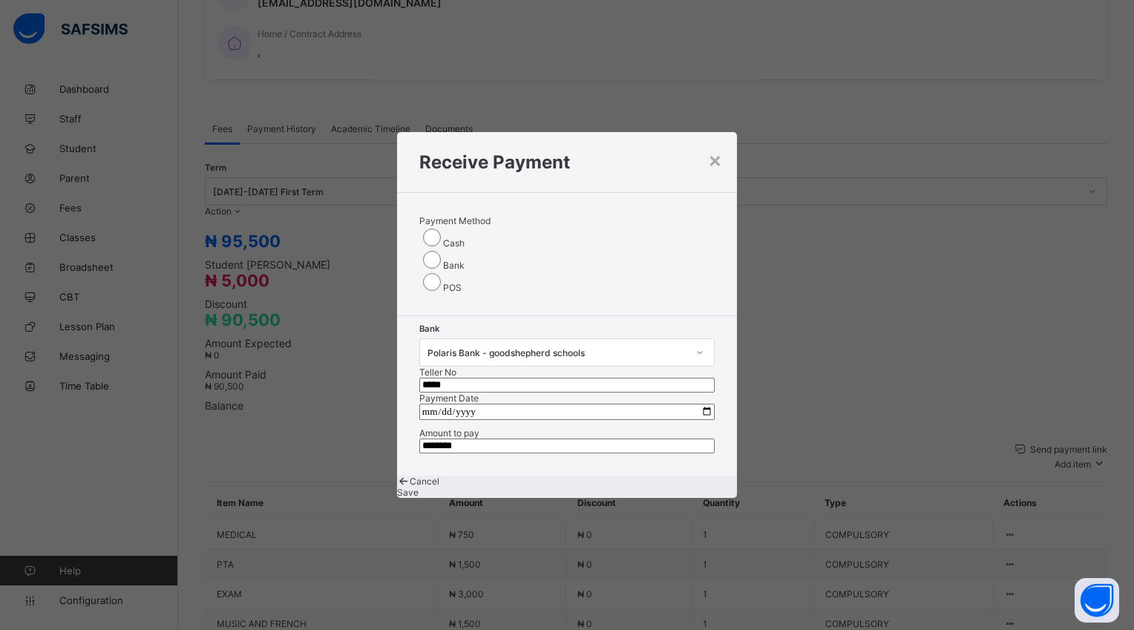
click at [419, 494] on span "Save" at bounding box center [408, 492] width 22 height 11
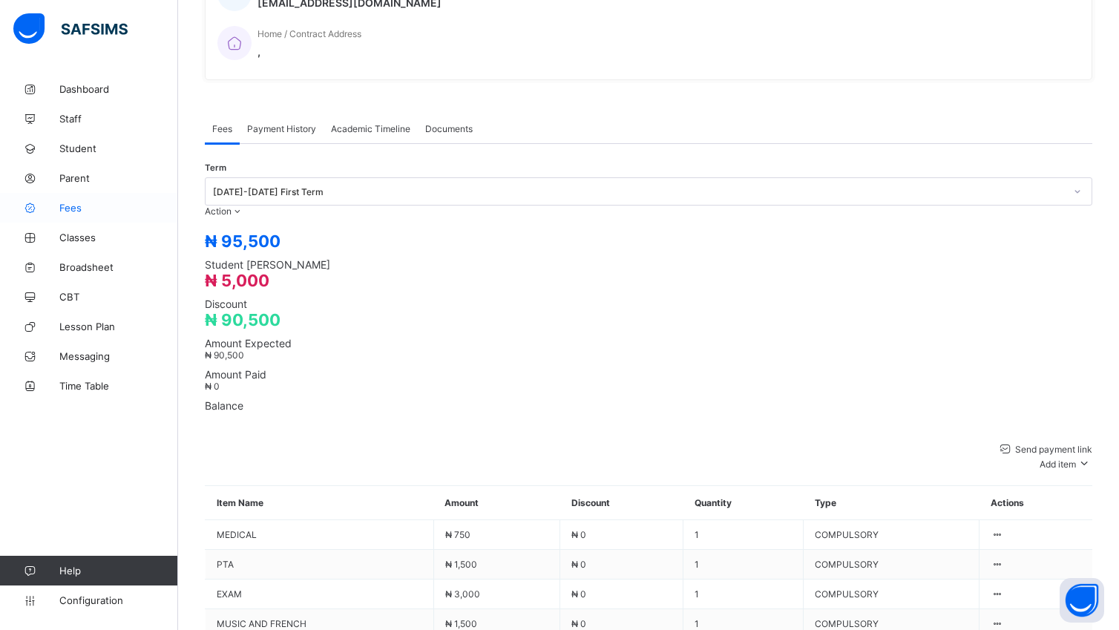
click at [83, 214] on link "Fees" at bounding box center [89, 208] width 178 height 30
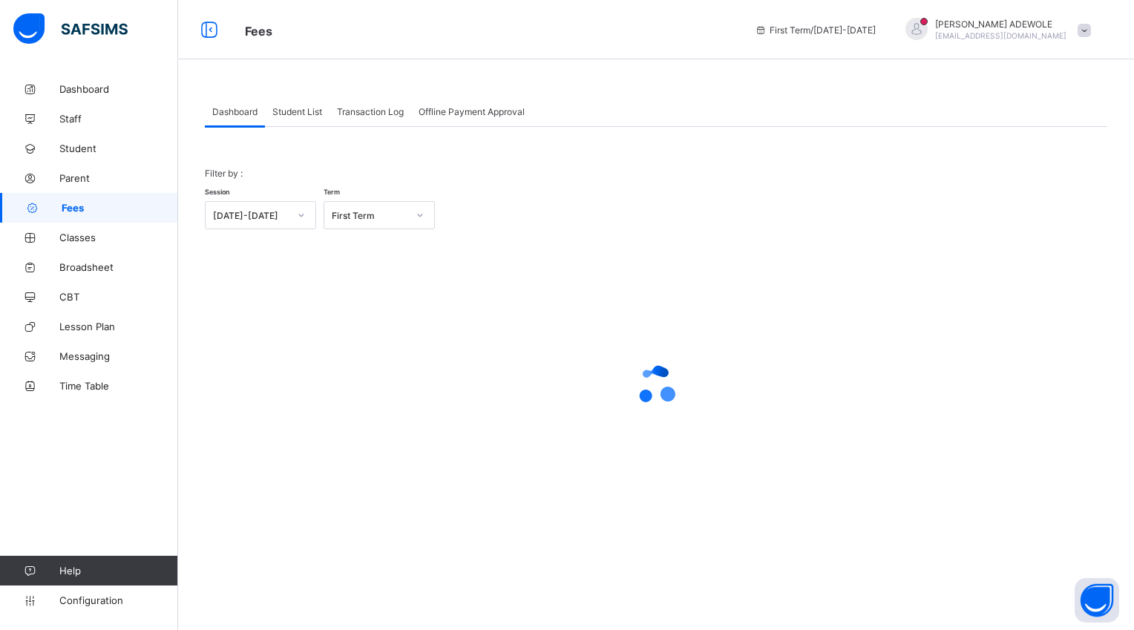
click at [309, 110] on span "Student List" at bounding box center [297, 111] width 50 height 11
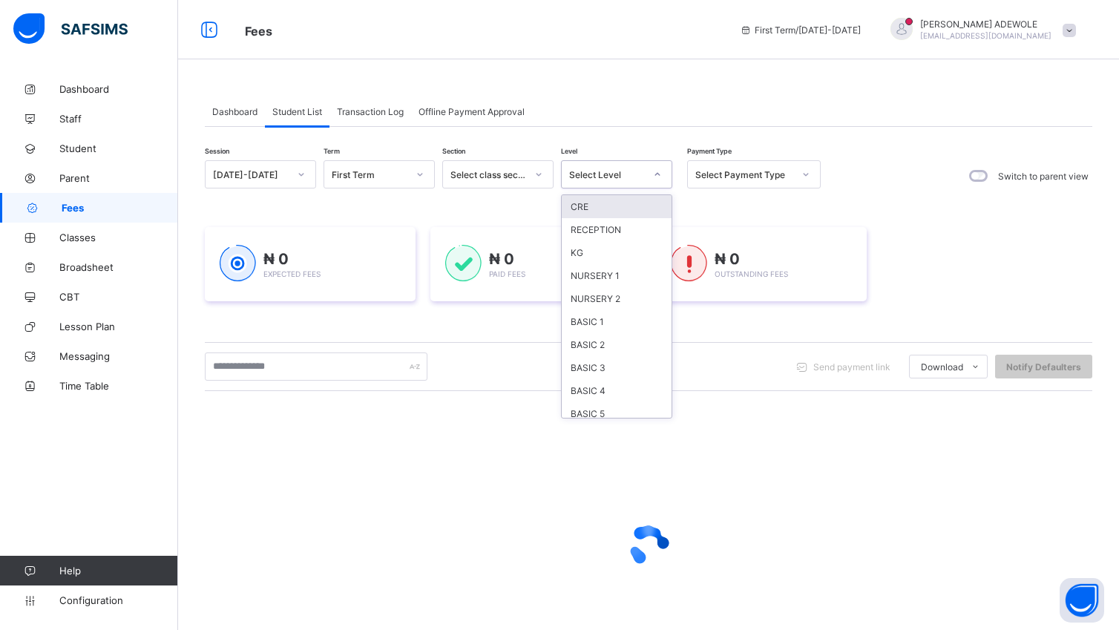
click at [657, 177] on icon at bounding box center [657, 174] width 9 height 15
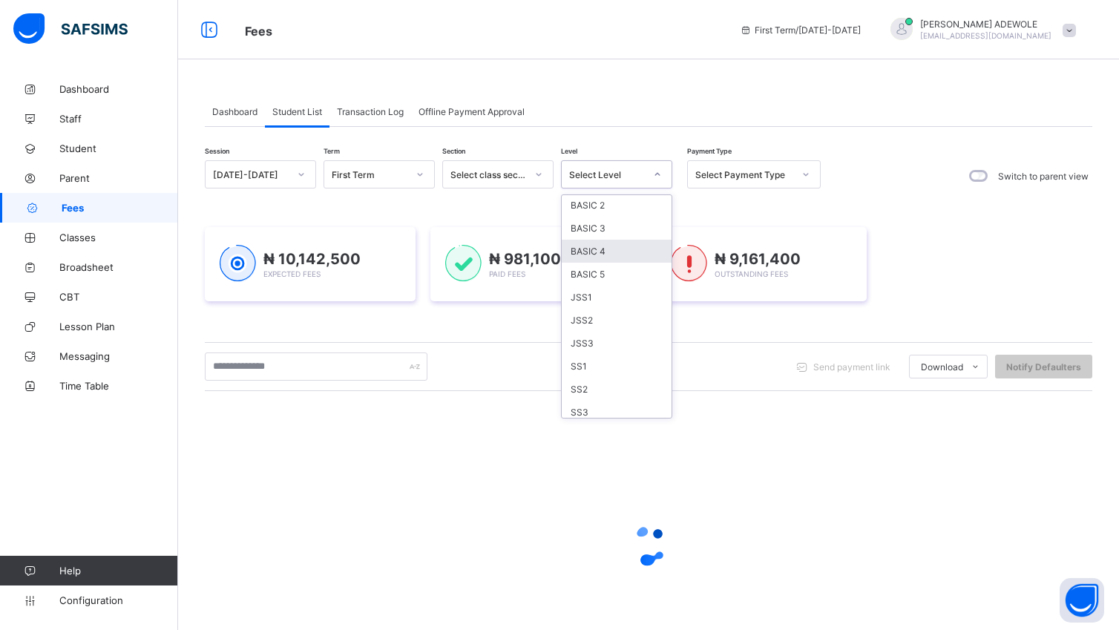
scroll to position [141, 0]
click at [624, 413] on div "SS3" at bounding box center [617, 410] width 110 height 23
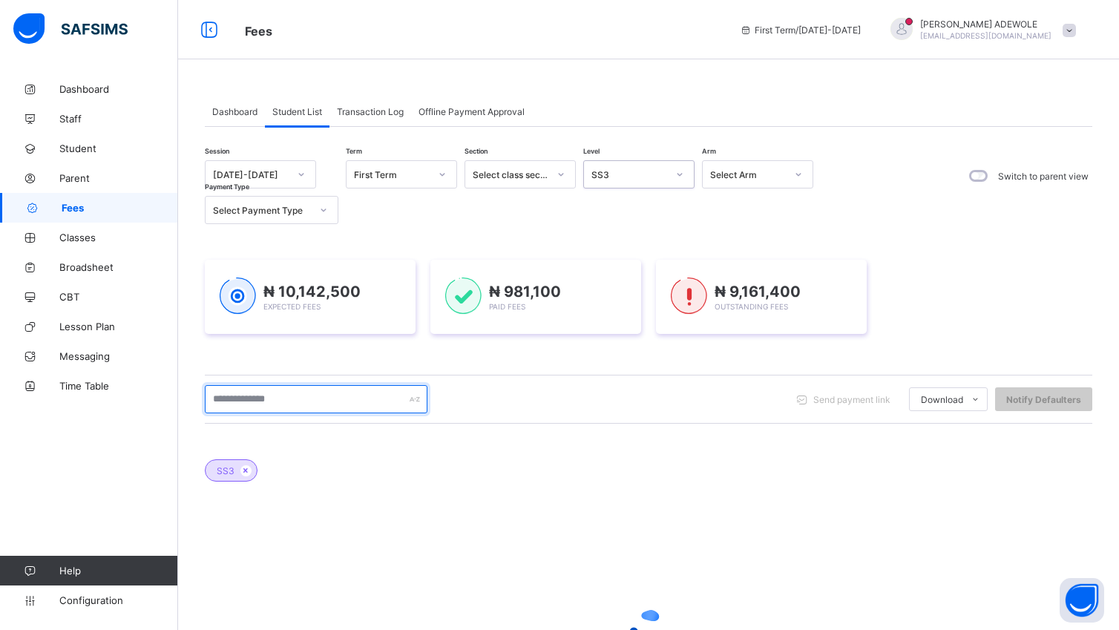
click at [294, 399] on input "text" at bounding box center [316, 399] width 223 height 28
type input "**********"
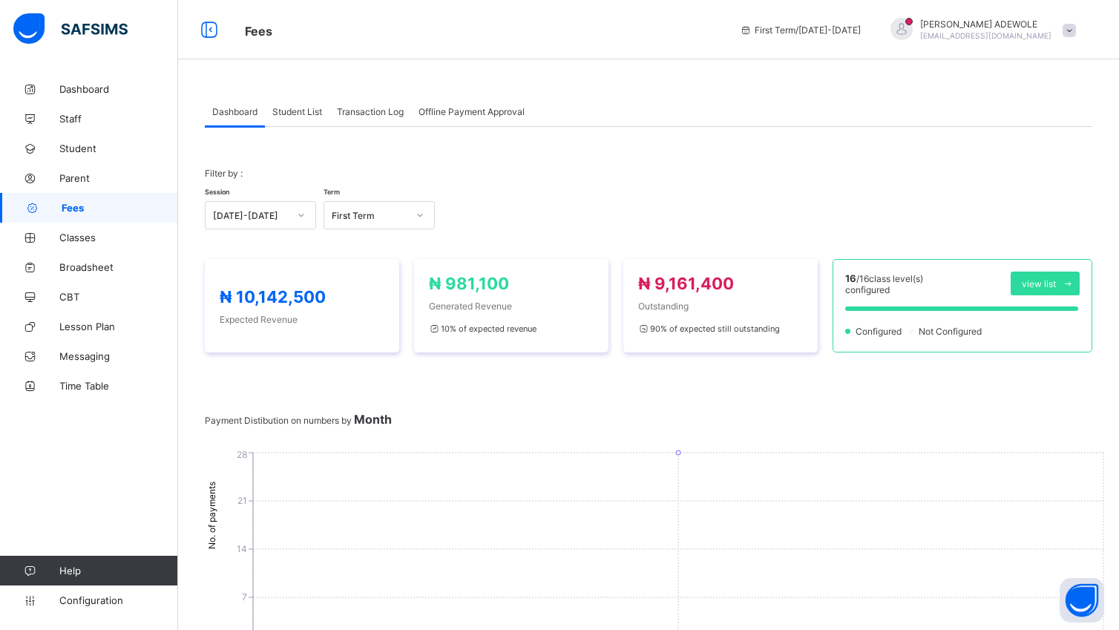
click at [312, 114] on span "Student List" at bounding box center [297, 111] width 50 height 11
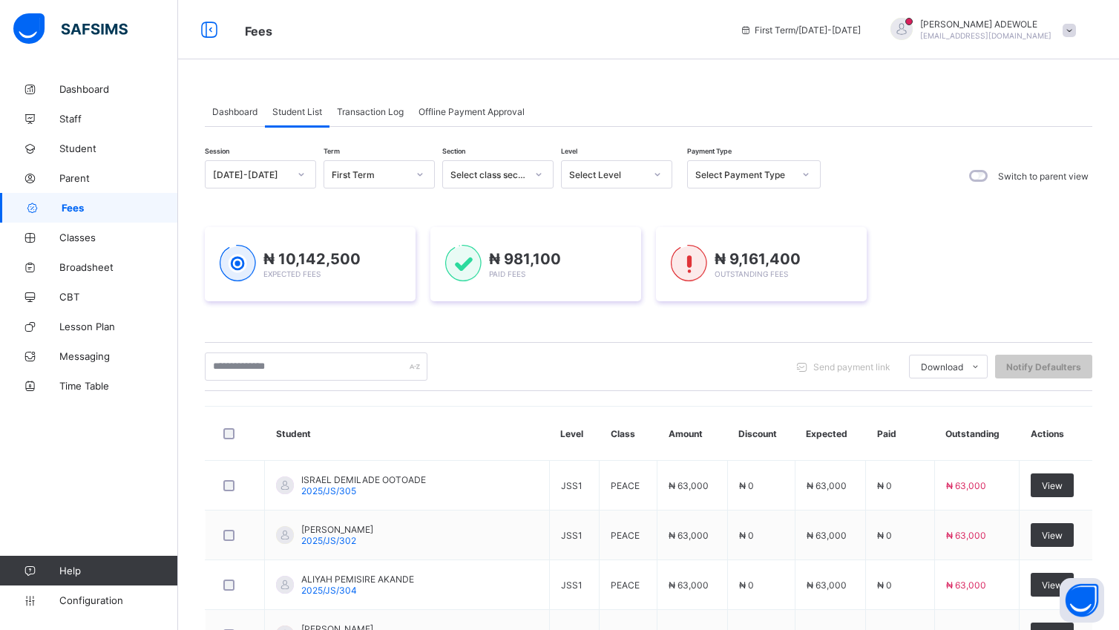
click at [659, 176] on icon at bounding box center [657, 174] width 9 height 15
click at [579, 402] on div "SS3" at bounding box center [617, 410] width 110 height 23
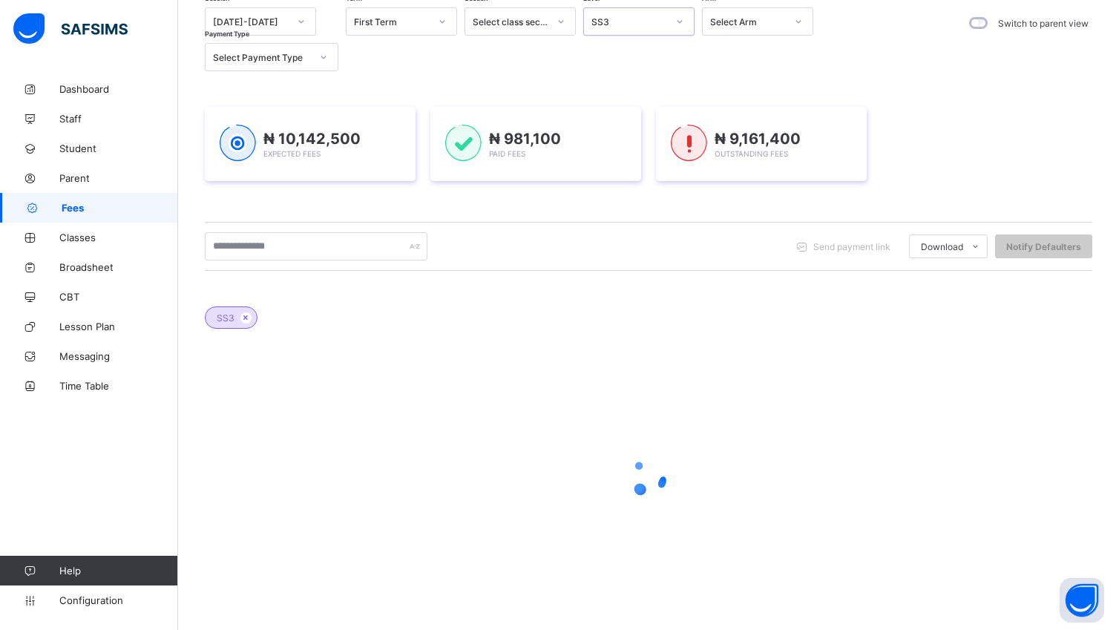
scroll to position [164, 0]
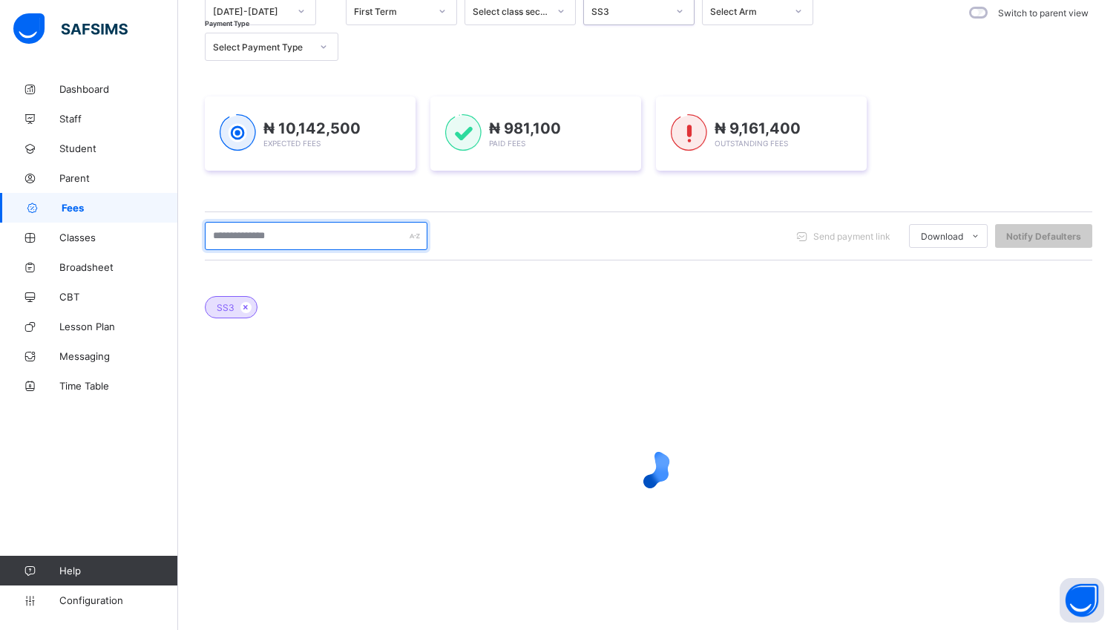
click at [310, 235] on input "text" at bounding box center [316, 236] width 223 height 28
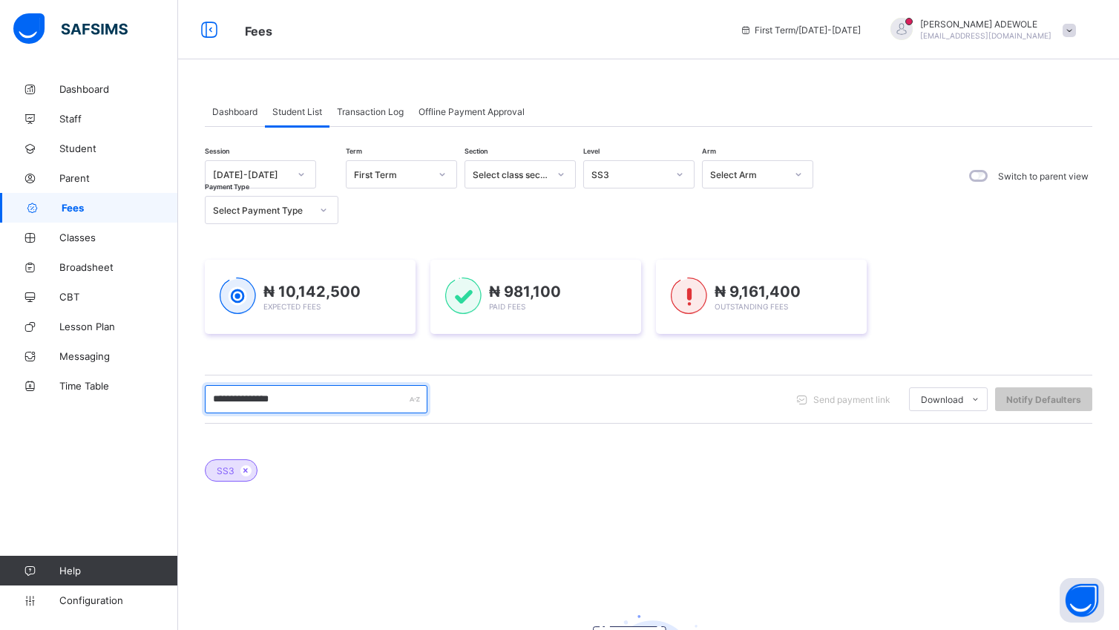
scroll to position [187, 0]
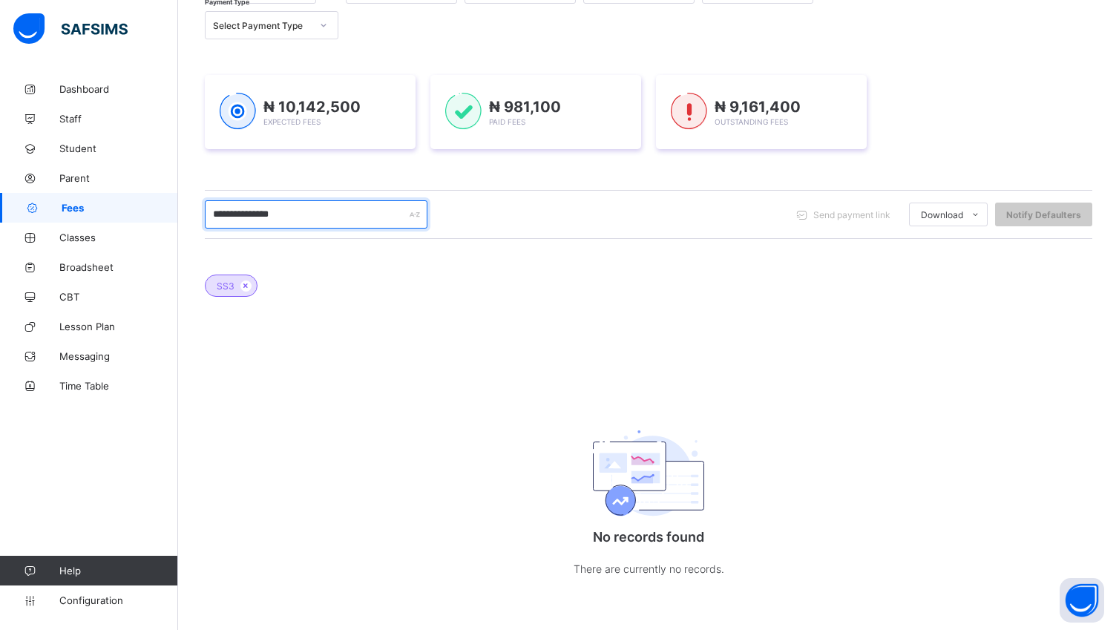
type input "**********"
click at [491, 358] on div "SS3 No records found There are currently no records." at bounding box center [649, 430] width 888 height 356
click at [490, 358] on div "SS3 No records found There are currently no records." at bounding box center [649, 430] width 888 height 356
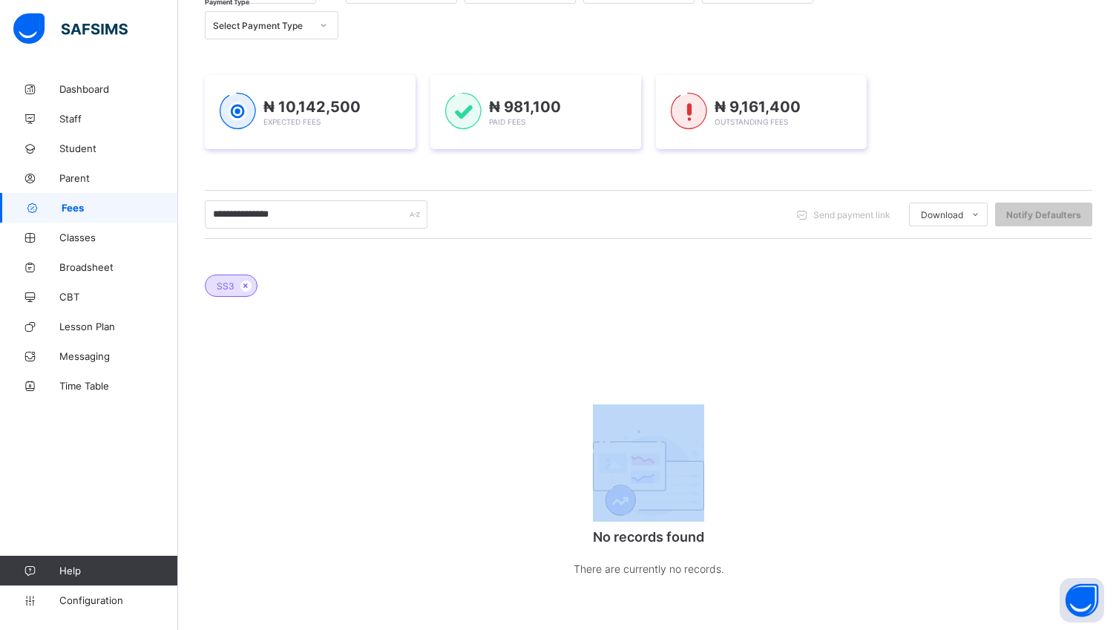
click at [490, 358] on div "SS3 No records found There are currently no records." at bounding box center [649, 430] width 888 height 356
click at [122, 208] on span "Fees" at bounding box center [120, 208] width 117 height 12
click at [278, 465] on div "SS3 No records found There are currently no records." at bounding box center [649, 430] width 888 height 356
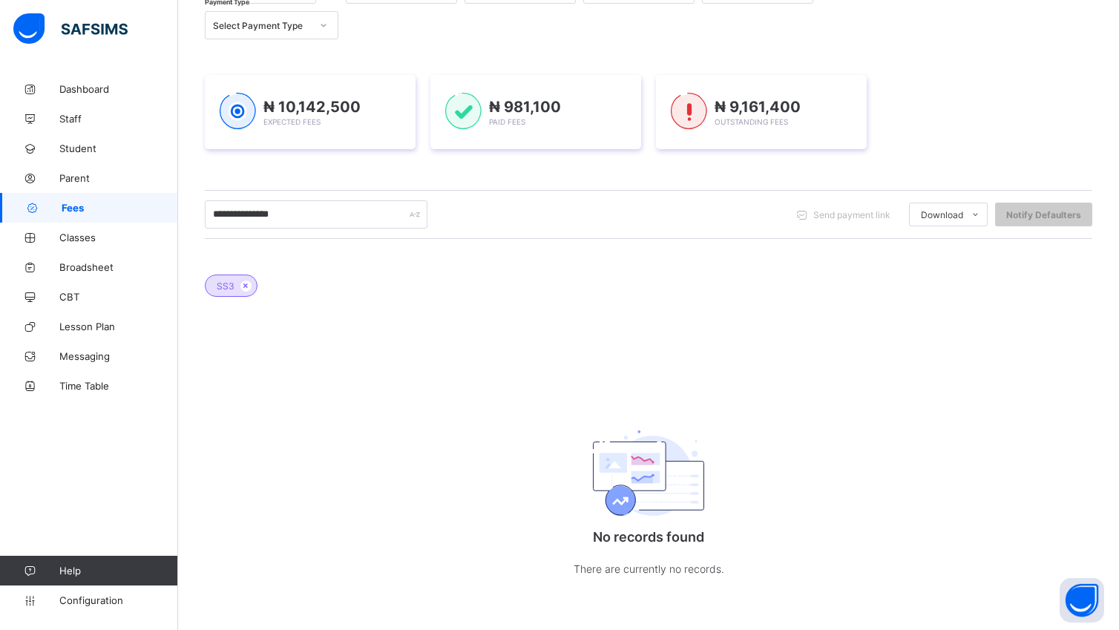
click at [278, 465] on div "SS3 No records found There are currently no records." at bounding box center [649, 430] width 888 height 356
click at [280, 463] on div "SS3 No records found There are currently no records." at bounding box center [649, 430] width 888 height 356
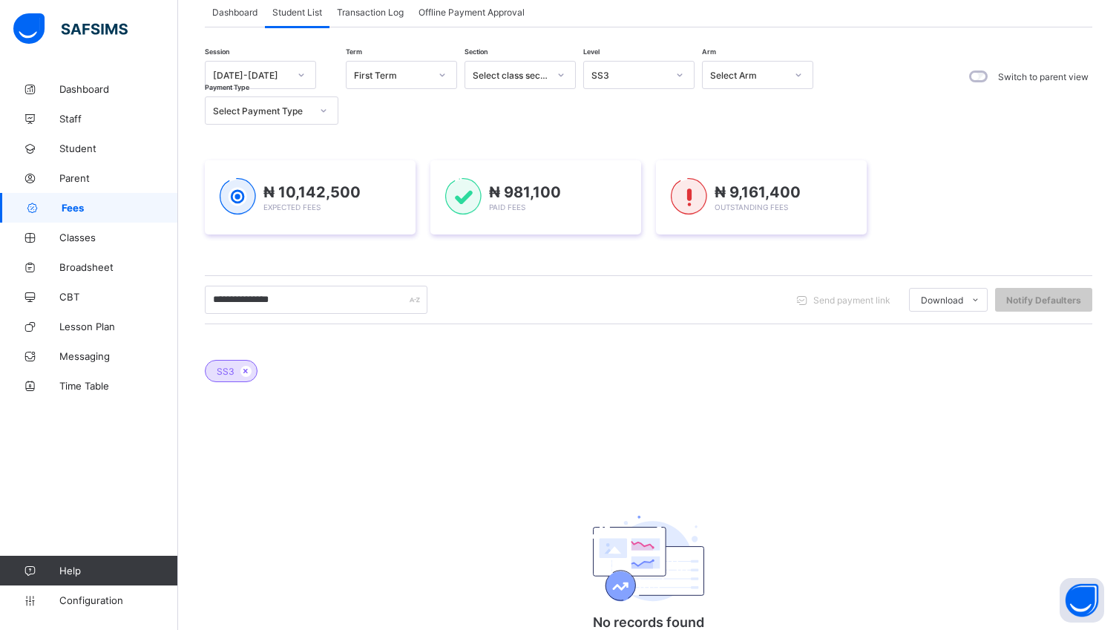
scroll to position [92, 0]
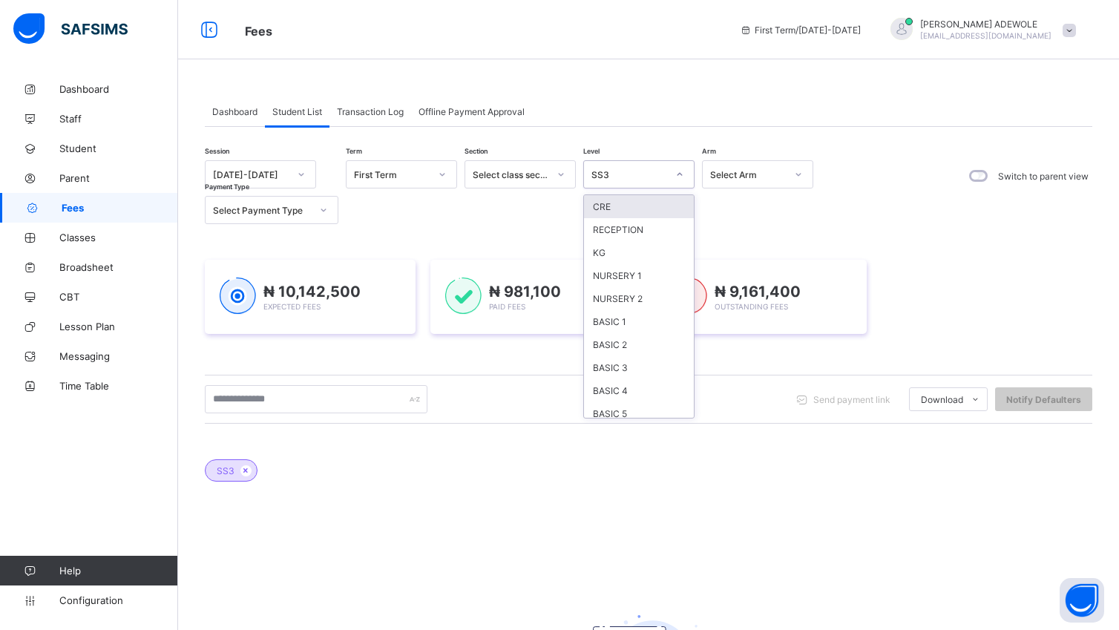
click at [680, 172] on icon at bounding box center [679, 174] width 9 height 15
drag, startPoint x: 269, startPoint y: 583, endPoint x: 273, endPoint y: 574, distance: 10.0
click at [273, 583] on div "SS3 No records found There are currently no records." at bounding box center [649, 615] width 888 height 356
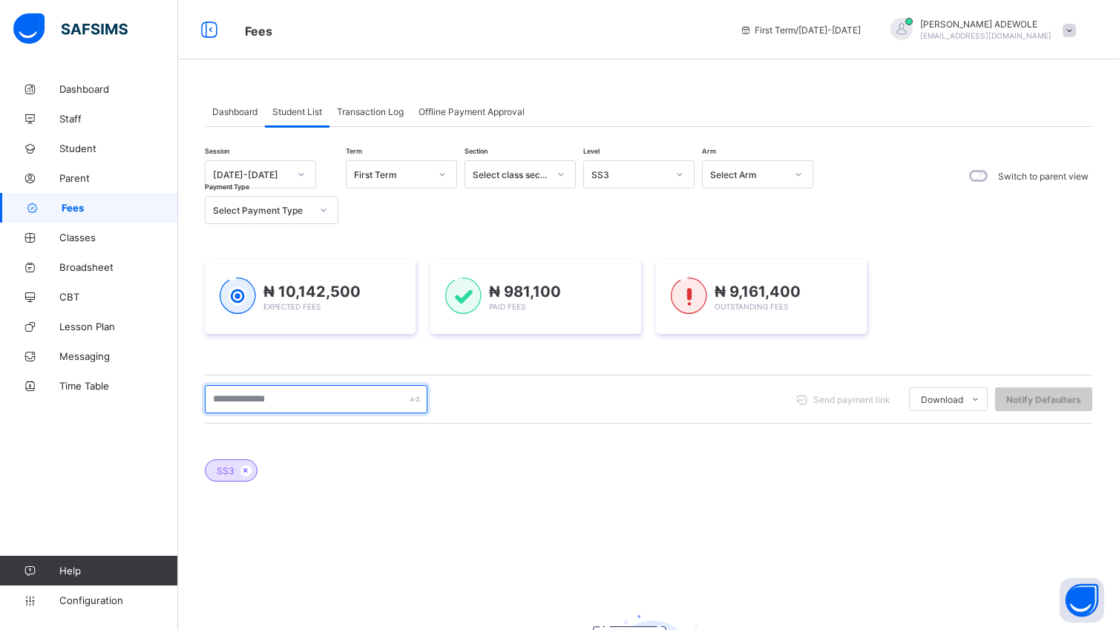
click at [304, 396] on input "text" at bounding box center [316, 399] width 223 height 28
click at [304, 395] on input "text" at bounding box center [316, 399] width 223 height 28
type input "**********"
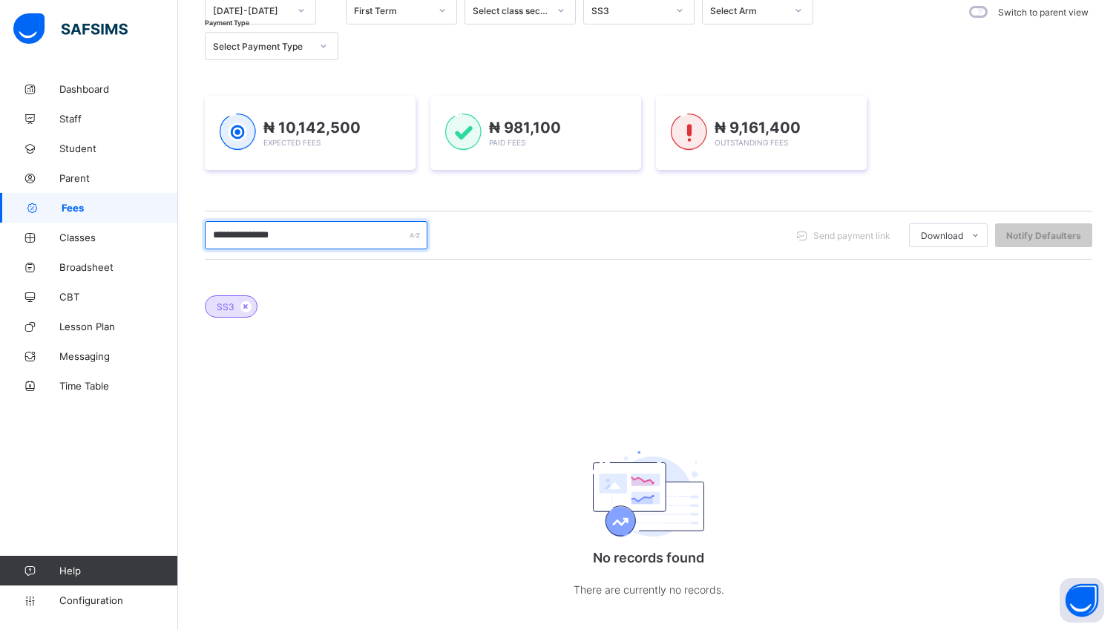
scroll to position [187, 0]
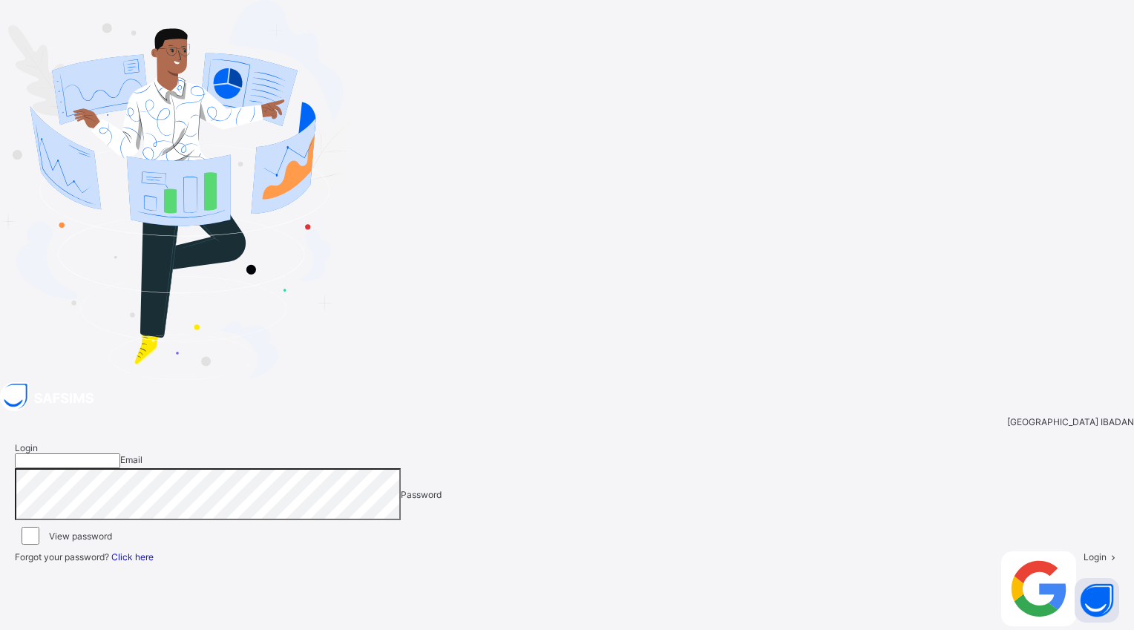
type input "**********"
